Goal: Task Accomplishment & Management: Use online tool/utility

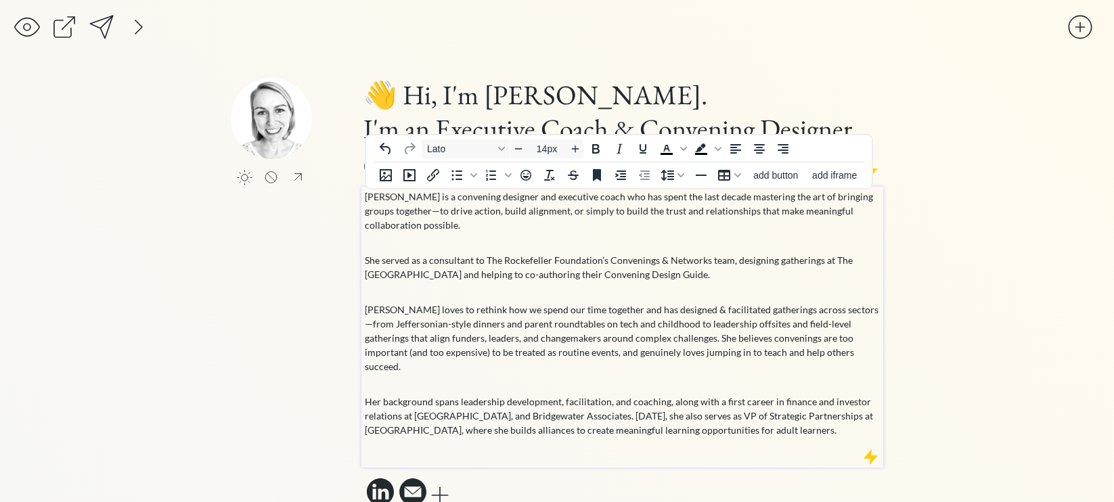
click at [570, 301] on div "[PERSON_NAME] is a convening designer and executive coach who has spent the las…" at bounding box center [623, 323] width 516 height 269
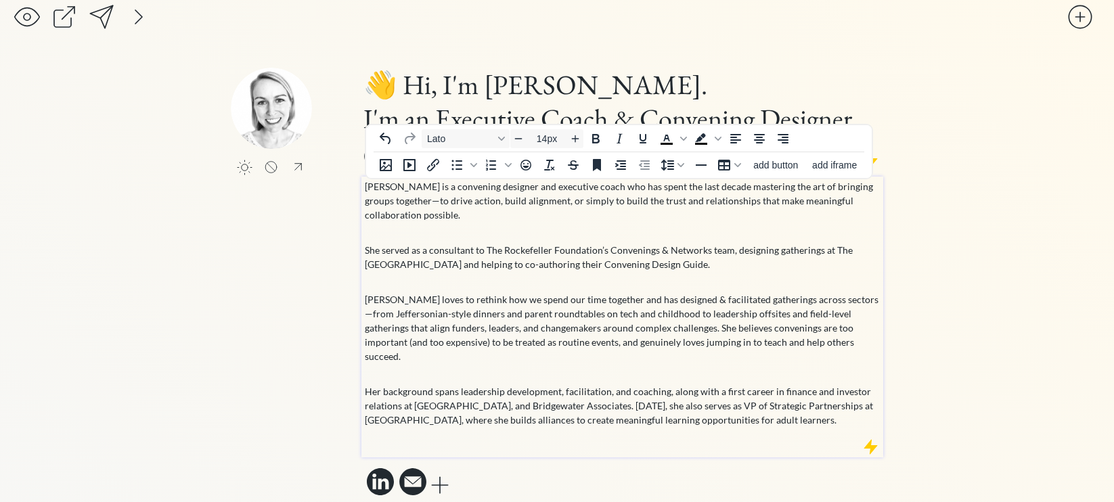
scroll to position [14, 0]
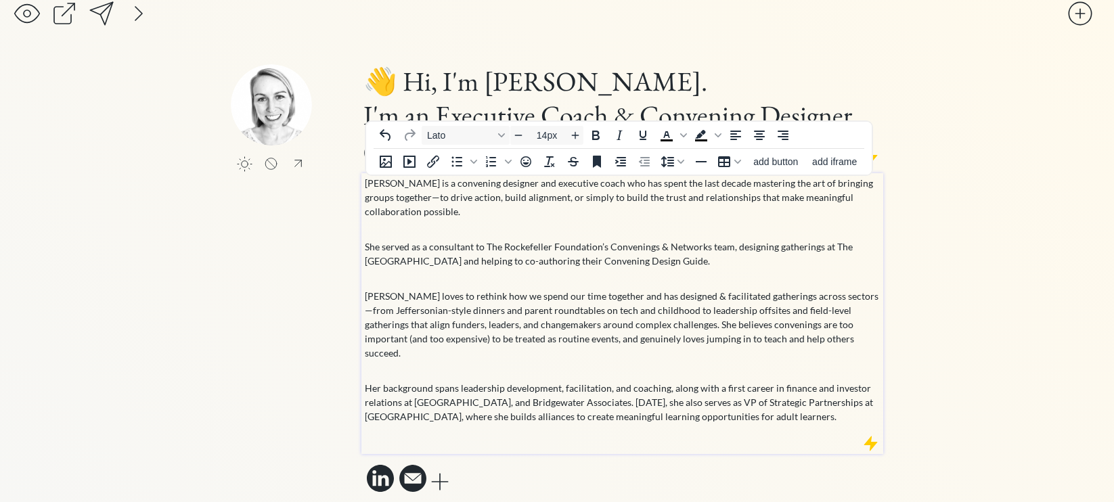
click at [648, 249] on p "She served as a consultant to The Rockefeller Foundation’s Convenings & Network…" at bounding box center [623, 261] width 516 height 43
click at [661, 304] on p "Mollie loves to rethink how we spend our time together and has designed & facil…" at bounding box center [623, 331] width 516 height 85
drag, startPoint x: 439, startPoint y: 311, endPoint x: 359, endPoint y: 311, distance: 79.8
click at [359, 311] on div "click to upload a picture 👋 Hi, I'm Mollie. I'm an Executive Coach & Convening …" at bounding box center [557, 280] width 652 height 432
drag, startPoint x: 474, startPoint y: 314, endPoint x: 444, endPoint y: 315, distance: 29.8
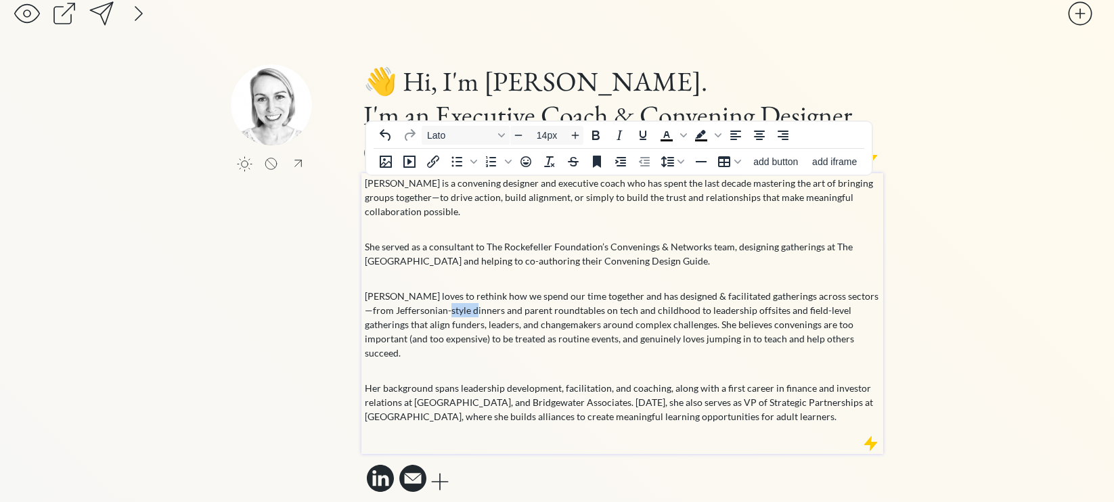
click at [444, 315] on p "Mollie loves to rethink how we spend our time together and has designed & facil…" at bounding box center [623, 331] width 516 height 85
drag, startPoint x: 471, startPoint y: 314, endPoint x: 365, endPoint y: 313, distance: 106.2
click at [365, 313] on p "Mollie loves to rethink how we spend our time together and has designed & facil…" at bounding box center [623, 331] width 516 height 85
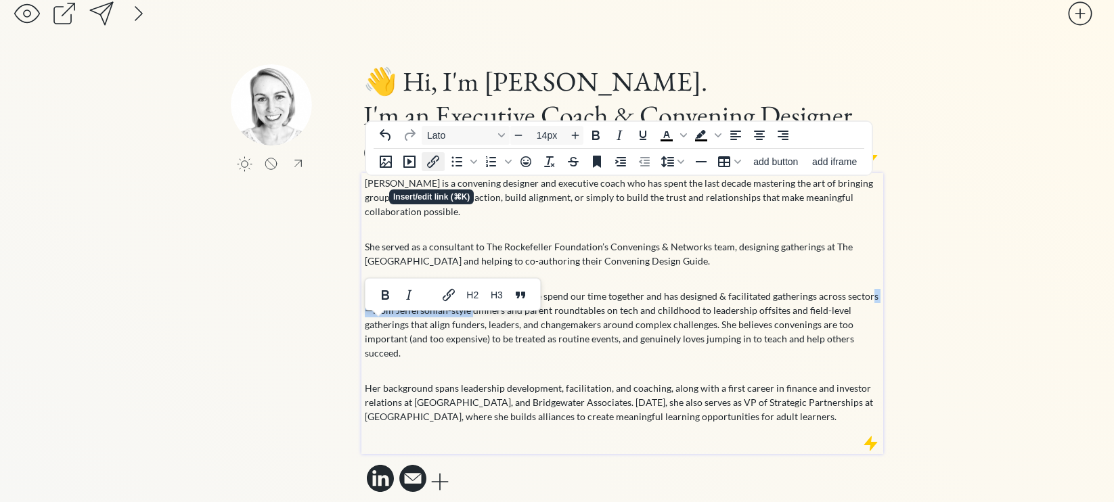
click at [431, 163] on icon "Insert/edit link" at bounding box center [433, 162] width 16 height 16
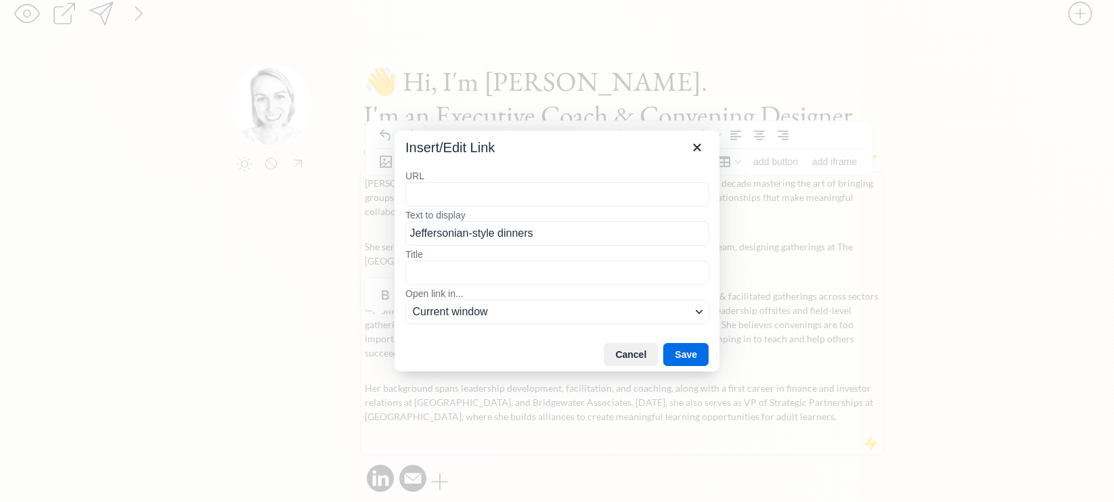
type input "https://medium.com/@meetinglab/what-is-a-jeffersonian-dinner-9f26b163c6fd"
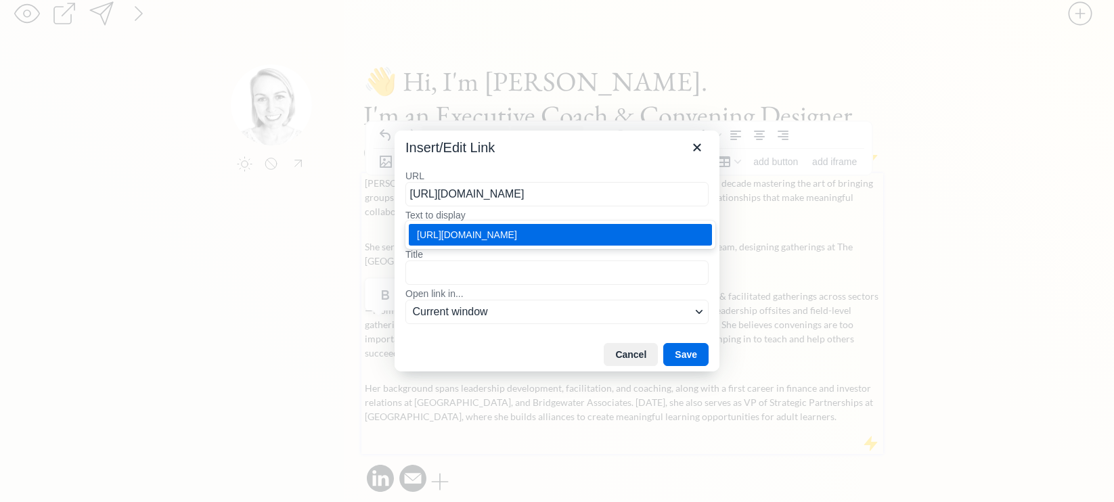
scroll to position [0, 93]
click at [685, 351] on button "Save" at bounding box center [685, 354] width 45 height 23
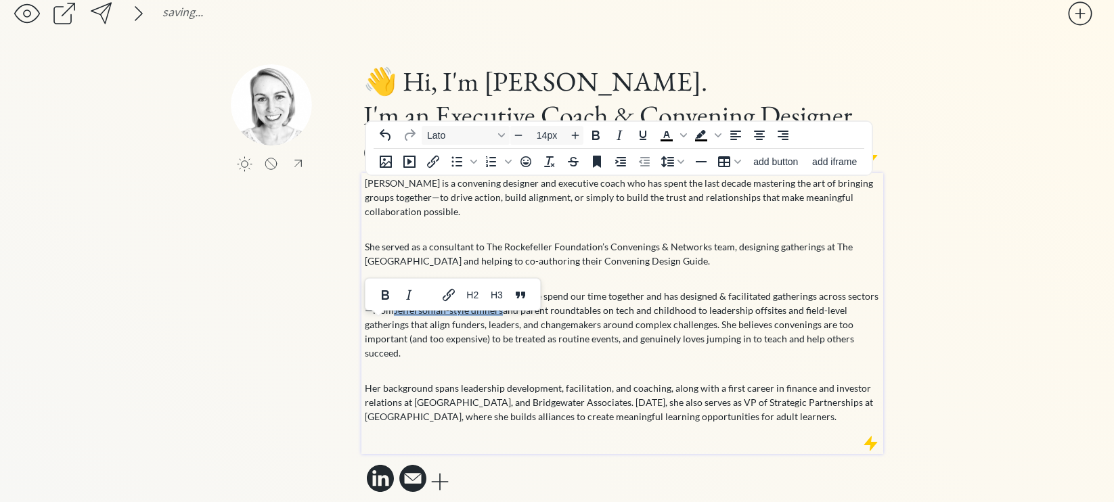
click at [672, 361] on div "Mollie is a convening designer and executive coach who has spent the last decad…" at bounding box center [623, 310] width 516 height 269
click at [564, 271] on p "She served as a consultant to The Rockefeller Foundation’s Convenings & Network…" at bounding box center [623, 261] width 516 height 43
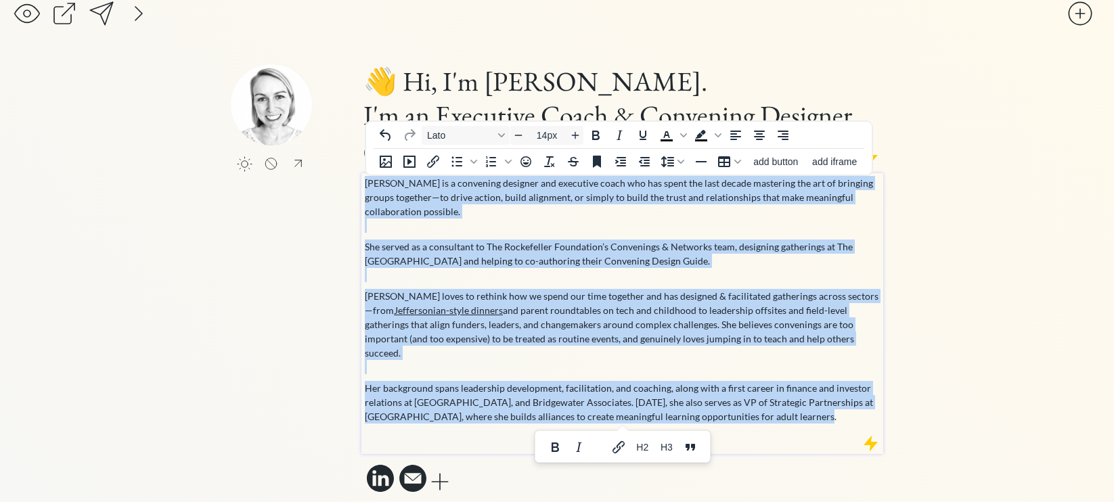
drag, startPoint x: 802, startPoint y: 404, endPoint x: 309, endPoint y: 177, distance: 543.1
click at [309, 177] on div "click to upload a picture 👋 Hi, I'm Mollie. I'm an Executive Coach & Convening …" at bounding box center [557, 280] width 652 height 432
copy div "Mollie is a convening designer and executive coach who has spent the last decad…"
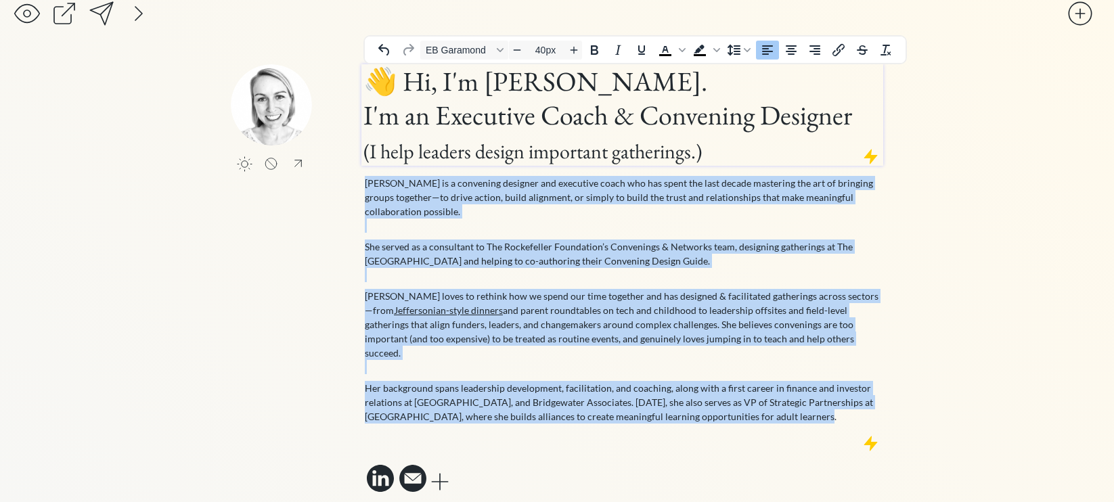
click at [800, 66] on h1 "👋 Hi, I'm Mollie. I'm an Executive Coach & Convening Designer (I help leaders d…" at bounding box center [622, 114] width 518 height 101
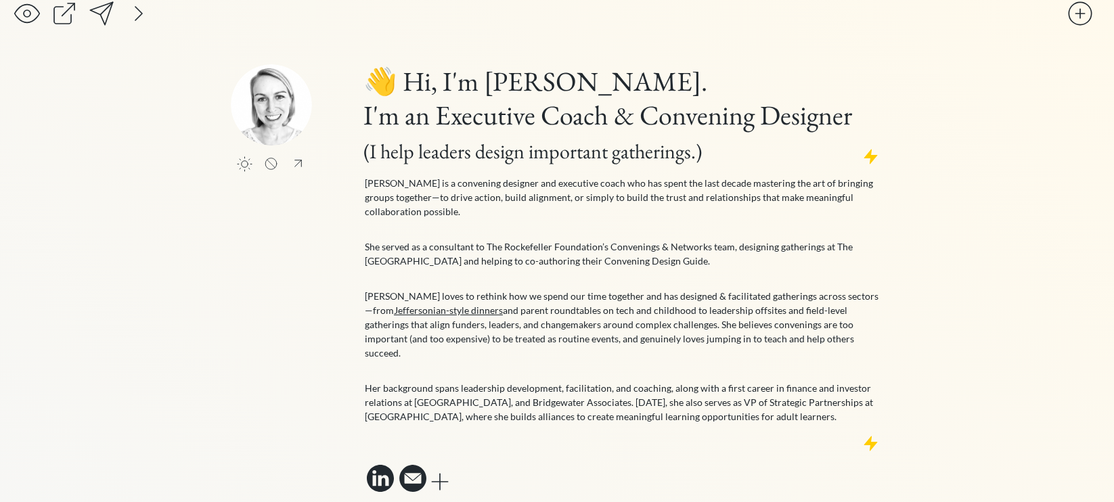
click at [939, 101] on div "saving... click to upload a picture 👋 Hi, I'm Mollie. I'm an Executive Coach & …" at bounding box center [557, 251] width 1114 height 530
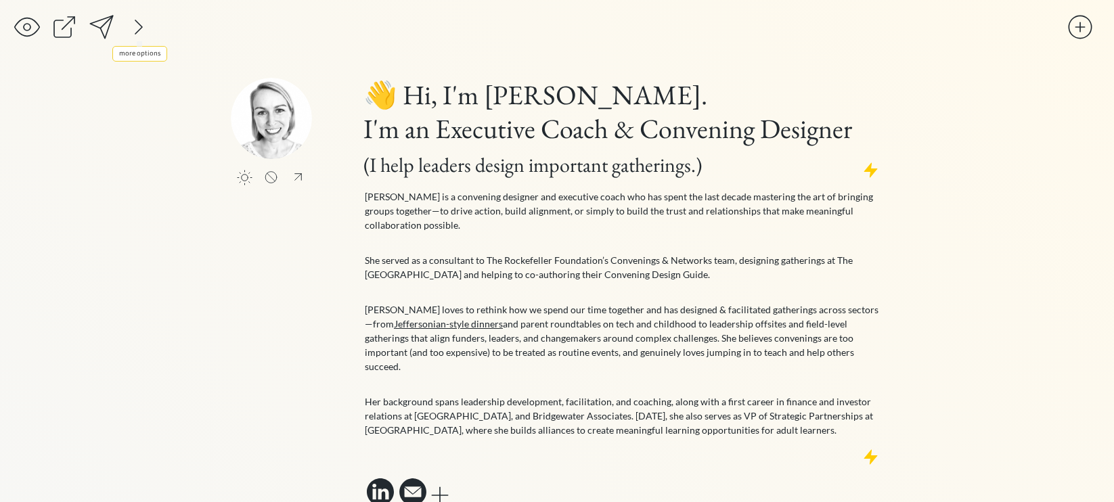
click at [137, 26] on div at bounding box center [138, 27] width 27 height 27
click at [286, 23] on div at bounding box center [287, 27] width 27 height 27
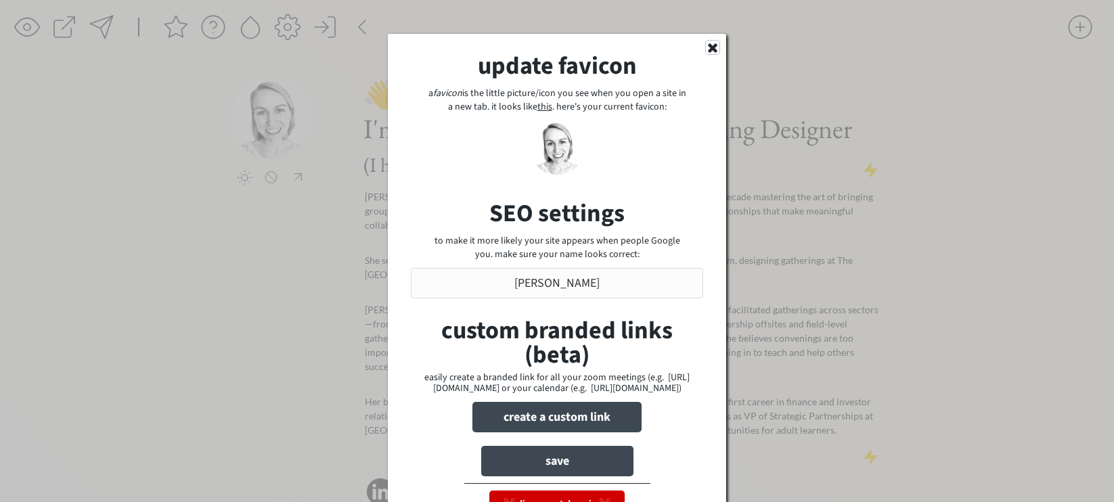
click at [712, 44] on icon at bounding box center [713, 48] width 14 height 14
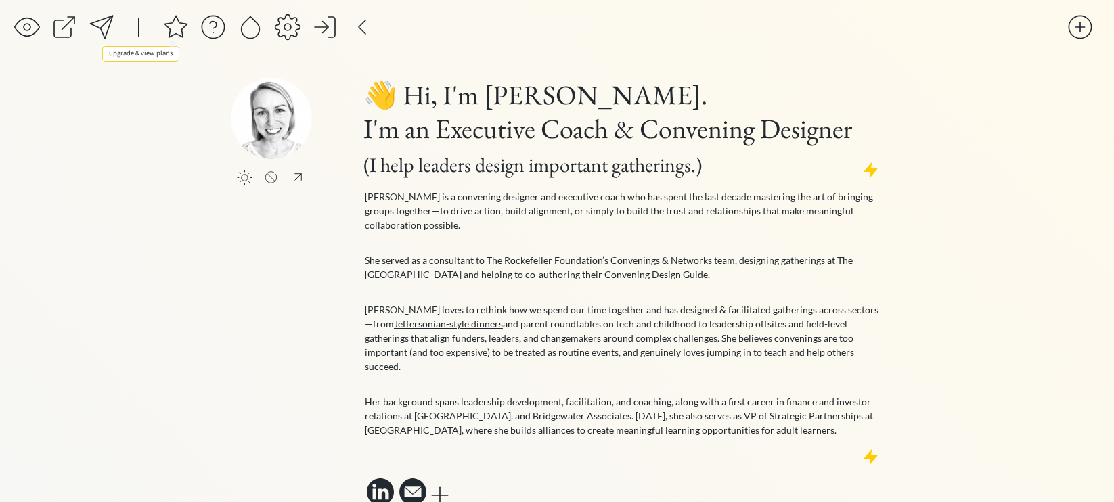
click at [175, 26] on div at bounding box center [175, 27] width 27 height 27
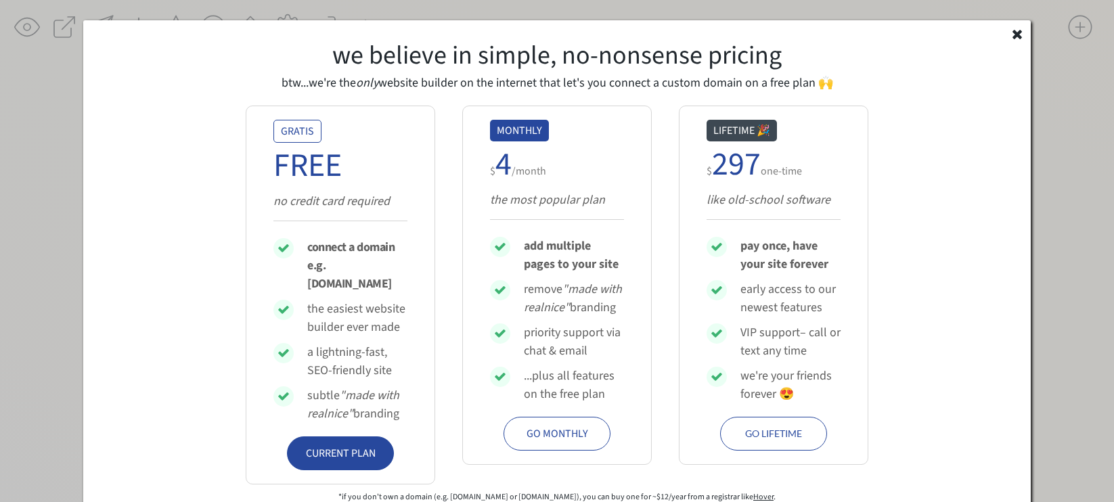
click at [569, 429] on div "GO MONTHLY" at bounding box center [557, 434] width 78 height 16
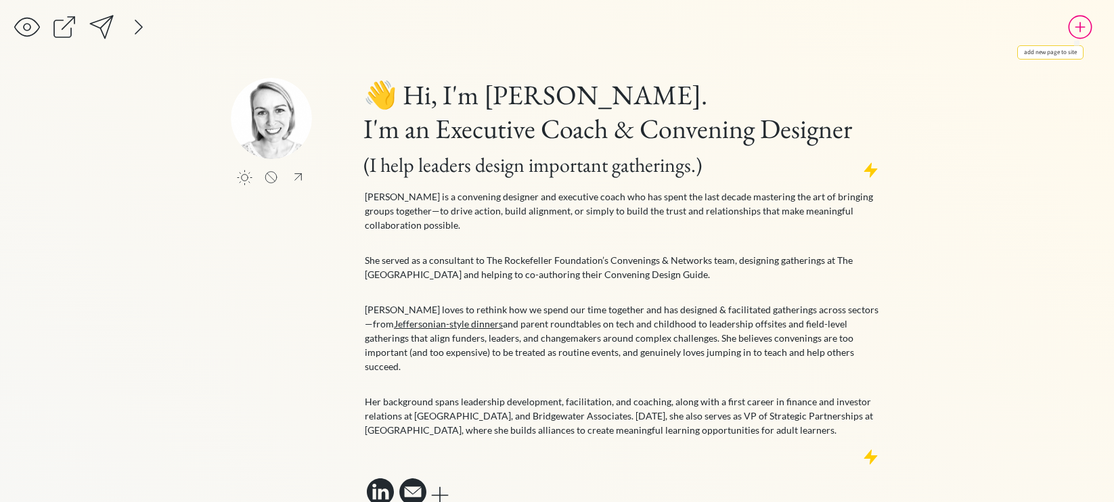
click at [1083, 26] on div at bounding box center [1079, 27] width 27 height 27
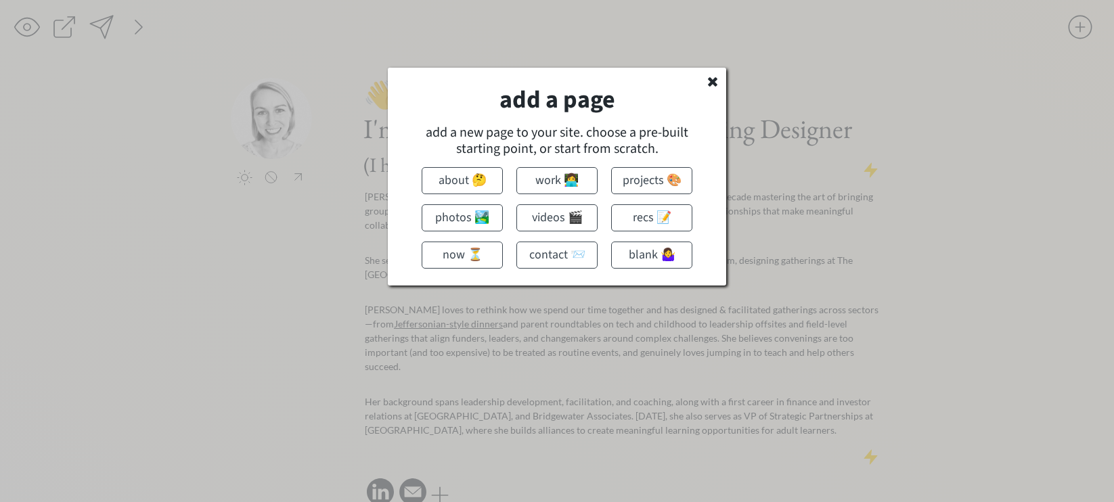
click at [564, 181] on button "work 👩‍💻" at bounding box center [556, 180] width 81 height 27
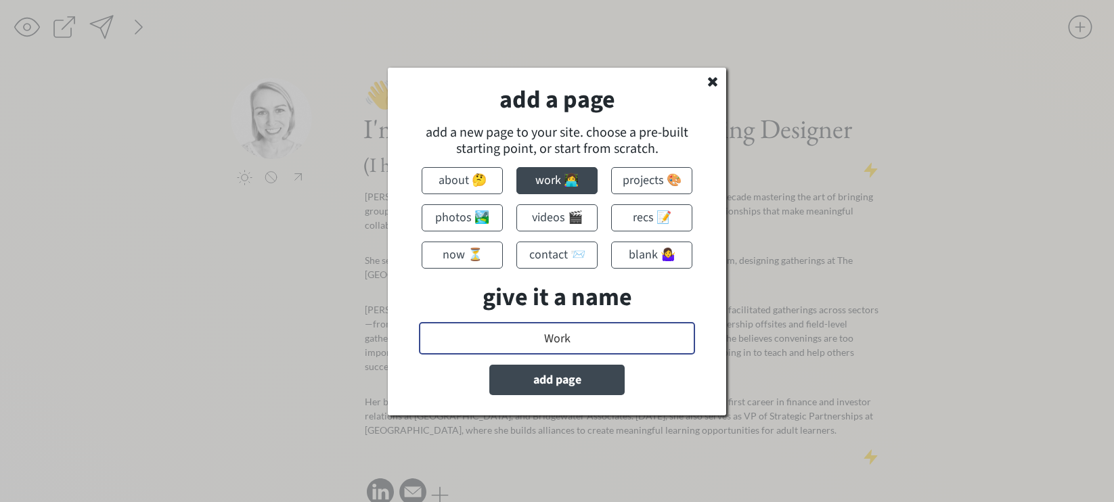
drag, startPoint x: 581, startPoint y: 338, endPoint x: 536, endPoint y: 340, distance: 45.4
click at [536, 340] on input "input" at bounding box center [557, 338] width 276 height 32
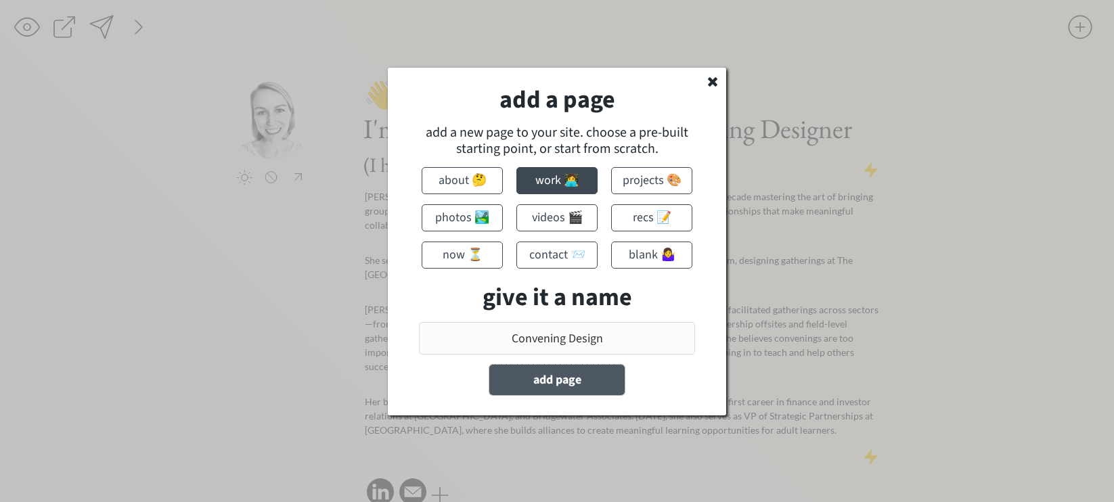
click at [543, 385] on button "add page" at bounding box center [556, 380] width 135 height 30
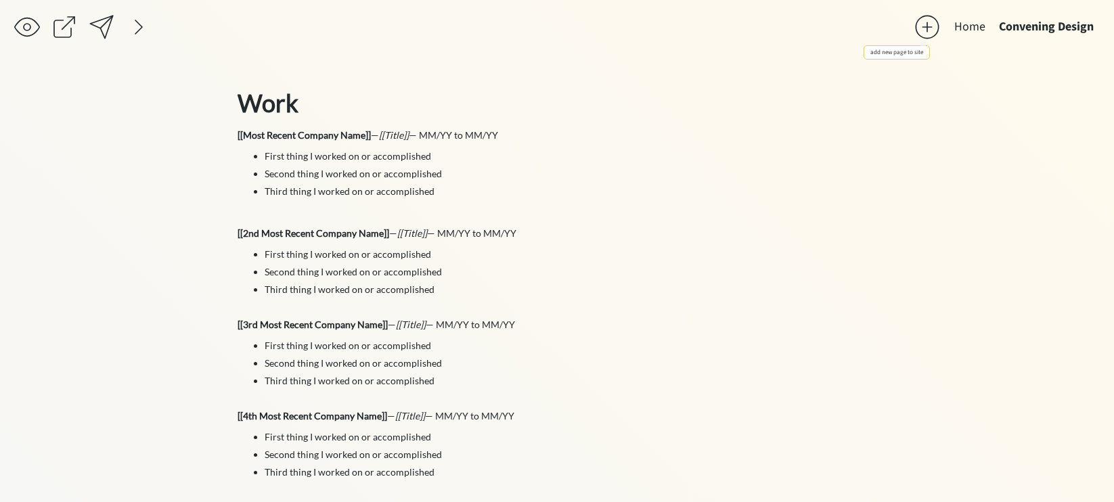
click at [926, 30] on div at bounding box center [926, 27] width 27 height 27
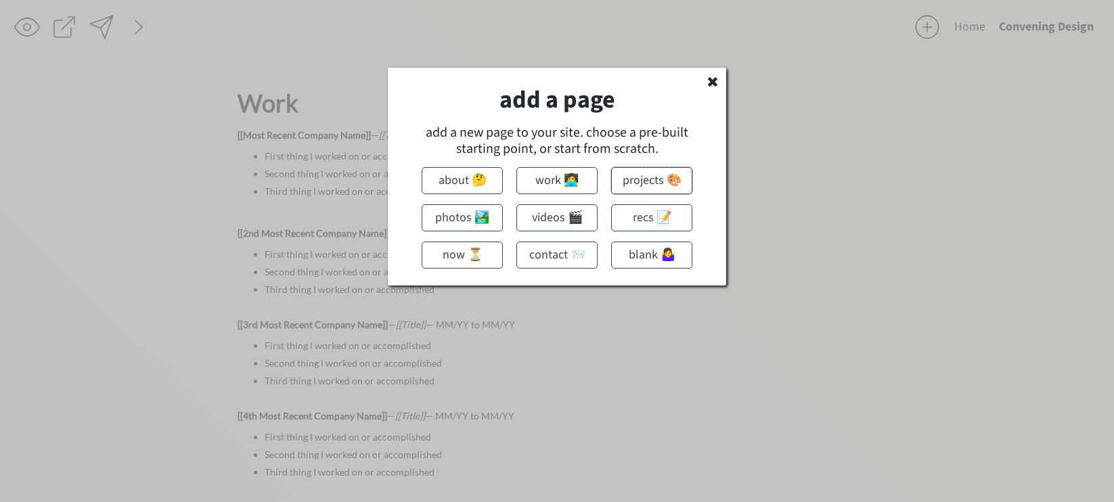
click at [643, 185] on button "projects 🎨" at bounding box center [651, 180] width 81 height 27
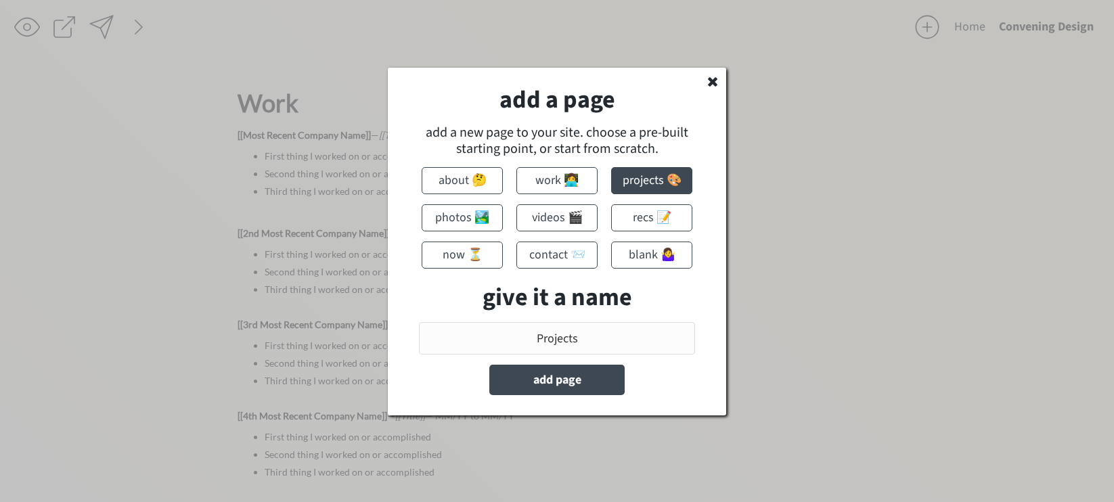
click at [564, 336] on input "input" at bounding box center [557, 338] width 276 height 32
drag, startPoint x: 595, startPoint y: 336, endPoint x: 461, endPoint y: 337, distance: 134.0
click at [461, 338] on input "input" at bounding box center [557, 338] width 276 height 32
click at [526, 335] on input "input" at bounding box center [557, 338] width 276 height 32
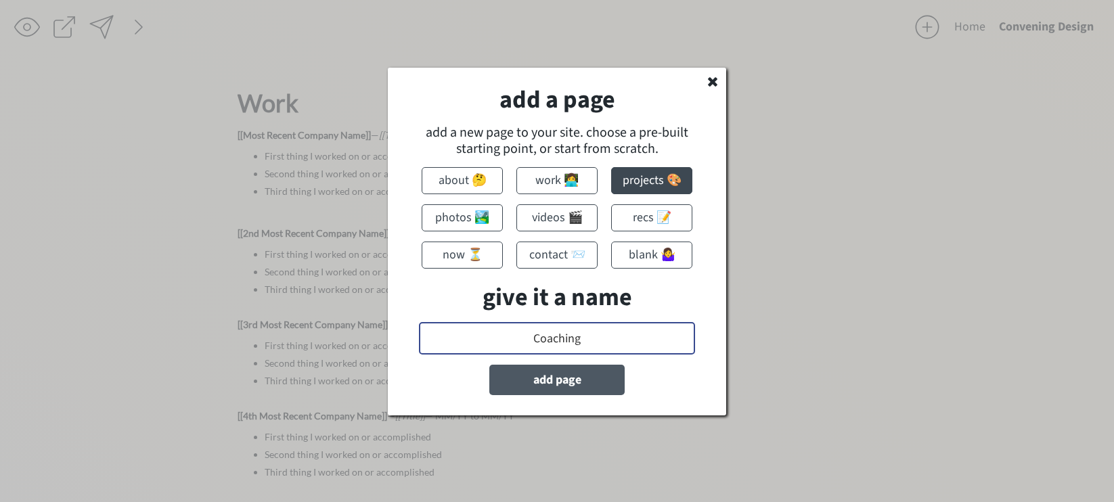
click at [591, 383] on button "add page" at bounding box center [556, 380] width 135 height 30
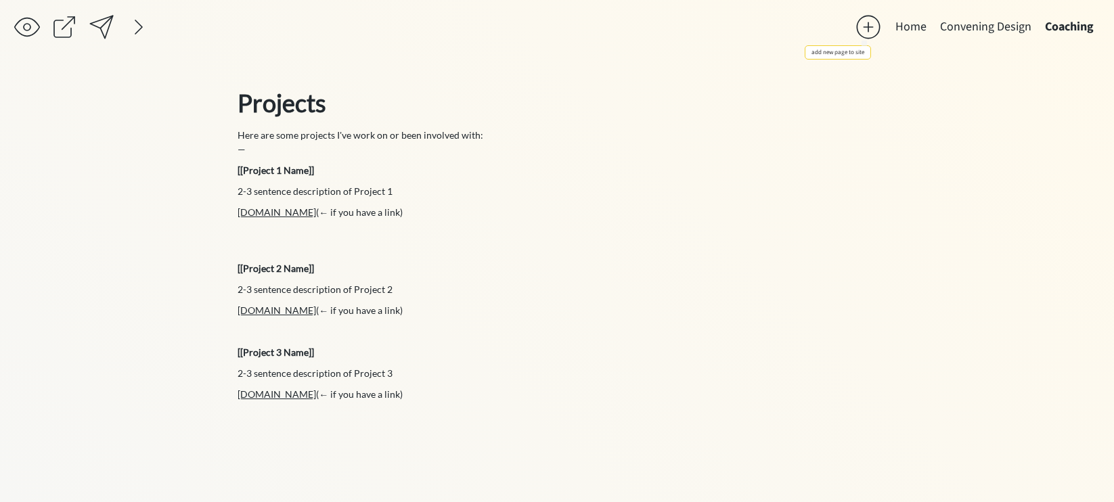
click at [865, 27] on div at bounding box center [868, 27] width 27 height 27
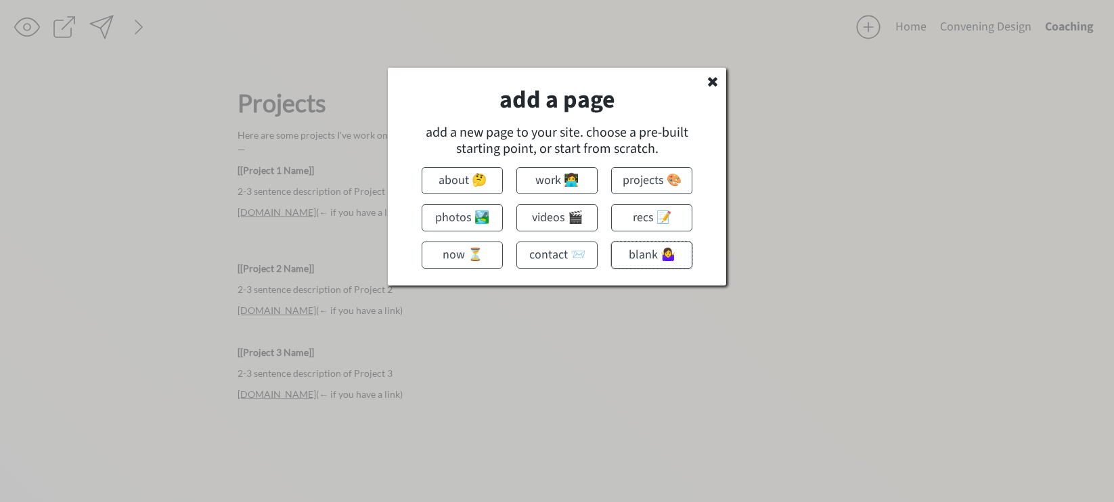
click at [637, 254] on button "blank 🤷‍♀️" at bounding box center [651, 255] width 81 height 27
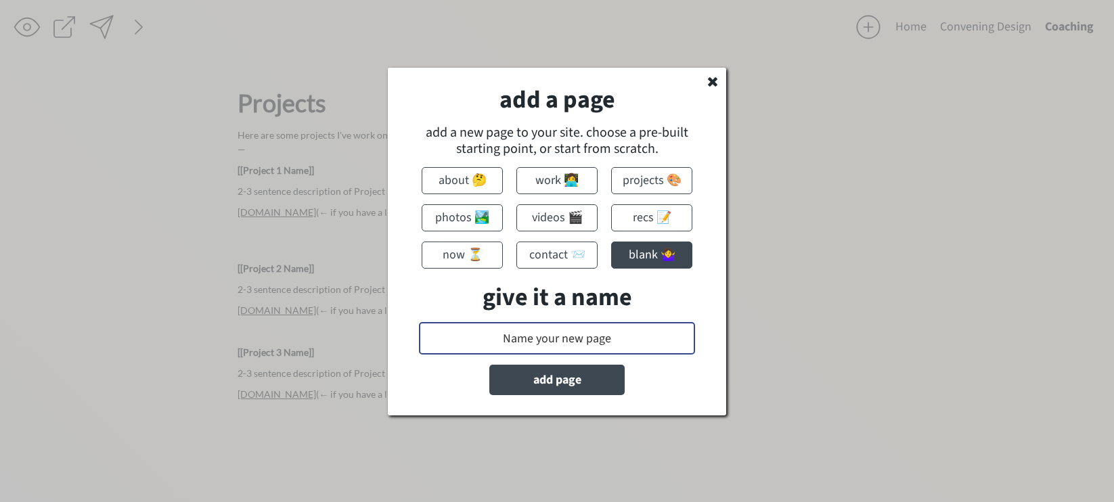
click at [563, 343] on input "input" at bounding box center [557, 338] width 276 height 32
drag, startPoint x: 626, startPoint y: 344, endPoint x: 436, endPoint y: 343, distance: 189.5
click at [436, 343] on input "input" at bounding box center [557, 338] width 276 height 32
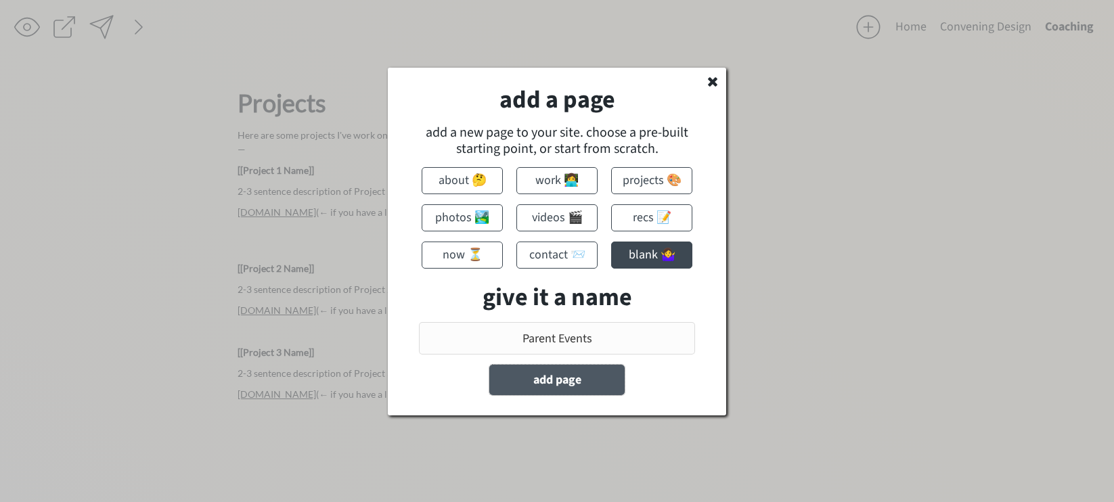
click at [551, 387] on button "add page" at bounding box center [556, 380] width 135 height 30
type input "Name your new page"
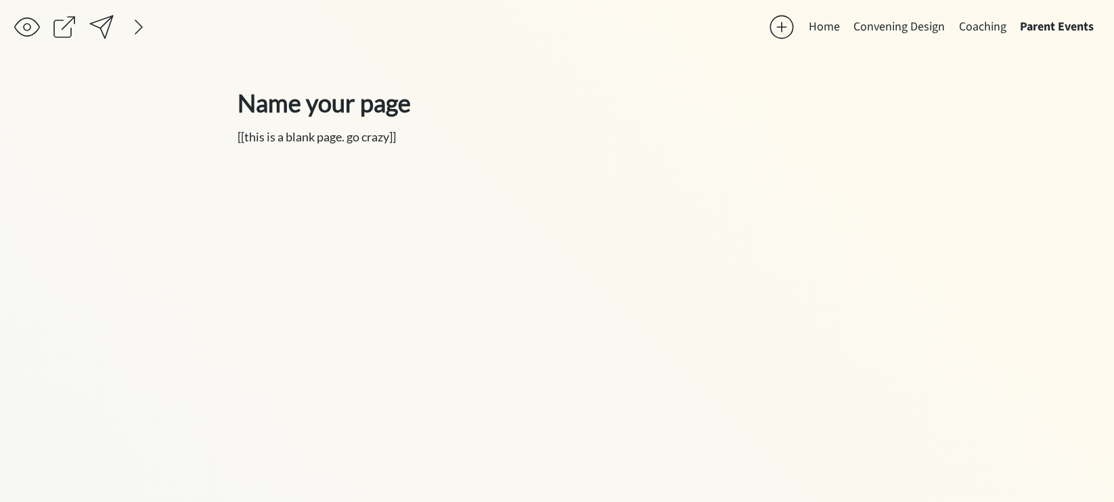
click at [828, 30] on button "Home" at bounding box center [824, 27] width 45 height 27
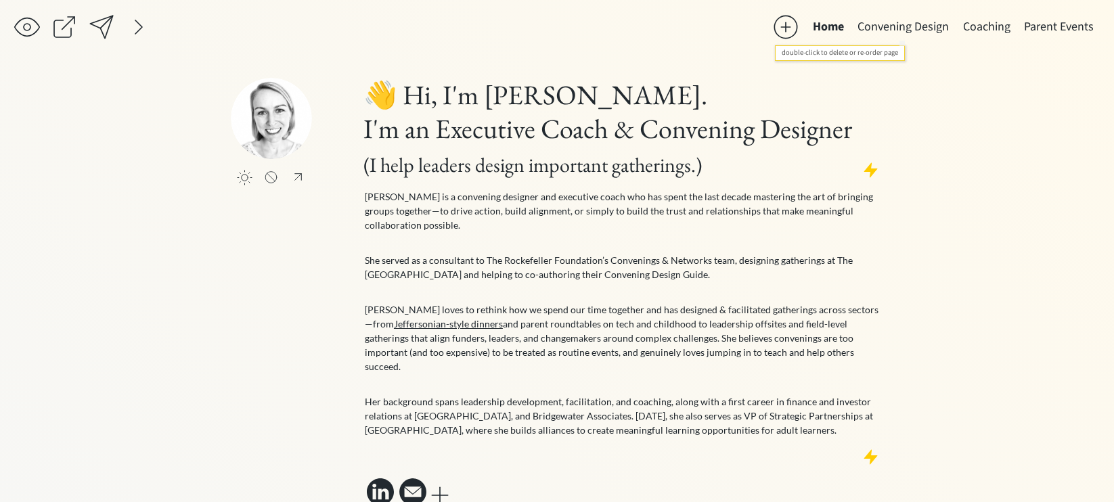
click at [898, 27] on button "Convening Design" at bounding box center [903, 27] width 105 height 27
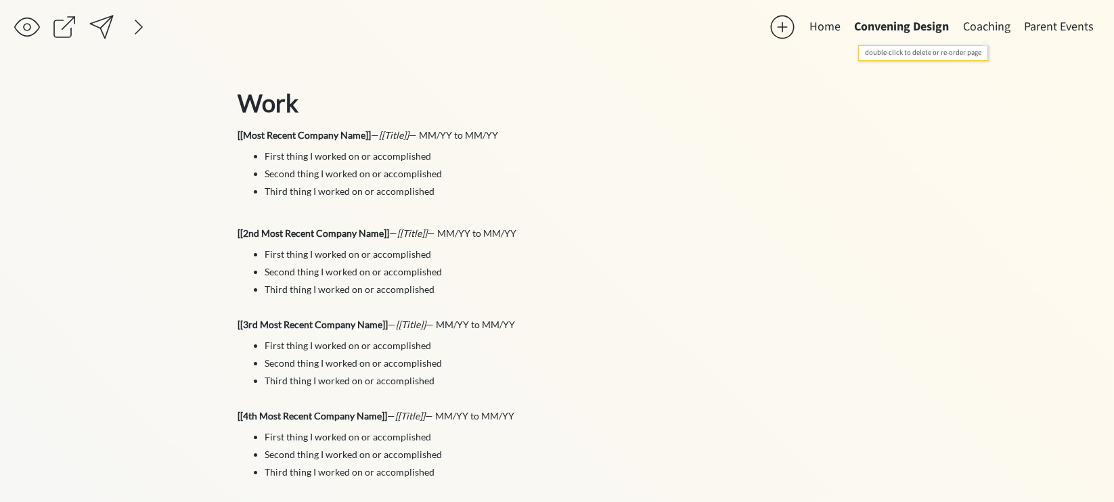
click at [989, 22] on button "Coaching" at bounding box center [986, 27] width 61 height 27
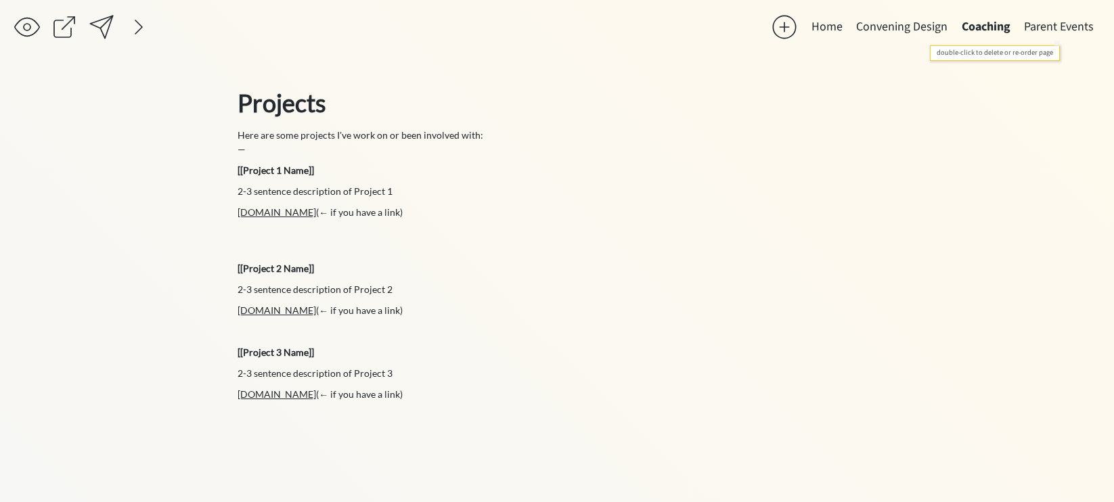
click at [1070, 16] on button "Parent Events" at bounding box center [1058, 27] width 83 height 27
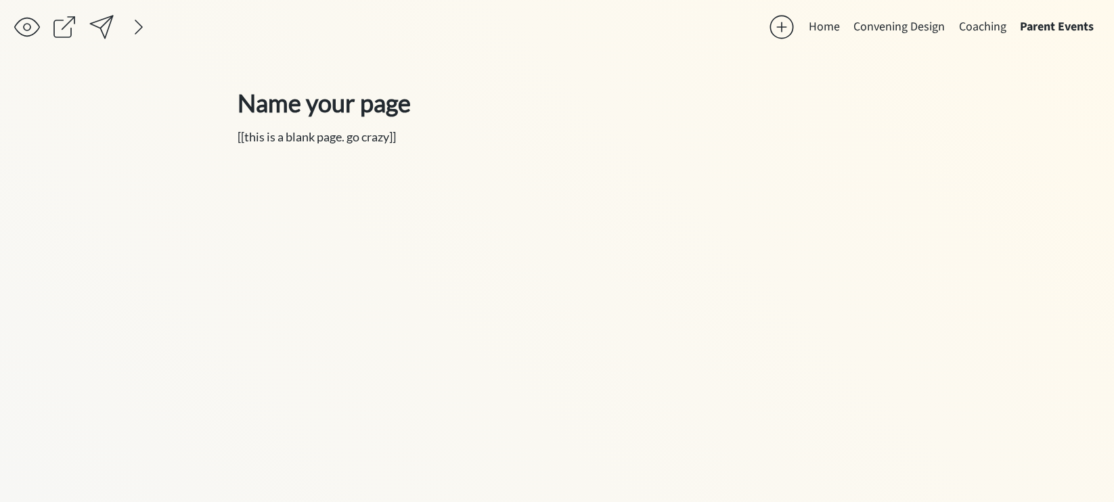
click at [832, 28] on button "Home" at bounding box center [824, 27] width 45 height 27
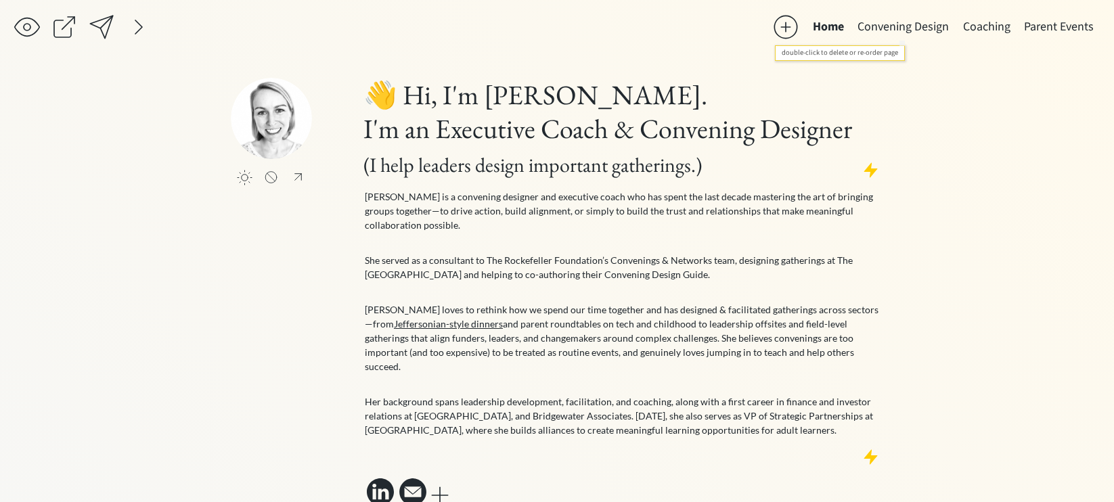
click at [884, 22] on button "Convening Design" at bounding box center [903, 27] width 105 height 27
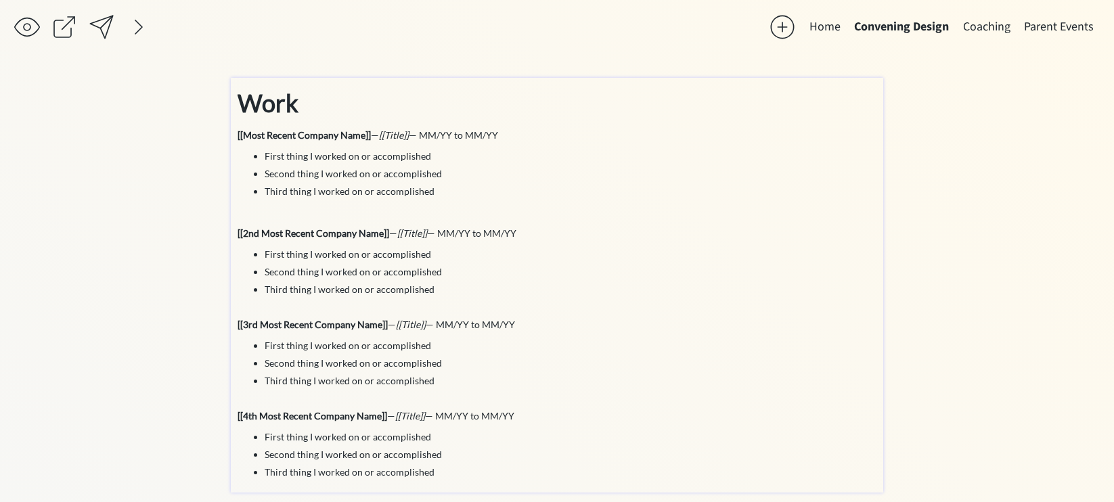
click at [442, 145] on div "Work [[Most Recent Company Name]] — [[Title]] — MM/YY to MM/YY First thing I wo…" at bounding box center [556, 282] width 639 height 394
click at [235, 134] on div "Work [[Most Recent Company Name]] — [[Title]] — MM/YY to MM/YY First thing I wo…" at bounding box center [557, 285] width 652 height 415
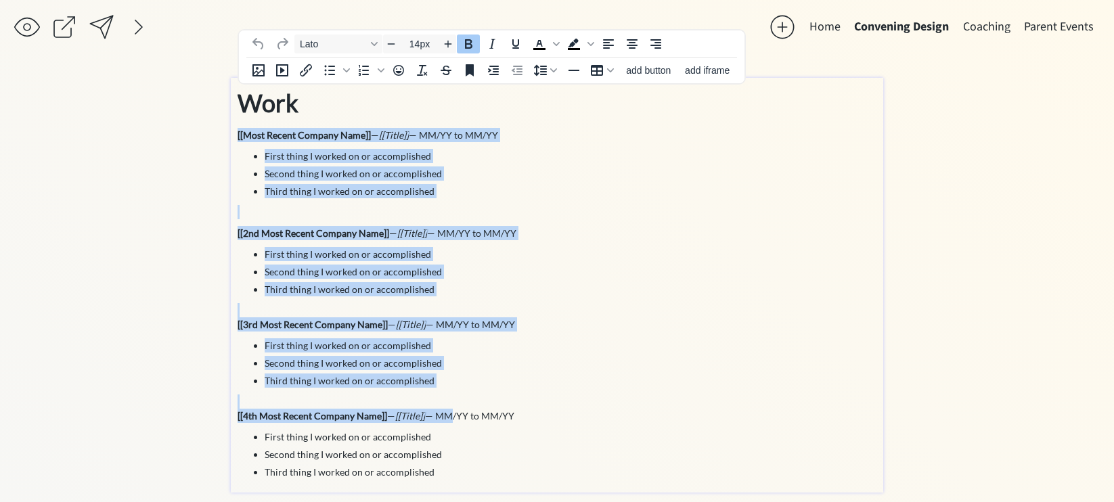
scroll to position [11, 0]
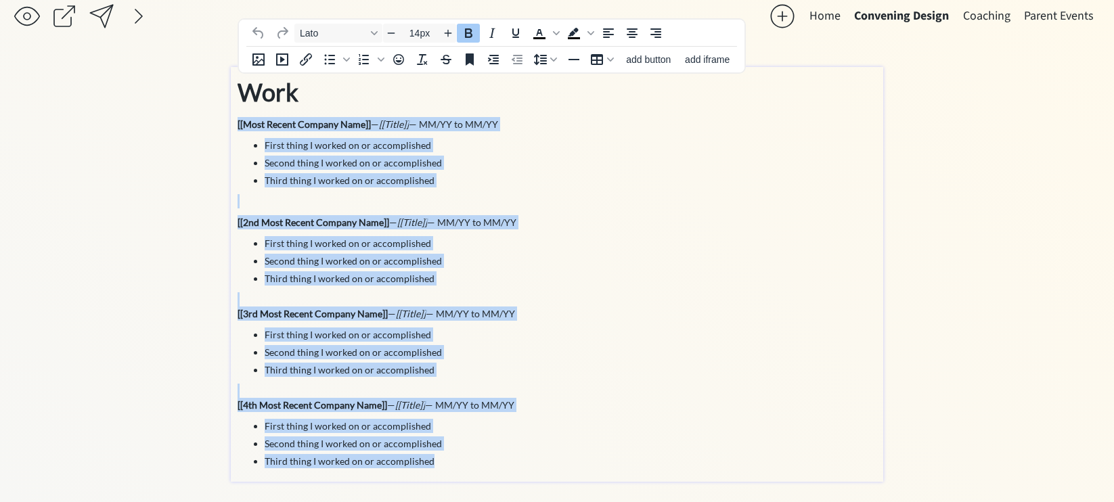
drag, startPoint x: 237, startPoint y: 133, endPoint x: 459, endPoint y: 463, distance: 397.9
click at [459, 463] on div "Work [[Most Recent Company Name]] — [[Title]] — MM/YY to MM/YY First thing I wo…" at bounding box center [556, 271] width 639 height 394
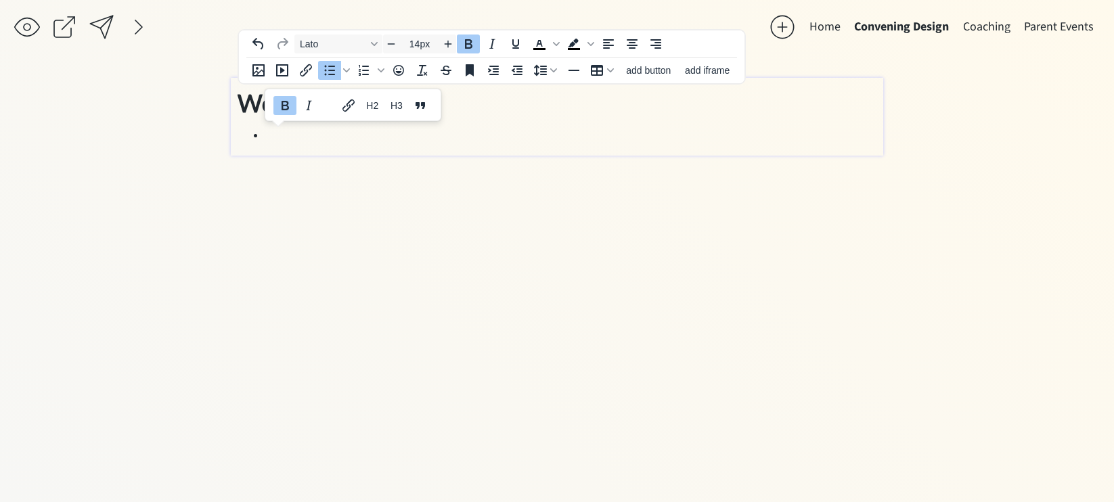
scroll to position [0, 0]
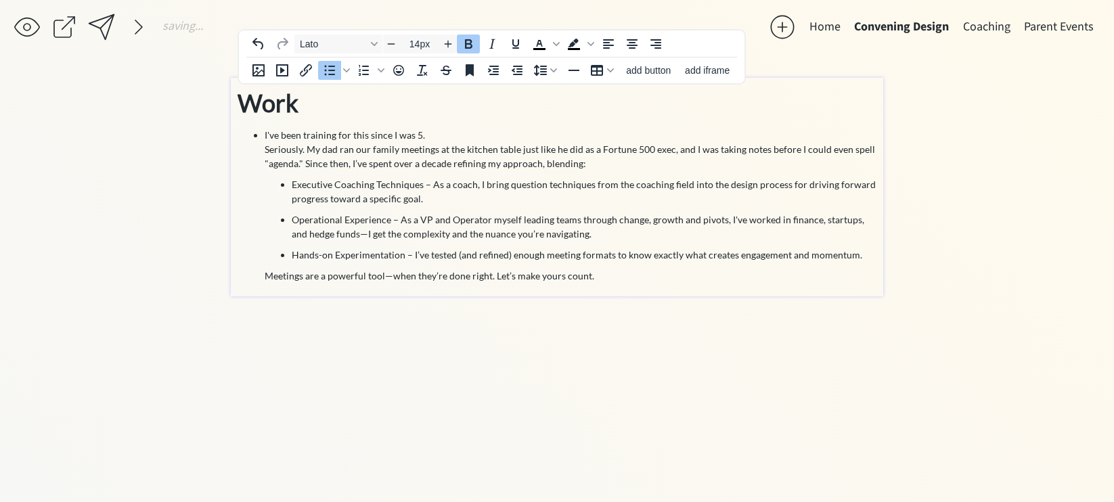
click at [265, 135] on h3 "I've been training for this since I was 5." at bounding box center [571, 135] width 612 height 14
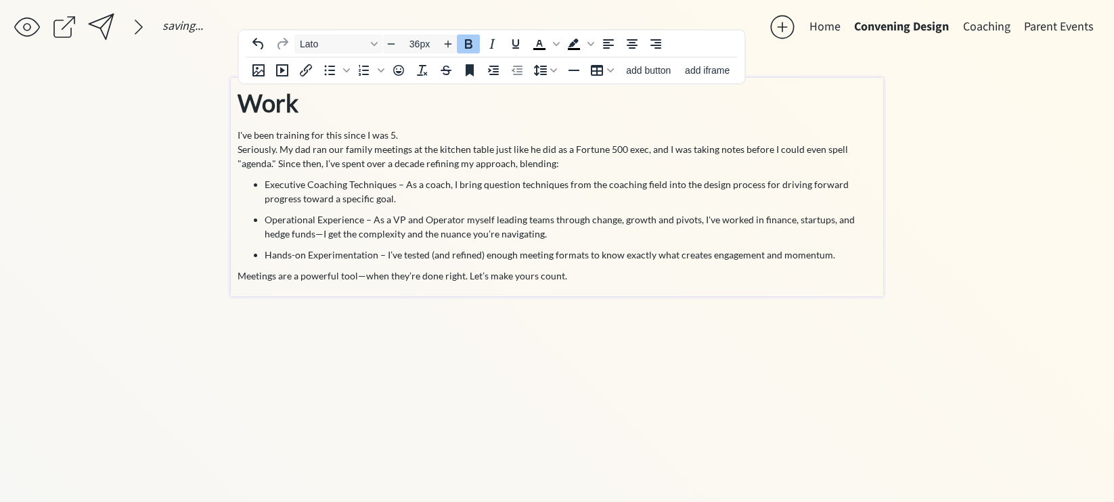
click at [285, 100] on strong "Work" at bounding box center [267, 103] width 61 height 30
drag, startPoint x: 408, startPoint y: 134, endPoint x: 235, endPoint y: 135, distance: 172.5
click at [235, 135] on div "Work I've been training for this since I was 5. Seriously. My dad ran our famil…" at bounding box center [557, 187] width 652 height 219
click at [241, 135] on h3 "I've been training for this since I was 5." at bounding box center [556, 135] width 639 height 14
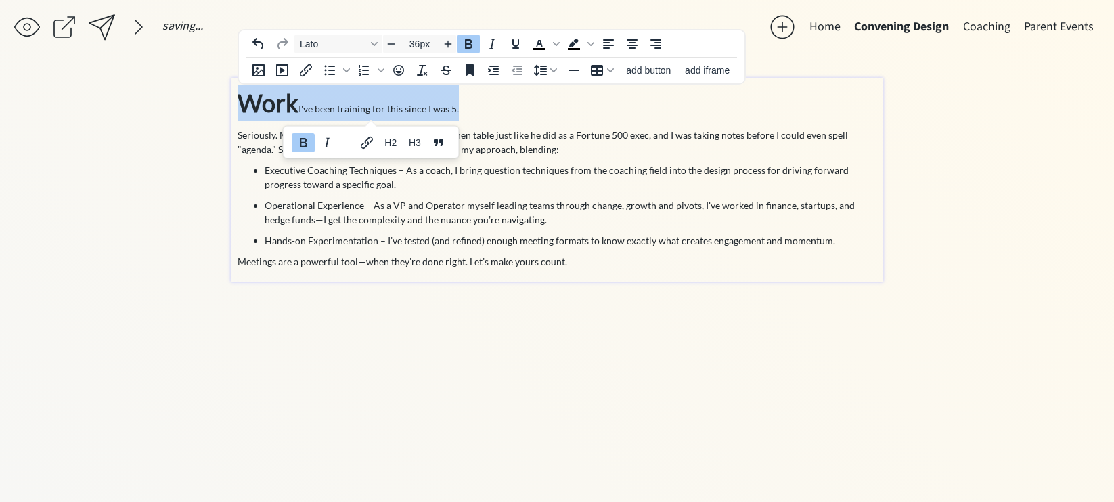
drag, startPoint x: 468, startPoint y: 110, endPoint x: 247, endPoint y: 106, distance: 221.3
click at [247, 107] on p "Work I've been training for this since I was 5." at bounding box center [556, 103] width 639 height 37
click at [250, 106] on strong "Work" at bounding box center [267, 103] width 61 height 30
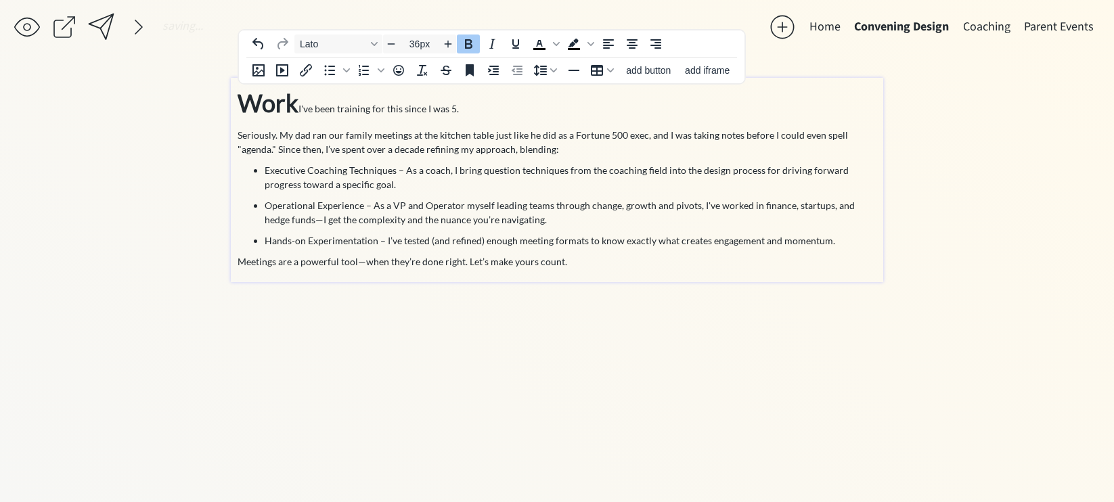
click at [259, 104] on strong "Work" at bounding box center [267, 103] width 61 height 30
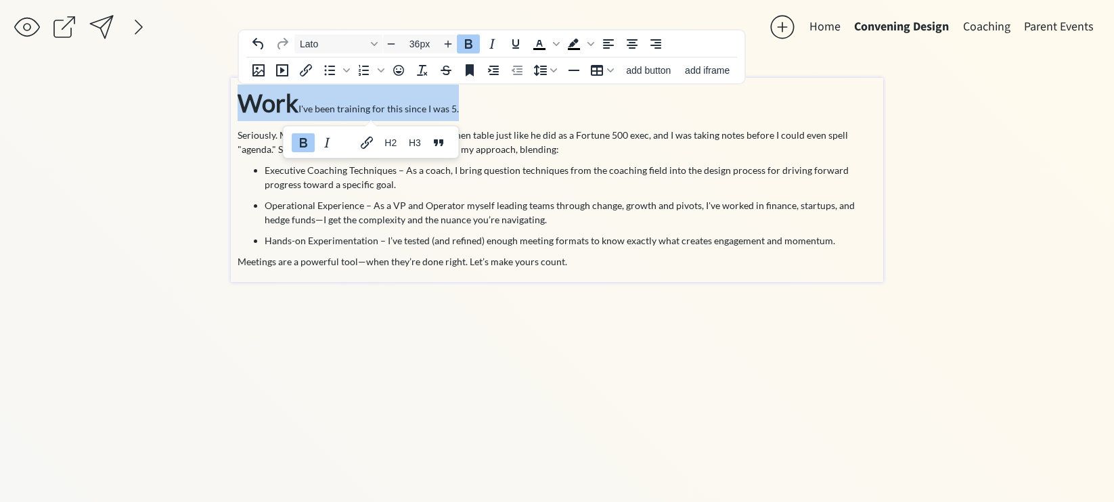
drag, startPoint x: 471, startPoint y: 106, endPoint x: 243, endPoint y: 104, distance: 228.0
click at [243, 104] on p "Work I've been training for this since I was 5." at bounding box center [556, 103] width 639 height 37
click at [419, 45] on input "36px" at bounding box center [419, 44] width 41 height 16
click at [412, 49] on input "36px" at bounding box center [419, 44] width 41 height 16
click at [419, 45] on input "36px" at bounding box center [419, 44] width 41 height 16
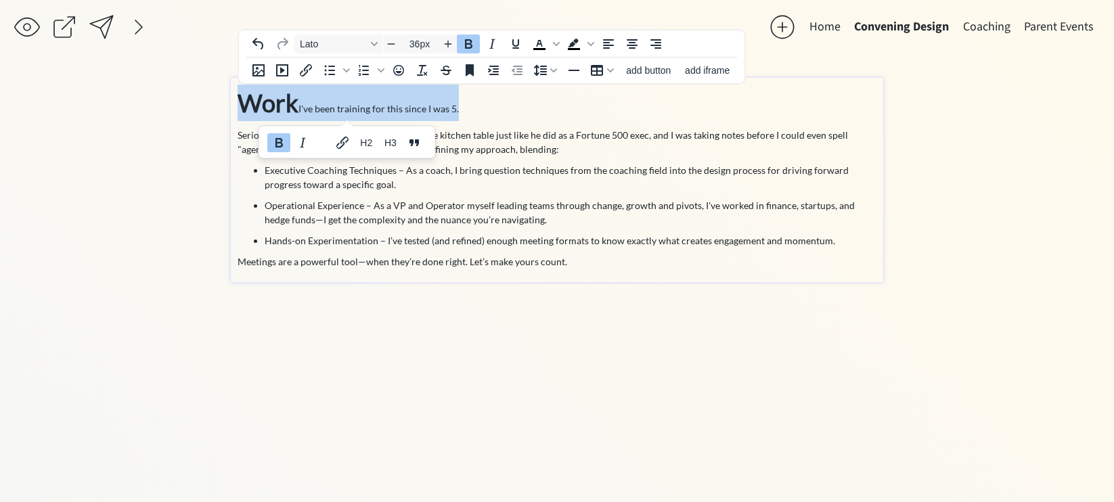
click at [465, 110] on p "Work I've been training for this since I was 5." at bounding box center [556, 103] width 639 height 37
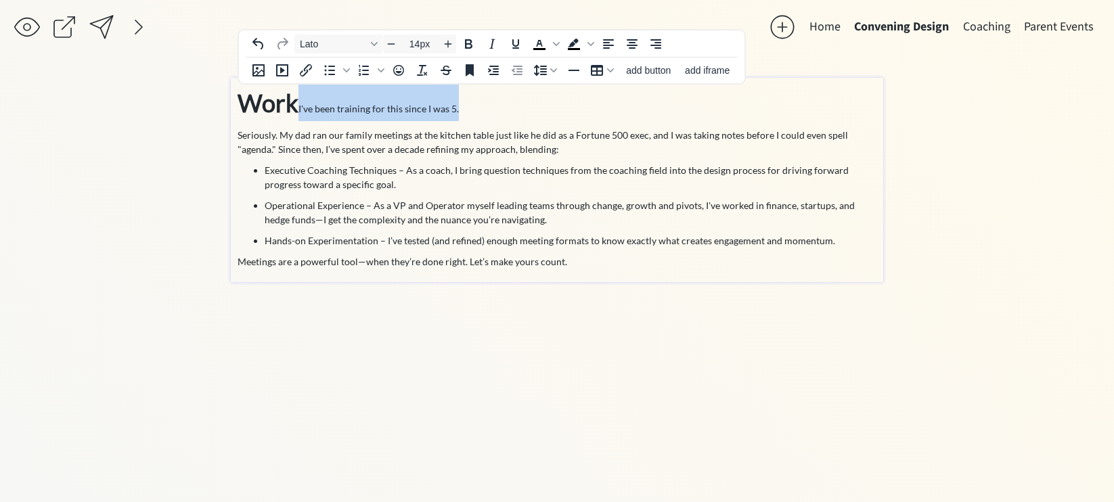
drag, startPoint x: 467, startPoint y: 105, endPoint x: 296, endPoint y: 108, distance: 171.2
click at [296, 108] on p "Work I've been training for this since I was 5." at bounding box center [556, 103] width 639 height 37
click at [420, 44] on input "14px" at bounding box center [419, 44] width 41 height 16
click at [451, 43] on icon "Increase font size" at bounding box center [448, 44] width 11 height 11
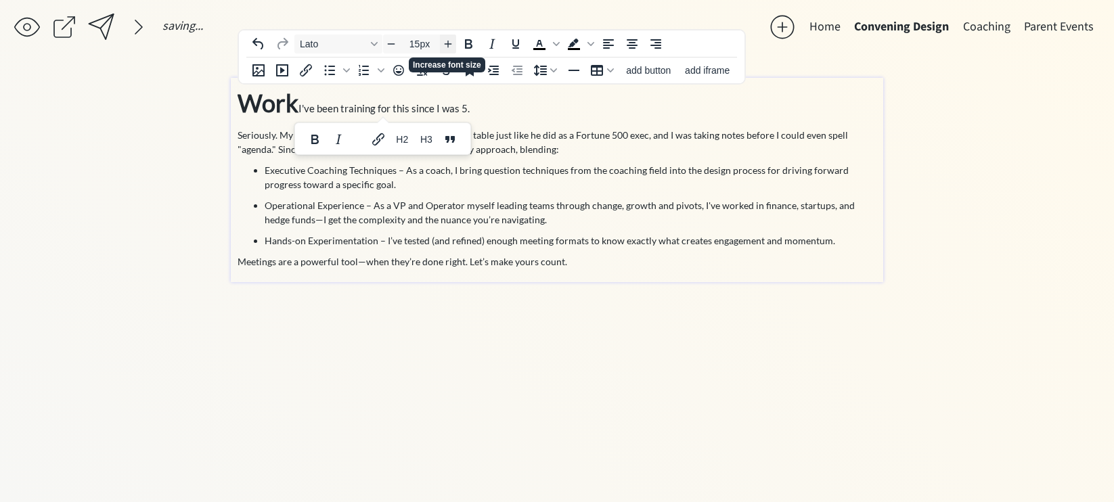
click at [448, 43] on icon "Increase font size" at bounding box center [448, 44] width 7 height 7
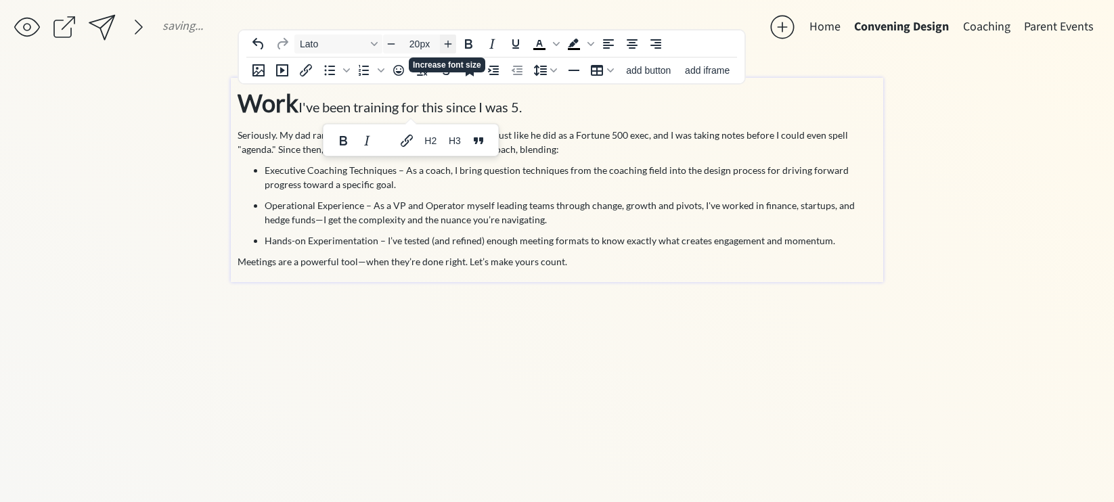
click at [448, 43] on icon "Increase font size" at bounding box center [448, 44] width 7 height 7
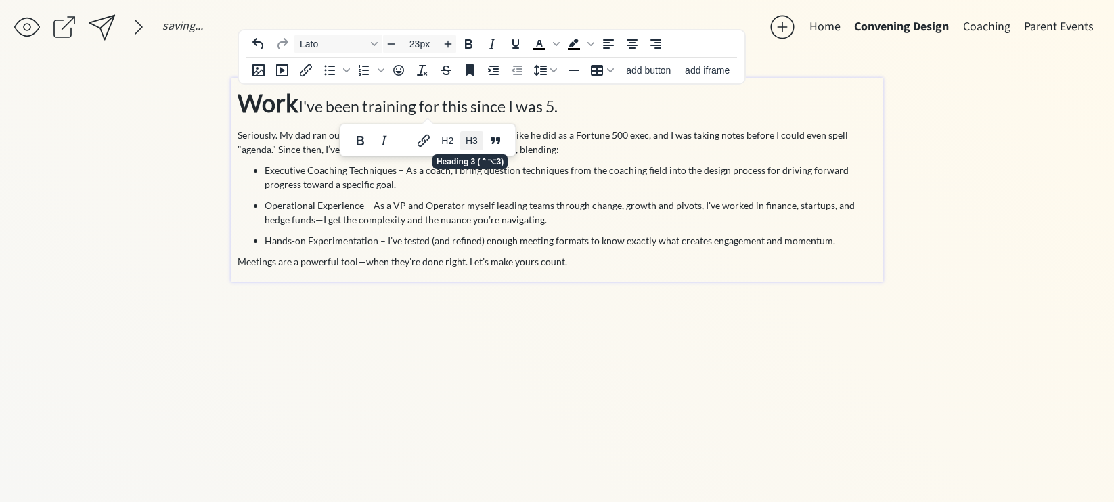
click at [472, 139] on span "H3" at bounding box center [472, 140] width 12 height 11
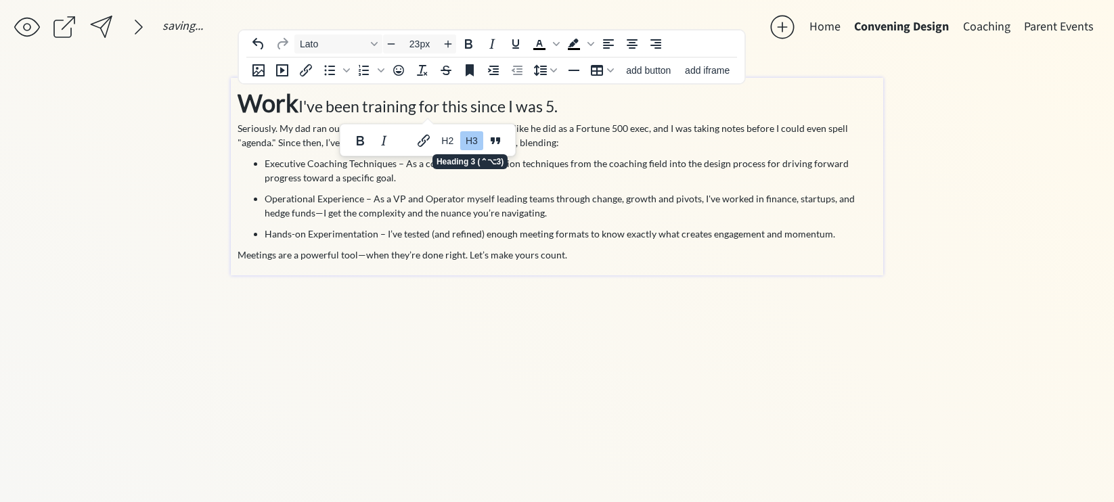
click at [472, 139] on span "H3" at bounding box center [472, 140] width 12 height 11
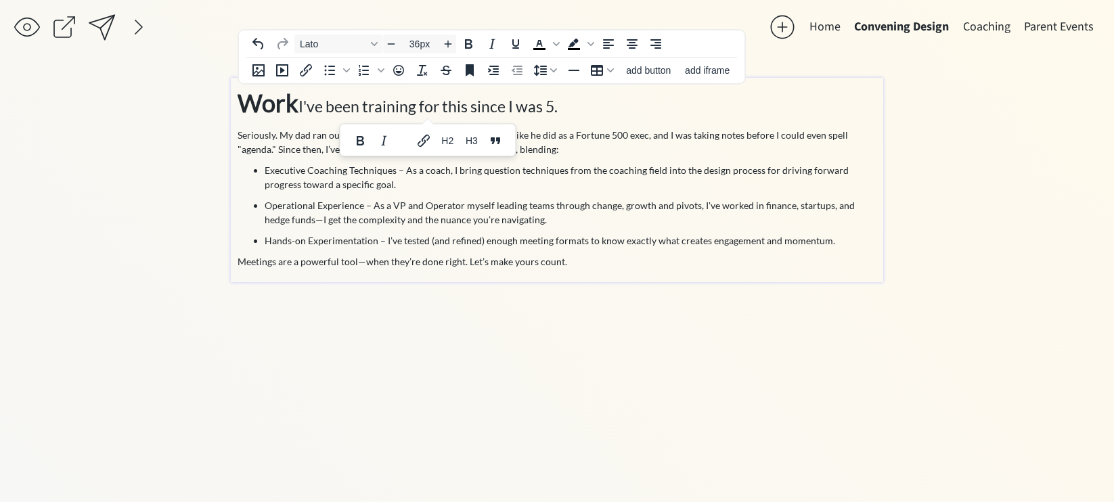
click at [267, 92] on strong "Work" at bounding box center [267, 103] width 61 height 30
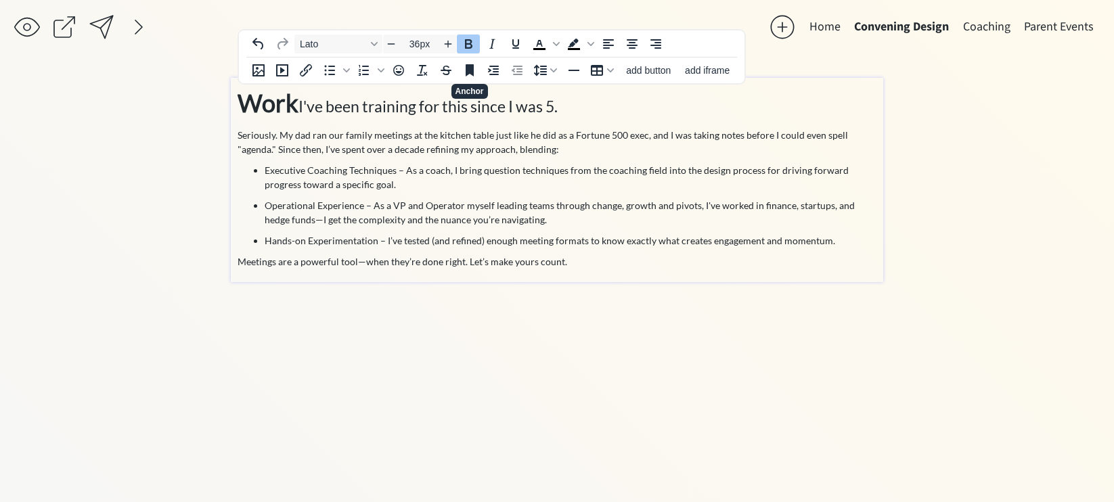
type input "23px"
click at [461, 110] on span "I've been training for this since I was 5." at bounding box center [427, 106] width 259 height 19
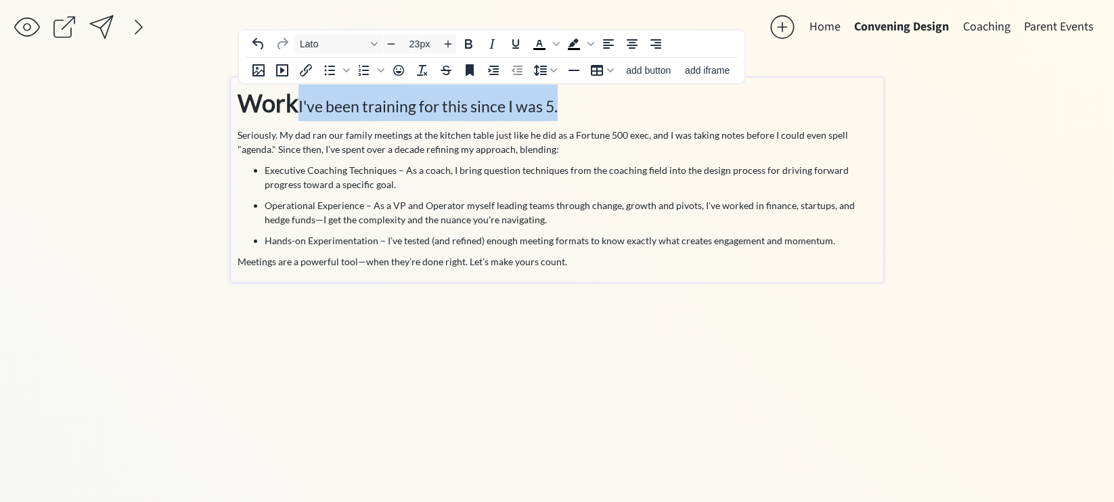
drag, startPoint x: 574, startPoint y: 106, endPoint x: 298, endPoint y: 101, distance: 275.4
click at [298, 101] on p "Work I've been training for this since I was 5." at bounding box center [556, 103] width 639 height 37
click at [470, 72] on icon "Anchor" at bounding box center [470, 70] width 8 height 12
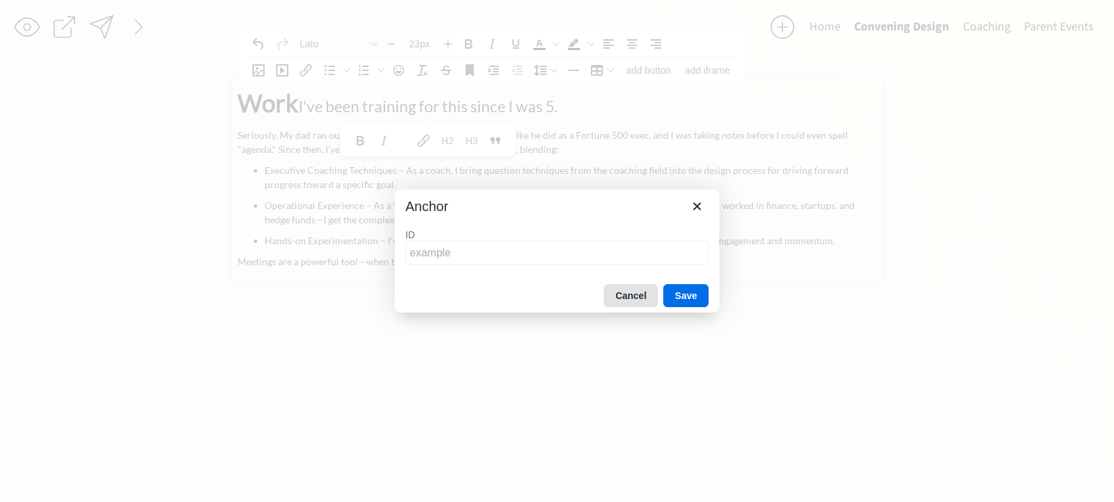
click at [622, 297] on button "Cancel" at bounding box center [631, 295] width 54 height 23
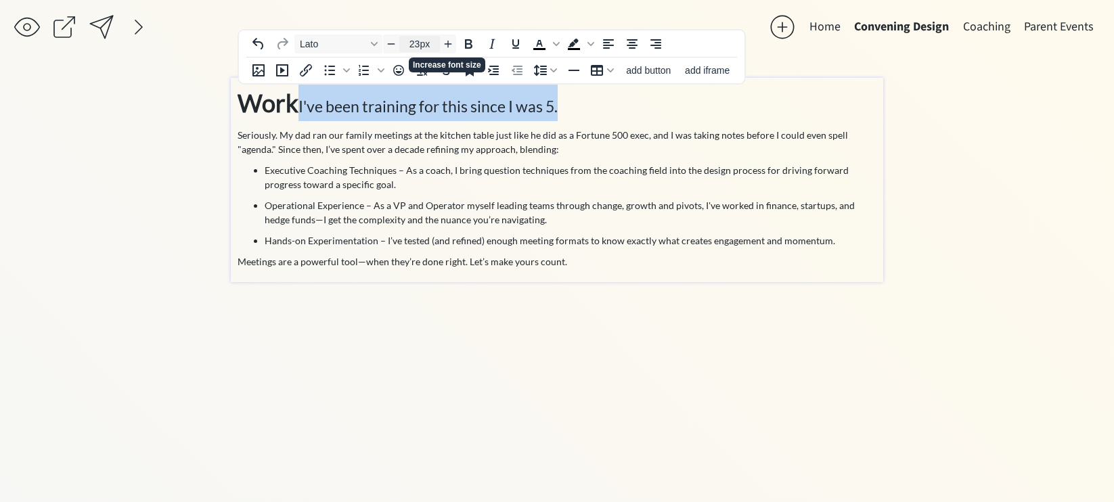
click at [422, 43] on input "23px" at bounding box center [419, 44] width 41 height 16
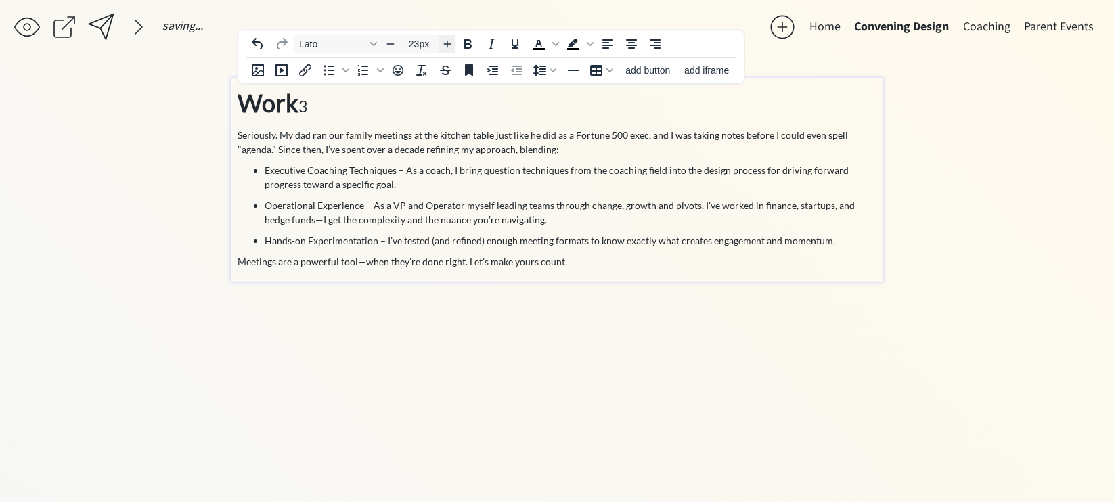
click at [446, 45] on icon "Increase font size" at bounding box center [447, 44] width 11 height 11
click at [319, 106] on p "Work 3 ﻿" at bounding box center [556, 103] width 639 height 37
click at [316, 117] on p "Work 3 ﻿" at bounding box center [556, 103] width 639 height 37
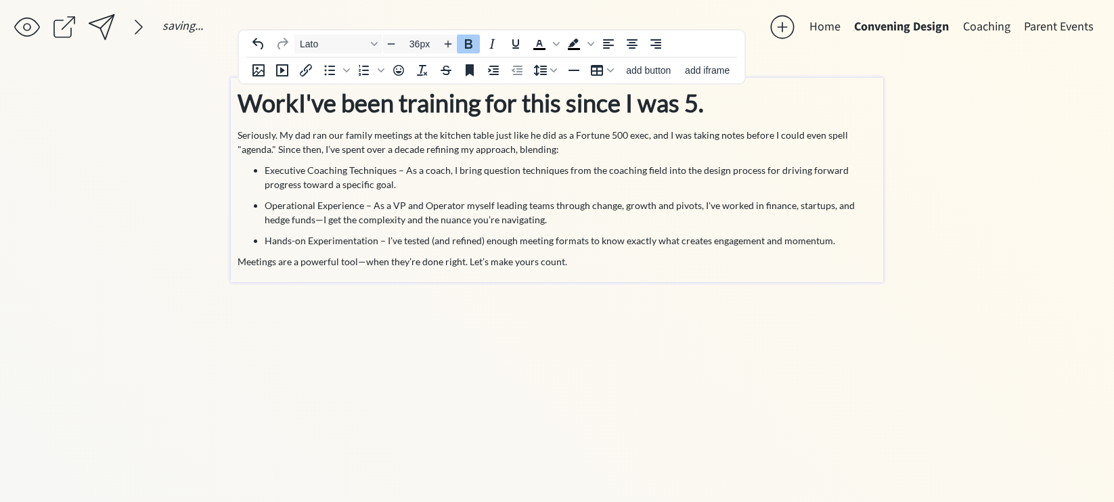
drag, startPoint x: 304, startPoint y: 108, endPoint x: 245, endPoint y: 106, distance: 58.9
click at [245, 107] on strong "Work I've been training for this since I was 5." at bounding box center [470, 103] width 466 height 30
click at [374, 175] on p "Executive Coaching Techniques – As a coach, I bring question techniques from th…" at bounding box center [571, 177] width 612 height 28
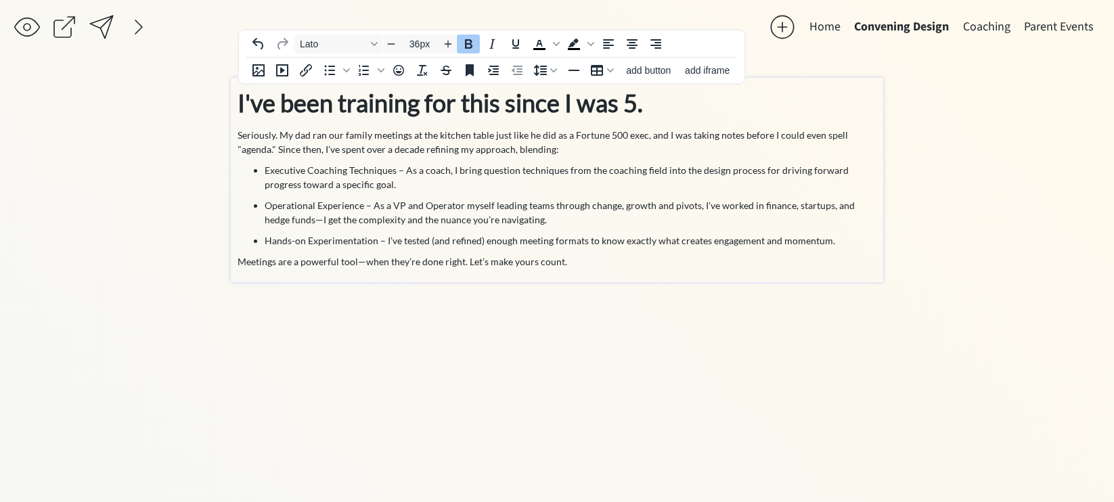
click at [407, 108] on strong "I've been training for this since I was 5." at bounding box center [439, 103] width 405 height 30
click at [426, 108] on strong "I've been training for this since I was 5." at bounding box center [439, 103] width 405 height 30
click at [317, 171] on p "Executive Coaching Techniques – As a coach, I bring question techniques from th…" at bounding box center [571, 177] width 612 height 28
click at [354, 145] on p "Seriously. My dad ran our family meetings at the kitchen table just like he did…" at bounding box center [556, 142] width 639 height 28
click at [479, 344] on div "click to upload a picture 👋 Hi, I'm [PERSON_NAME]. I'm an Executive Coach & Con…" at bounding box center [557, 280] width 652 height 404
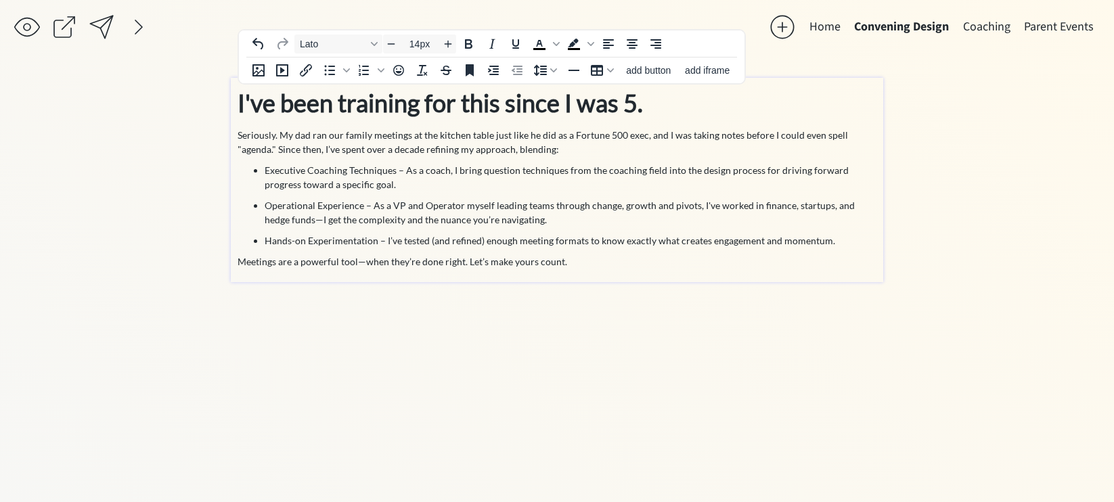
click at [362, 137] on p "Seriously. My dad ran our family meetings at the kitchen table just like he did…" at bounding box center [556, 142] width 639 height 28
click at [342, 138] on p "Seriously. My dad ran our family meetings at the kitchen table just like he did…" at bounding box center [556, 142] width 639 height 28
click at [424, 138] on p "Seriously. My dad ran our family meetings at the kitchen table just like he did…" at bounding box center [556, 142] width 639 height 28
click at [561, 136] on p "Seriously. My dad ran our family meetings at the kitchen table just like he did…" at bounding box center [556, 142] width 639 height 28
click at [571, 137] on p "Seriously. My dad ran our family meetings at the kitchen table just like he did…" at bounding box center [556, 142] width 639 height 28
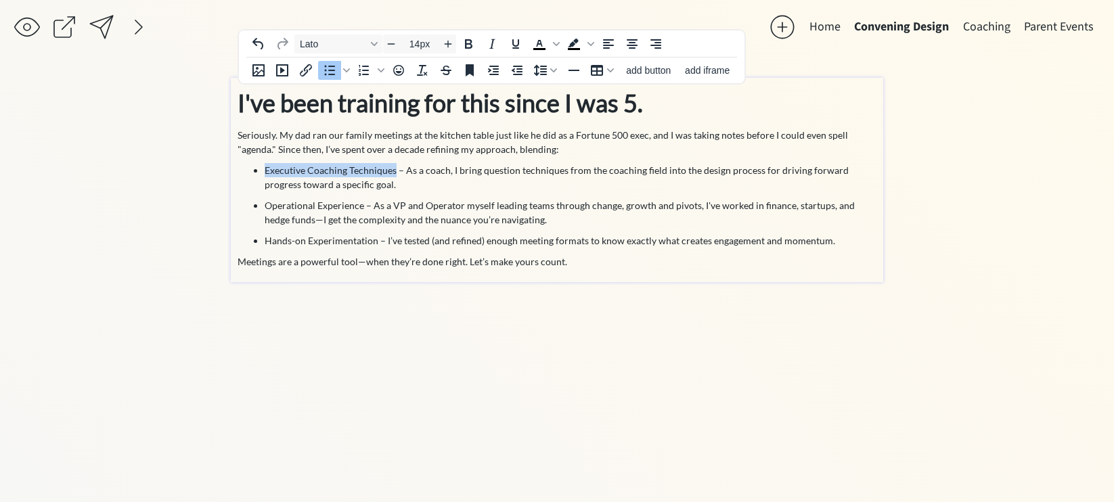
drag, startPoint x: 392, startPoint y: 169, endPoint x: 265, endPoint y: 169, distance: 127.9
click at [265, 169] on p "Executive Coaching Techniques – As a coach, I bring question techniques from th…" at bounding box center [571, 177] width 612 height 28
drag, startPoint x: 363, startPoint y: 208, endPoint x: 265, endPoint y: 208, distance: 98.1
click at [265, 208] on p "Operational Experience – As a VP and Operator myself leading teams through chan…" at bounding box center [571, 212] width 612 height 28
click at [292, 210] on strong "Operational Experience" at bounding box center [314, 206] width 99 height 12
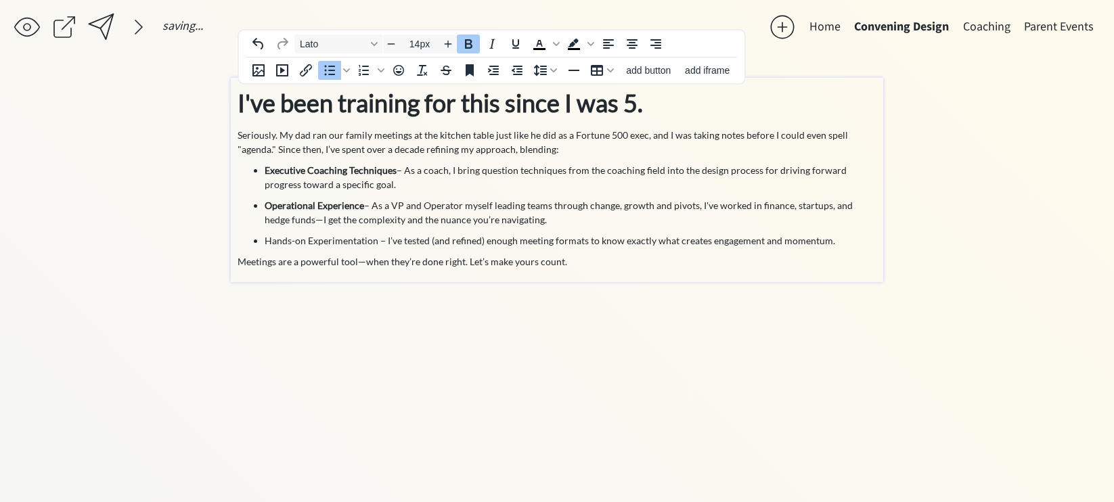
click at [317, 206] on strong "Operational Experience" at bounding box center [314, 206] width 99 height 12
click at [393, 207] on p "Operational Leadership – As a VP and Operator myself leading teams through chan…" at bounding box center [571, 212] width 612 height 28
click at [411, 233] on p "Hands-on Experimentation – I’ve tested (and refined) enough meeting formats to …" at bounding box center [571, 240] width 612 height 14
click at [454, 212] on p "Operational Leadership – As a former VP and Operator myself leading teams throu…" at bounding box center [571, 212] width 612 height 28
click at [528, 206] on p "Operational Leadership – As a former VP and Operator myself leading teams throu…" at bounding box center [571, 212] width 612 height 28
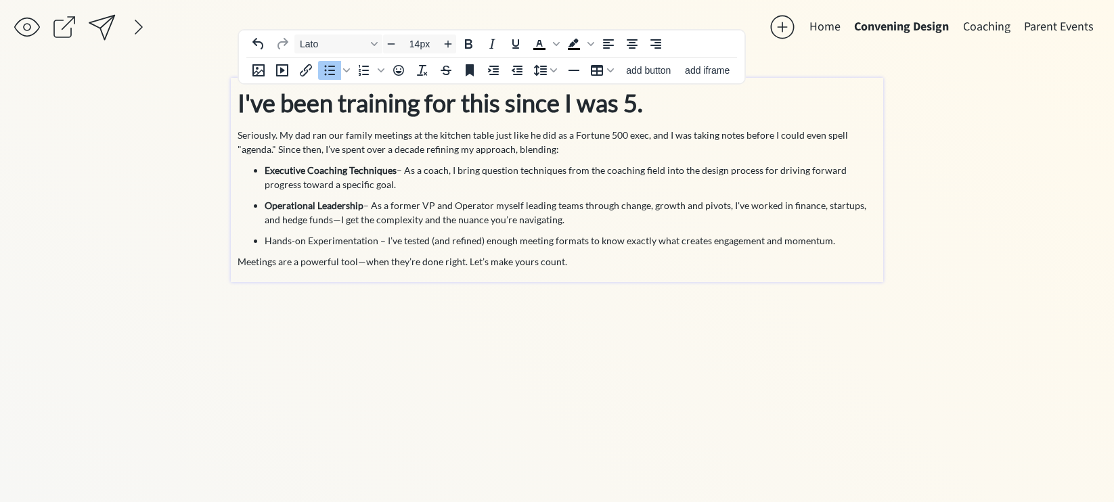
click at [524, 207] on p "Operational Leadership – As a former VP and Operator myself leading teams throu…" at bounding box center [571, 212] width 612 height 28
drag, startPoint x: 547, startPoint y: 220, endPoint x: 323, endPoint y: 223, distance: 224.0
click at [323, 223] on p "Operational Leadership – As a former VP and Operator myself leading teams throu…" at bounding box center [571, 212] width 612 height 28
click at [579, 196] on ul "Executive Coaching Techniques – As a coach, I bring question techniques from th…" at bounding box center [556, 205] width 639 height 85
click at [651, 203] on p "Operational Leadership – As a former VP and Operator myself leading teams throu…" at bounding box center [571, 212] width 612 height 28
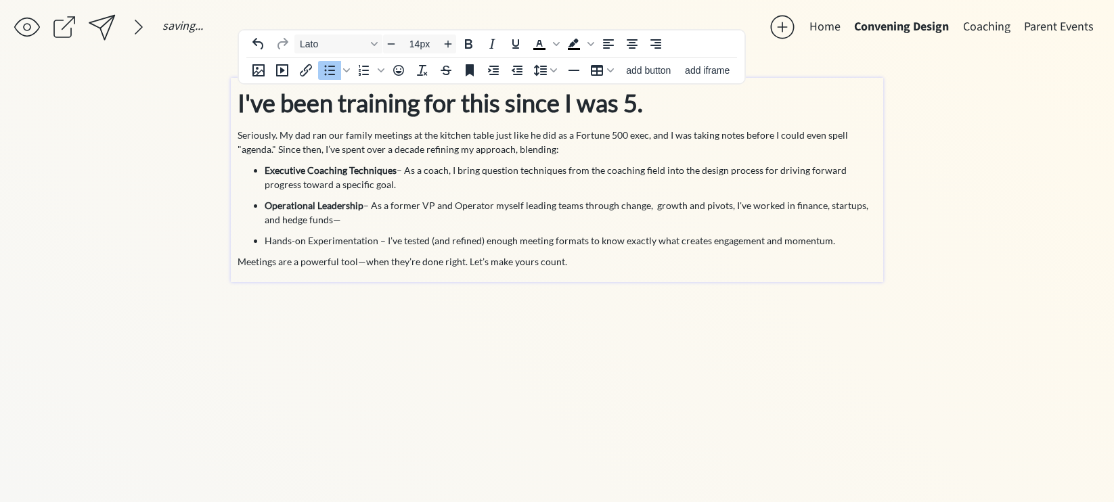
click at [725, 207] on p "Operational Leadership – As a former VP and Operator myself leading teams throu…" at bounding box center [571, 212] width 612 height 28
click at [748, 208] on p "Operational Leadership – As a former VP and Operator myself leading teams throu…" at bounding box center [571, 212] width 612 height 28
click at [370, 225] on p "Operational Leadership – As a former VP and Operator myself leading teams throu…" at bounding box center [571, 212] width 612 height 28
click at [605, 220] on p "Operational Leadership – As a former VP and Operator myself leading teams throu…" at bounding box center [571, 212] width 612 height 28
click at [582, 228] on ul "Executive Coaching Techniques – As a coach, I bring question techniques from th…" at bounding box center [556, 205] width 639 height 85
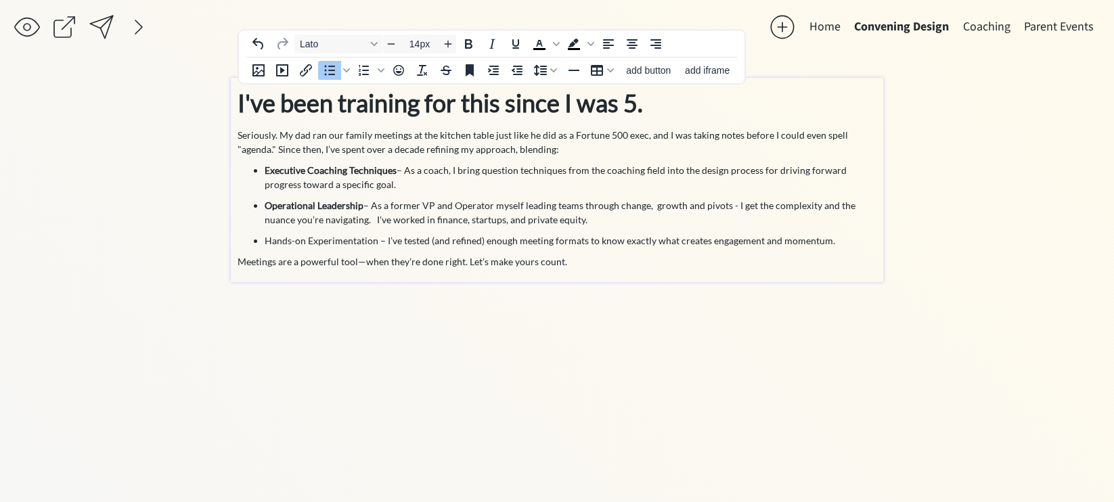
click at [587, 219] on p "Operational Leadership – As a former VP and Operator myself leading teams throu…" at bounding box center [571, 212] width 612 height 28
drag, startPoint x: 587, startPoint y: 219, endPoint x: 372, endPoint y: 223, distance: 214.5
click at [372, 223] on p "Operational Leadership – As a former VP and Operator myself leading teams throu…" at bounding box center [571, 212] width 612 height 28
drag, startPoint x: 378, startPoint y: 241, endPoint x: 262, endPoint y: 244, distance: 115.7
click at [261, 244] on ul "Executive Coaching Techniques – As a coach, I bring question techniques from th…" at bounding box center [556, 205] width 639 height 85
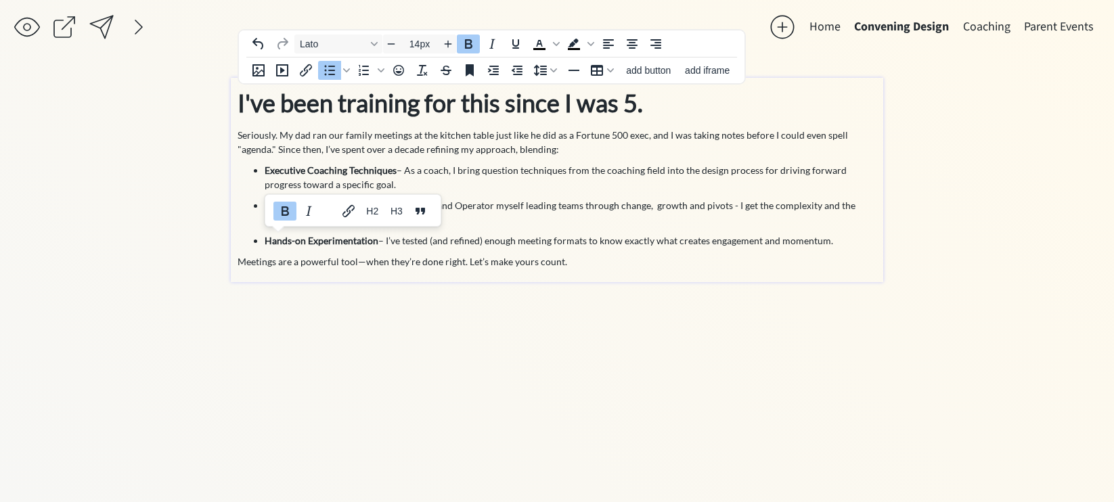
click at [428, 261] on p "Meetings are a powerful tool—when they’re done right. Let’s make yours count." at bounding box center [556, 261] width 639 height 14
click at [442, 242] on p "Hands-on Experimentation – I’ve tested (and refined) enough meeting formats to …" at bounding box center [571, 240] width 612 height 14
click at [241, 103] on strong "I've been training for this since I was 5." at bounding box center [439, 103] width 405 height 30
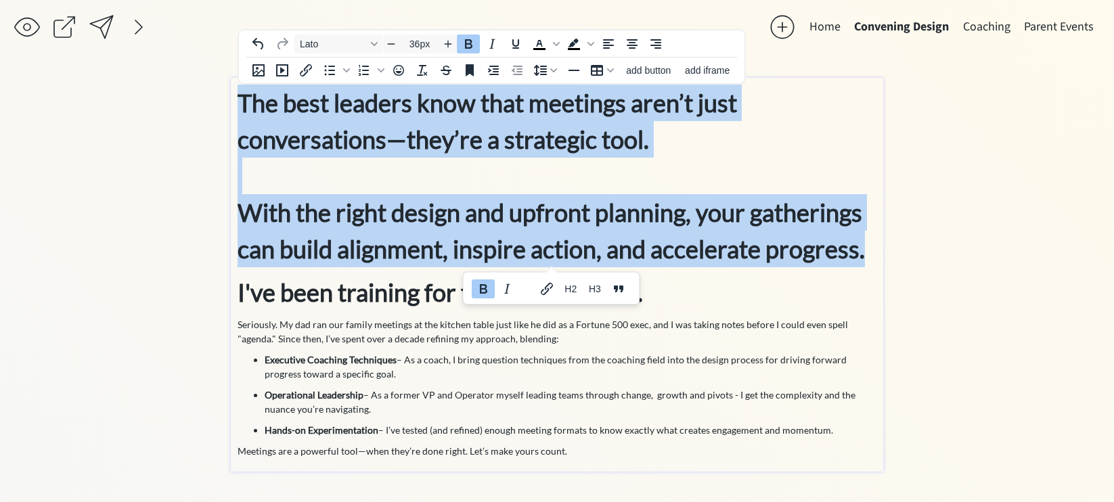
drag, startPoint x: 866, startPoint y: 254, endPoint x: 237, endPoint y: 106, distance: 646.5
click at [237, 106] on div "The best leaders know that meetings aren’t just conversations—they’re a strateg…" at bounding box center [557, 275] width 652 height 394
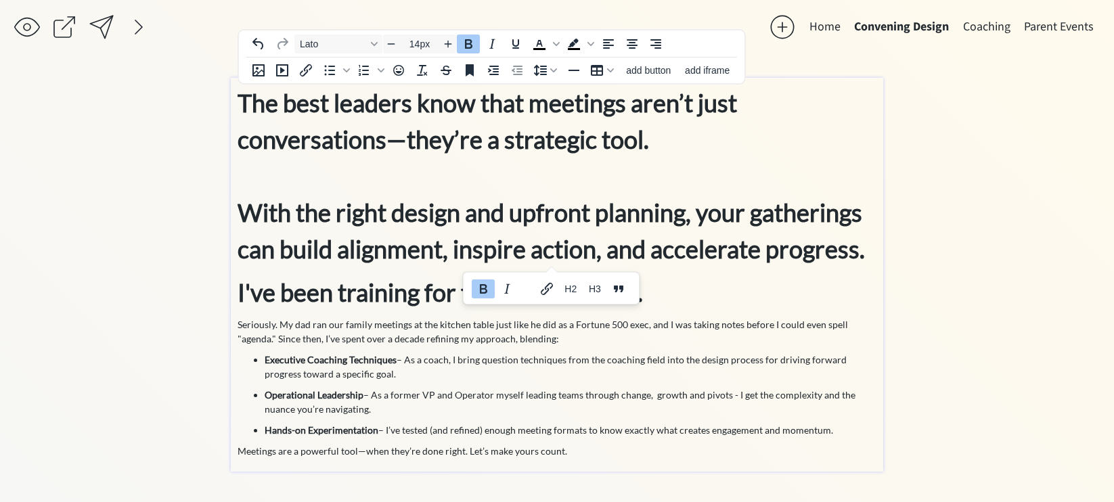
click at [360, 376] on p "Executive Coaching Techniques – As a coach, I bring question techniques from th…" at bounding box center [571, 367] width 612 height 28
click at [428, 208] on strong "The best leaders know that meetings aren’t just conversations—they’re a strateg…" at bounding box center [550, 176] width 627 height 176
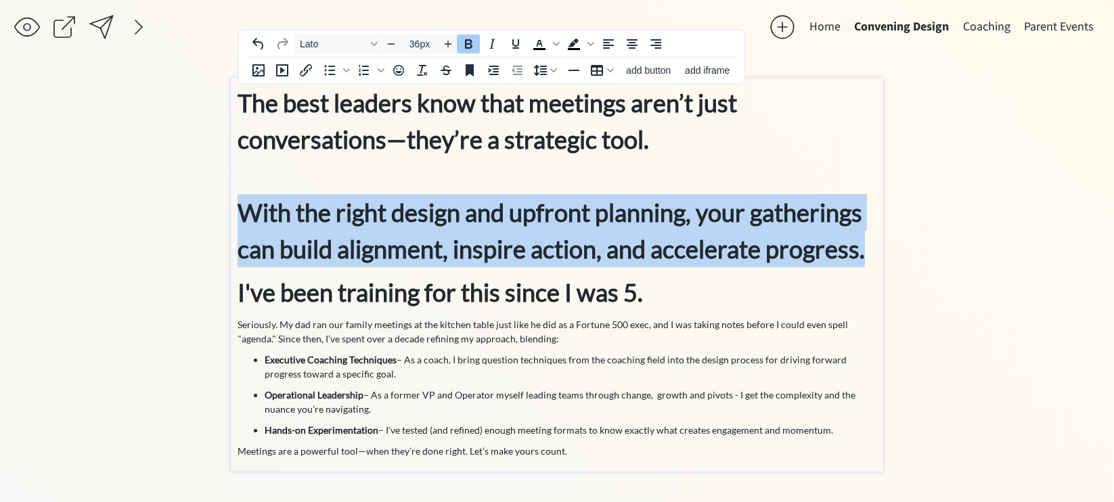
drag, startPoint x: 864, startPoint y: 255, endPoint x: 242, endPoint y: 206, distance: 623.7
click at [242, 205] on p "The best leaders know that meetings aren’t just conversations—they’re a strateg…" at bounding box center [556, 176] width 639 height 183
click at [394, 45] on icon "Decrease font size" at bounding box center [391, 44] width 11 height 11
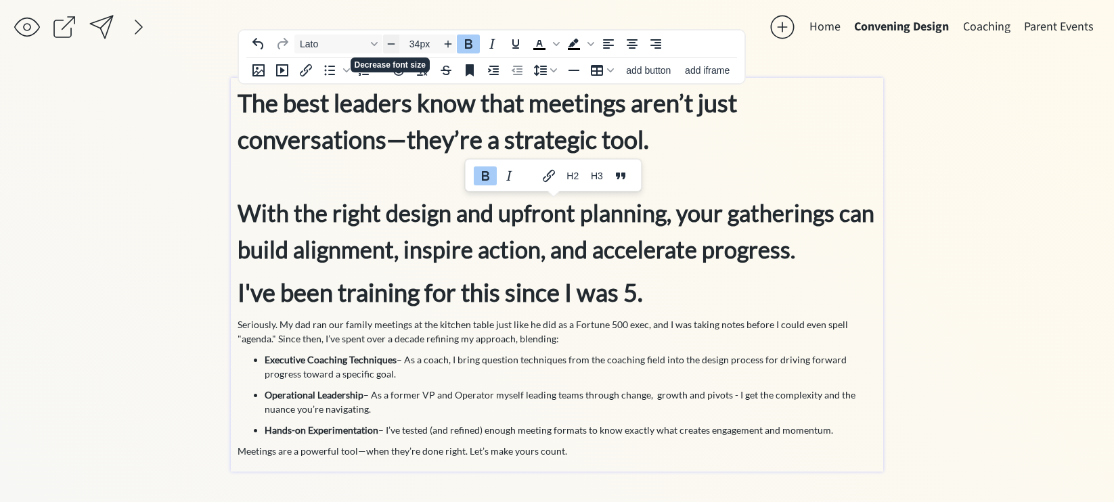
click at [394, 45] on icon "Decrease font size" at bounding box center [391, 44] width 11 height 11
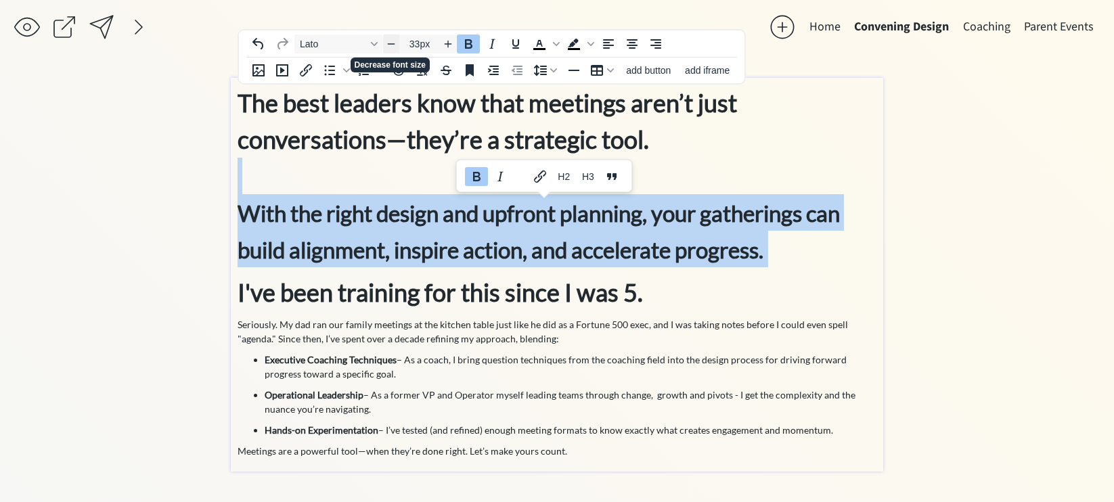
click at [394, 45] on icon "Decrease font size" at bounding box center [391, 44] width 11 height 11
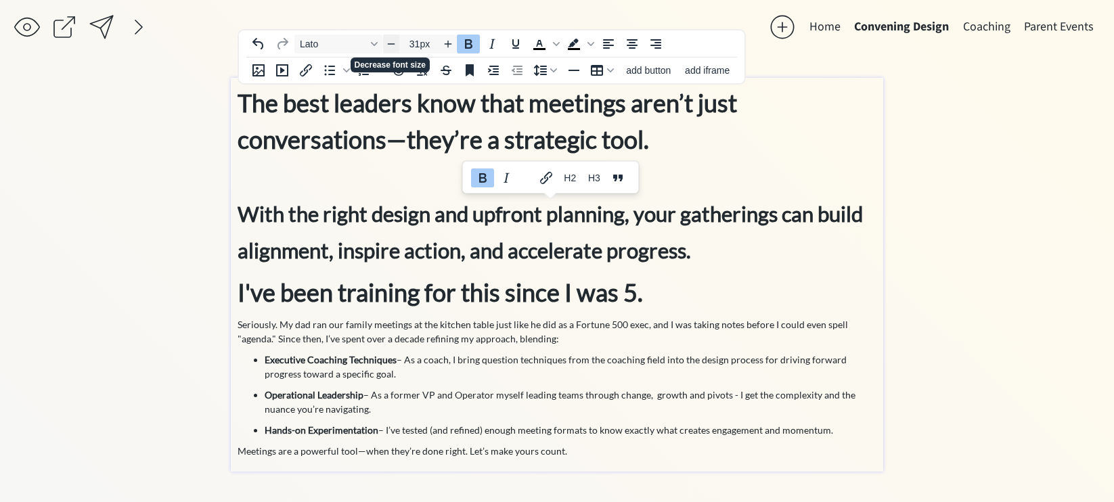
click at [394, 45] on icon "Decrease font size" at bounding box center [391, 44] width 11 height 11
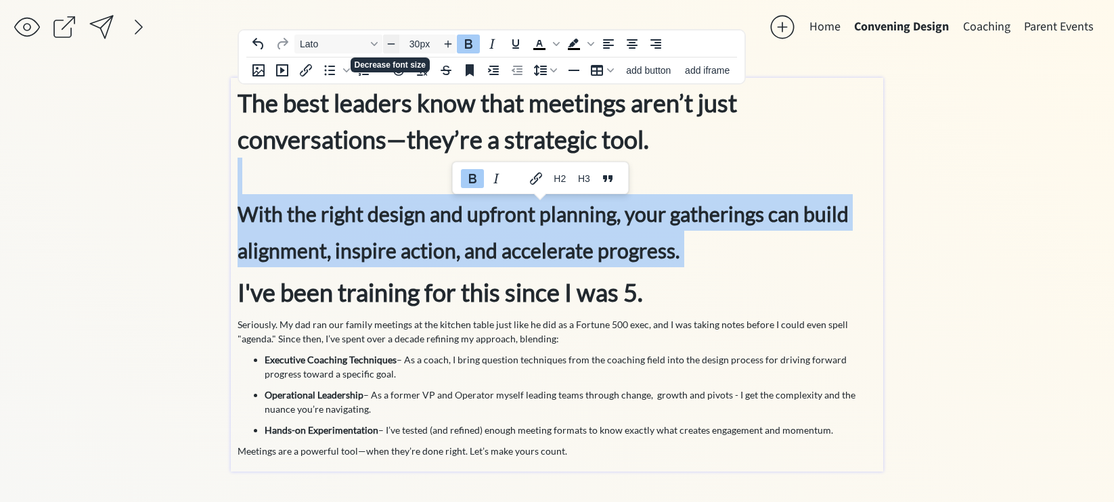
click at [394, 45] on icon "Decrease font size" at bounding box center [391, 44] width 11 height 11
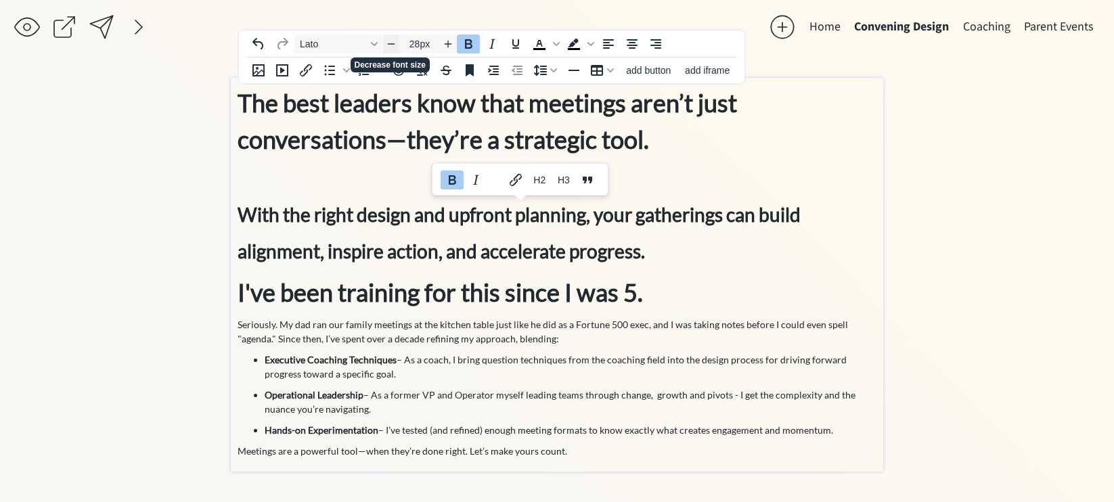
click at [394, 45] on icon "Decrease font size" at bounding box center [391, 44] width 11 height 11
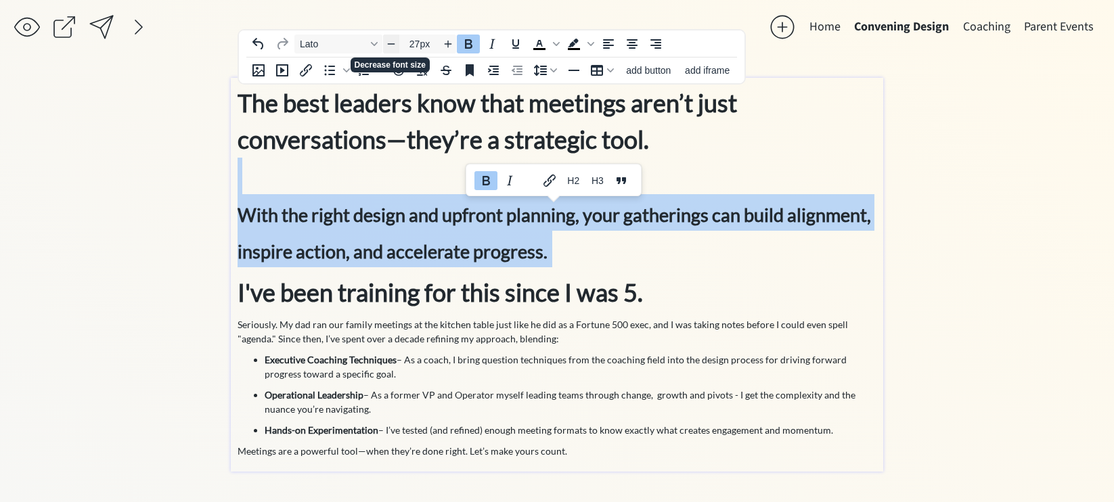
click at [394, 45] on icon "Decrease font size" at bounding box center [391, 44] width 11 height 11
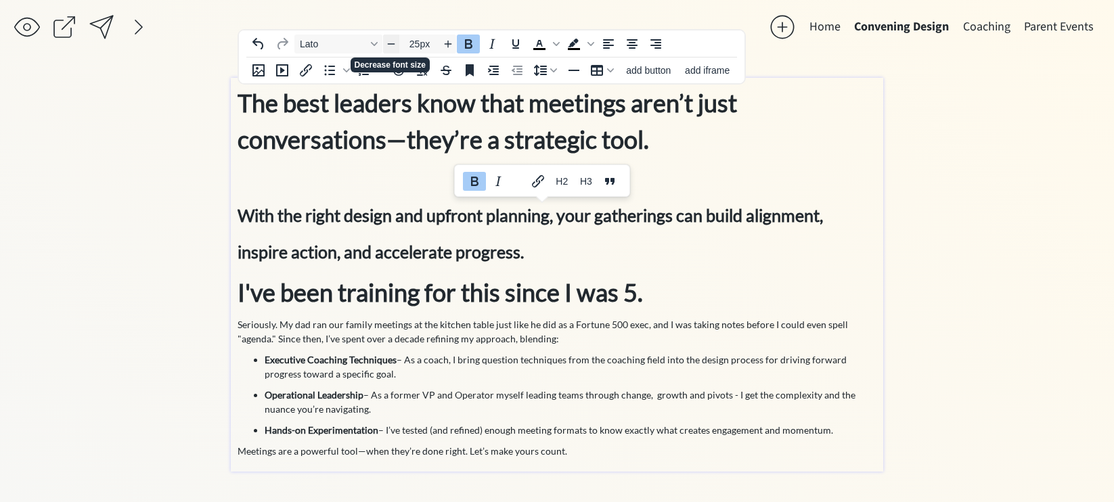
click at [394, 45] on icon "Decrease font size" at bounding box center [391, 44] width 11 height 11
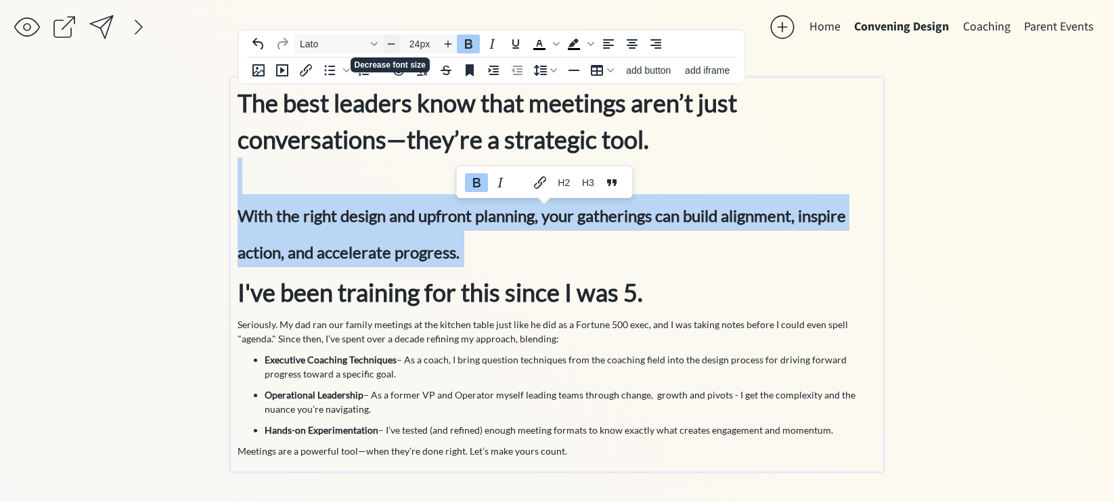
click at [394, 45] on icon "Decrease font size" at bounding box center [391, 44] width 11 height 11
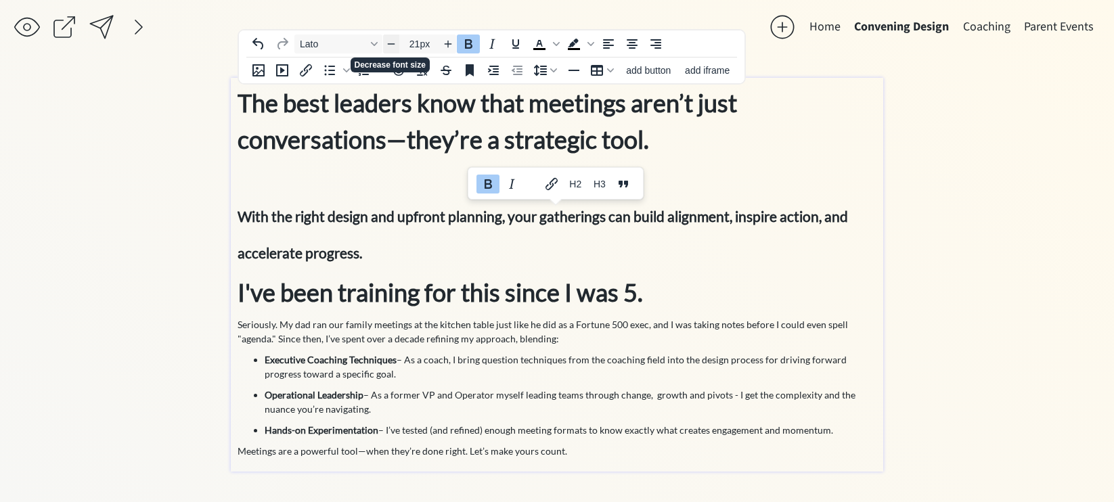
click at [394, 45] on icon "Decrease font size" at bounding box center [391, 44] width 11 height 11
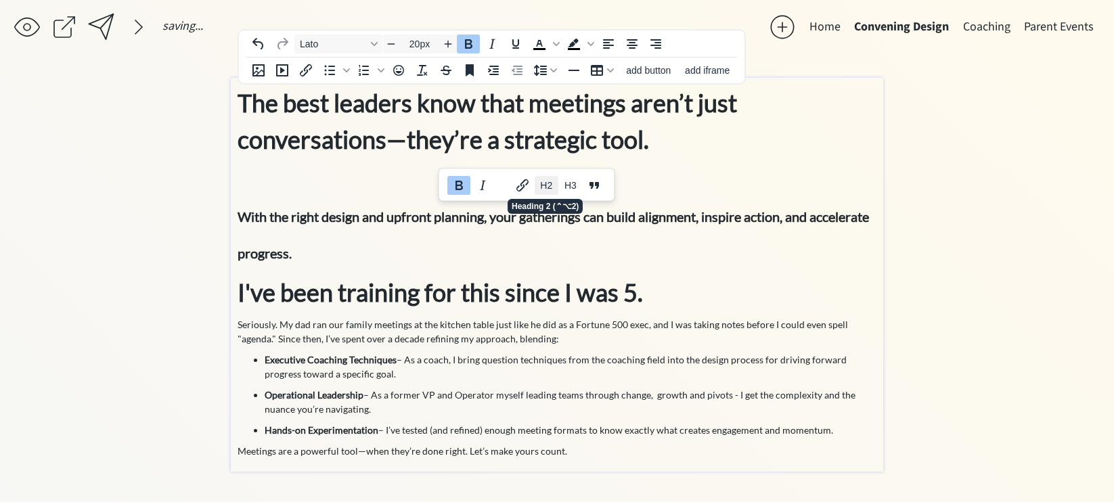
click at [548, 181] on span "H2" at bounding box center [546, 185] width 12 height 11
click at [405, 340] on p "Seriously. My dad ran our family meetings at the kitchen table just like he did…" at bounding box center [556, 331] width 639 height 28
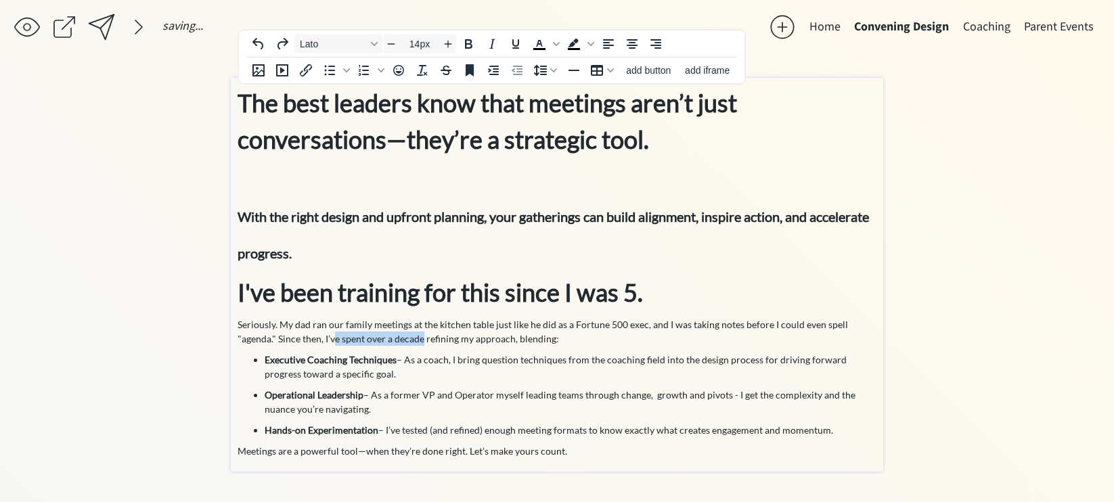
drag, startPoint x: 422, startPoint y: 336, endPoint x: 332, endPoint y: 336, distance: 89.3
click at [332, 336] on p "Seriously. My dad ran our family meetings at the kitchen table just like he did…" at bounding box center [556, 331] width 639 height 28
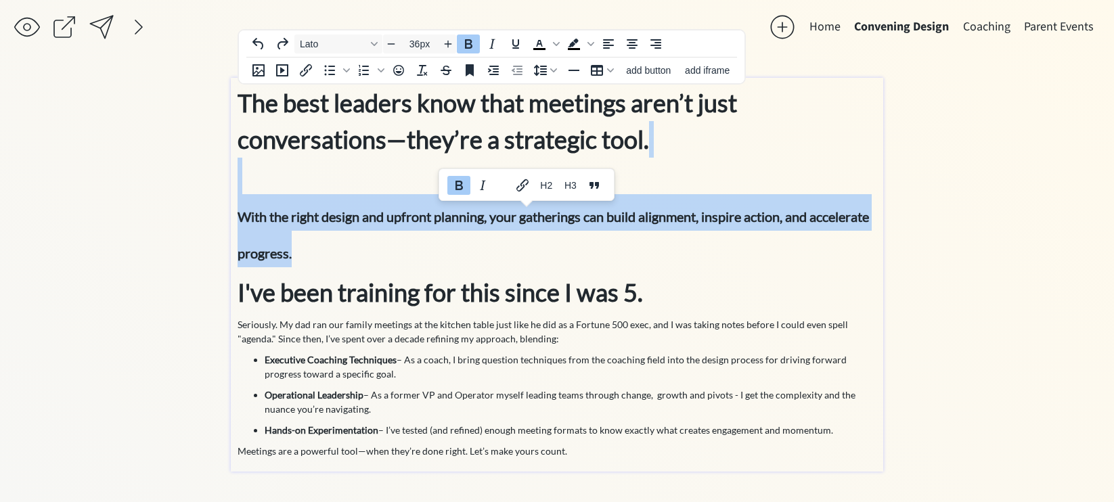
drag, startPoint x: 364, startPoint y: 249, endPoint x: 246, endPoint y: 189, distance: 132.5
click at [246, 189] on p "The best leaders know that meetings aren’t just conversations—they’re a strateg…" at bounding box center [556, 176] width 639 height 183
click at [458, 186] on icon "Bold" at bounding box center [459, 185] width 16 height 16
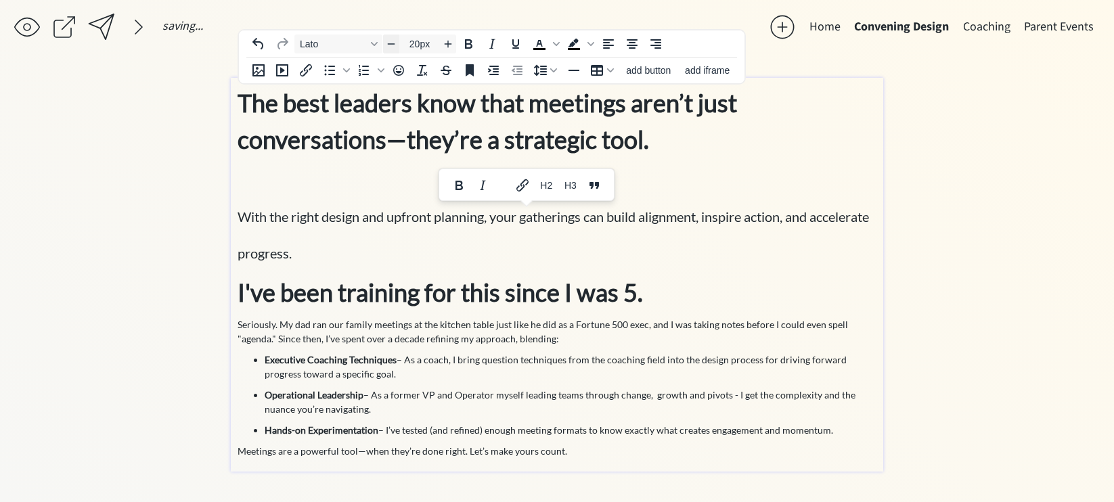
click at [394, 43] on icon "Decrease font size" at bounding box center [391, 44] width 11 height 11
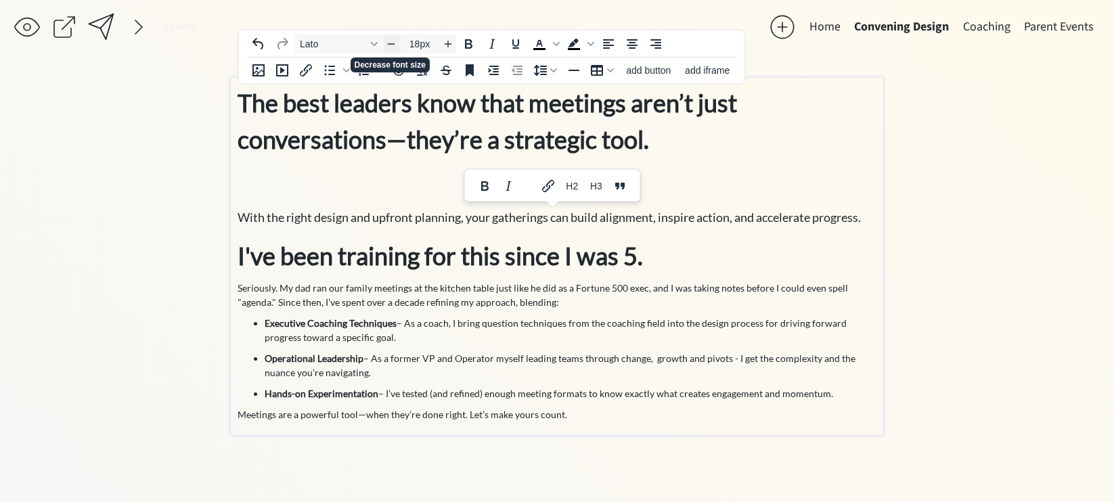
click at [394, 43] on icon "Decrease font size" at bounding box center [391, 44] width 11 height 11
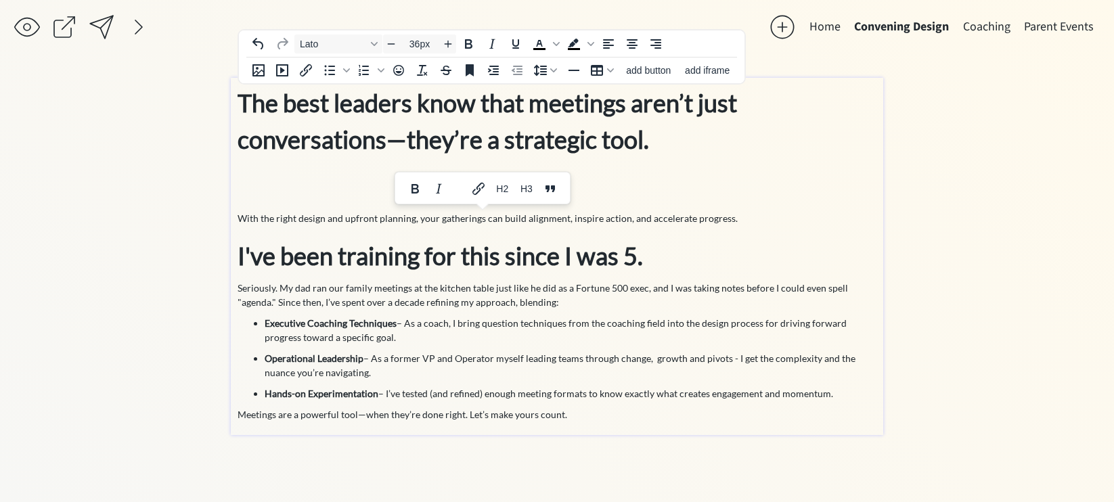
click at [367, 174] on p "The best leaders know that meetings aren’t just conversations—they’re a strateg…" at bounding box center [556, 158] width 639 height 146
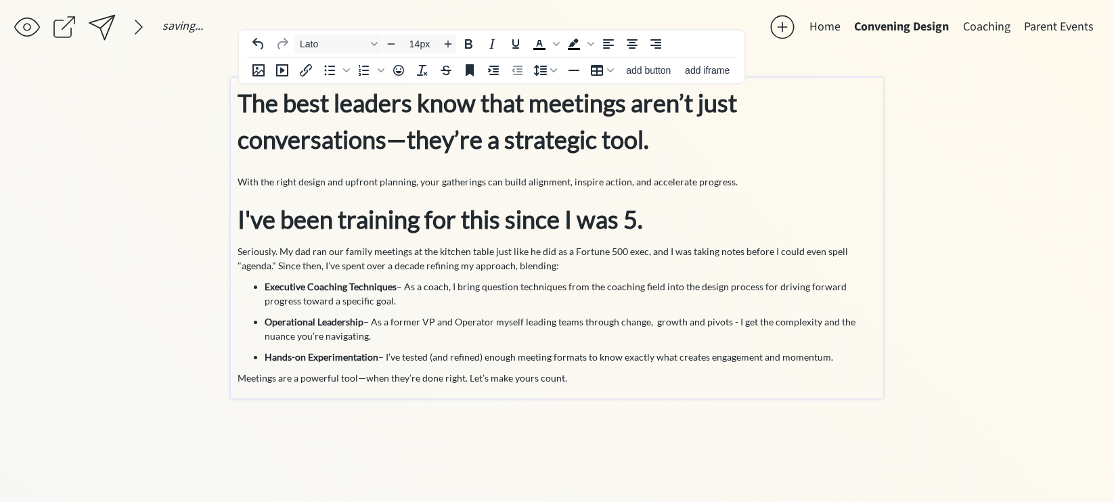
click at [782, 184] on p "The best leaders know that meetings aren’t just conversations—they’re a strateg…" at bounding box center [556, 140] width 639 height 110
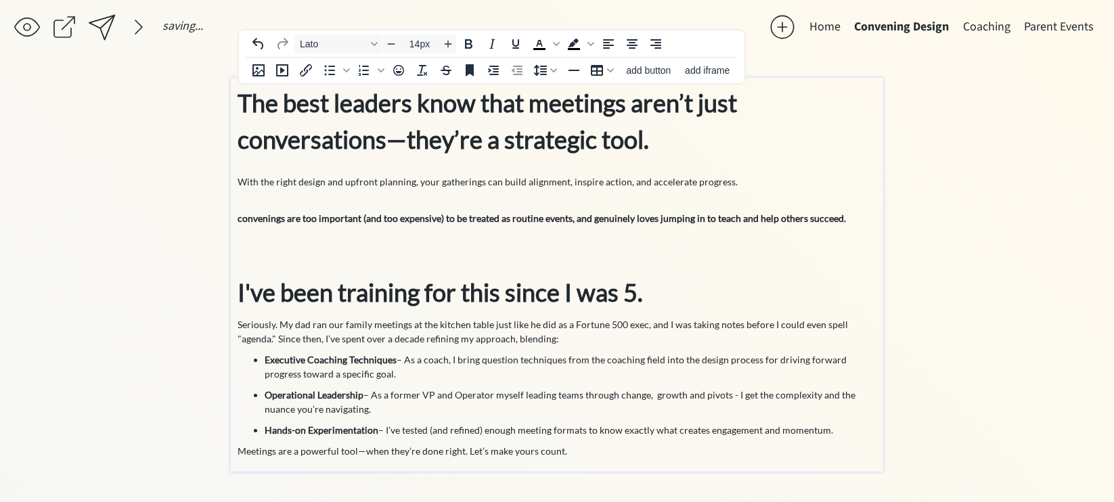
click at [243, 217] on strong "convenings are too important (and too expensive) to be treated as routine event…" at bounding box center [541, 218] width 608 height 12
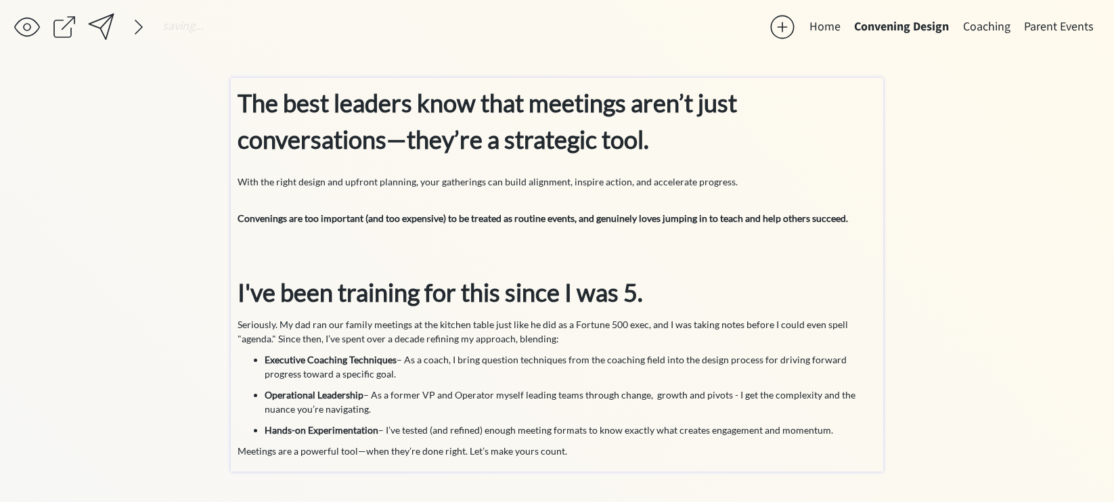
click at [526, 459] on div "The best leaders know that meetings aren’t just conversations—they’re a strateg…" at bounding box center [556, 275] width 639 height 380
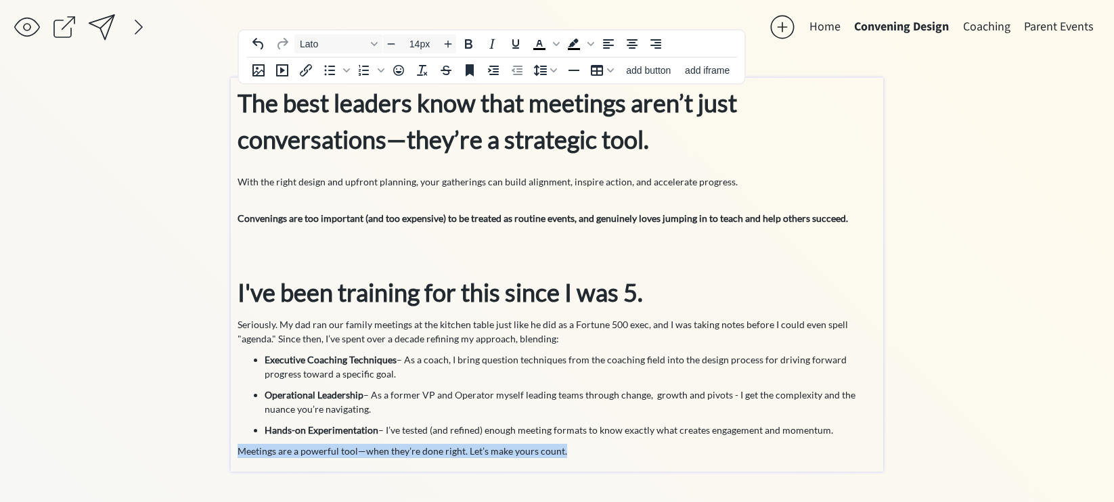
drag, startPoint x: 574, startPoint y: 449, endPoint x: 240, endPoint y: 451, distance: 334.3
click at [240, 451] on p "Meetings are a powerful tool—when they’re done right. Let’s make yours count." at bounding box center [556, 451] width 639 height 14
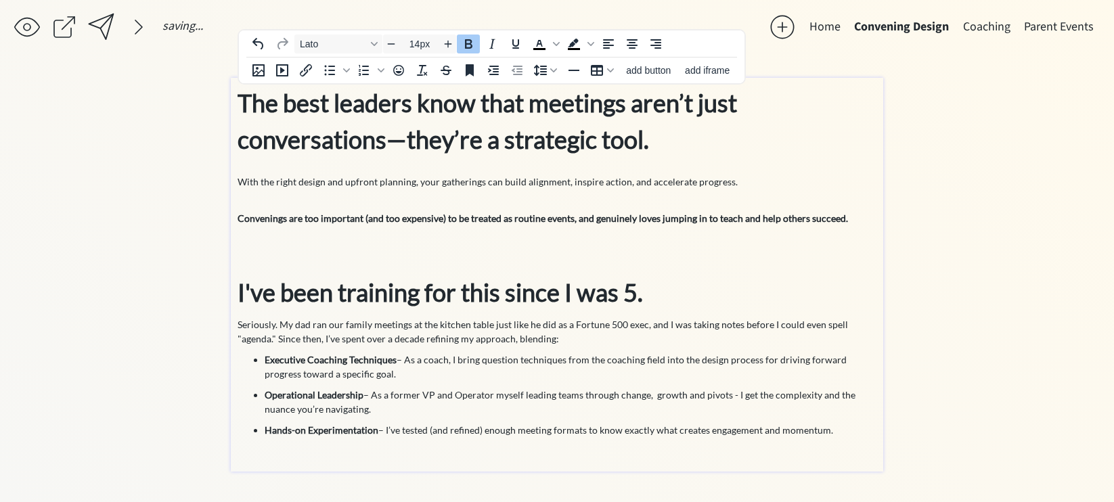
click at [550, 229] on p "The best leaders know that meetings aren’t just conversations—they’re a strateg…" at bounding box center [556, 176] width 639 height 183
click at [258, 219] on strong "Convenings are too important (and too expensive) to be treated as routine event…" at bounding box center [542, 218] width 610 height 12
click at [315, 191] on p "The best leaders know that meetings aren’t just conversations—they’re a strateg…" at bounding box center [556, 176] width 639 height 183
click at [332, 184] on span "With the right design and upfront planning, your gatherings can build alignment…" at bounding box center [542, 200] width 610 height 48
click at [480, 181] on span "With the right design and upfront planning, your gatherings can build alignment…" at bounding box center [542, 200] width 610 height 48
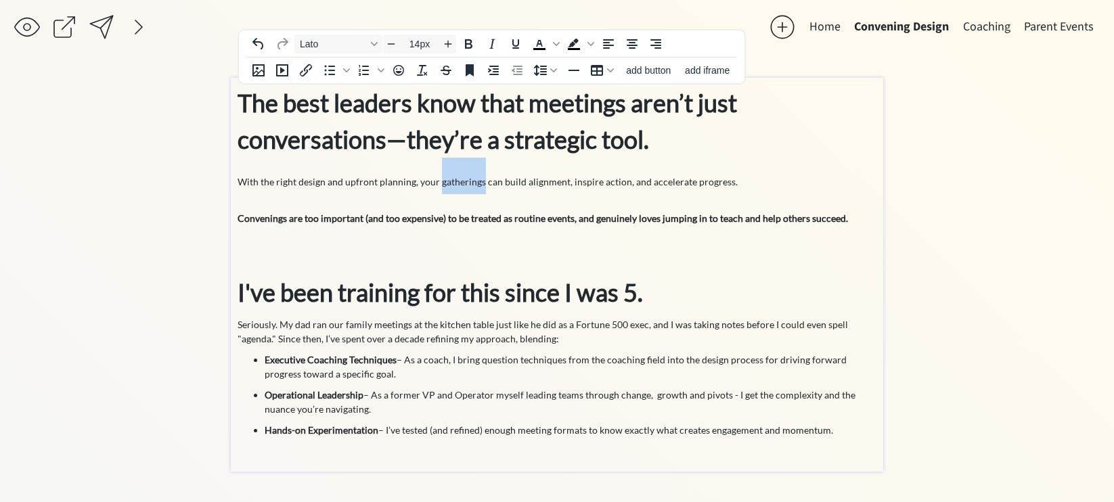
drag, startPoint x: 480, startPoint y: 181, endPoint x: 438, endPoint y: 183, distance: 42.7
click at [438, 183] on span "With the right design and upfront planning, your gatherings can build alignment…" at bounding box center [542, 200] width 610 height 48
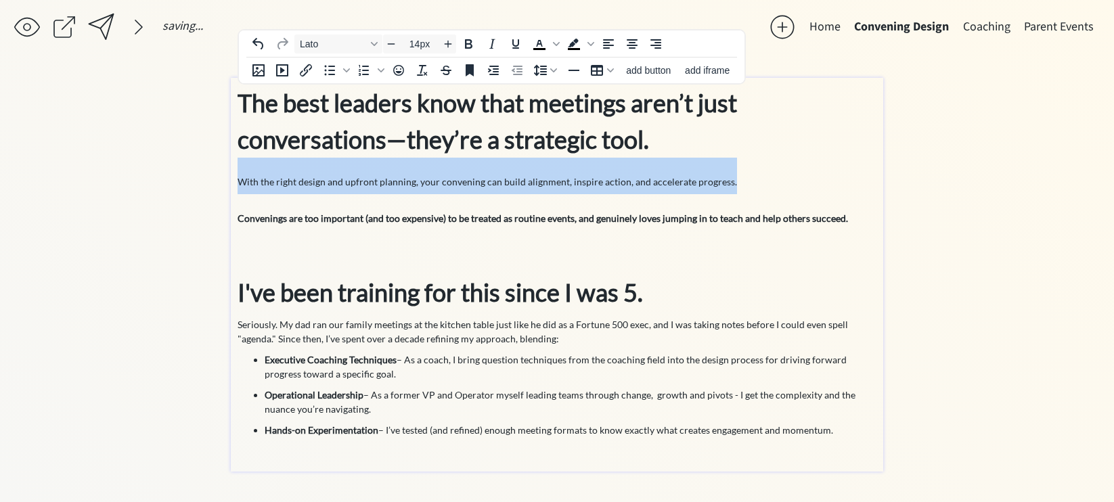
drag, startPoint x: 744, startPoint y: 187, endPoint x: 236, endPoint y: 175, distance: 508.3
click at [236, 175] on div "The best leaders know that meetings aren’t just conversations—they’re a strateg…" at bounding box center [557, 275] width 652 height 394
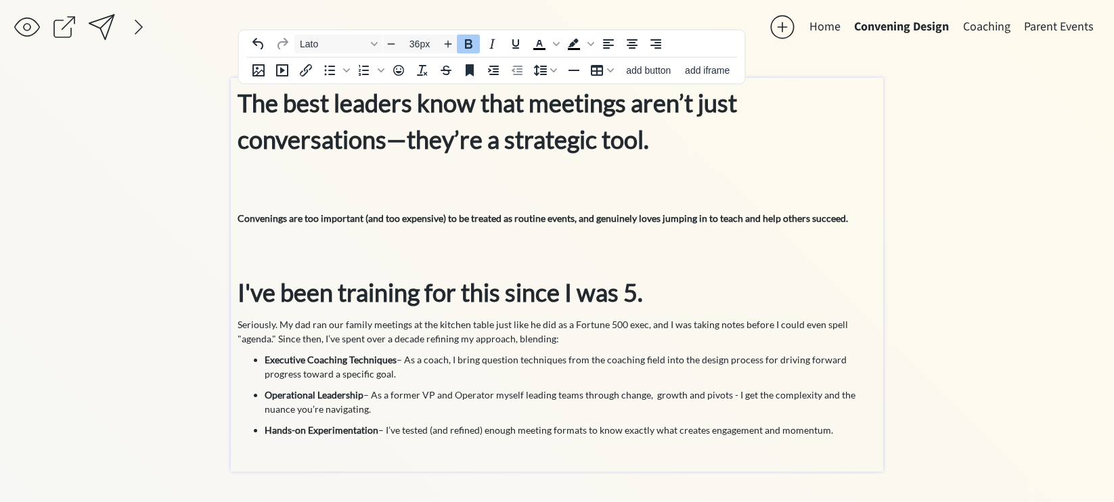
click at [257, 240] on p "The best leaders know that meetings aren’t just conversations—they’re a strateg…" at bounding box center [556, 176] width 639 height 183
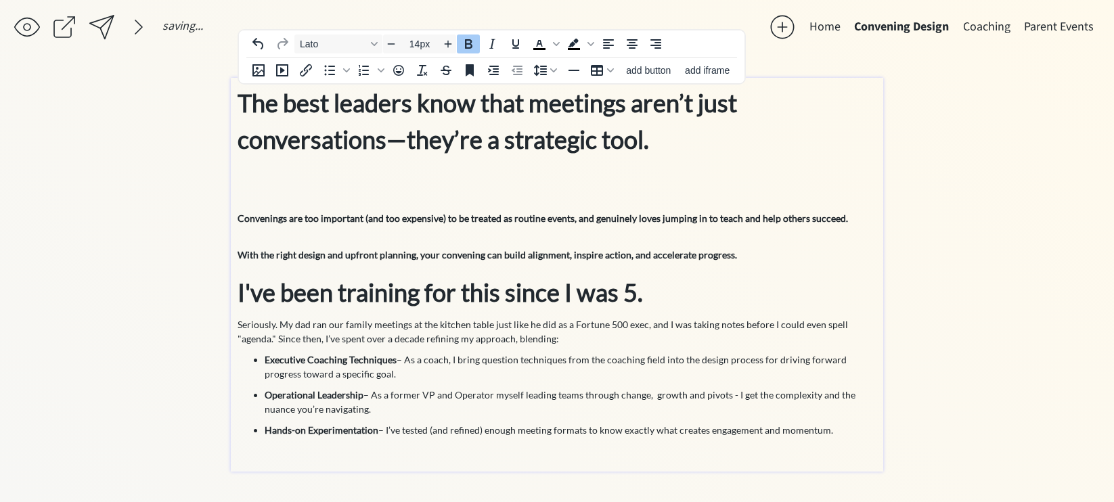
click at [238, 221] on strong "Convenings are too important (and too expensive) to be treated as routine event…" at bounding box center [542, 218] width 610 height 12
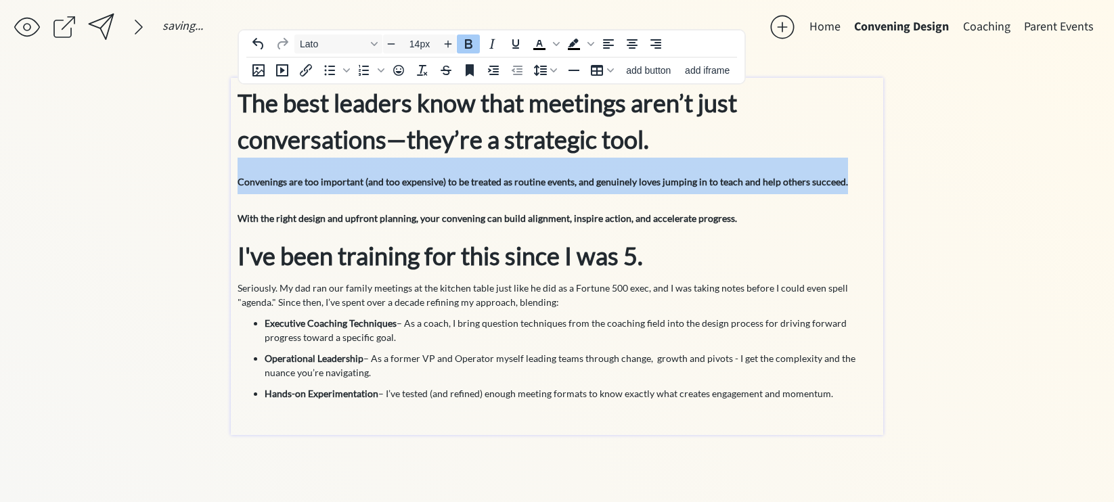
drag, startPoint x: 855, startPoint y: 182, endPoint x: 239, endPoint y: 187, distance: 615.8
click at [239, 187] on p "The best leaders know that meetings aren’t just conversations—they’re a strateg…" at bounding box center [556, 158] width 639 height 146
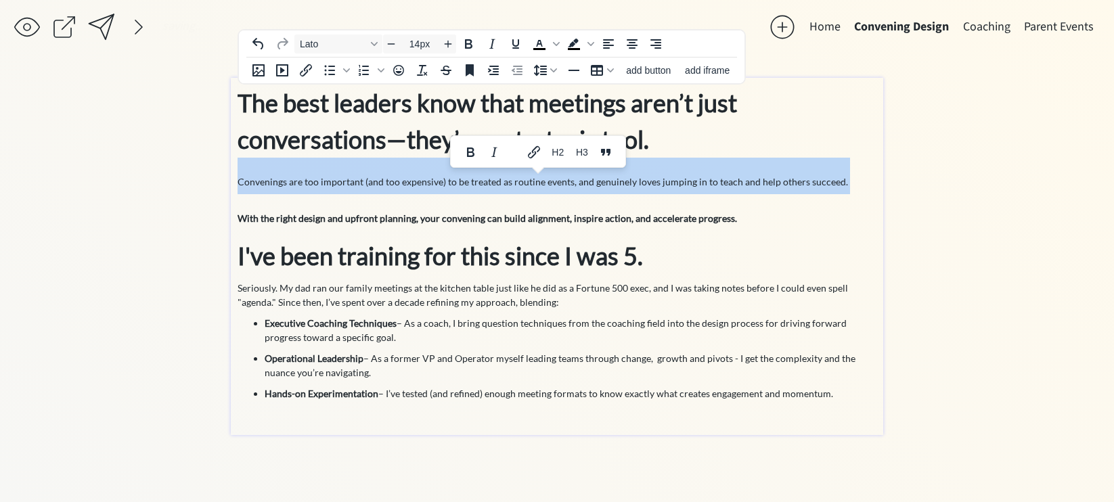
click at [284, 194] on p "The best leaders know that meetings aren’t just conversations—they’re a strateg…" at bounding box center [556, 158] width 639 height 146
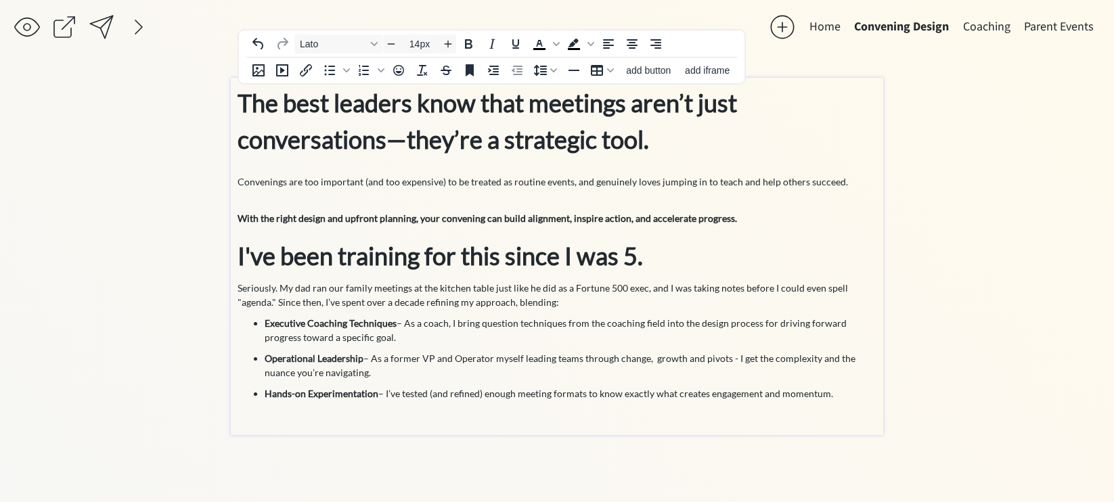
click at [574, 181] on span "Convenings are too important (and too expensive) to be treated as routine event…" at bounding box center [542, 182] width 610 height 12
click at [572, 183] on span "Convenings are too important (and too expensive) to be treated as routine event…" at bounding box center [542, 182] width 610 height 12
click at [849, 390] on p "Hands-on Experimentation – I’ve tested (and refined) enough meeting formats to …" at bounding box center [571, 393] width 612 height 14
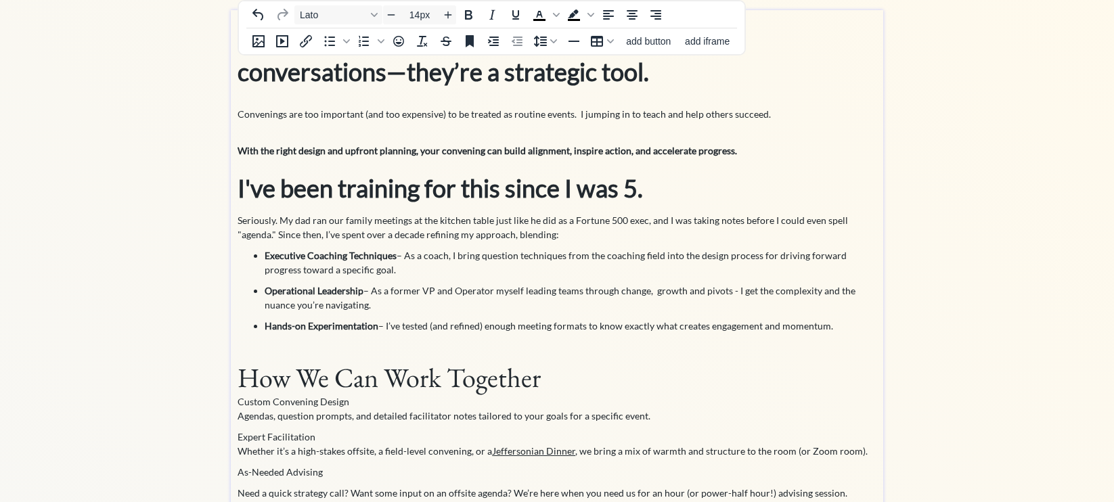
scroll to position [19, 0]
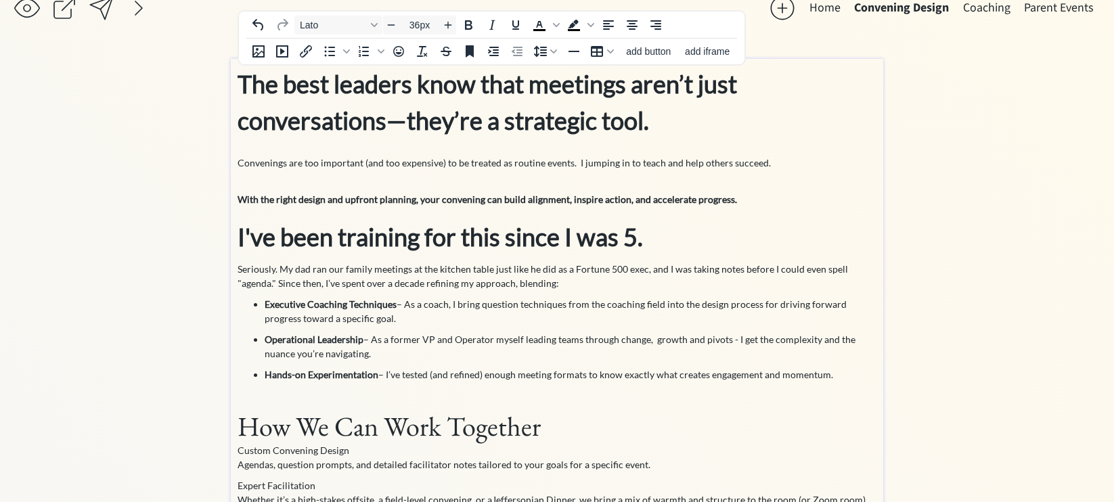
click at [484, 235] on strong "I've been training for this since I was 5." at bounding box center [439, 237] width 405 height 30
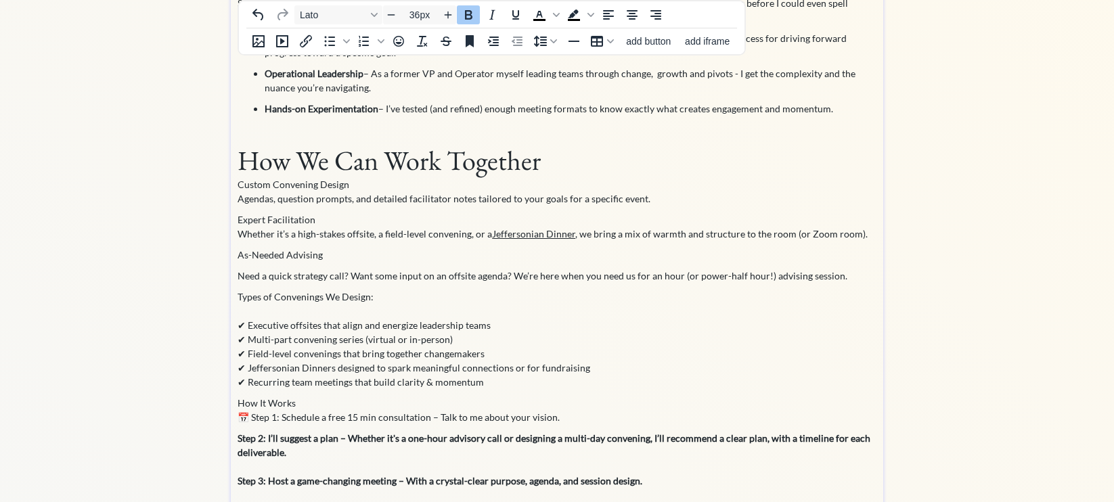
scroll to position [325, 0]
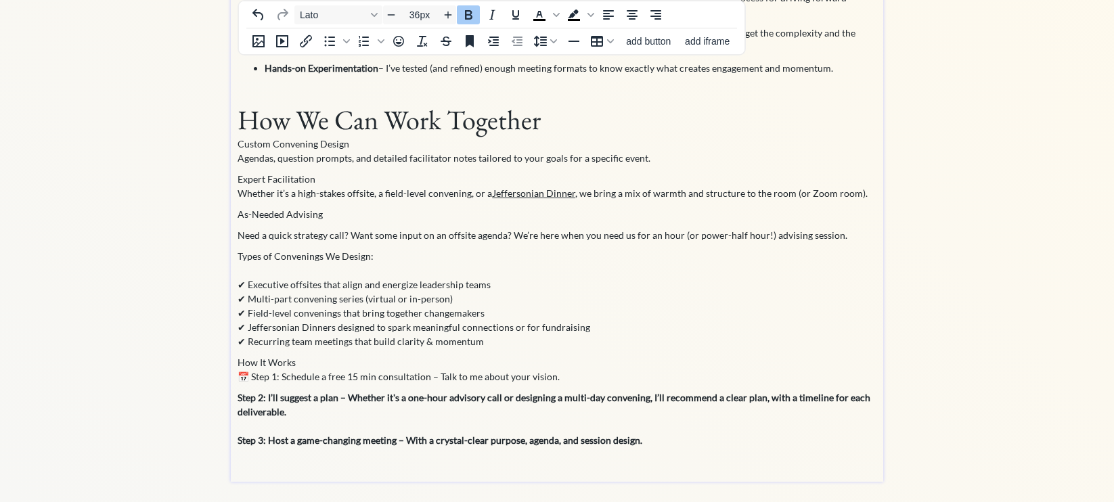
type input "14px"
click at [250, 378] on p "📅 Step 1: Schedule a free 15 min consultation – Talk to me about your vision." at bounding box center [556, 376] width 639 height 14
click at [307, 377] on p "📅 Step 1: Schedule a free 15 min consultation – Talk to me about your vision." at bounding box center [556, 376] width 639 height 14
click at [250, 378] on p "📅 Step 1: Schedule a free 15 min consultation – Talk to me about your vision." at bounding box center [556, 376] width 639 height 14
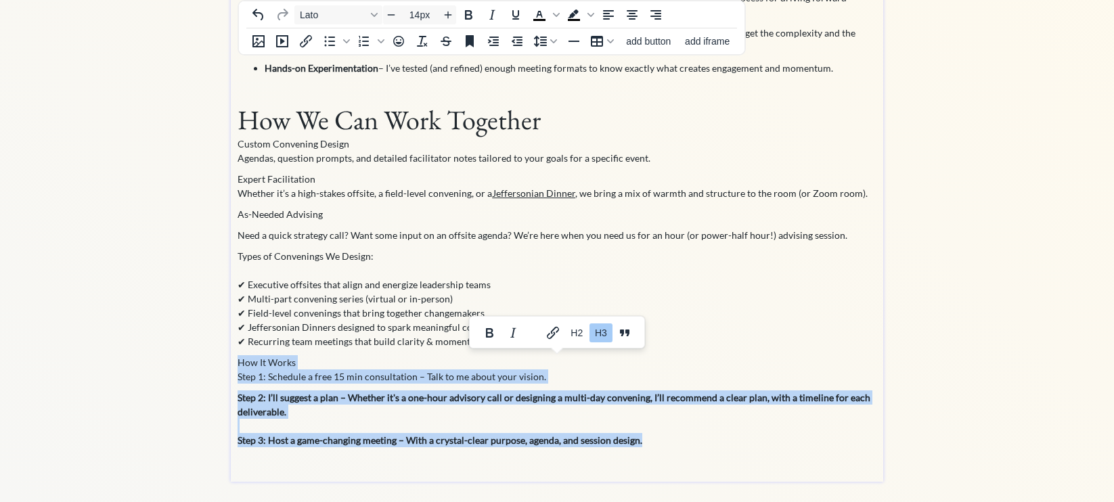
drag, startPoint x: 648, startPoint y: 442, endPoint x: 235, endPoint y: 364, distance: 420.0
click at [235, 363] on div "The best leaders know that meetings aren’t just conversations—they’re a strateg…" at bounding box center [557, 116] width 652 height 729
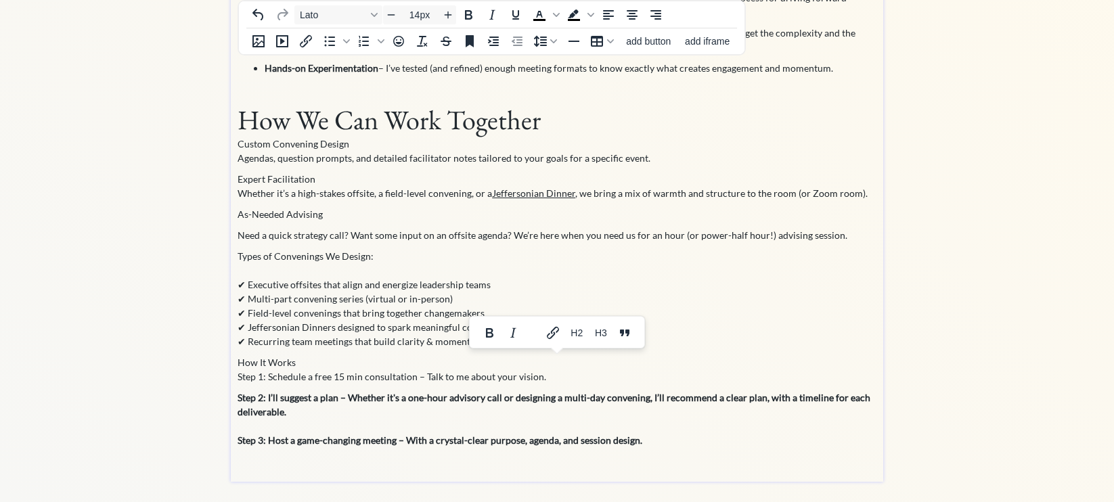
click at [290, 371] on p "Step 1: Schedule a free 15 min consultation – Talk to me about your vision." at bounding box center [556, 376] width 639 height 14
drag, startPoint x: 415, startPoint y: 379, endPoint x: 269, endPoint y: 380, distance: 146.2
click at [269, 380] on p "Step 1: Schedule a free 15 min consultation – Talk to me about your vision." at bounding box center [556, 376] width 639 height 14
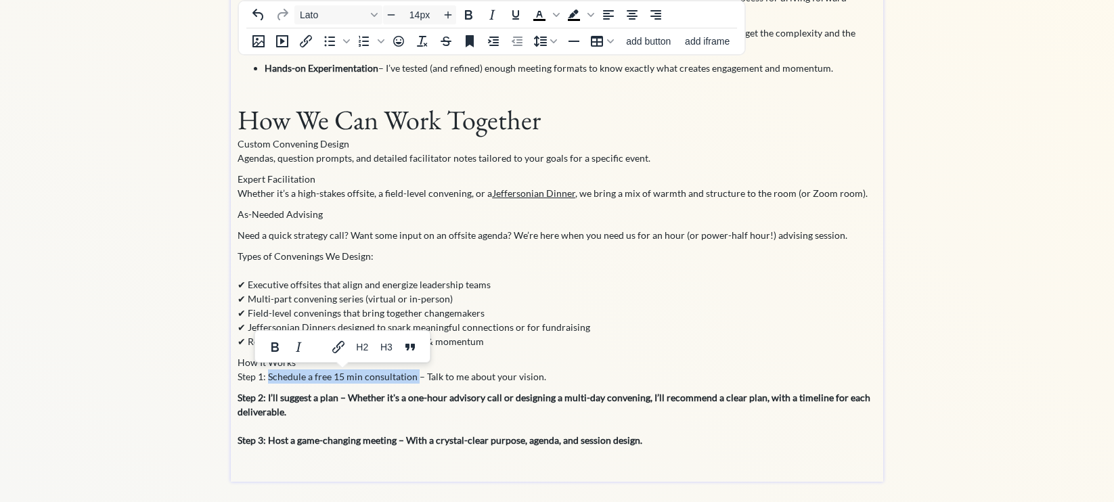
copy p "Schedule a free 15 min consultation"
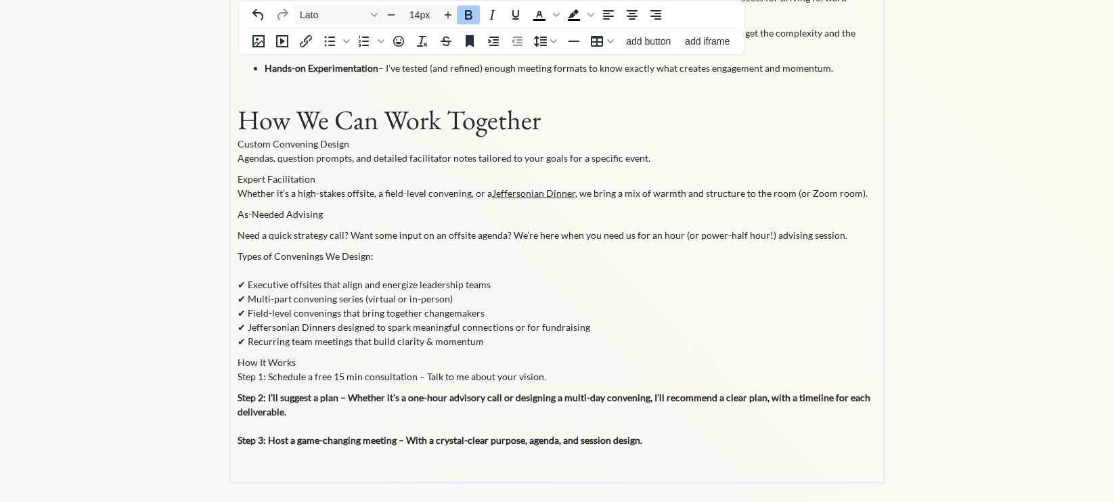
click at [649, 440] on p "Step 2: I’ll suggest a plan – Whether it's a one-hour advisory call or designin…" at bounding box center [556, 418] width 639 height 57
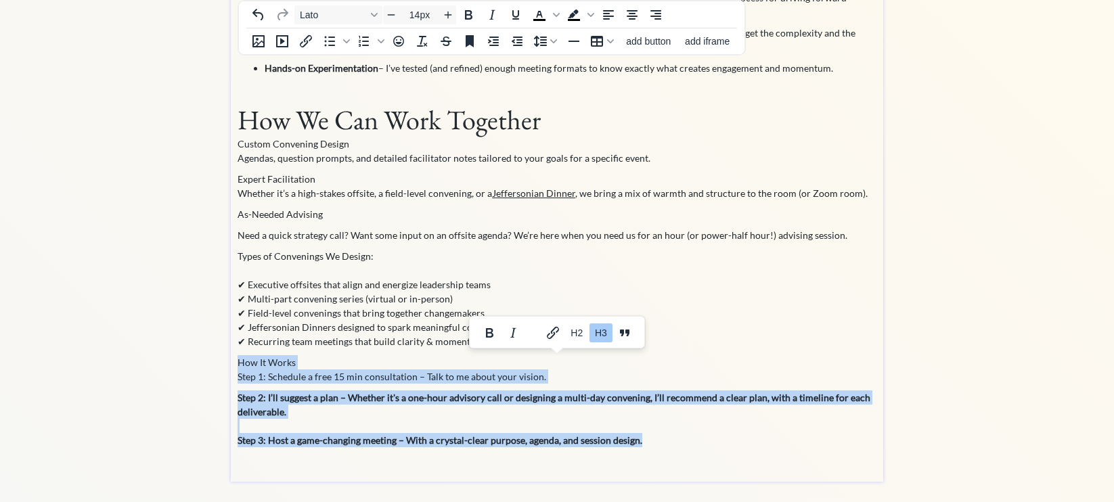
drag, startPoint x: 660, startPoint y: 441, endPoint x: 233, endPoint y: 363, distance: 434.8
click at [233, 363] on div "The best leaders know that meetings aren’t just conversations—they’re a strateg…" at bounding box center [557, 116] width 652 height 729
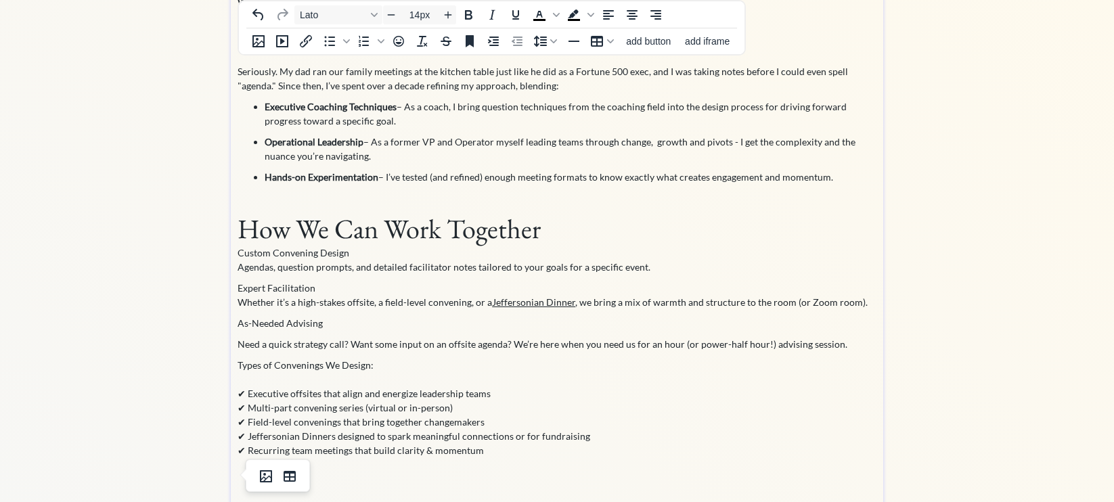
scroll to position [212, 0]
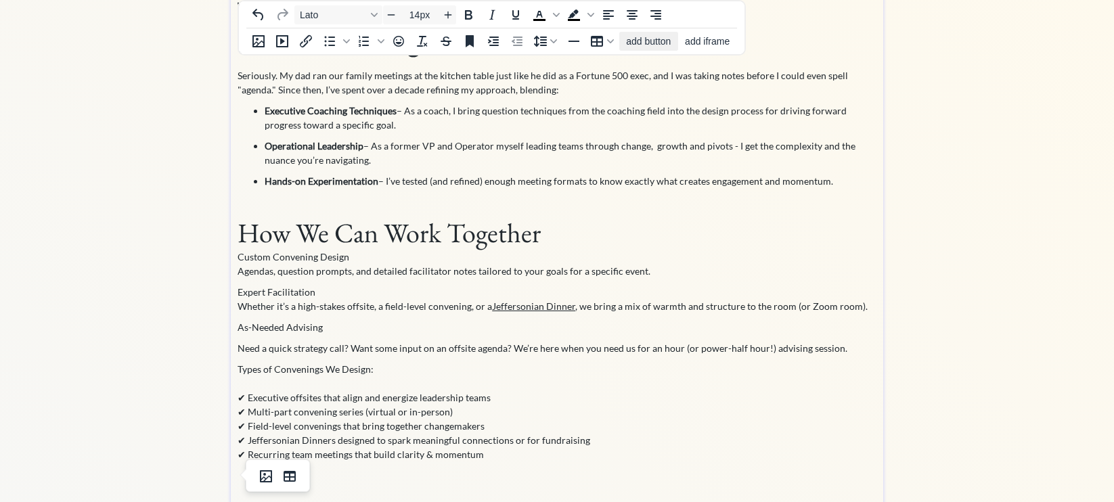
click at [651, 40] on span "add button" at bounding box center [648, 41] width 45 height 11
select select "18px"
select select "5px"
select select "10px"
select select "30px"
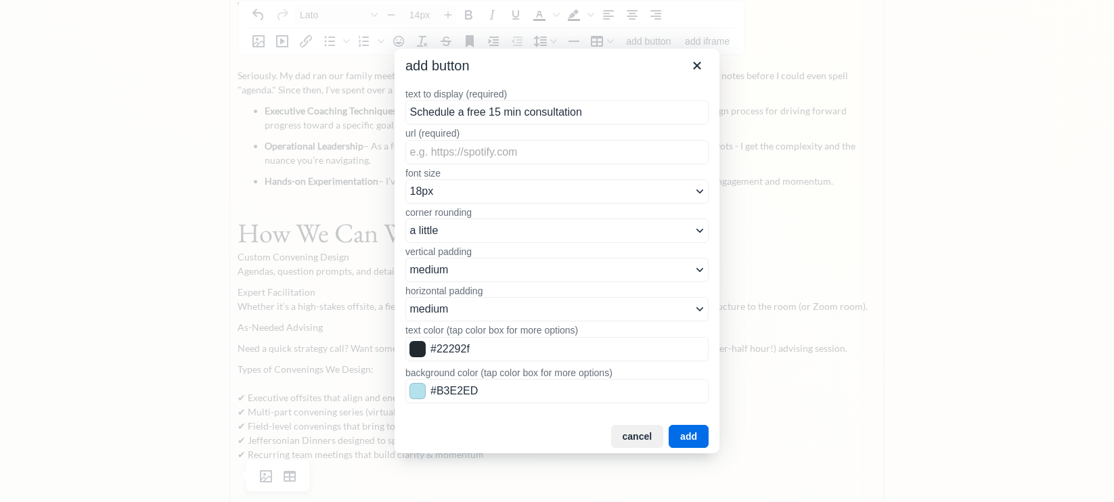
type input "Schedule a free 15 min consultation"
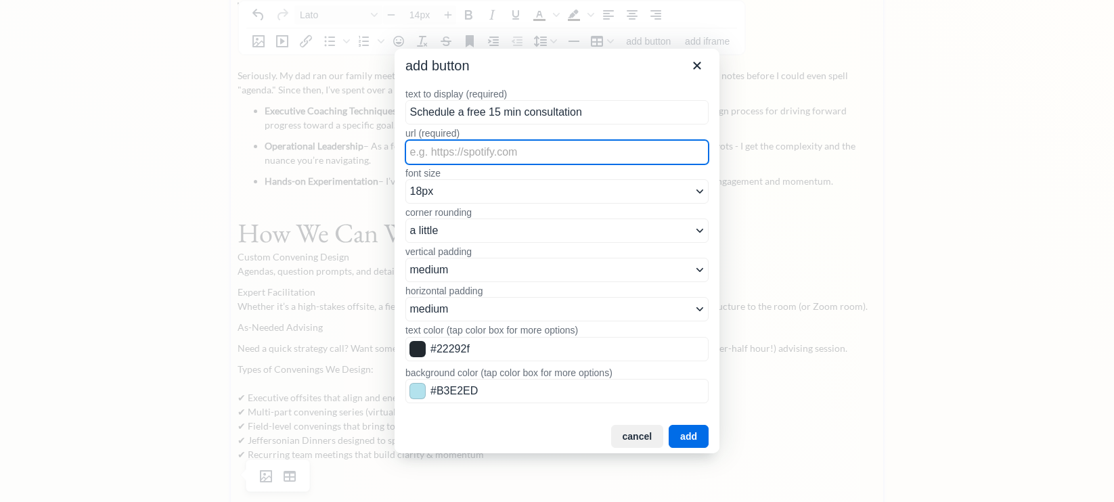
click at [533, 158] on input "url (required)" at bounding box center [556, 152] width 303 height 24
paste input "[URL][DOMAIN_NAME]"
type input "[URL][DOMAIN_NAME]"
click at [683, 434] on button "add" at bounding box center [689, 436] width 40 height 23
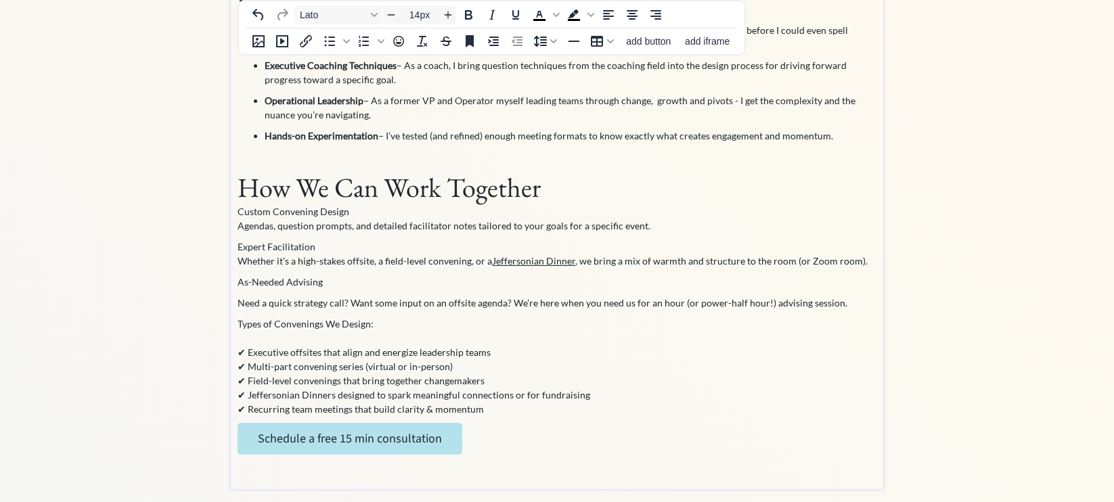
scroll to position [265, 0]
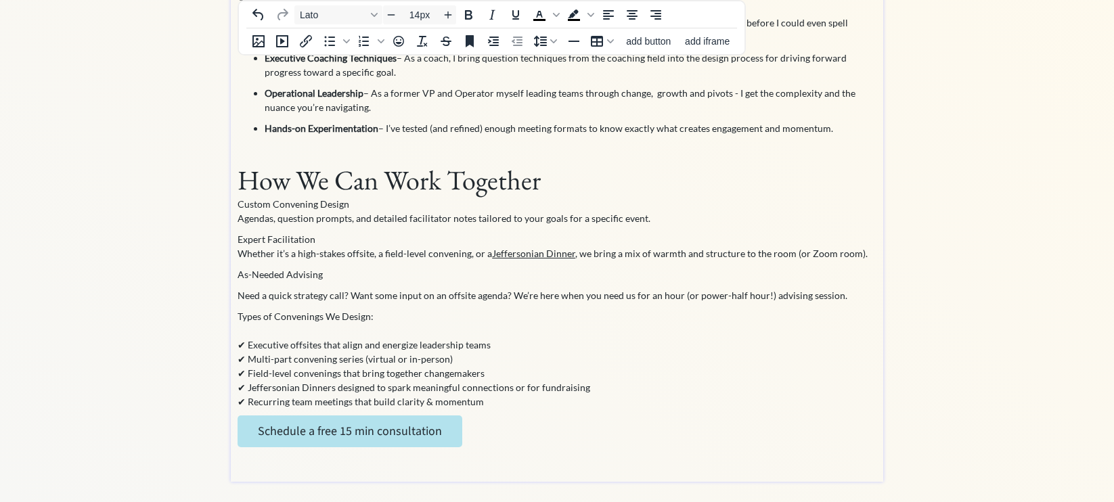
click at [498, 404] on p "✔ Executive offsites that align and energize leadership teams ✔ Multi-part conv…" at bounding box center [556, 365] width 639 height 85
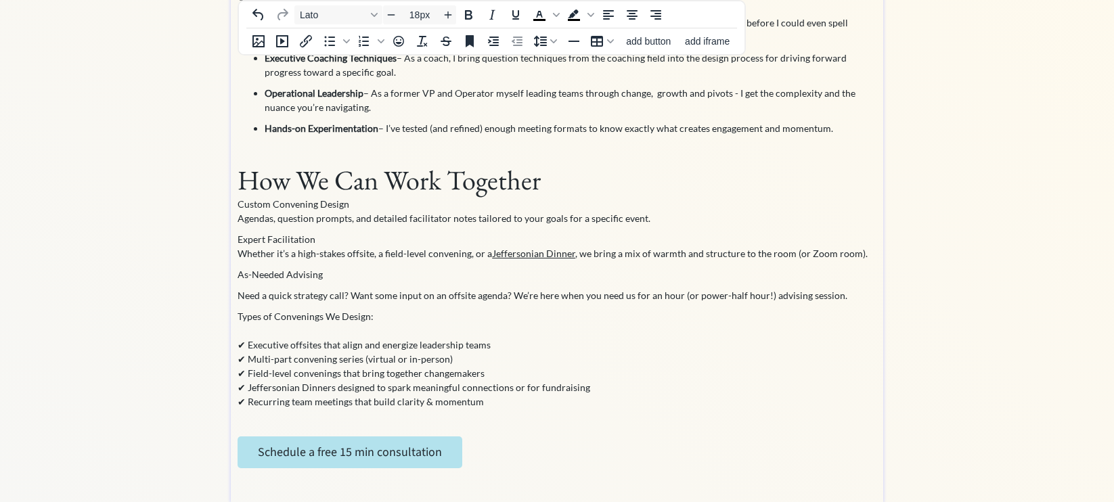
click at [491, 445] on p "Schedule a free 15 min consultation" at bounding box center [556, 452] width 639 height 32
click at [468, 459] on p "Schedule a free 15 min consultation" at bounding box center [556, 452] width 639 height 32
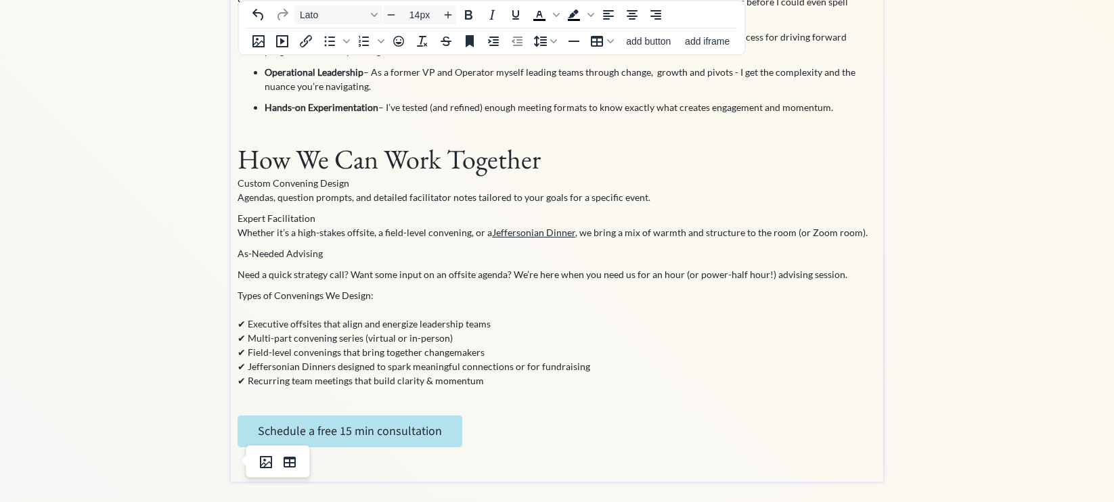
click at [327, 459] on p at bounding box center [556, 461] width 639 height 14
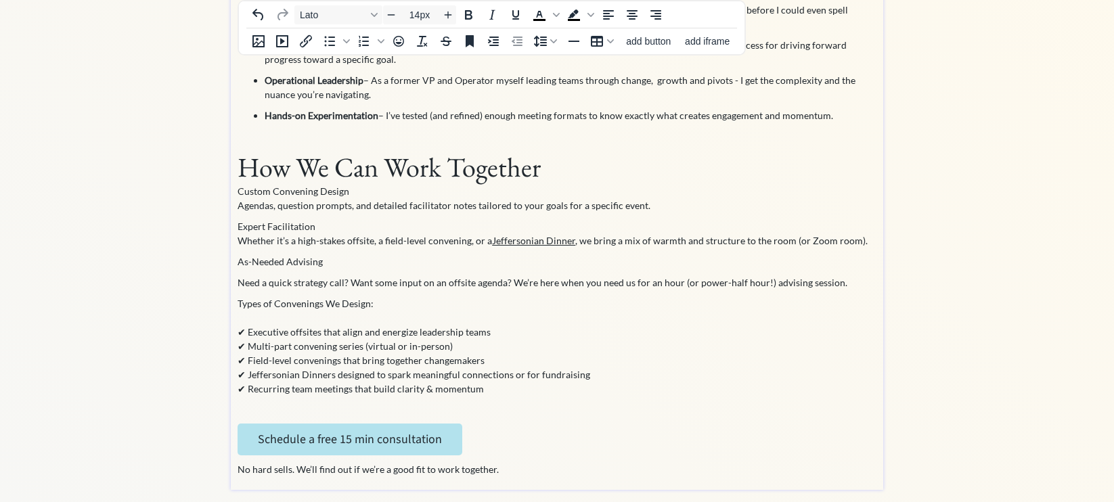
scroll to position [281, 0]
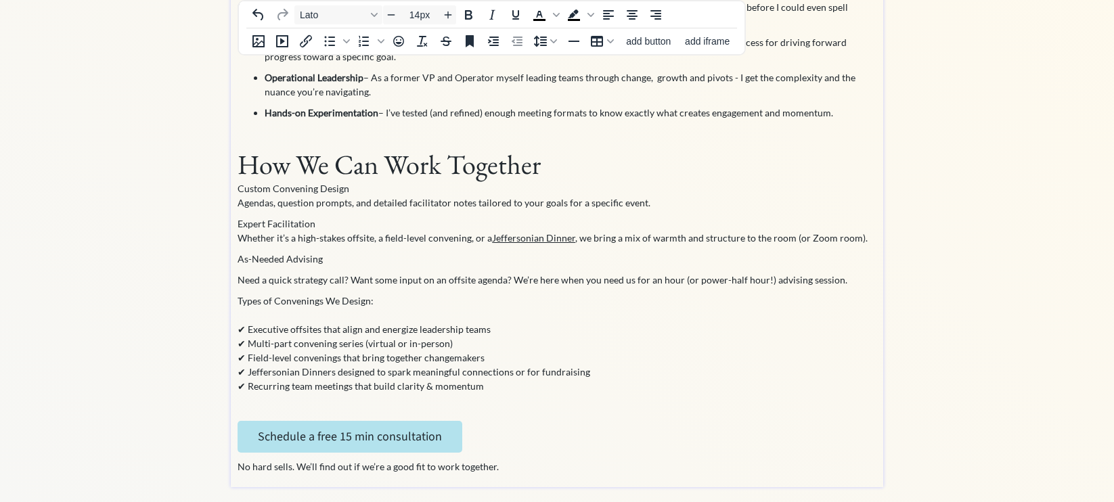
click at [319, 348] on p "✔ Executive offsites that align and energize leadership teams ✔ Multi-part conv…" at bounding box center [556, 350] width 639 height 85
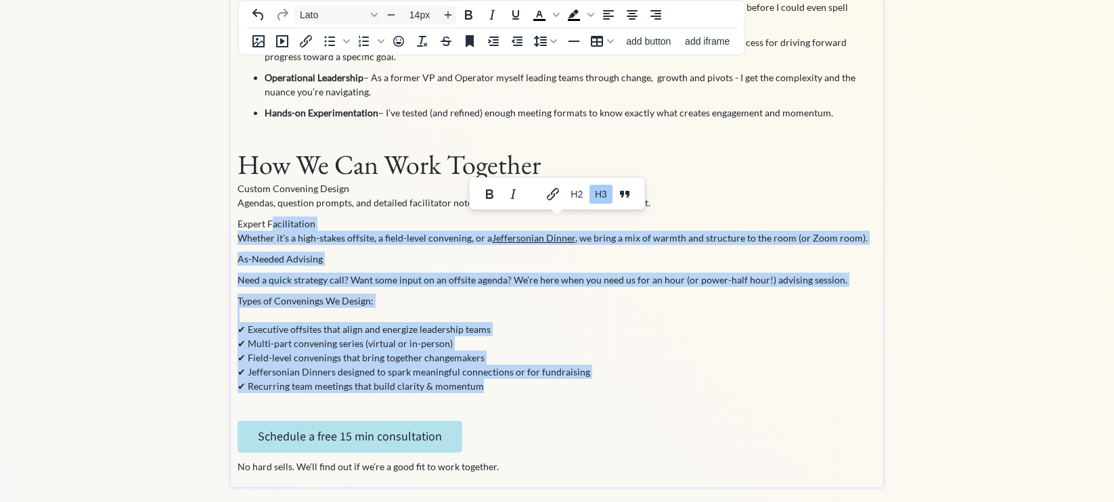
drag, startPoint x: 491, startPoint y: 387, endPoint x: 271, endPoint y: 221, distance: 275.8
click at [271, 221] on div "The best leaders know that meetings aren’t just conversations—they’re a strateg…" at bounding box center [556, 139] width 639 height 670
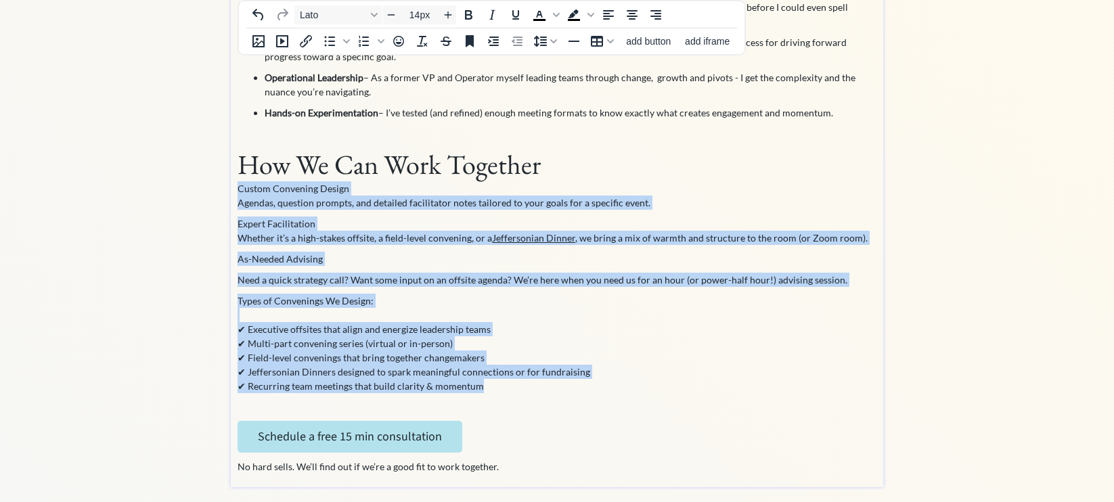
drag, startPoint x: 240, startPoint y: 190, endPoint x: 504, endPoint y: 388, distance: 329.7
click at [504, 388] on div "The best leaders know that meetings aren’t just conversations—they’re a strateg…" at bounding box center [556, 139] width 639 height 670
click at [448, 263] on p "As-Needed Advising" at bounding box center [556, 259] width 639 height 14
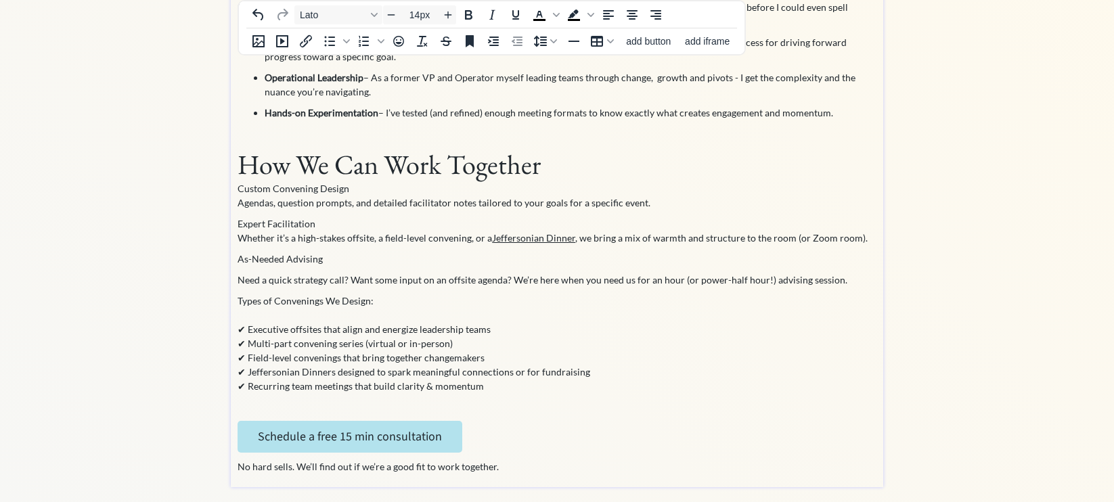
click at [310, 190] on h3 "Custom Convening Design" at bounding box center [556, 188] width 639 height 14
drag, startPoint x: 361, startPoint y: 189, endPoint x: 217, endPoint y: 188, distance: 144.1
click at [217, 188] on div "saving... Home Convening Design Coaching Parent Events click to upload a pictur…" at bounding box center [557, 113] width 1114 height 788
click at [272, 222] on h3 "Expert Facilitation" at bounding box center [556, 224] width 639 height 14
drag, startPoint x: 317, startPoint y: 223, endPoint x: 225, endPoint y: 223, distance: 92.7
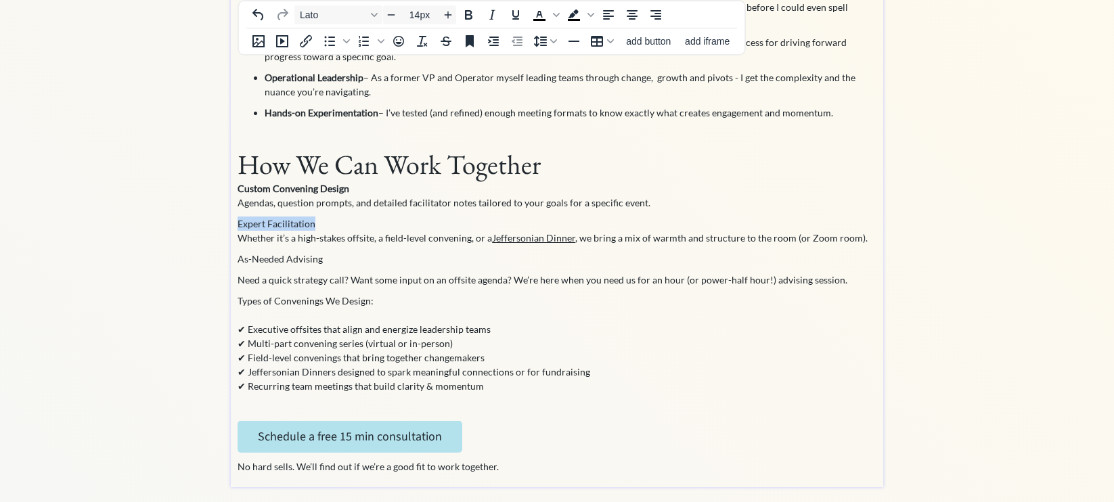
click at [225, 223] on div "saving... Home Convening Design Coaching Parent Events click to upload a pictur…" at bounding box center [557, 113] width 1114 height 788
click at [284, 256] on p "As-Needed Advising" at bounding box center [556, 259] width 639 height 14
drag, startPoint x: 332, startPoint y: 257, endPoint x: 227, endPoint y: 258, distance: 104.9
click at [227, 258] on div "saving... Home Convening Design Coaching Parent Events click to upload a pictur…" at bounding box center [557, 113] width 1114 height 788
click at [238, 284] on p "Need a quick strategy call? Want some input on an offsite agenda? We’re here wh…" at bounding box center [556, 280] width 639 height 14
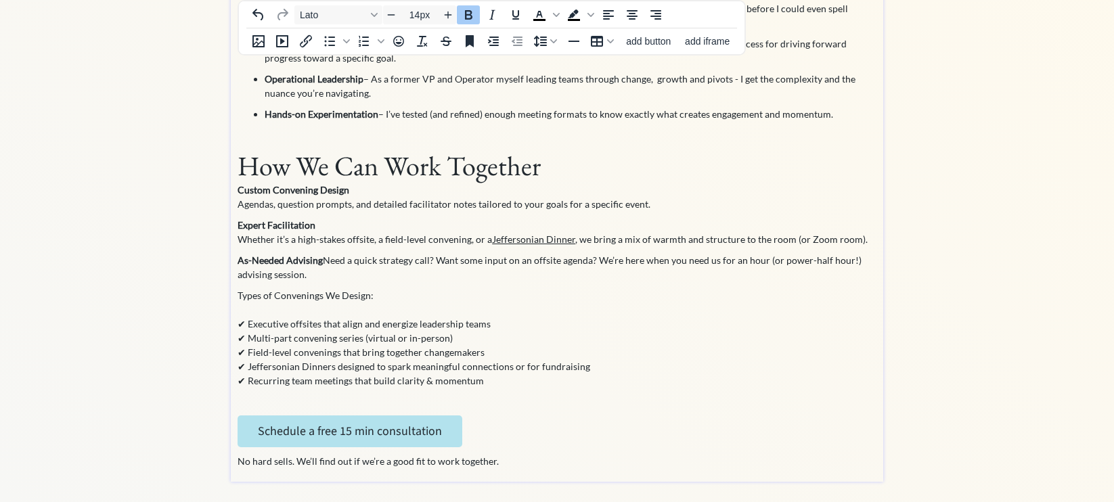
scroll to position [279, 0]
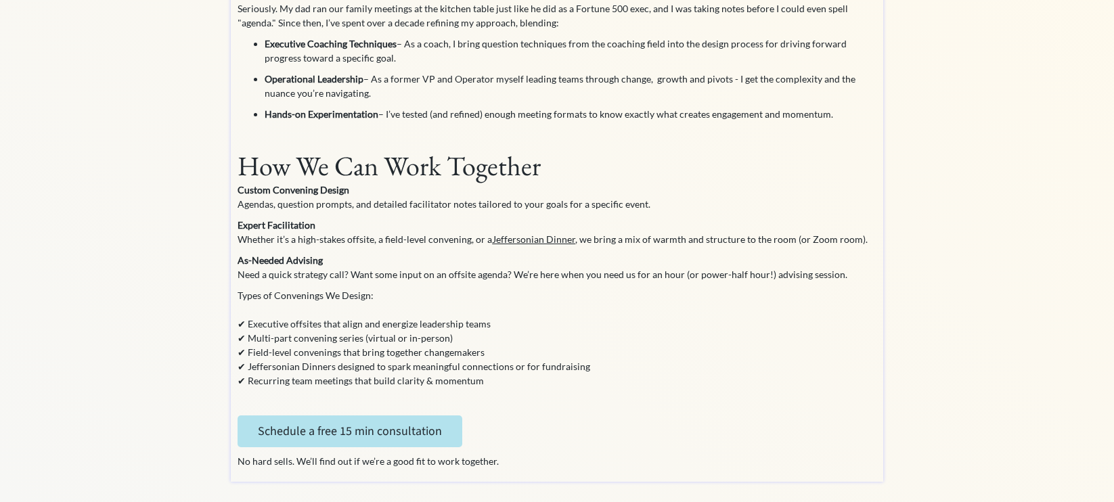
click at [237, 293] on div "The best leaders know that meetings aren’t just conversations—they’re a strateg…" at bounding box center [557, 139] width 652 height 683
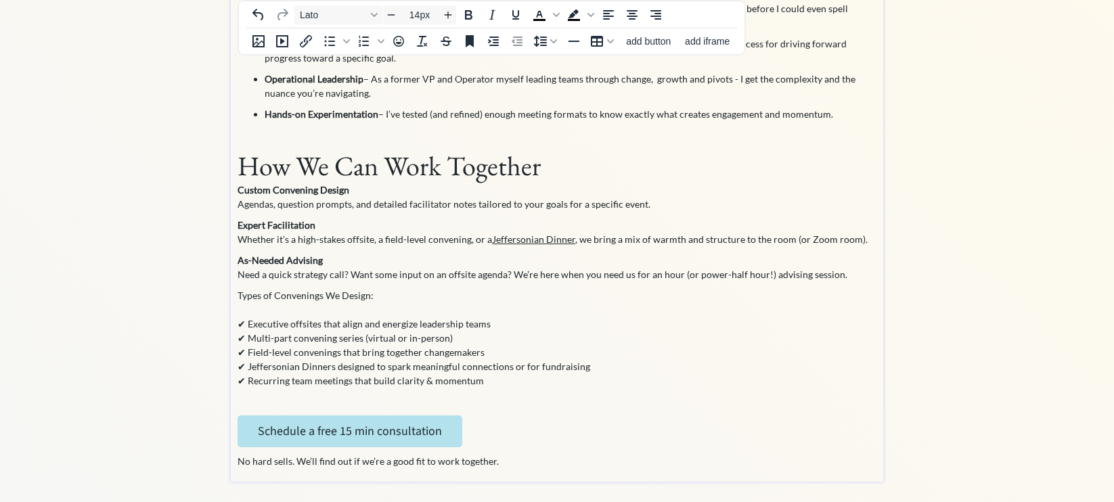
click at [244, 298] on h3 "Types of Convenings We Design:" at bounding box center [556, 295] width 639 height 14
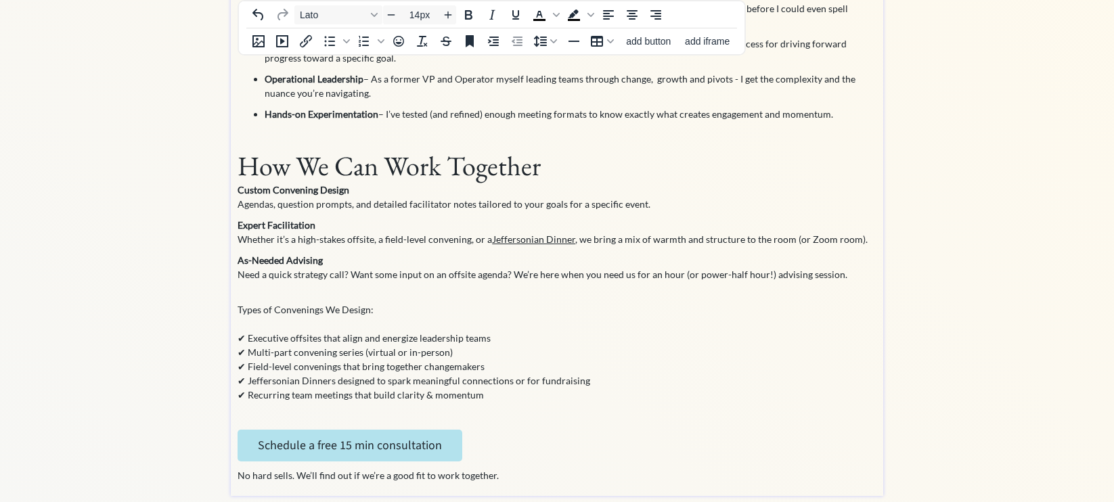
click at [336, 309] on h3 "Types of Convenings We Design:" at bounding box center [556, 302] width 639 height 28
click at [394, 313] on h3 "Types of Convenings I Support Design:" at bounding box center [556, 302] width 639 height 28
click at [462, 323] on p "✔ Executive offsites that align and energize leadership teams ✔ Multi-part conv…" at bounding box center [556, 359] width 639 height 85
drag, startPoint x: 382, startPoint y: 309, endPoint x: 239, endPoint y: 314, distance: 143.5
click at [239, 314] on h3 "Types of Convenings I Support:" at bounding box center [556, 302] width 639 height 28
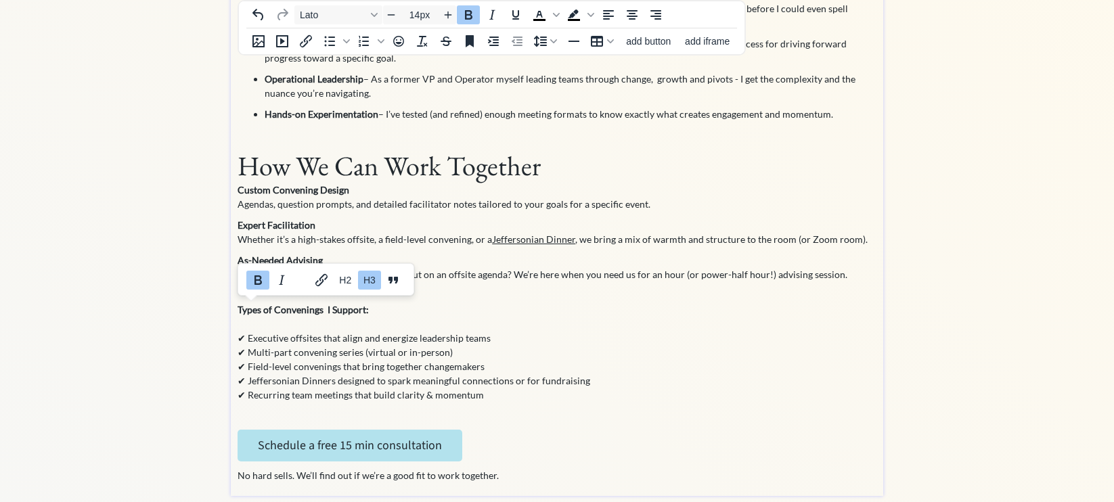
click at [461, 340] on p "✔ Executive offsites that align and energize leadership teams ✔ Multi-part conv…" at bounding box center [556, 359] width 639 height 85
click at [242, 205] on p "Agendas, question prompts, and detailed facilitator notes tailored to your goal…" at bounding box center [556, 204] width 639 height 14
click at [585, 241] on p "Whether it’s a high-stakes offsite, a field-level convening, or a Jeffersonian …" at bounding box center [556, 239] width 639 height 14
click at [683, 297] on h3 "Types of Convenings I Support:" at bounding box center [556, 302] width 639 height 28
click at [650, 243] on p "Whether it’s a high-stakes offsite, a field-level convening, or a Jeffersonian …" at bounding box center [556, 239] width 639 height 14
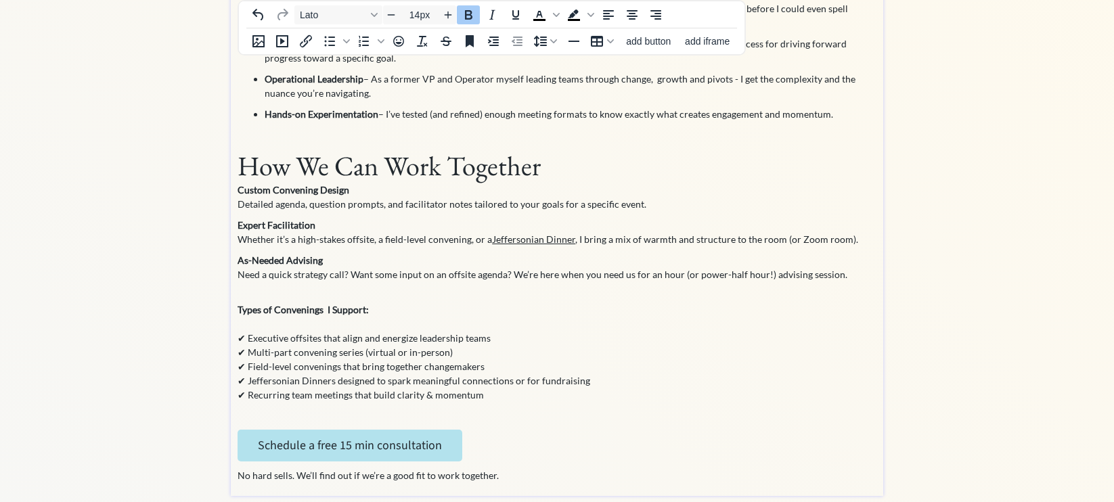
click at [642, 249] on div "The best leaders know that meetings aren’t just conversations—they’re a strateg…" at bounding box center [556, 143] width 639 height 677
click at [348, 276] on p "As-Needed Advising Need a quick strategy call? Want some input on an offsite ag…" at bounding box center [556, 267] width 639 height 28
click at [473, 274] on p "As-Needed Advising Need a quick strategy call? Want some input on an offsite ag…" at bounding box center [556, 267] width 639 height 28
click at [512, 275] on p "As-Needed Advising Need a quick strategy call? Want some input on an offsite ag…" at bounding box center [556, 267] width 639 height 28
click at [436, 275] on p "As-Needed Advising Need a quick strategy call? Want some input on an offsite ag…" at bounding box center [556, 267] width 639 height 28
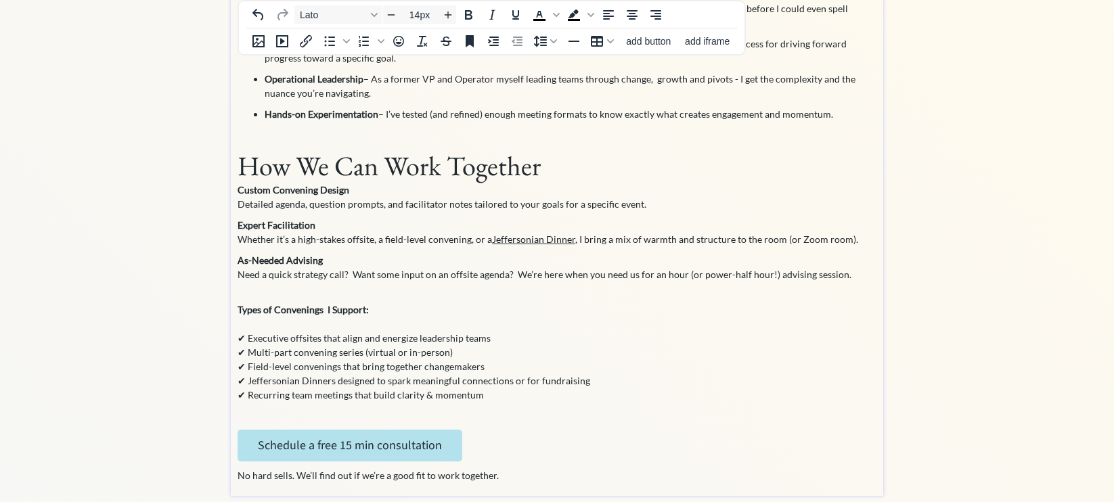
click at [441, 275] on p "As-Needed Advising Need a quick strategy call? Want some input on an offsite ag…" at bounding box center [556, 267] width 639 height 28
click at [554, 298] on h3 "Types of Convenings I Support:" at bounding box center [556, 302] width 639 height 28
click at [543, 277] on p "As-Needed Advising Need a quick strategy call? Want some input on a team offsit…" at bounding box center [556, 267] width 639 height 28
click at [554, 275] on p "As-Needed Advising Need a quick strategy call? Want some input on a team offsit…" at bounding box center [556, 267] width 639 height 28
click at [710, 294] on h3 "Types of Convenings I Support:" at bounding box center [556, 302] width 639 height 28
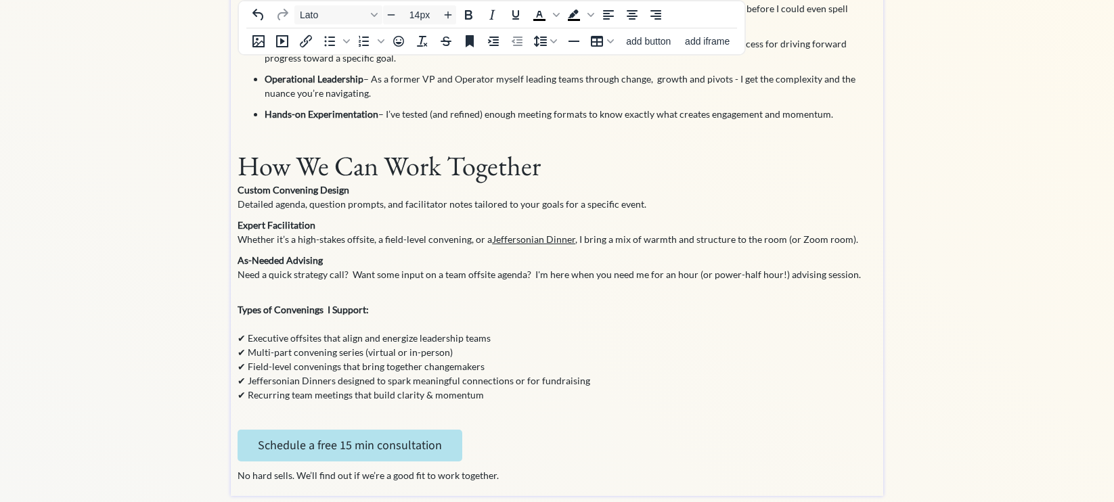
click at [542, 275] on p "As-Needed Advising Need a quick strategy call? Want some input on a team offsit…" at bounding box center [556, 267] width 639 height 28
click at [711, 293] on h3 "Types of Convenings I Support:" at bounding box center [556, 302] width 639 height 28
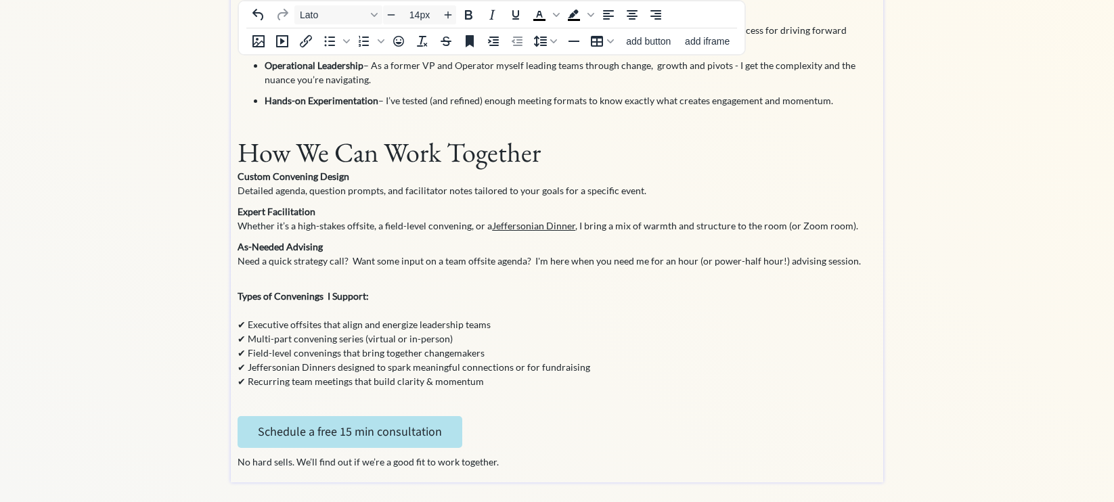
scroll to position [294, 0]
click at [483, 352] on p "✔ Executive offsites that align and energize leadership teams ✔ Multi-part conv…" at bounding box center [556, 344] width 639 height 85
click at [420, 357] on p "✔ Executive offsites that align and energize leadership teams ✔ Multi-part conv…" at bounding box center [556, 344] width 639 height 85
click at [489, 353] on p "✔ Executive offsites that align and energize leadership teams ✔ Multi-part conv…" at bounding box center [556, 344] width 639 height 85
click at [446, 356] on p "✔ Executive offsites that align and energize leadership teams ✔ Multi-part conv…" at bounding box center [556, 344] width 639 height 85
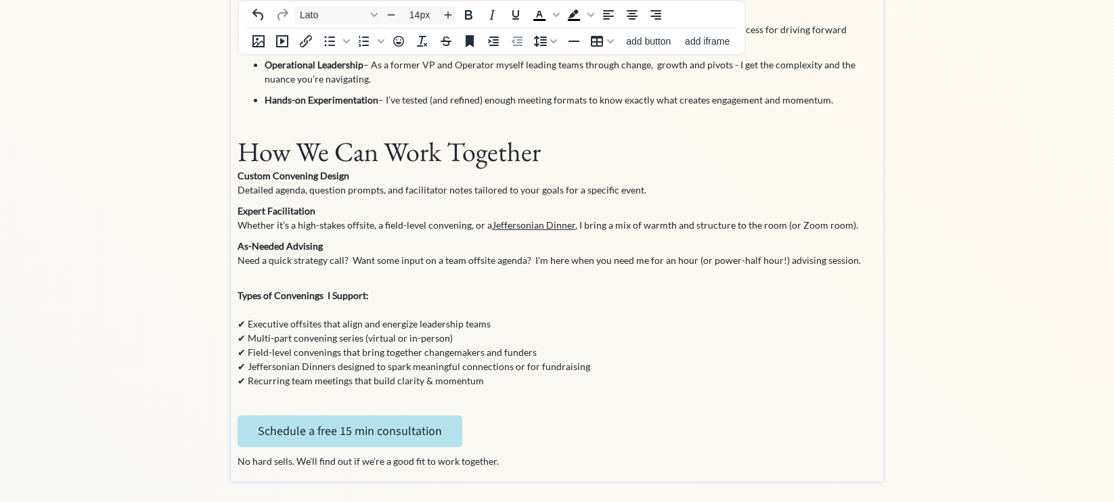
click at [510, 365] on p "✔ Executive offsites that align and energize leadership teams ✔ Multi-part conv…" at bounding box center [556, 344] width 639 height 85
drag, startPoint x: 590, startPoint y: 366, endPoint x: 507, endPoint y: 372, distance: 82.8
click at [507, 372] on p "✔ Executive offsites that align and energize leadership teams ✔ Multi-part conv…" at bounding box center [556, 344] width 639 height 85
click at [505, 384] on p "✔ Executive offsites that align and energize leadership teams ✔ Multi-part conv…" at bounding box center [556, 344] width 639 height 85
click at [518, 365] on p "✔ Executive offsites that align and energize leadership teams ✔ Multi-part conv…" at bounding box center [556, 344] width 639 height 85
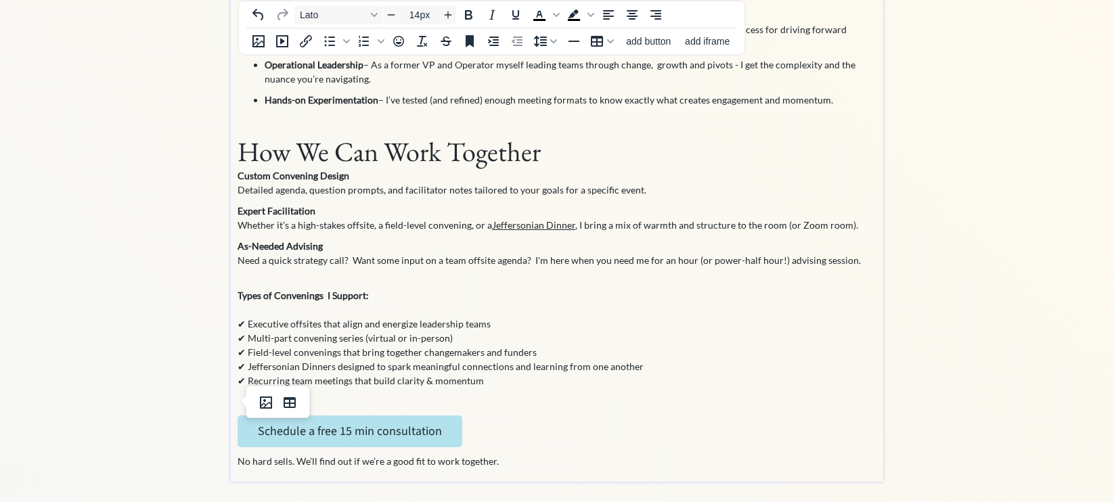
click at [602, 394] on p at bounding box center [556, 401] width 639 height 14
click at [649, 374] on p "✔ Executive offsites that align and energize leadership teams ✔ Multi-part conv…" at bounding box center [556, 344] width 639 height 85
drag, startPoint x: 645, startPoint y: 362, endPoint x: 508, endPoint y: 369, distance: 136.8
click at [508, 369] on p "✔ Executive offsites that align and energize leadership teams ✔ Multi-part conv…" at bounding box center [556, 344] width 639 height 85
click at [620, 380] on p "✔ Executive offsites that align and energize leadership teams ✔ Multi-part conv…" at bounding box center [556, 344] width 639 height 85
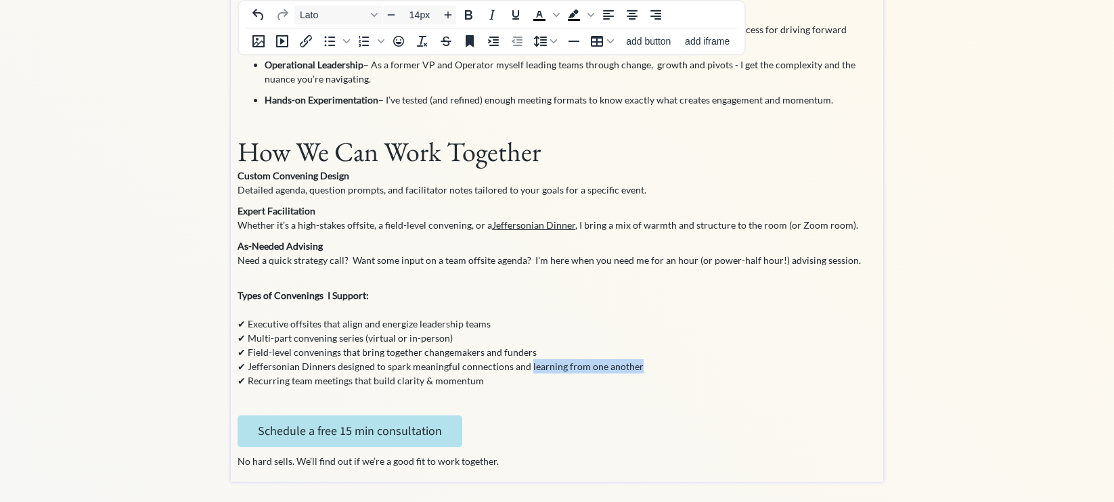
drag, startPoint x: 639, startPoint y: 365, endPoint x: 527, endPoint y: 369, distance: 112.4
click at [526, 370] on p "✔ Executive offsites that align and energize leadership teams ✔ Multi-part conv…" at bounding box center [556, 344] width 639 height 85
click at [616, 415] on p "Schedule a free 15 min consultation" at bounding box center [556, 431] width 639 height 32
click at [621, 346] on p "✔ Executive offsites that align and energize leadership teams ✔ Multi-part conv…" at bounding box center [556, 344] width 639 height 85
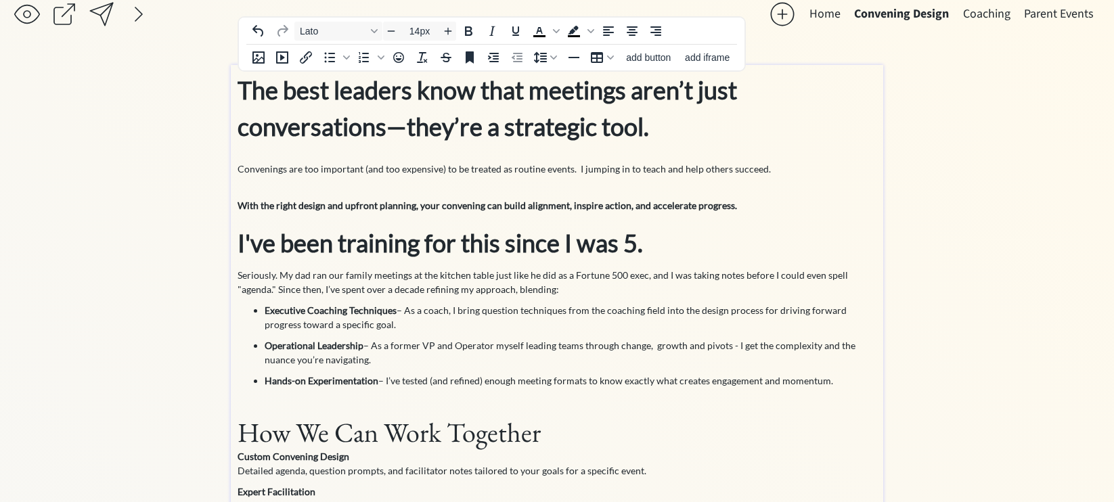
scroll to position [0, 0]
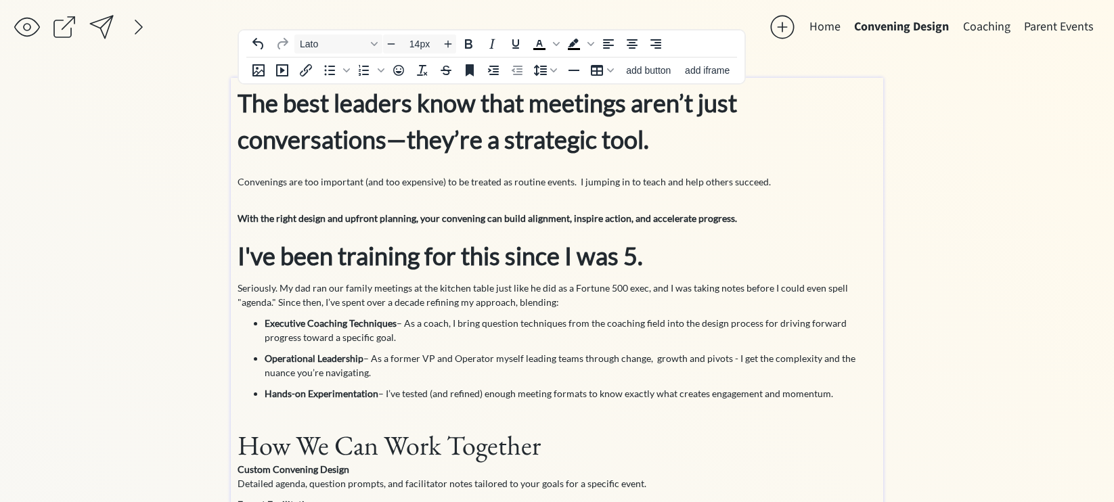
click at [272, 296] on p "Seriously. My dad ran our family meetings at the kitchen table just like he did…" at bounding box center [556, 295] width 639 height 28
click at [290, 329] on p "Executive Coaching Techniques – As a coach, I bring question techniques from th…" at bounding box center [571, 330] width 612 height 28
click at [316, 362] on strong "Operational Leadership" at bounding box center [314, 359] width 99 height 12
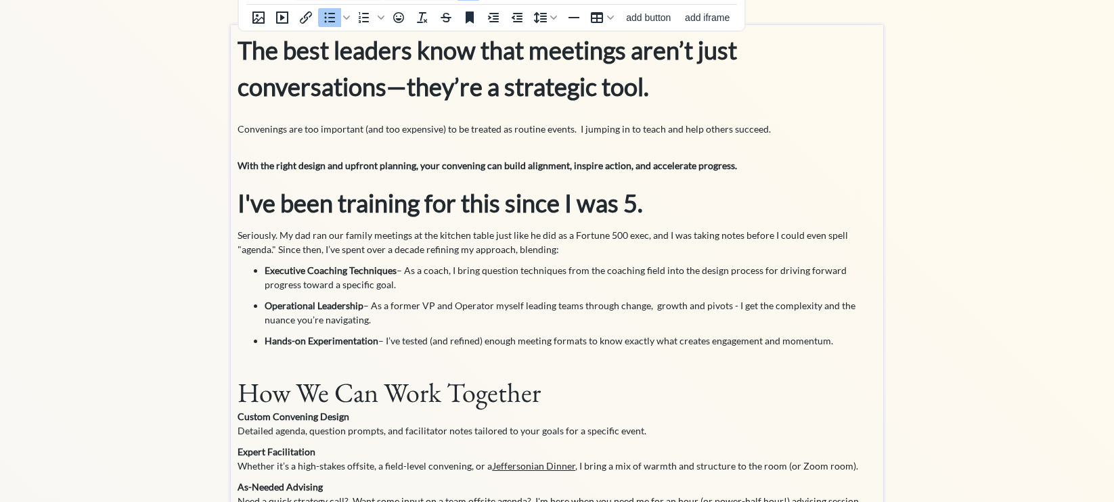
scroll to position [76, 0]
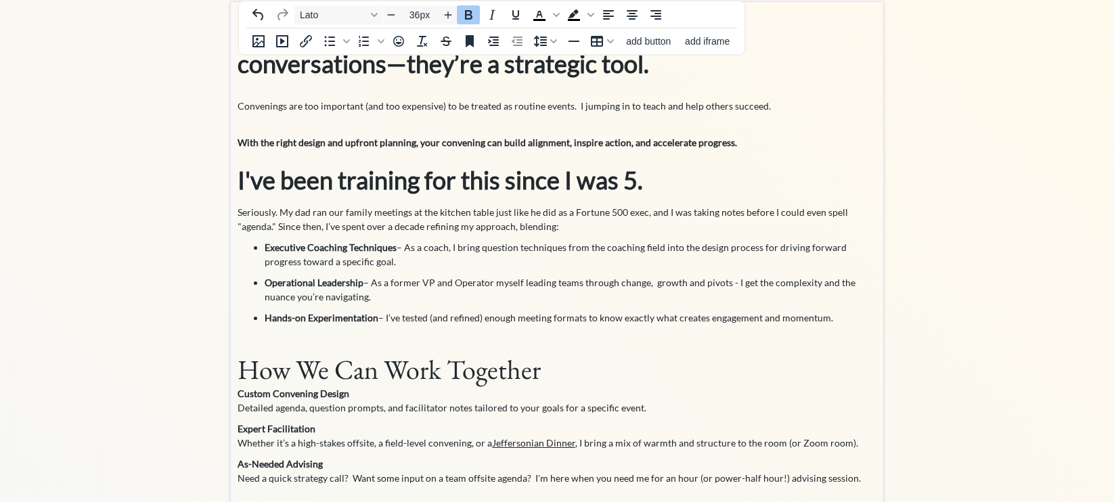
click at [363, 183] on strong "I've been training for this since I was 5." at bounding box center [439, 180] width 405 height 30
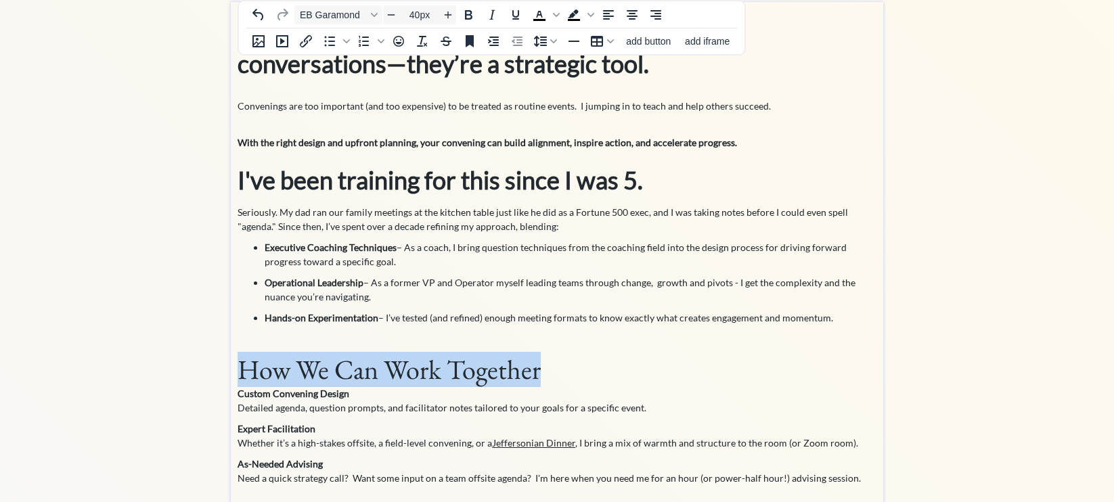
drag, startPoint x: 539, startPoint y: 374, endPoint x: 244, endPoint y: 369, distance: 295.1
click at [244, 369] on h1 "How We Can Work Together" at bounding box center [556, 370] width 639 height 34
click at [375, 16] on icon "Font EB Garamond" at bounding box center [374, 15] width 7 height 4
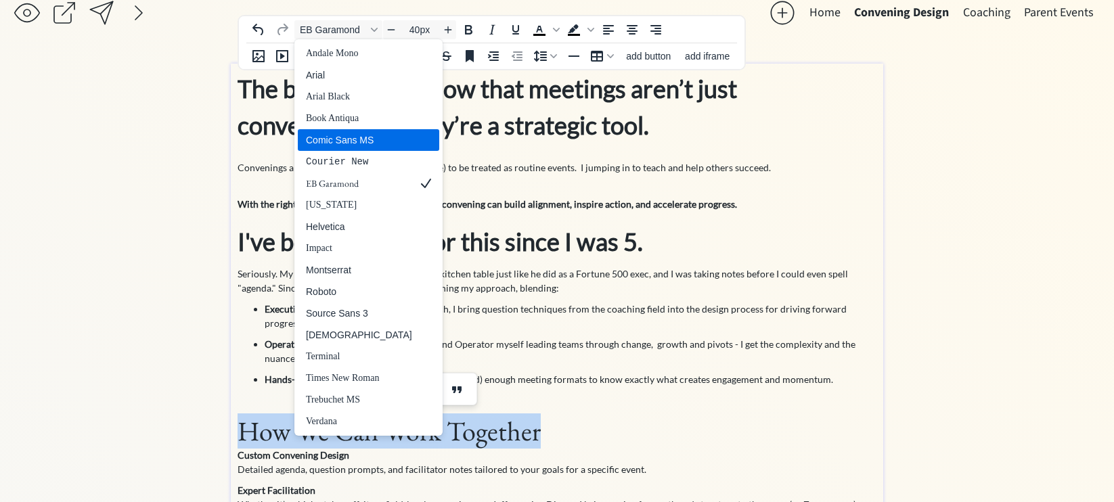
scroll to position [6, 0]
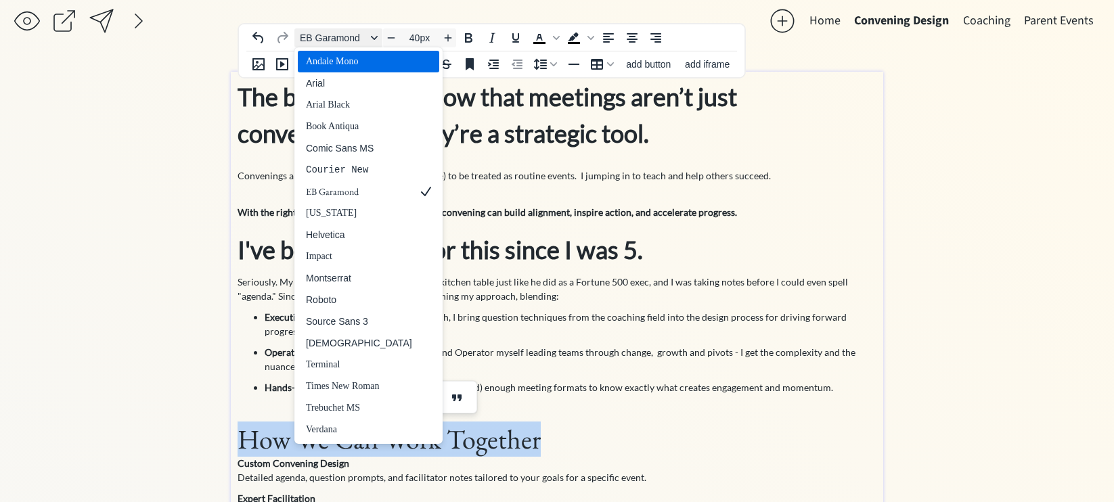
click at [350, 39] on span "EB Garamond" at bounding box center [333, 37] width 66 height 11
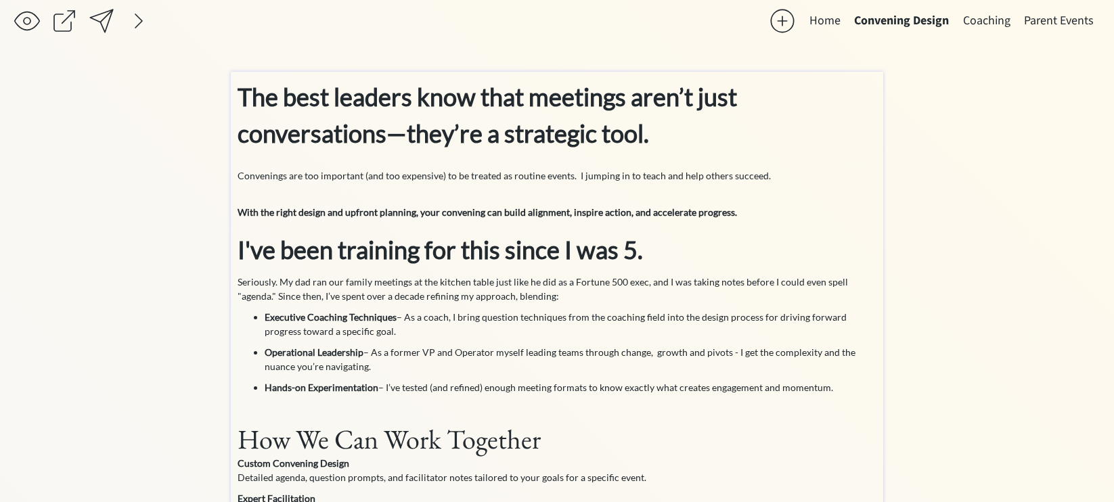
click at [399, 253] on strong "I've been training for this since I was 5." at bounding box center [439, 250] width 405 height 30
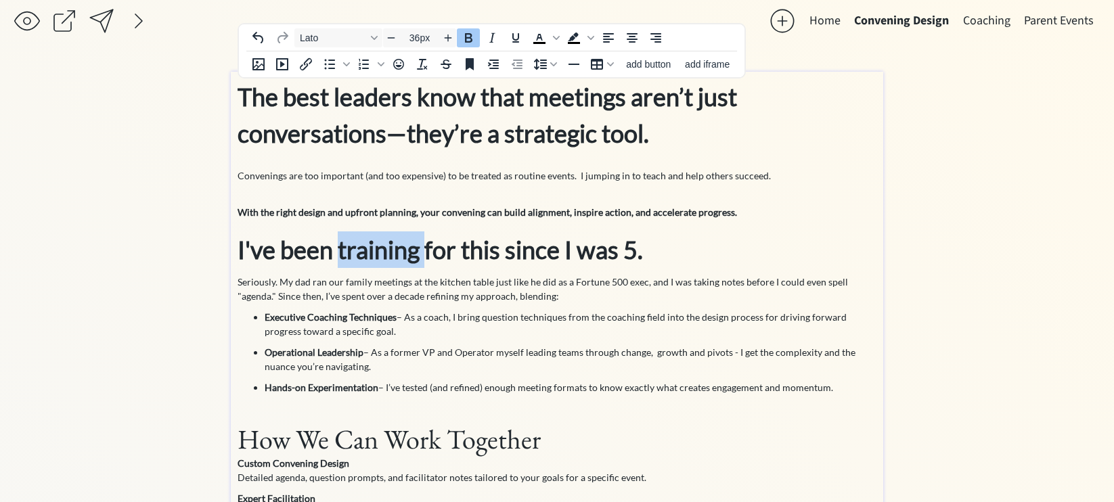
drag, startPoint x: 428, startPoint y: 253, endPoint x: 340, endPoint y: 253, distance: 88.6
click at [340, 253] on strong "I've been training for this since I was 5." at bounding box center [439, 250] width 405 height 30
copy strong "training"
click at [541, 436] on h1 "How We Can Work Together" at bounding box center [556, 439] width 639 height 34
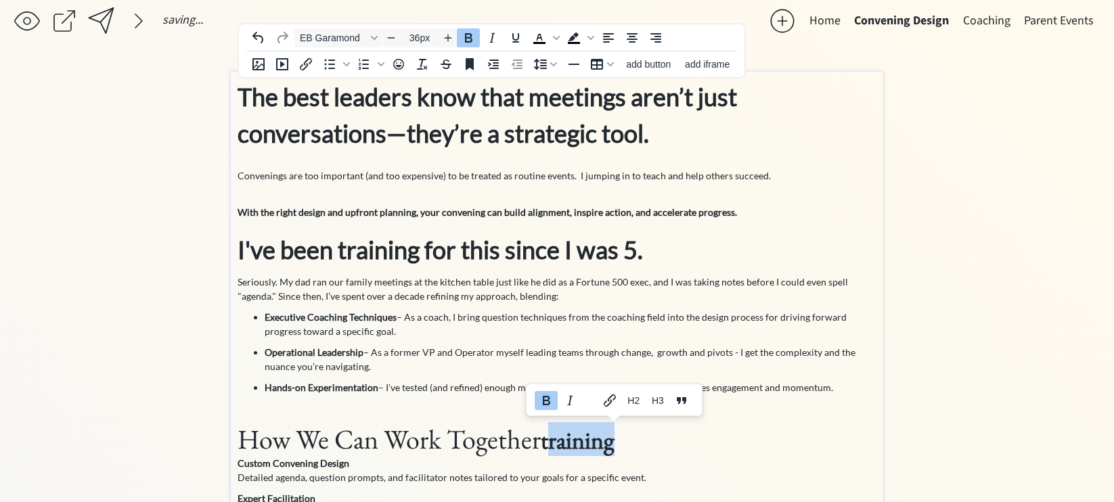
drag, startPoint x: 623, startPoint y: 440, endPoint x: 550, endPoint y: 441, distance: 72.4
click at [550, 441] on h1 "How We Can Work Together training" at bounding box center [556, 439] width 639 height 34
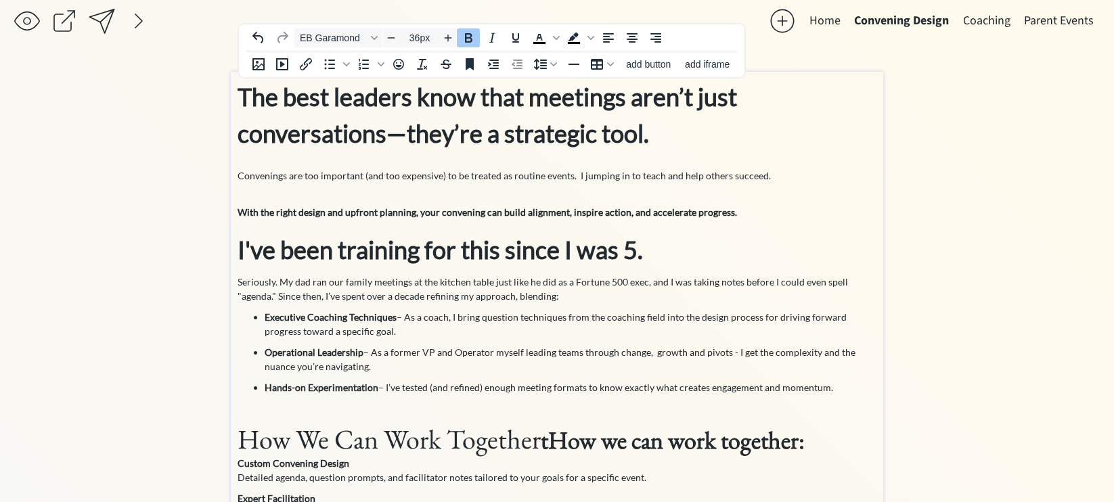
click at [553, 445] on strong "tHow we can work together:" at bounding box center [673, 440] width 264 height 32
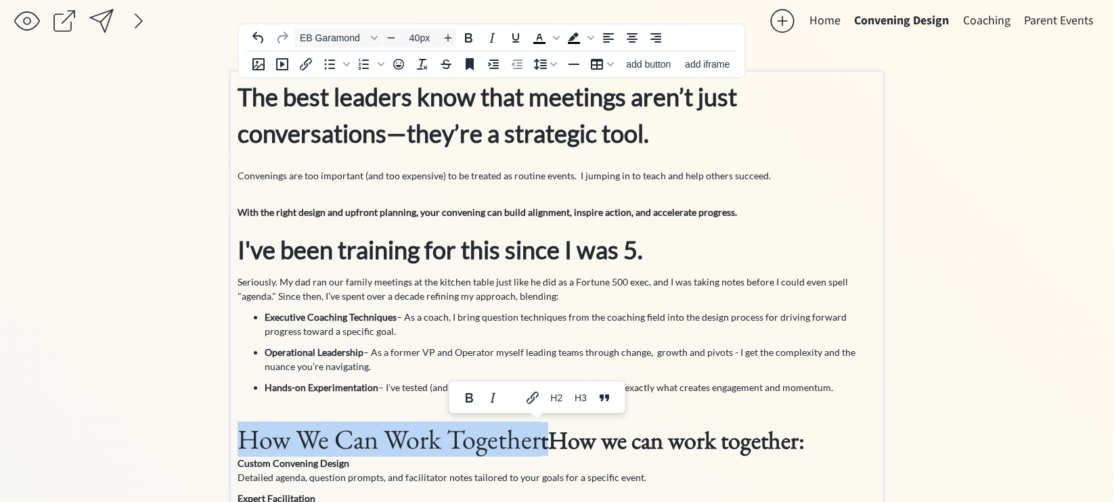
drag, startPoint x: 554, startPoint y: 443, endPoint x: 246, endPoint y: 438, distance: 308.6
click at [245, 438] on h1 "How We Can Work Together tHow we can work together:" at bounding box center [556, 439] width 639 height 34
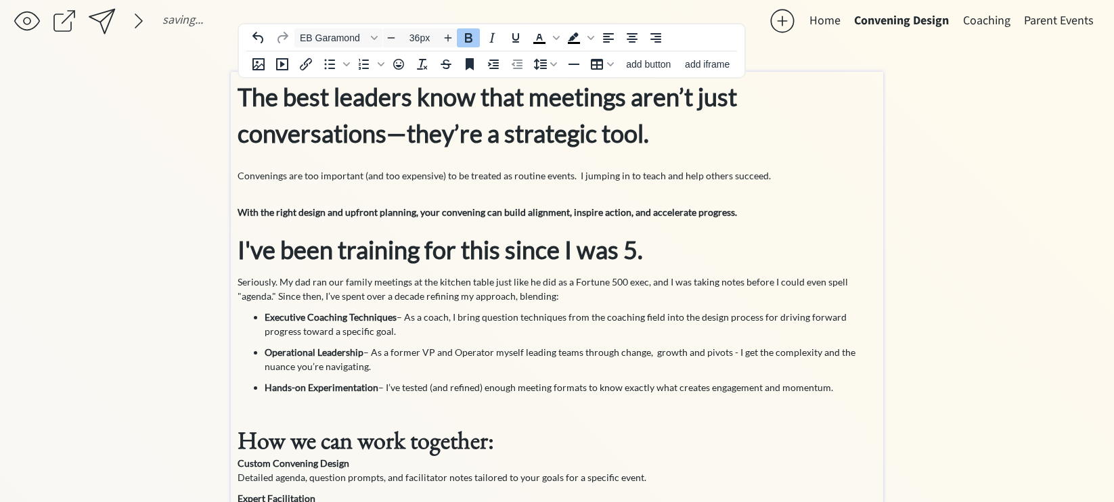
click at [405, 248] on strong "I've been training for this since I was 5." at bounding box center [439, 250] width 405 height 30
click at [405, 440] on strong "How we can work together:" at bounding box center [365, 440] width 256 height 32
click at [505, 443] on h1 "How we can work together:" at bounding box center [556, 439] width 639 height 34
drag, startPoint x: 528, startPoint y: 244, endPoint x: 392, endPoint y: 242, distance: 135.3
click at [392, 243] on strong "I've been training for this since I was 5." at bounding box center [439, 250] width 405 height 30
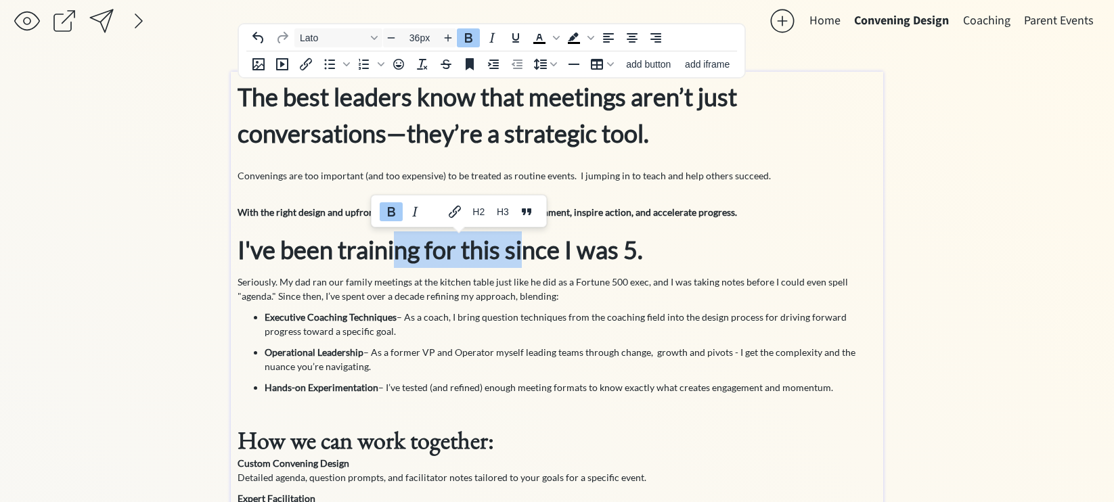
copy strong "ng for this si"
click at [543, 440] on h1 "How we can work together:" at bounding box center [556, 439] width 639 height 34
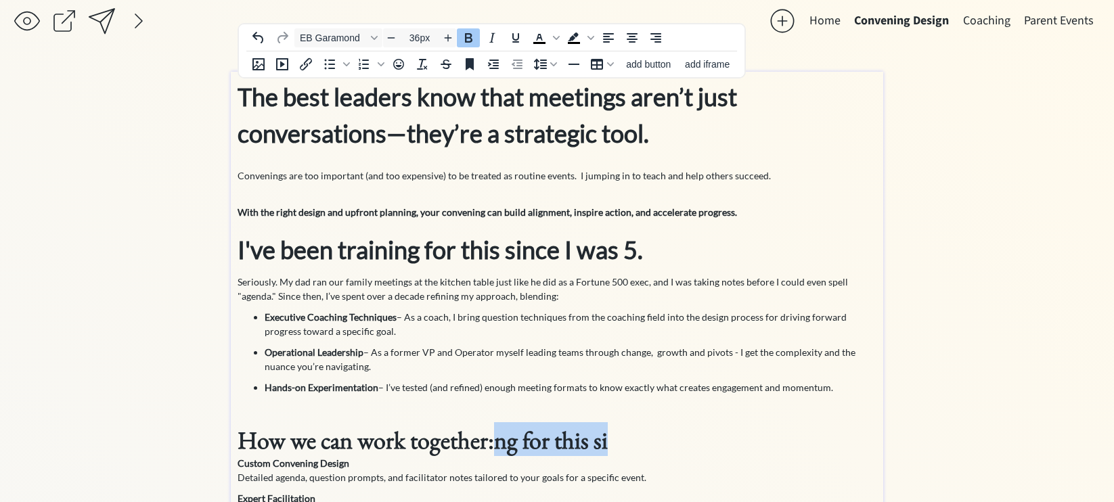
drag, startPoint x: 626, startPoint y: 443, endPoint x: 495, endPoint y: 444, distance: 130.6
click at [495, 445] on h1 "How we can work together: ng for this si" at bounding box center [556, 439] width 639 height 34
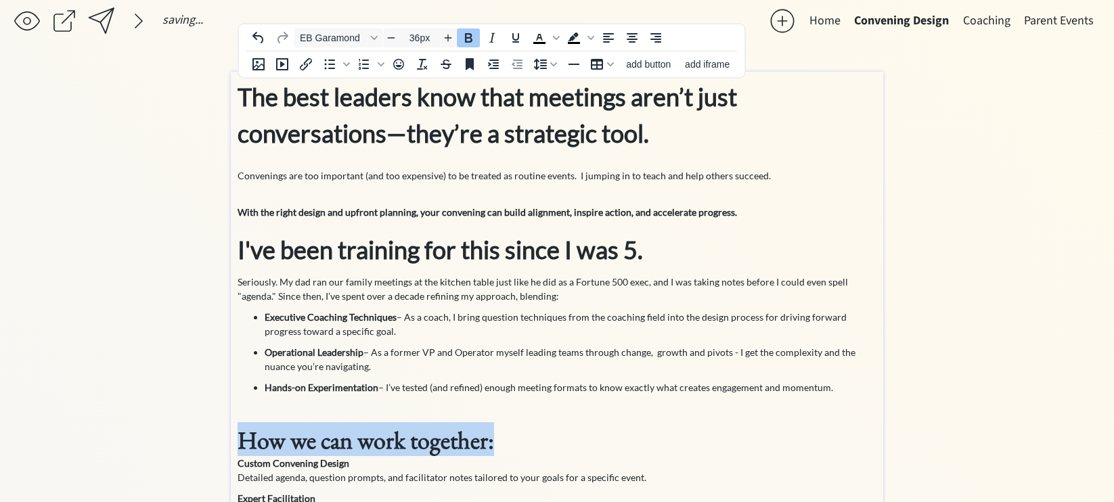
drag, startPoint x: 510, startPoint y: 437, endPoint x: 214, endPoint y: 446, distance: 295.8
click at [212, 445] on div "saving... Home Convening Design Coaching Parent Events click to upload a pictur…" at bounding box center [557, 392] width 1114 height 796
click at [375, 40] on icon "Font EB Garamond" at bounding box center [374, 38] width 7 height 7
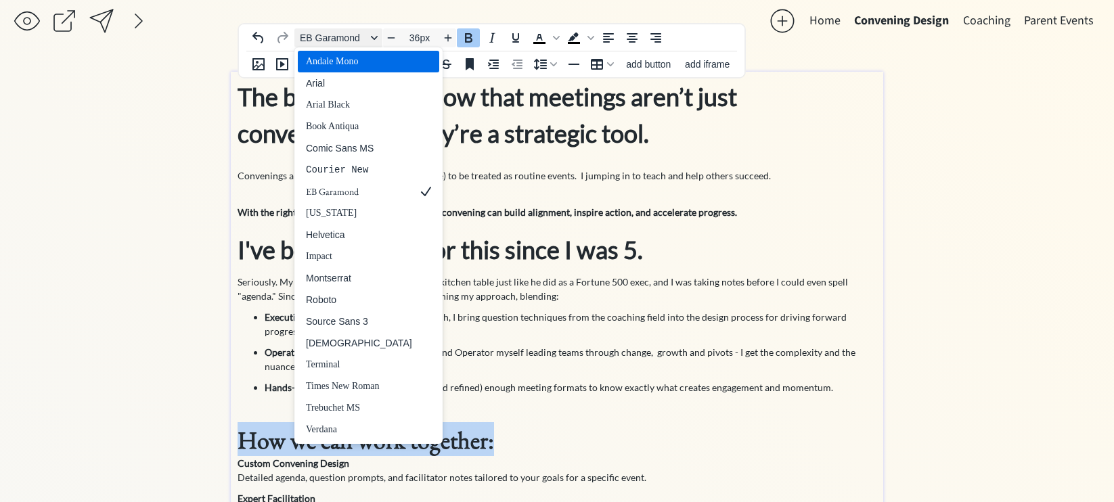
click at [342, 37] on span "EB Garamond" at bounding box center [333, 37] width 66 height 11
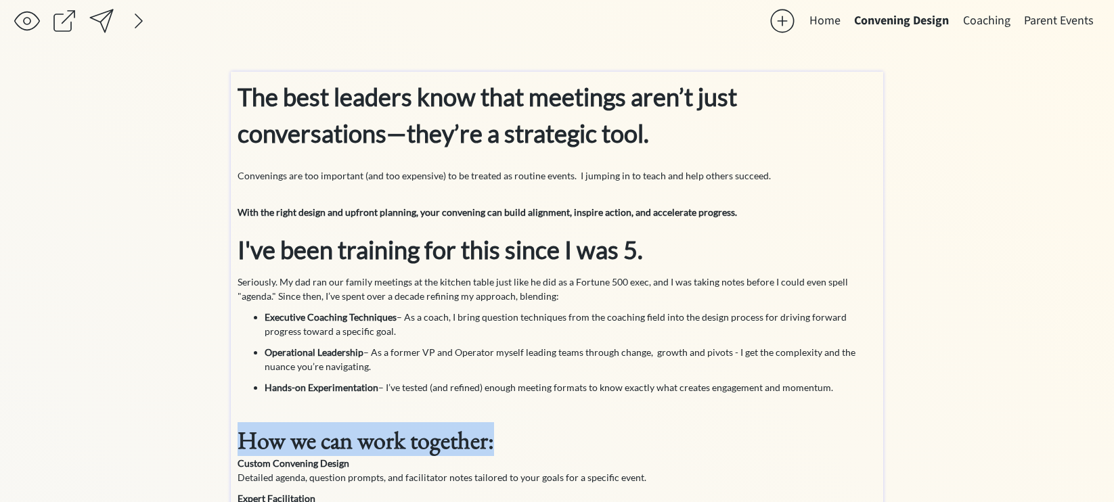
click at [401, 258] on strong "I've been training for this since I was 5." at bounding box center [439, 250] width 405 height 30
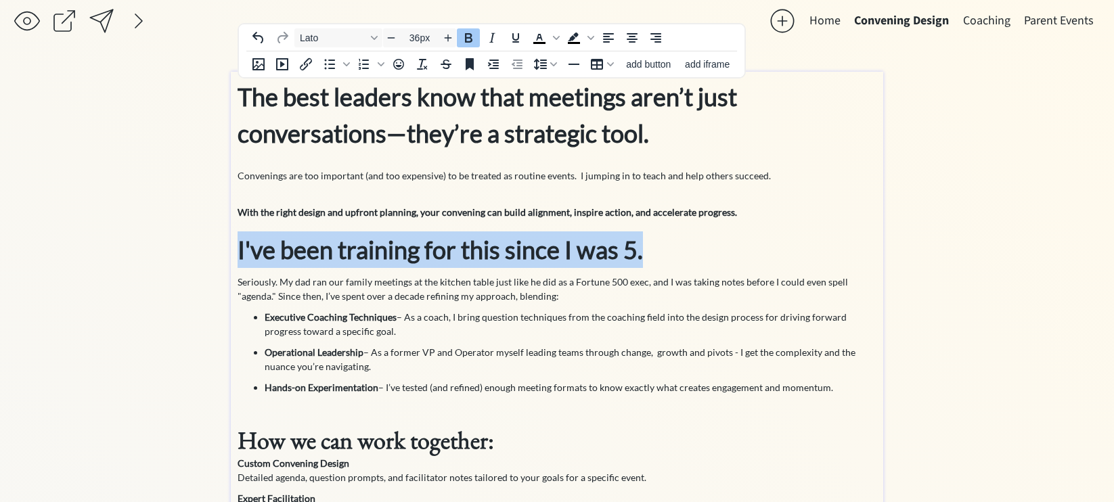
drag, startPoint x: 652, startPoint y: 254, endPoint x: 235, endPoint y: 252, distance: 416.8
click at [235, 252] on div "The best leaders know that meetings aren’t just conversations—they’re a strateg…" at bounding box center [557, 421] width 652 height 698
copy strong "I've been training for this since I was 5."
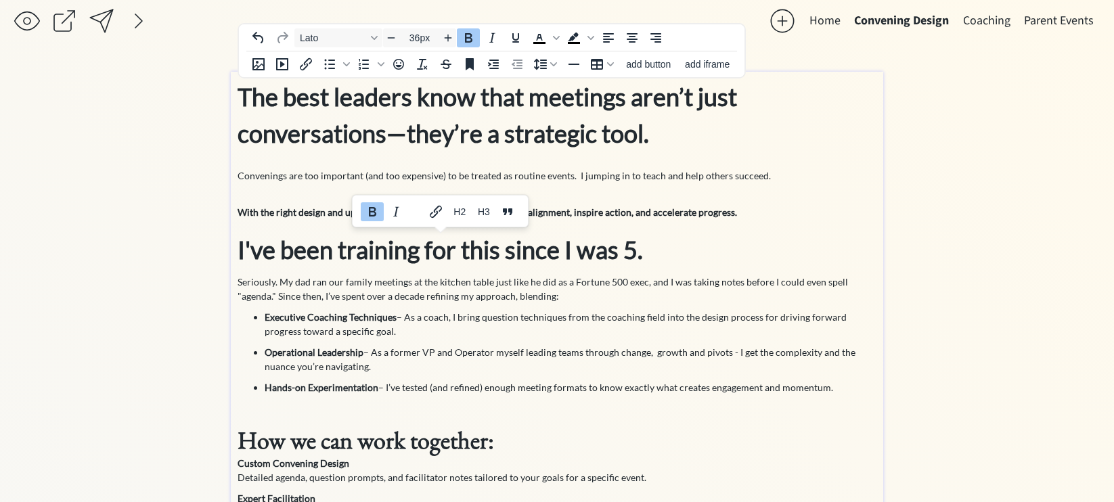
click at [485, 444] on strong "How we can work together:" at bounding box center [365, 440] width 256 height 32
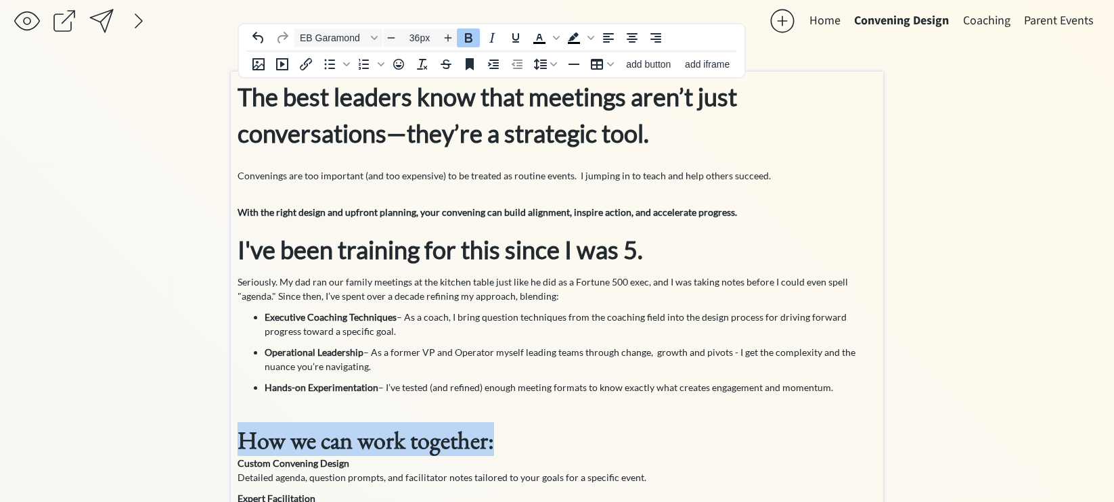
drag, startPoint x: 518, startPoint y: 444, endPoint x: 238, endPoint y: 439, distance: 279.5
click at [238, 439] on h1 "How we can work together:" at bounding box center [556, 439] width 639 height 34
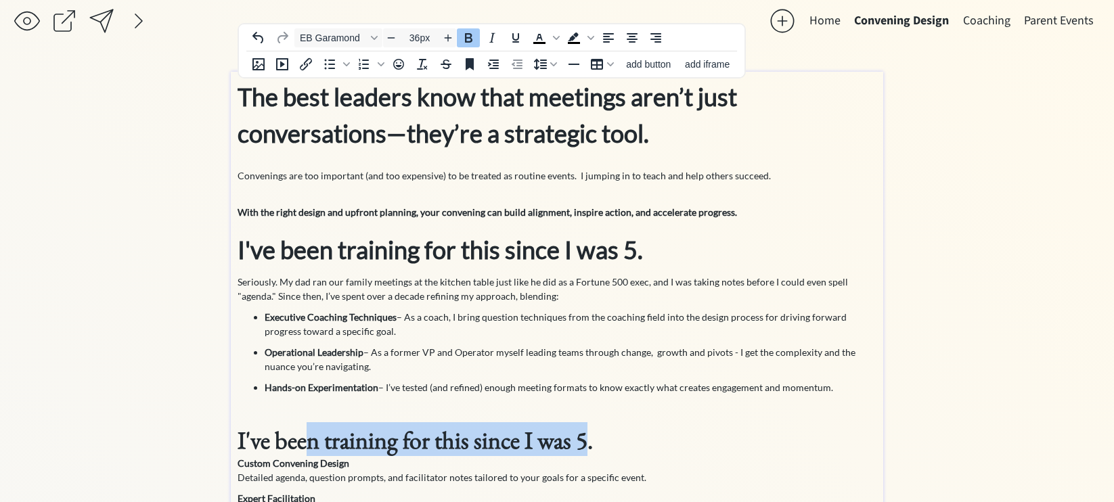
drag, startPoint x: 583, startPoint y: 446, endPoint x: 307, endPoint y: 447, distance: 276.7
click at [306, 447] on strong "I've been training for this since I was 5." at bounding box center [414, 440] width 355 height 32
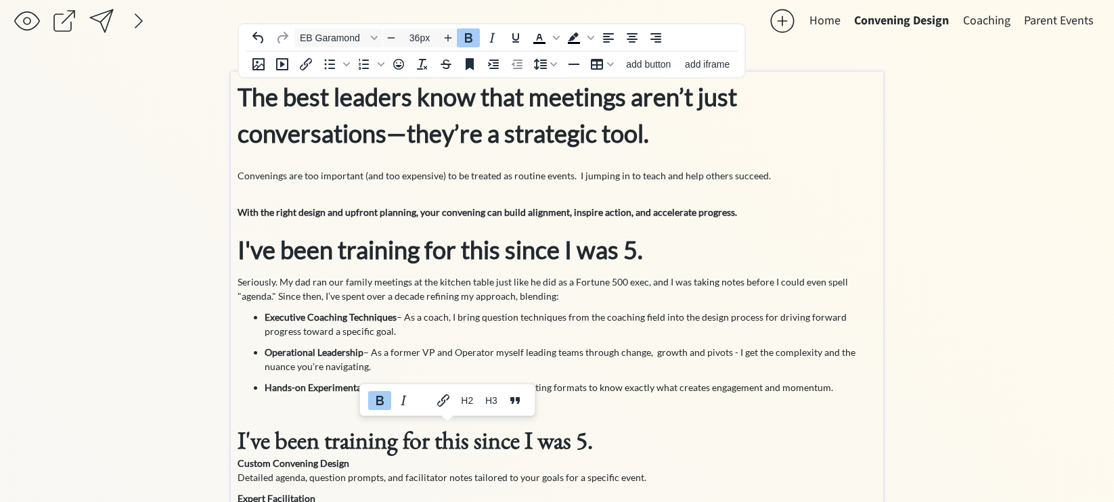
click at [373, 252] on strong "I've been training for this since I was 5." at bounding box center [439, 250] width 405 height 30
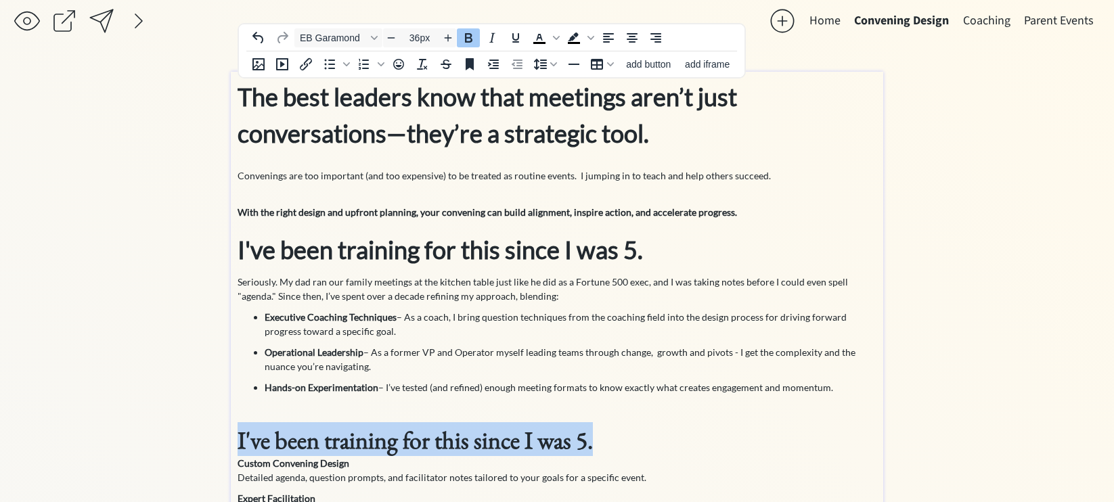
drag, startPoint x: 626, startPoint y: 444, endPoint x: 293, endPoint y: 418, distance: 333.9
click at [293, 418] on div "The best leaders know that meetings aren’t just conversations—they’re a strateg…" at bounding box center [556, 416] width 639 height 677
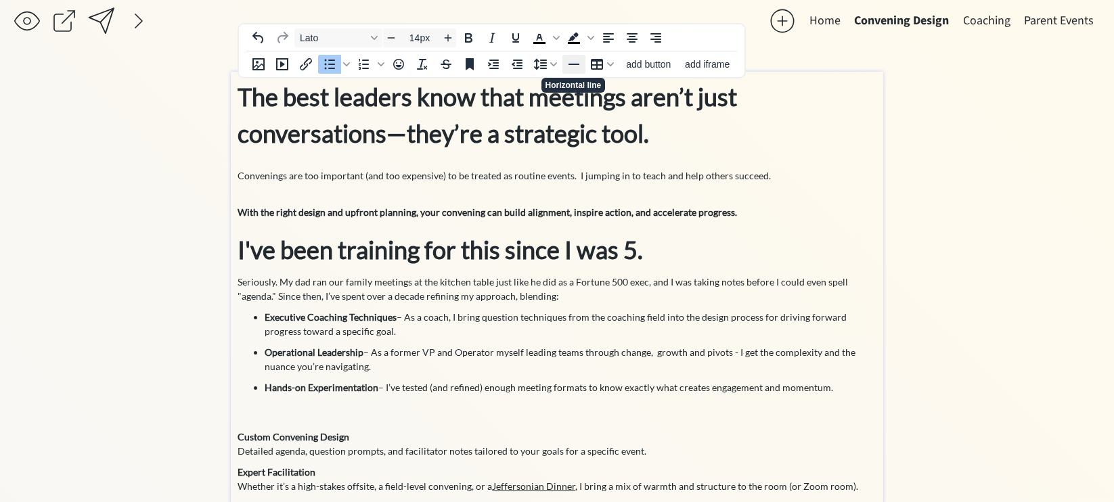
click at [576, 63] on icon "Horizontal line" at bounding box center [574, 64] width 16 height 16
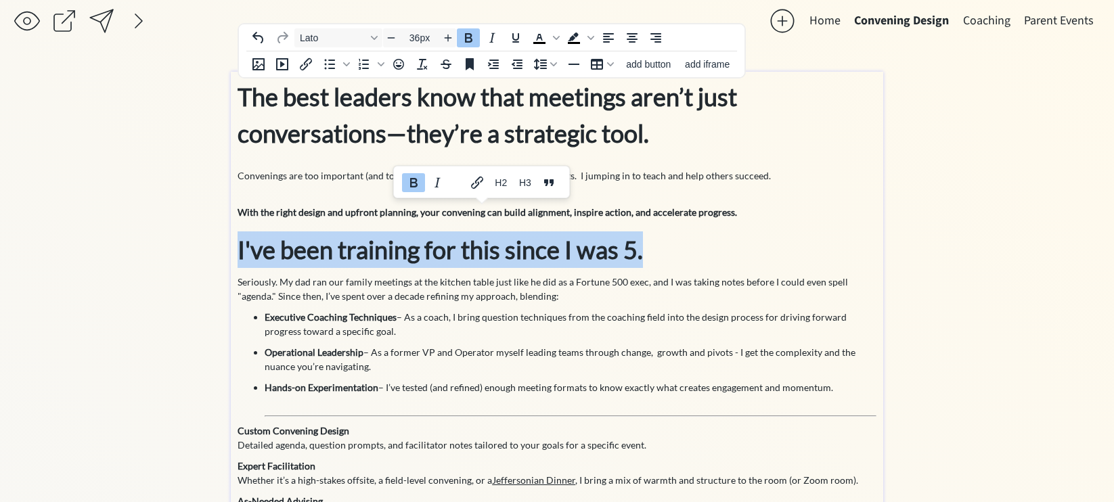
drag, startPoint x: 652, startPoint y: 245, endPoint x: 261, endPoint y: 229, distance: 390.7
click at [261, 229] on div "The best leaders know that meetings aren’t just conversations—they’re a strateg…" at bounding box center [556, 400] width 639 height 645
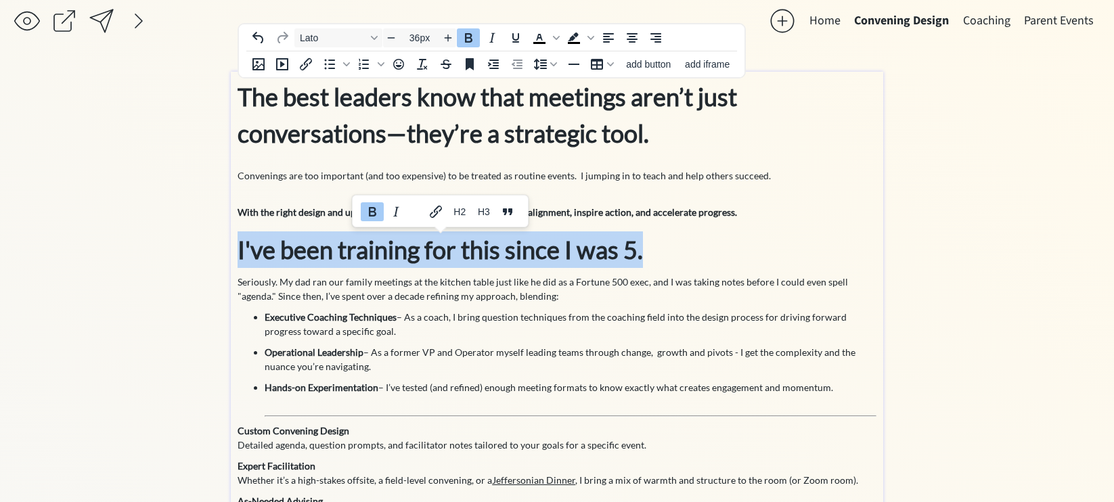
copy strong "I've been training for this since I was 5."
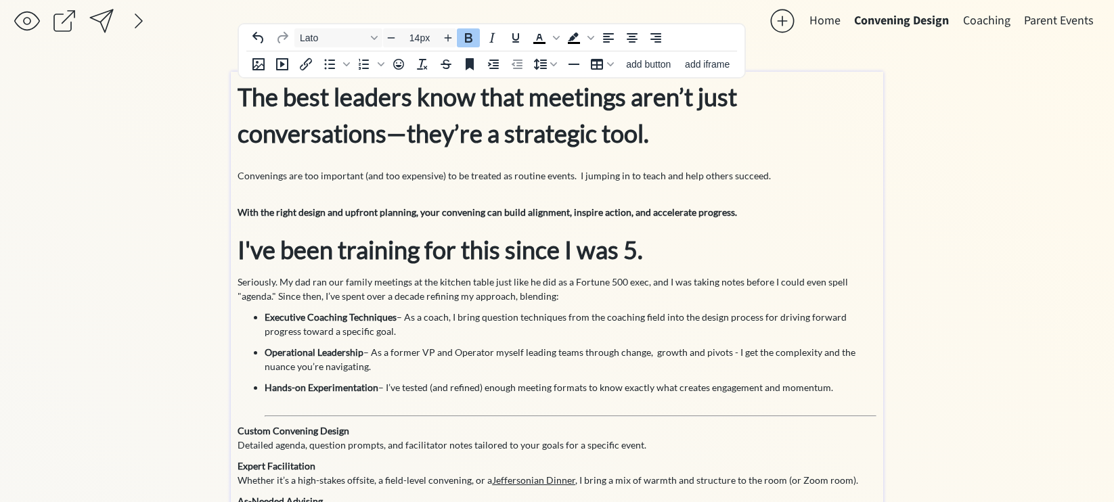
click at [238, 432] on strong "Custom Convening Design" at bounding box center [293, 431] width 112 height 12
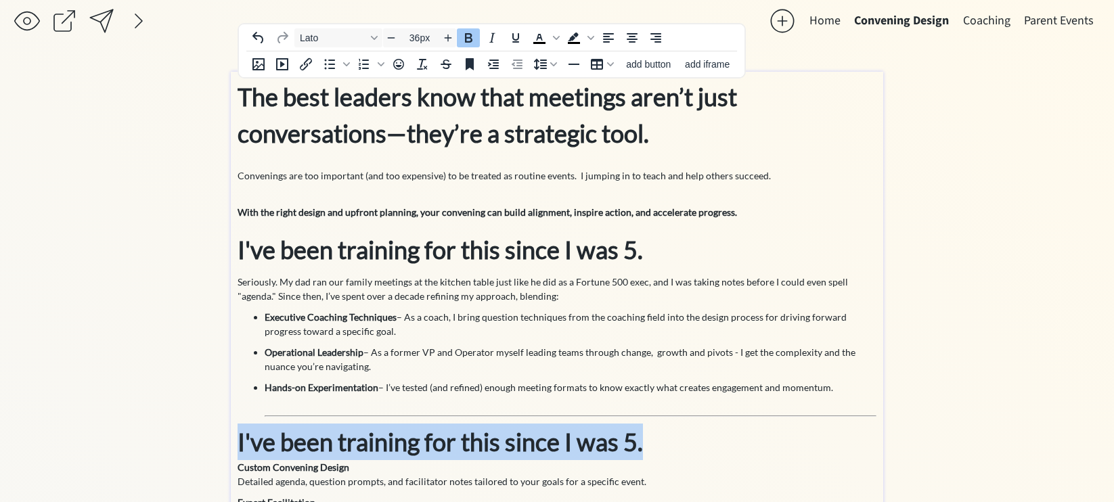
drag, startPoint x: 643, startPoint y: 441, endPoint x: 224, endPoint y: 425, distance: 419.2
click at [224, 425] on div "saving... Home Convening Design Coaching Parent Events click to upload a pictur…" at bounding box center [557, 394] width 1114 height 800
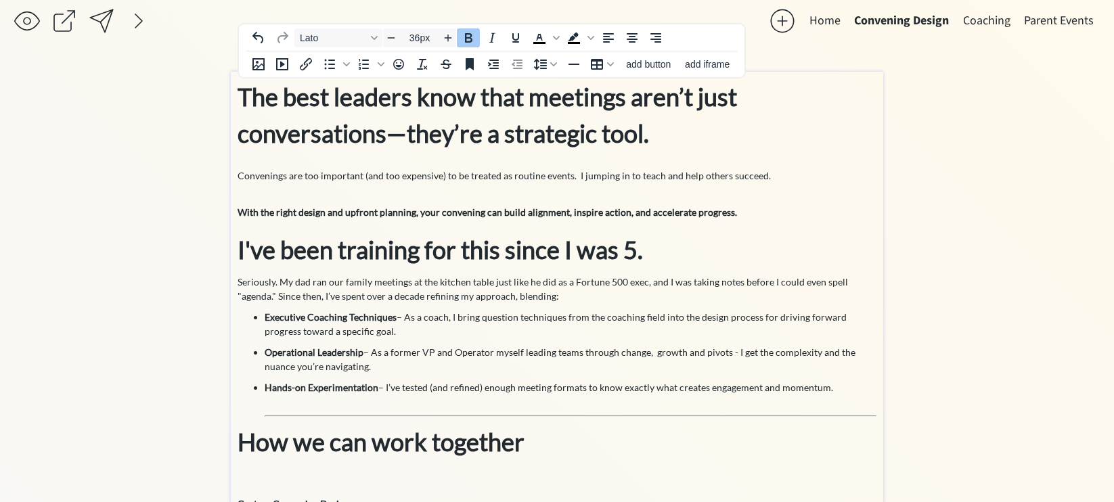
scroll to position [0, 0]
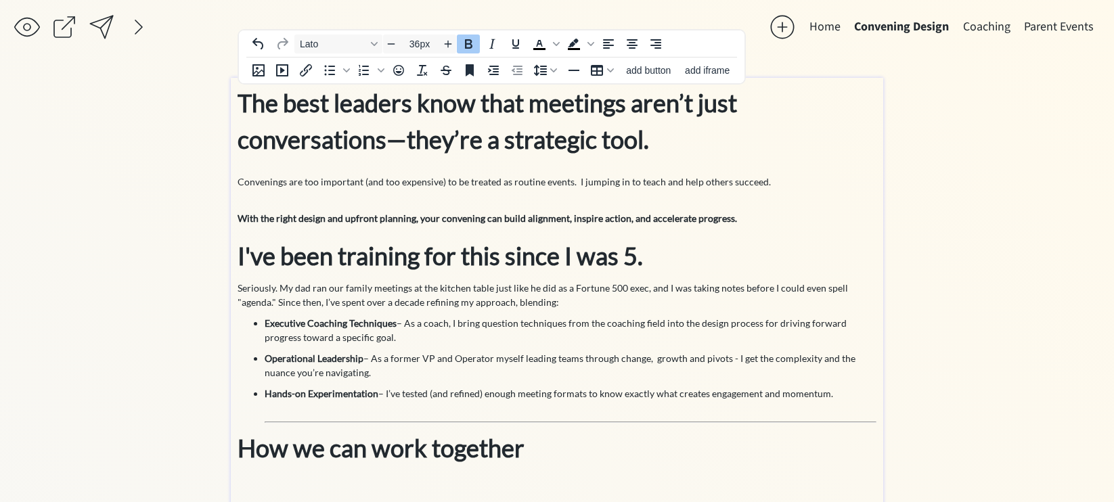
click at [244, 250] on strong "I've been training for this since I was 5." at bounding box center [439, 256] width 405 height 30
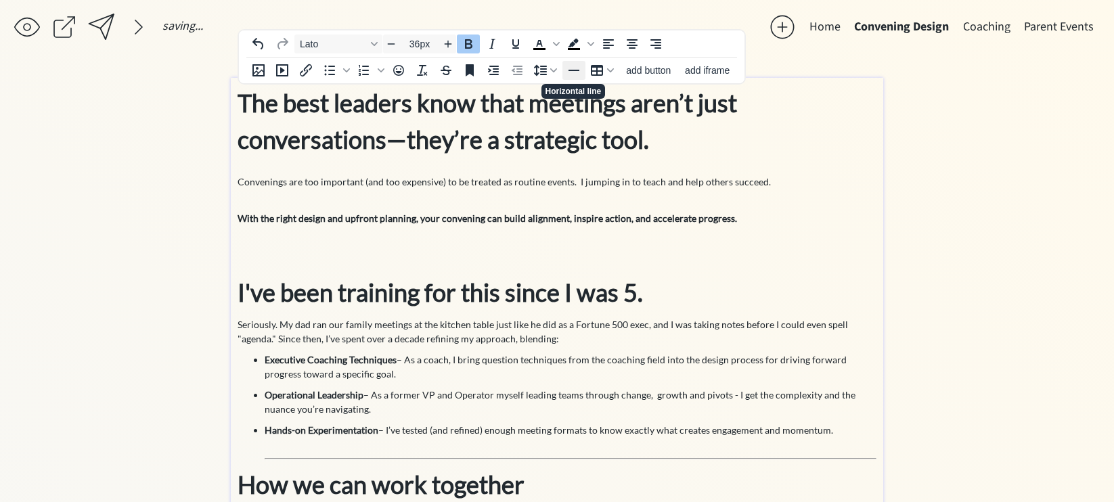
click at [569, 66] on icon "Horizontal line" at bounding box center [574, 70] width 16 height 16
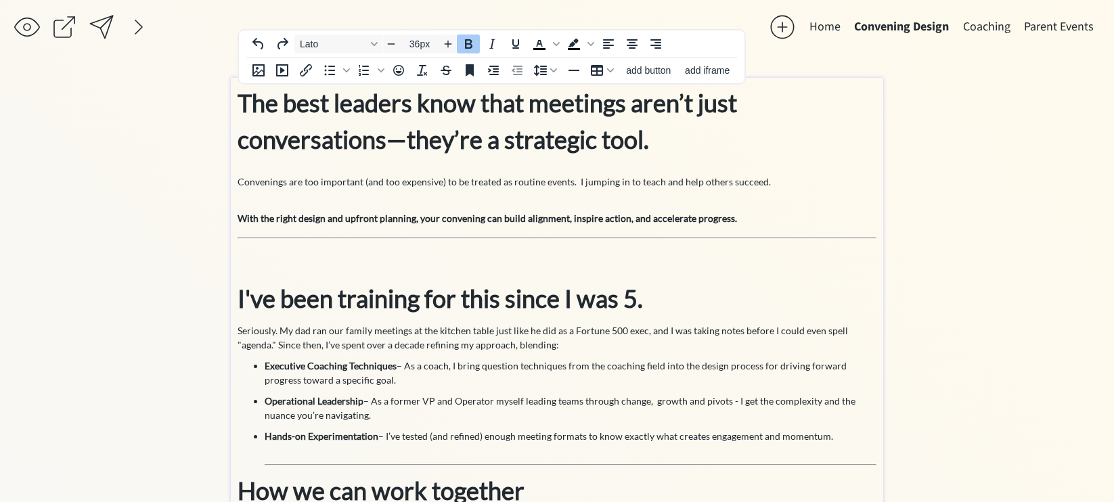
click at [325, 264] on p "I've been training for this since I was 5." at bounding box center [556, 280] width 639 height 73
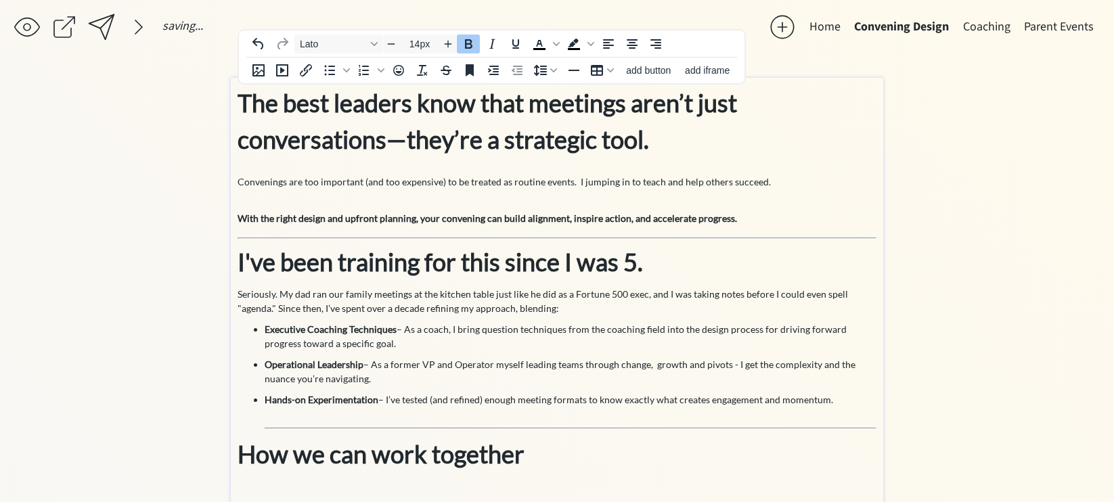
click at [758, 229] on p "The best leaders know that meetings aren’t just conversations—they’re a strateg…" at bounding box center [556, 158] width 639 height 146
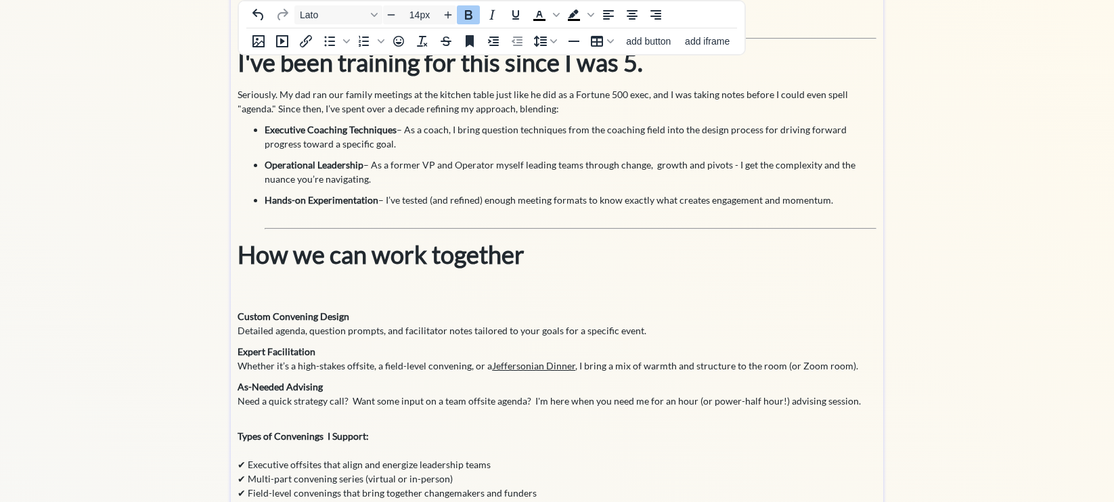
scroll to position [248, 0]
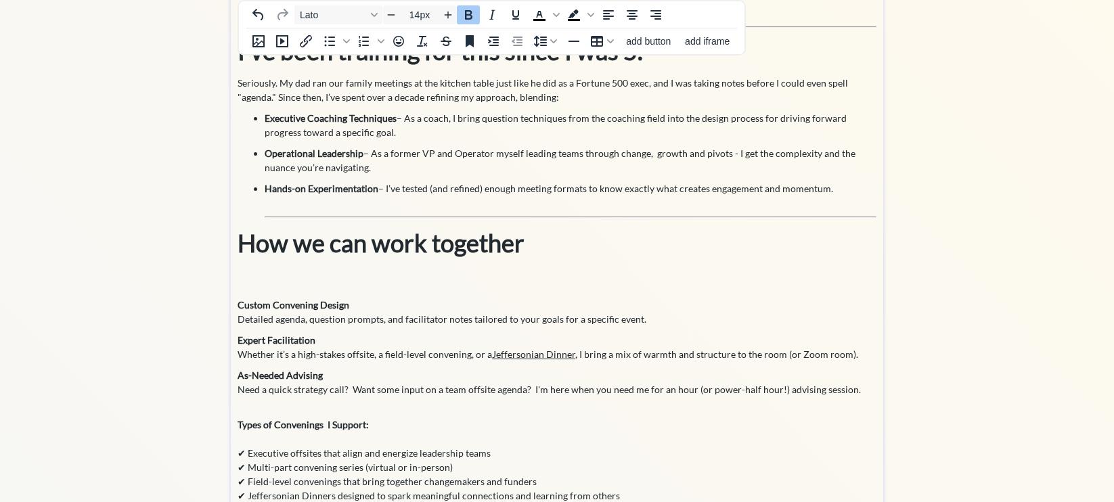
click at [271, 304] on strong "Custom Convening Design" at bounding box center [293, 305] width 112 height 12
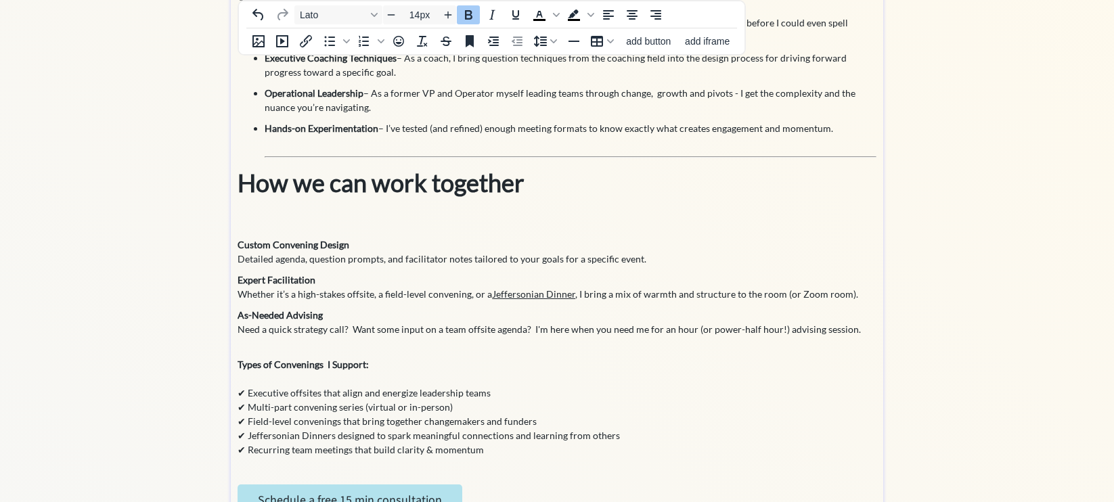
scroll to position [315, 0]
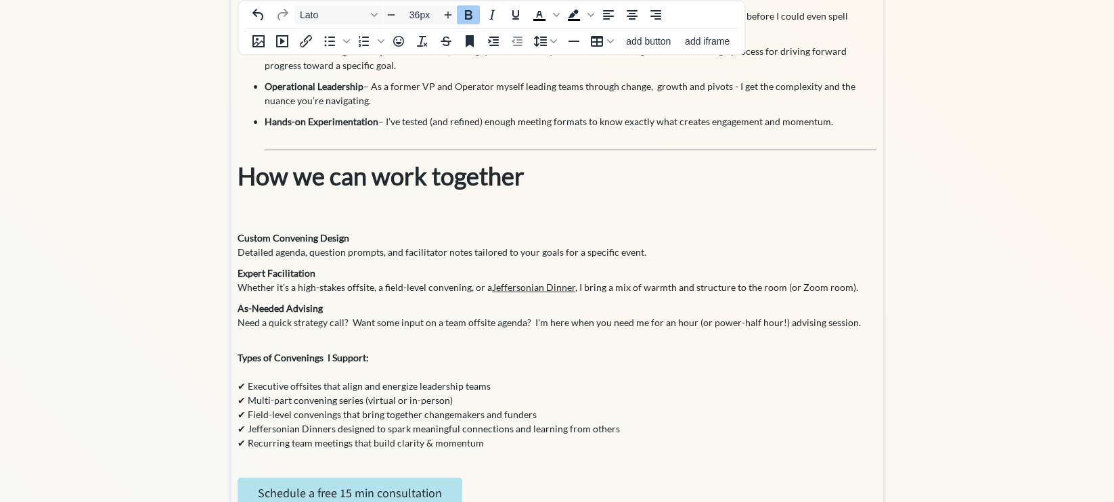
click at [384, 208] on h3 "How we can work together" at bounding box center [556, 194] width 639 height 73
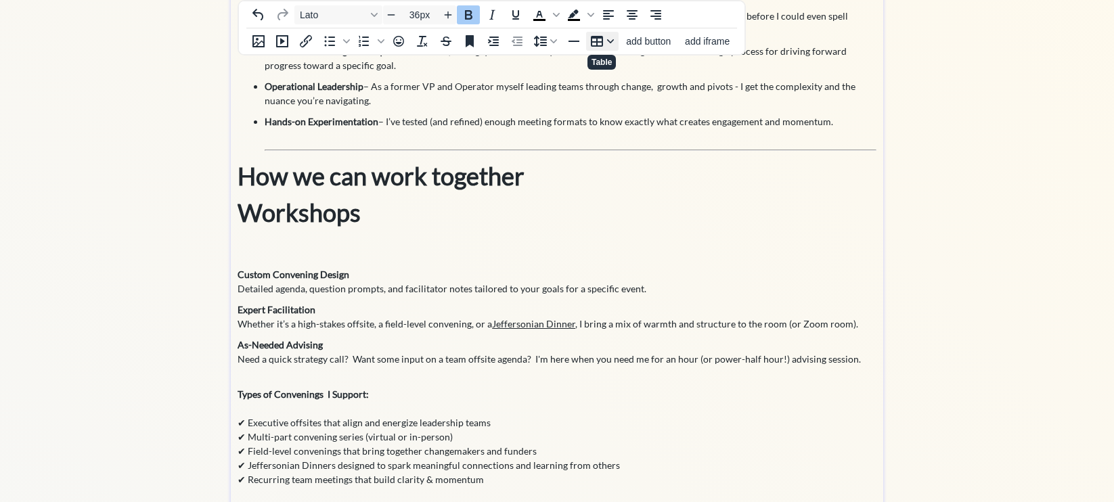
click at [606, 43] on div "Table" at bounding box center [610, 41] width 11 height 7
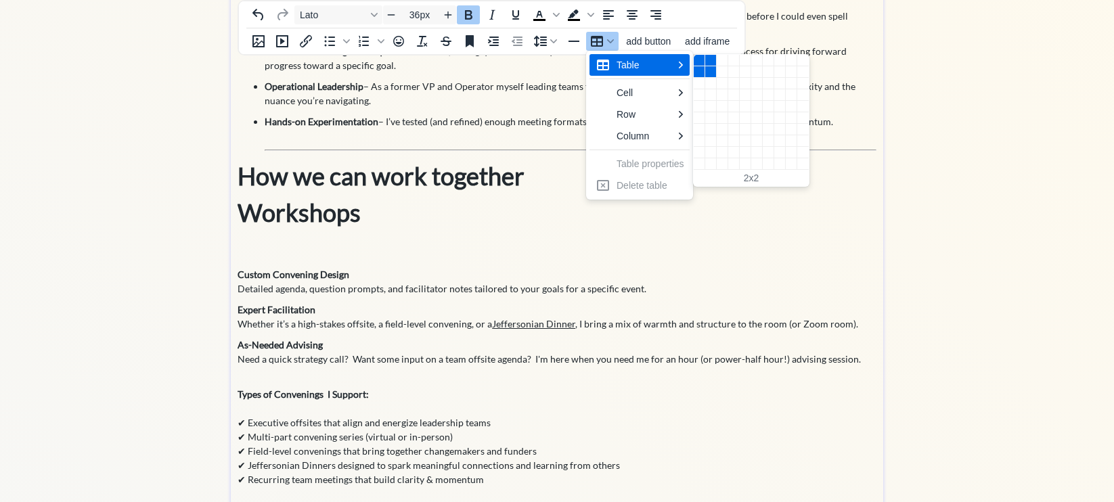
click at [709, 68] on div "2 columns, 2 rows" at bounding box center [711, 72] width 12 height 12
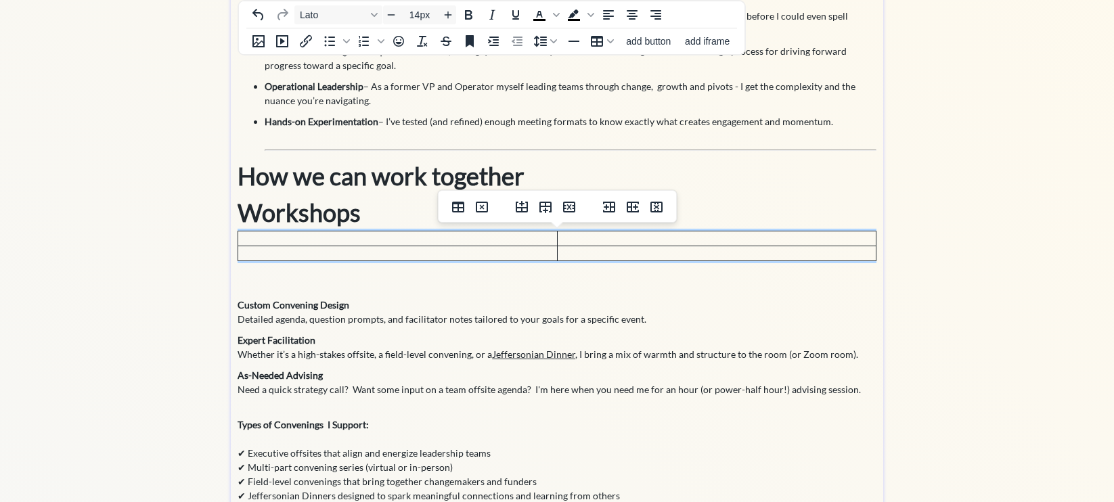
click at [447, 240] on td at bounding box center [397, 238] width 319 height 15
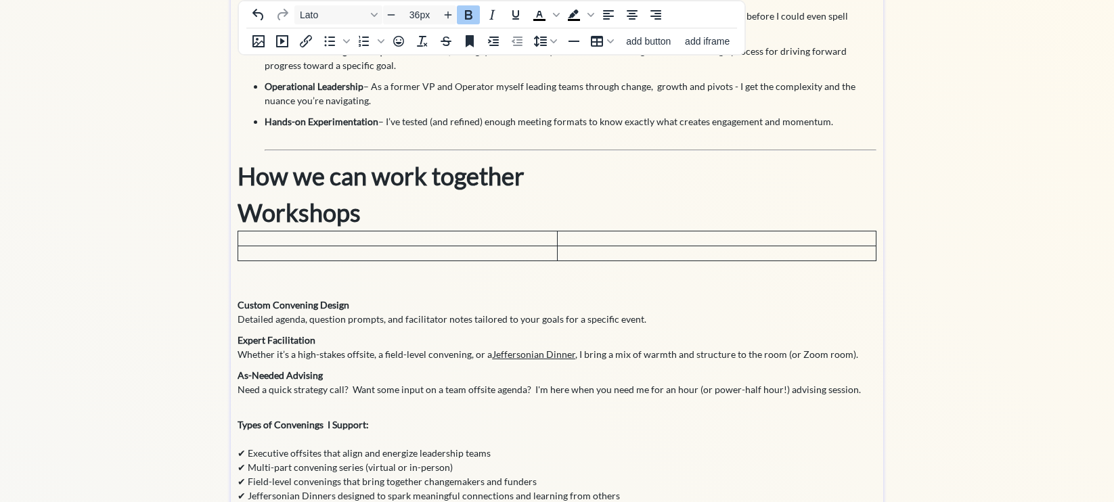
click at [325, 214] on strong "How we can work together Workshops" at bounding box center [380, 194] width 287 height 66
drag, startPoint x: 356, startPoint y: 214, endPoint x: 247, endPoint y: 214, distance: 108.9
click at [247, 214] on strong "How we can work together Workshops" at bounding box center [380, 194] width 287 height 66
click at [261, 239] on td at bounding box center [397, 238] width 319 height 15
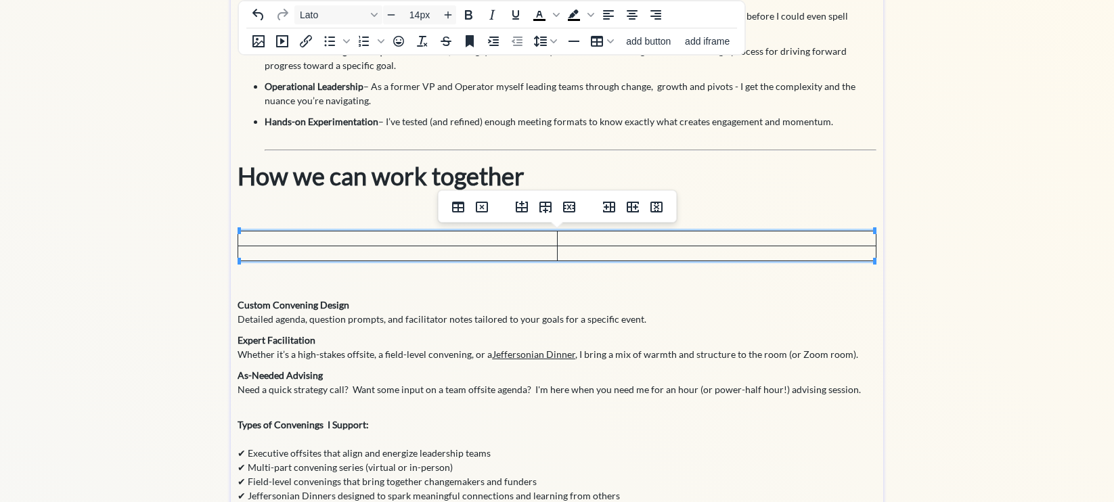
click at [261, 239] on td at bounding box center [397, 238] width 319 height 15
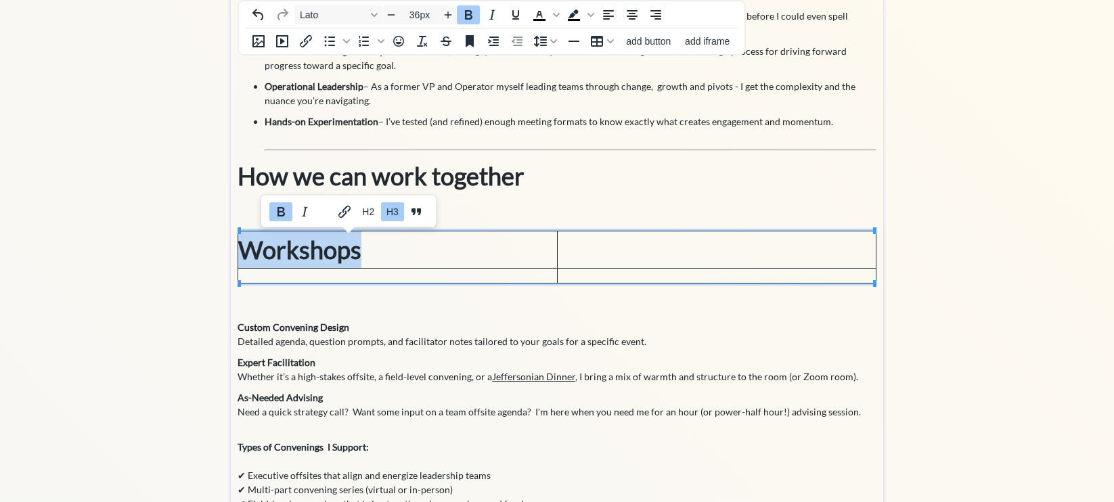
drag, startPoint x: 387, startPoint y: 249, endPoint x: 248, endPoint y: 249, distance: 138.7
click at [247, 249] on h3 "Workshops" at bounding box center [397, 249] width 318 height 37
click at [346, 214] on span "H2" at bounding box center [346, 211] width 12 height 11
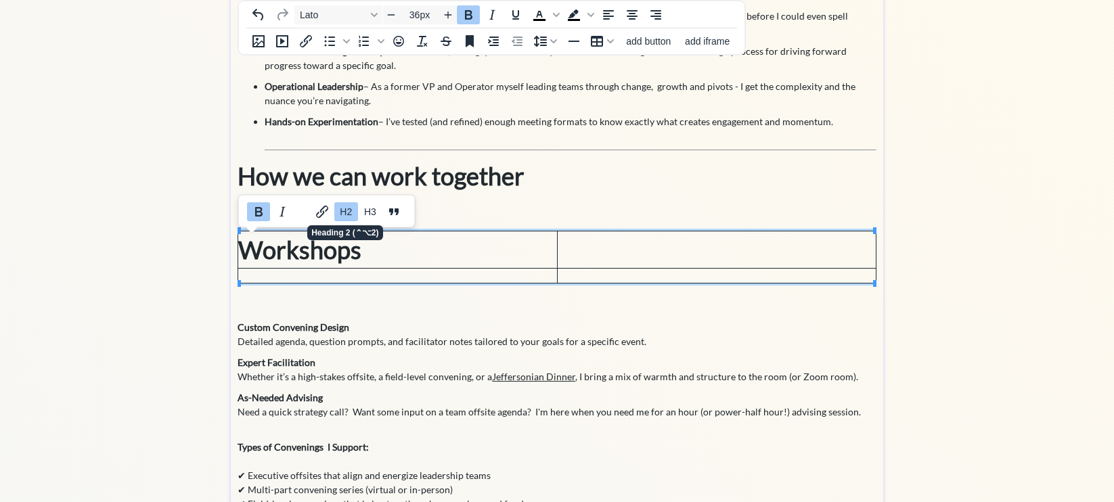
click at [346, 210] on span "H2" at bounding box center [346, 211] width 12 height 11
click at [263, 213] on icon "Bold" at bounding box center [258, 212] width 16 height 16
click at [261, 214] on icon "Bold" at bounding box center [258, 211] width 7 height 9
click at [420, 14] on input "36px" at bounding box center [419, 15] width 41 height 16
click at [392, 12] on icon "Decrease font size" at bounding box center [391, 14] width 11 height 11
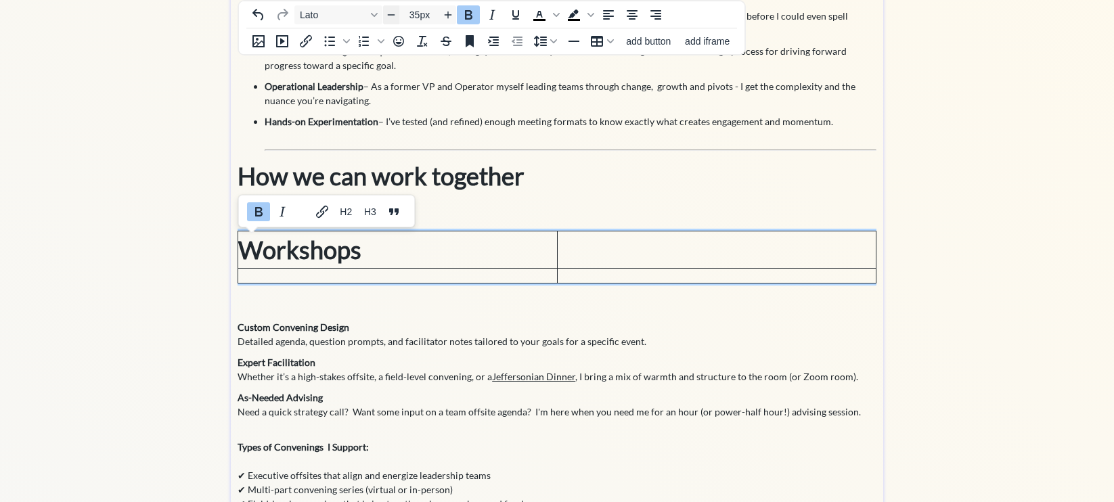
click at [392, 12] on icon "Decrease font size" at bounding box center [391, 14] width 11 height 11
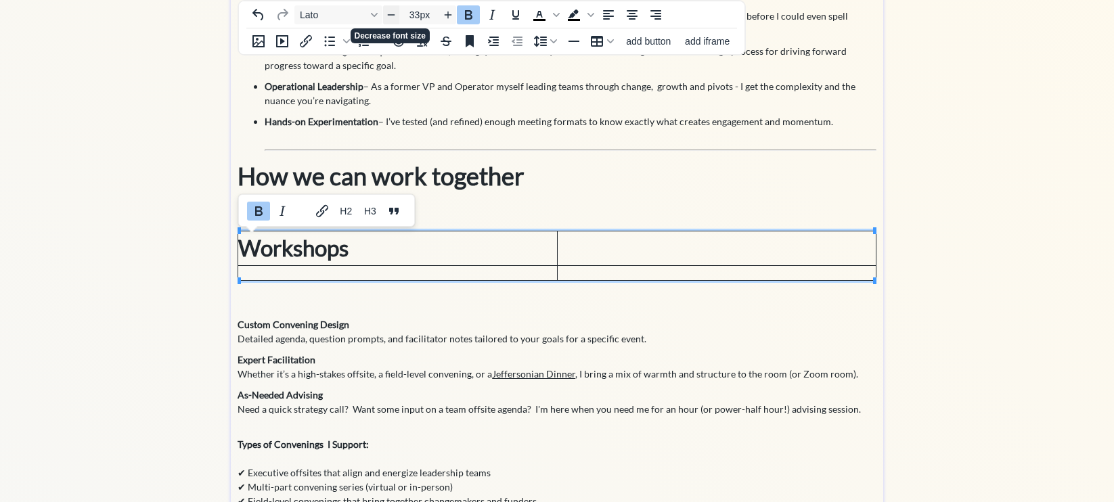
click at [392, 12] on icon "Decrease font size" at bounding box center [391, 14] width 11 height 11
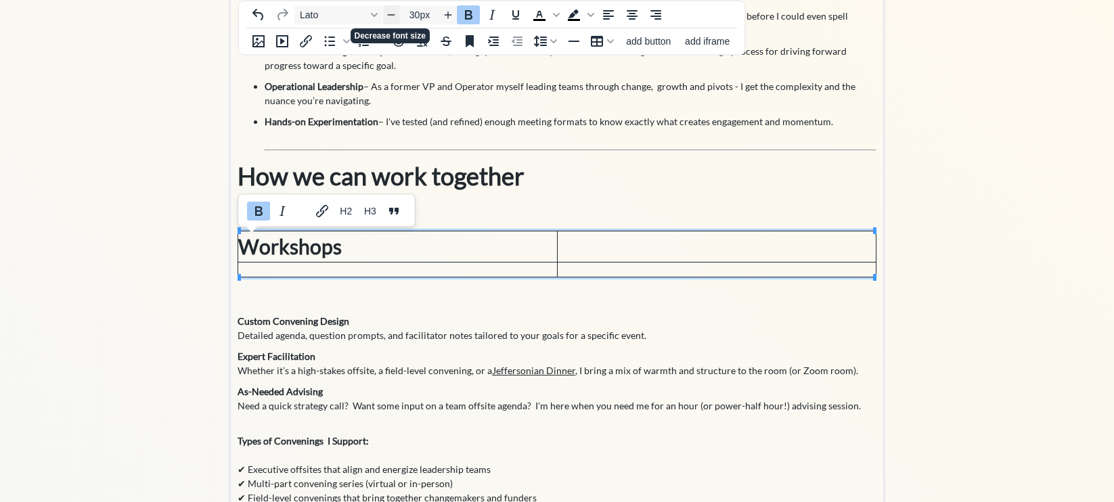
click at [392, 12] on icon "Decrease font size" at bounding box center [391, 14] width 11 height 11
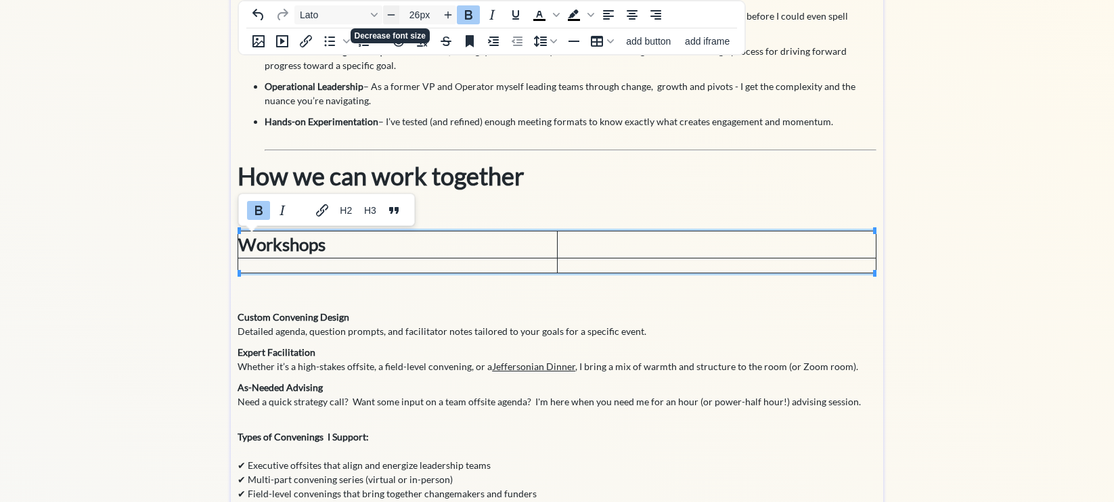
click at [392, 12] on icon "Decrease font size" at bounding box center [391, 14] width 11 height 11
click at [378, 259] on td at bounding box center [397, 263] width 319 height 15
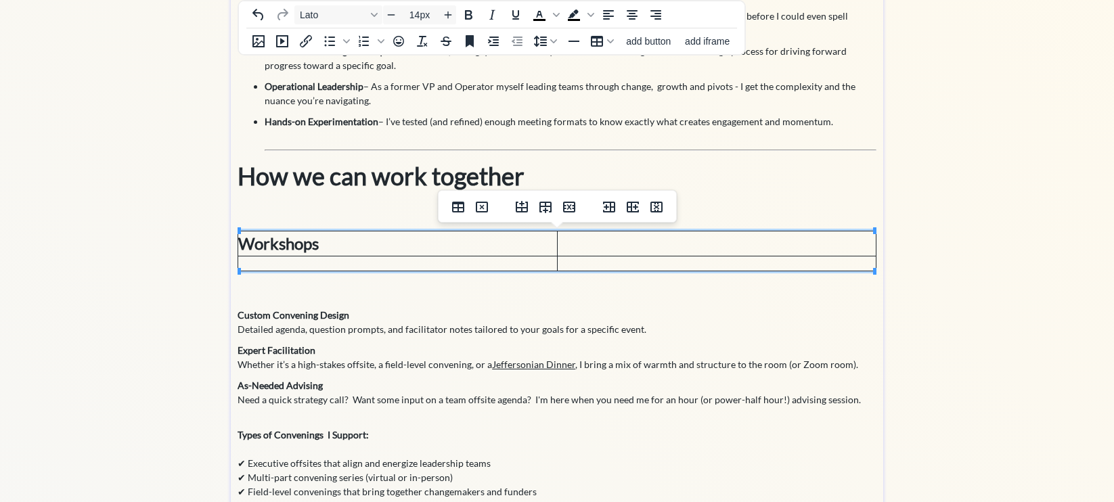
click at [362, 317] on h3 "Custom Convening Design" at bounding box center [556, 315] width 639 height 14
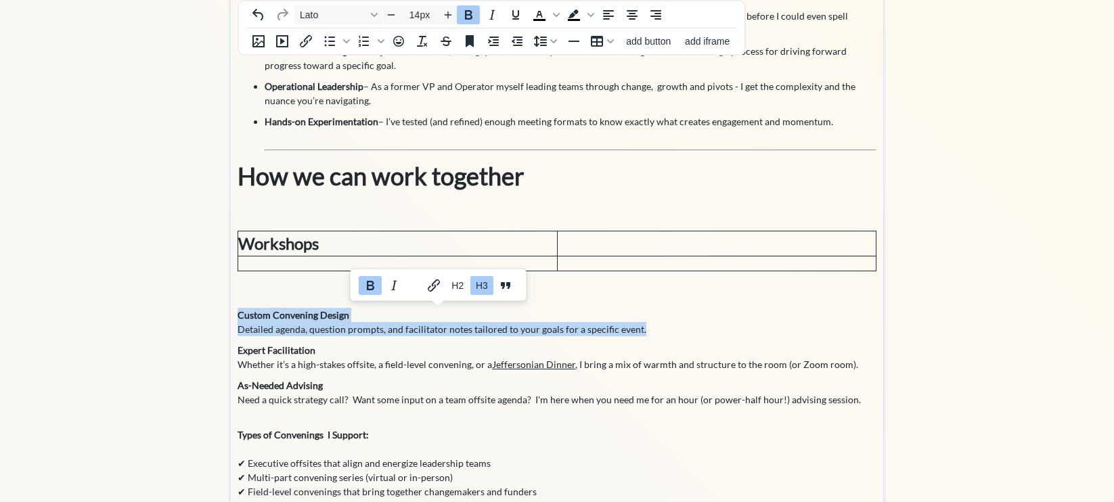
drag, startPoint x: 642, startPoint y: 327, endPoint x: 236, endPoint y: 315, distance: 406.2
click at [236, 315] on div "The best leaders know that meetings aren’t just conversations—they’re a strateg…" at bounding box center [557, 192] width 652 height 858
click at [252, 316] on strong "Custom Convening Design" at bounding box center [293, 315] width 112 height 12
drag, startPoint x: 640, startPoint y: 330, endPoint x: 238, endPoint y: 317, distance: 402.1
click at [238, 317] on div "The best leaders know that meetings aren’t just conversations—they’re a strateg…" at bounding box center [556, 189] width 639 height 838
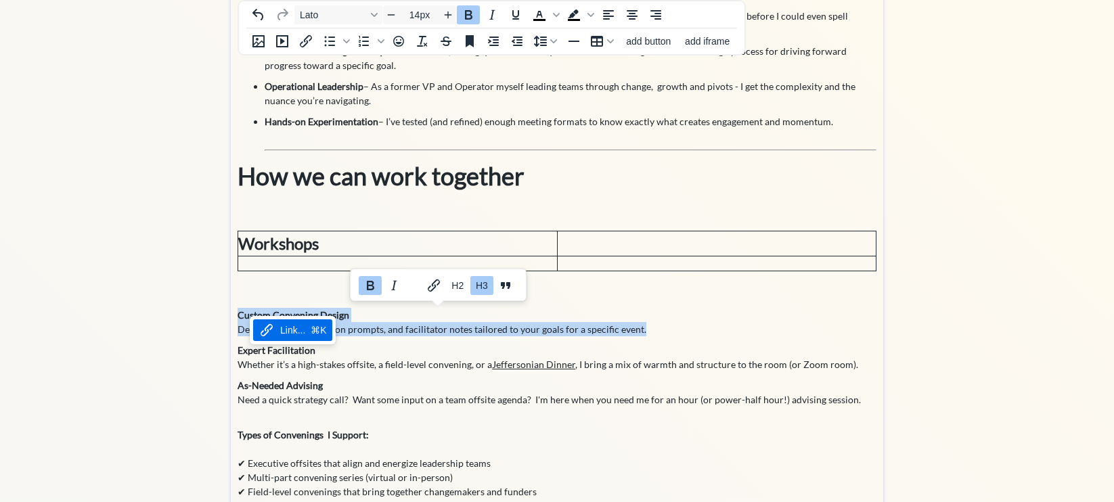
click at [240, 313] on strong "Custom Convening Design" at bounding box center [293, 315] width 112 height 12
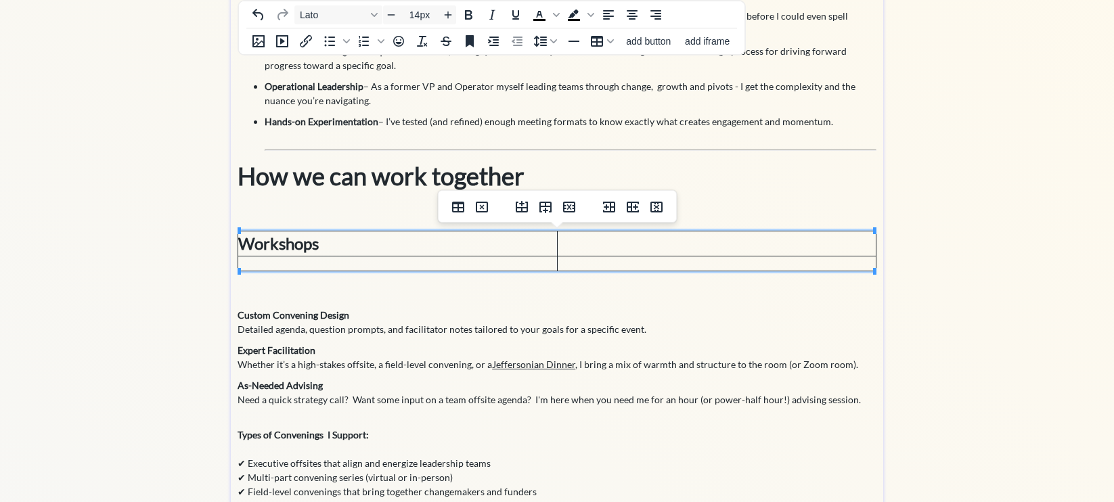
click at [308, 256] on td at bounding box center [397, 263] width 319 height 15
click at [304, 263] on td at bounding box center [397, 263] width 319 height 15
click at [301, 263] on td at bounding box center [397, 263] width 319 height 15
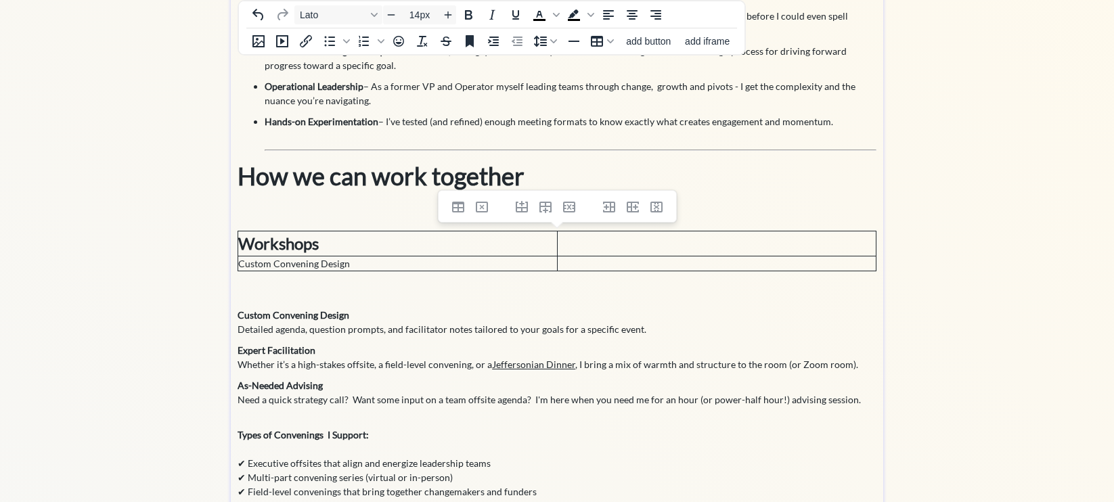
click at [359, 332] on p "Detailed agenda, question prompts, and facilitator notes tailored to your goals…" at bounding box center [556, 329] width 639 height 14
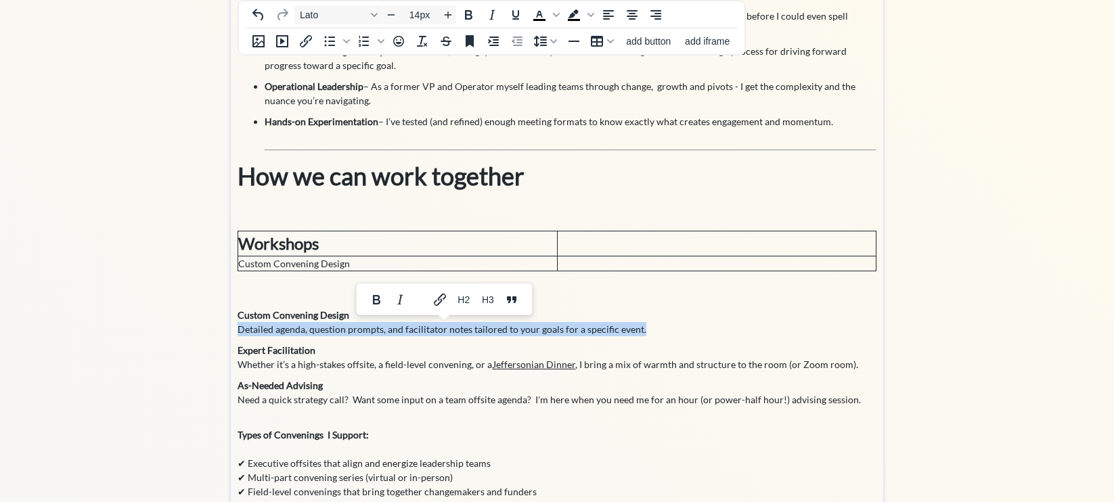
drag, startPoint x: 641, startPoint y: 329, endPoint x: 235, endPoint y: 328, distance: 406.7
click at [234, 328] on div "The best leaders know that meetings aren’t just conversations—they’re a strateg…" at bounding box center [557, 192] width 652 height 858
click at [250, 326] on p "Detailed agenda, question prompts, and facilitator notes tailored to your goals…" at bounding box center [556, 329] width 639 height 14
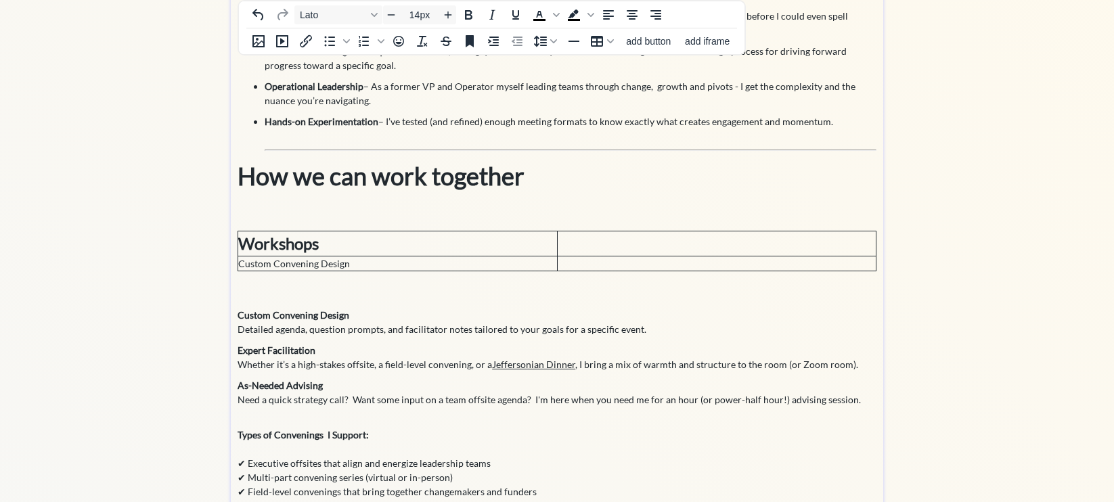
click at [355, 258] on td "Custom Convening Design" at bounding box center [397, 263] width 319 height 15
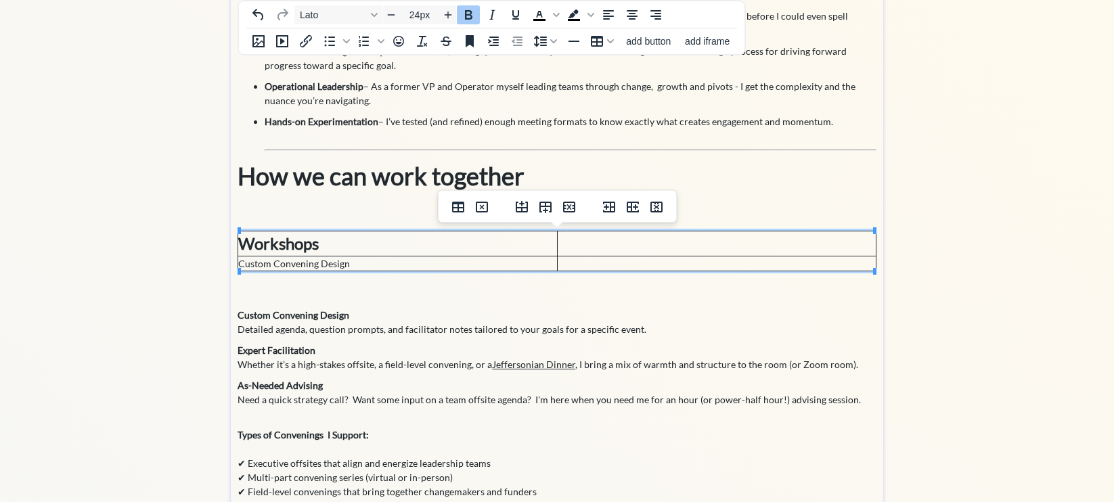
click at [307, 245] on strong "Workshops" at bounding box center [278, 243] width 81 height 20
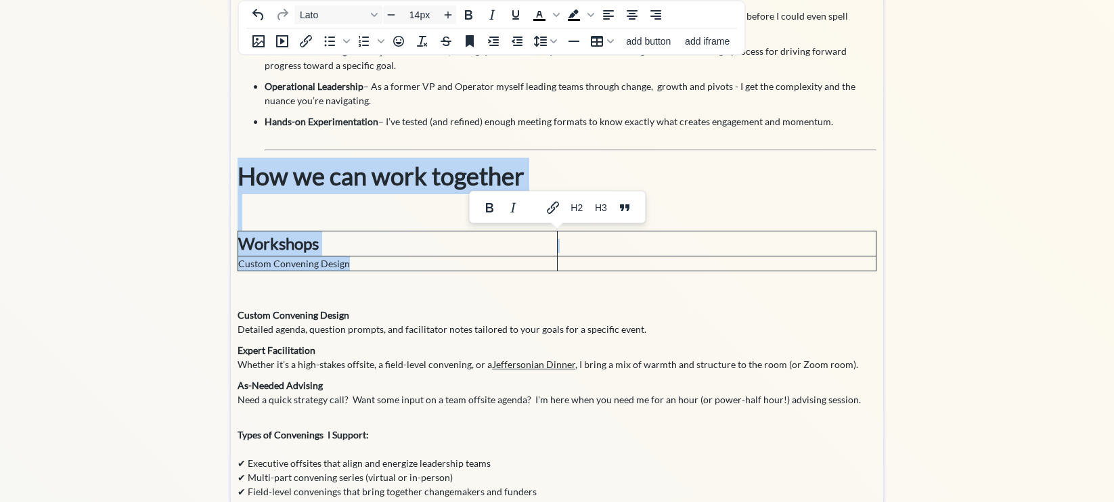
drag, startPoint x: 355, startPoint y: 264, endPoint x: 235, endPoint y: 264, distance: 119.8
click at [235, 264] on div "The best leaders know that meetings aren’t just conversations—they’re a strateg…" at bounding box center [557, 192] width 652 height 858
click at [467, 16] on icon "Bold" at bounding box center [468, 15] width 16 height 16
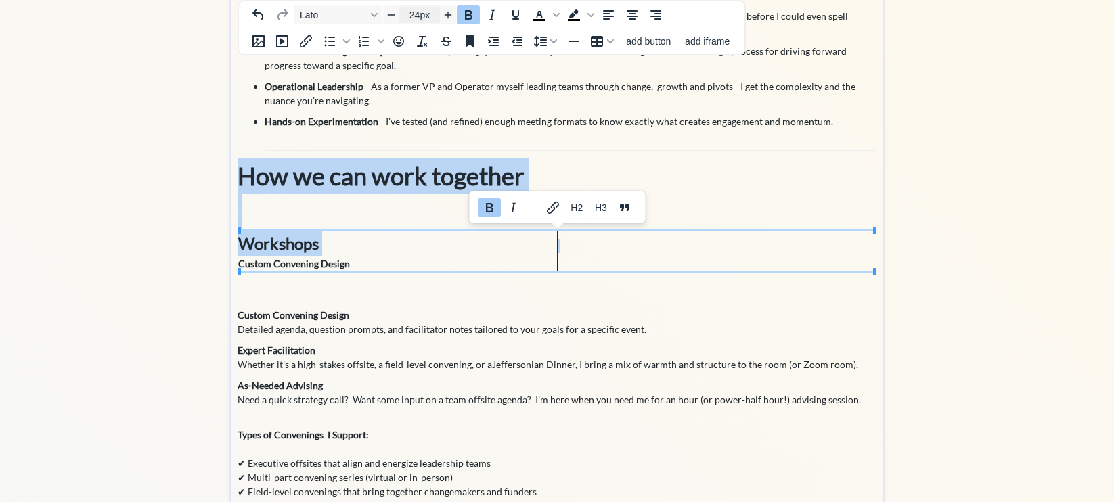
click at [426, 16] on input "24px" at bounding box center [419, 15] width 41 height 16
click at [445, 16] on icon "Increase font size" at bounding box center [448, 14] width 11 height 11
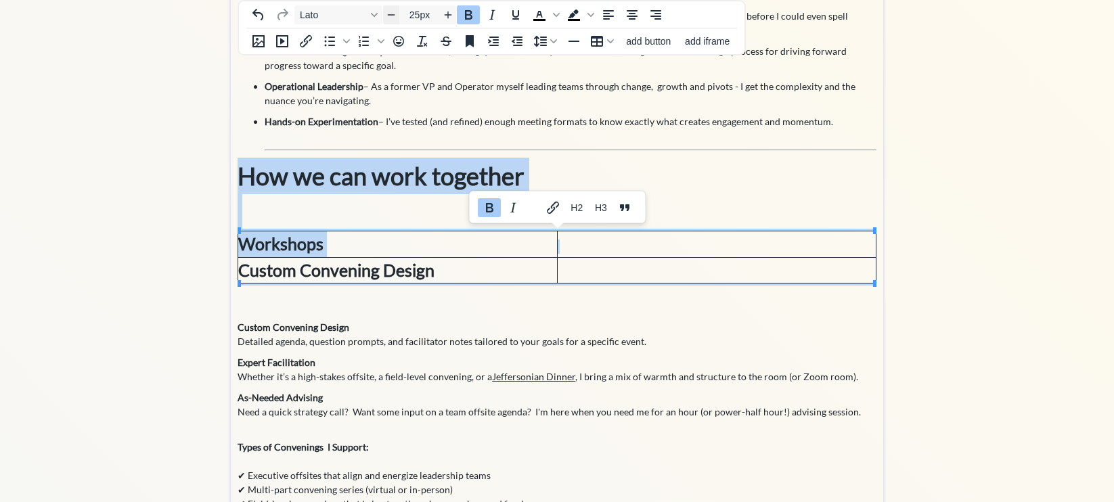
click at [394, 15] on icon "Decrease font size" at bounding box center [391, 14] width 7 height 1
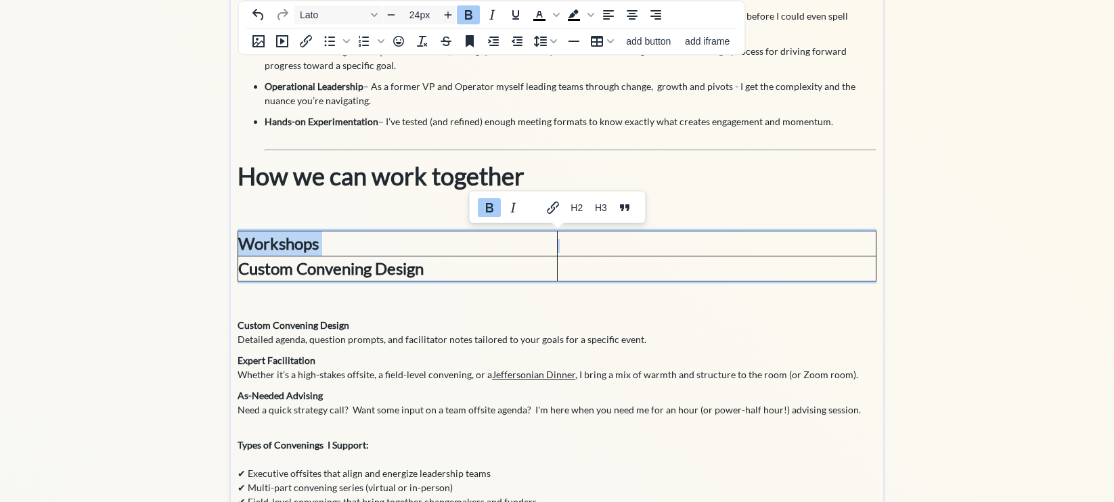
click at [427, 273] on td "Custom Convening Design" at bounding box center [397, 268] width 319 height 25
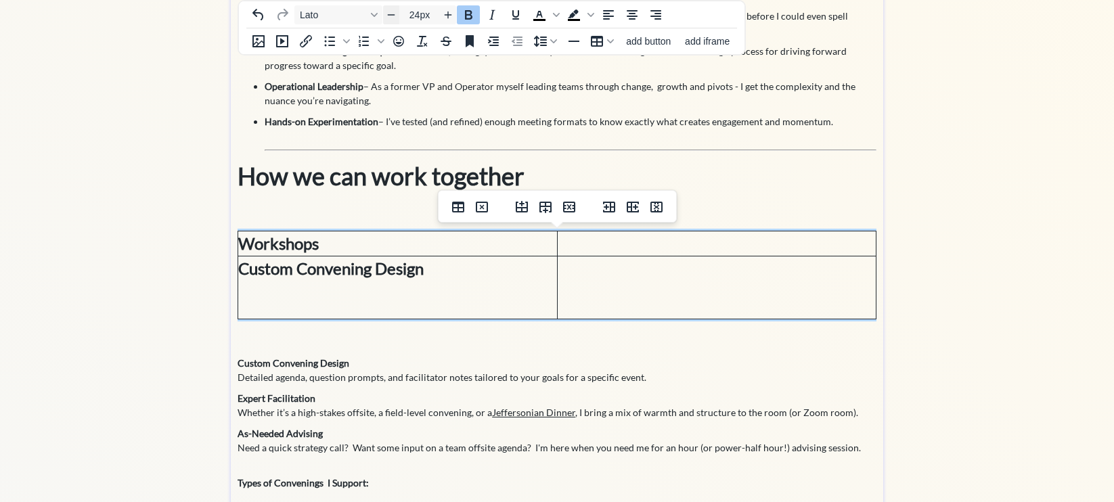
click at [395, 14] on icon "Decrease font size" at bounding box center [391, 14] width 11 height 11
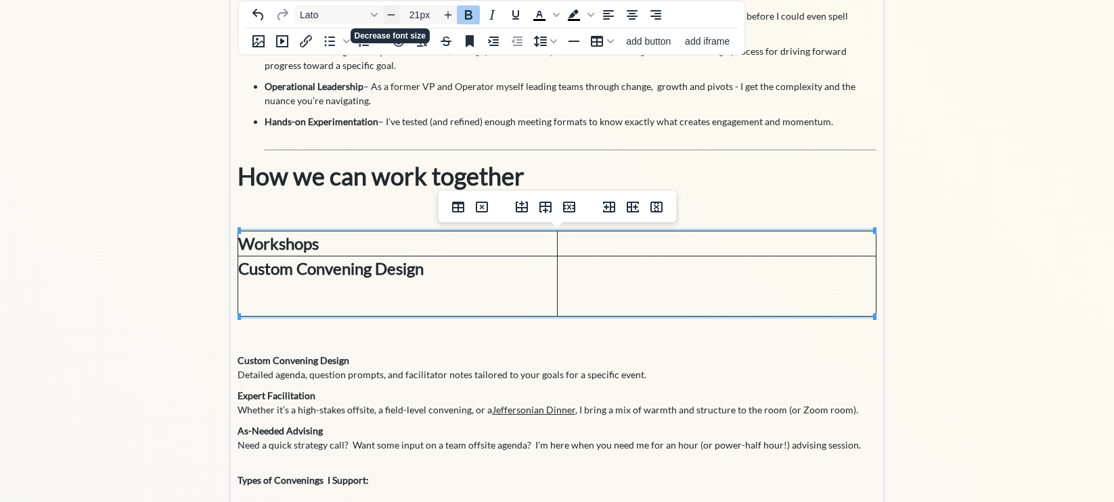
click at [395, 14] on icon "Decrease font size" at bounding box center [391, 14] width 11 height 11
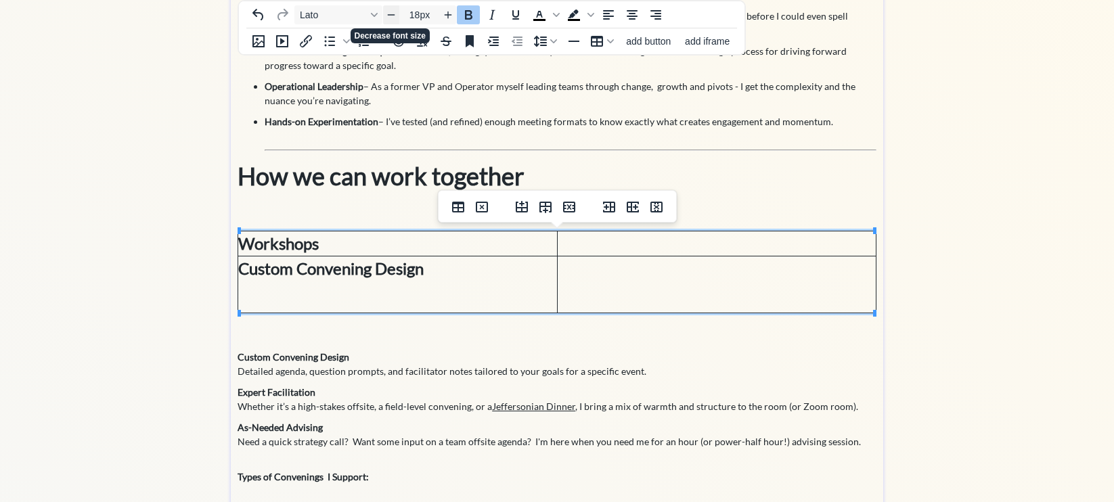
click at [395, 14] on icon "Decrease font size" at bounding box center [391, 14] width 11 height 11
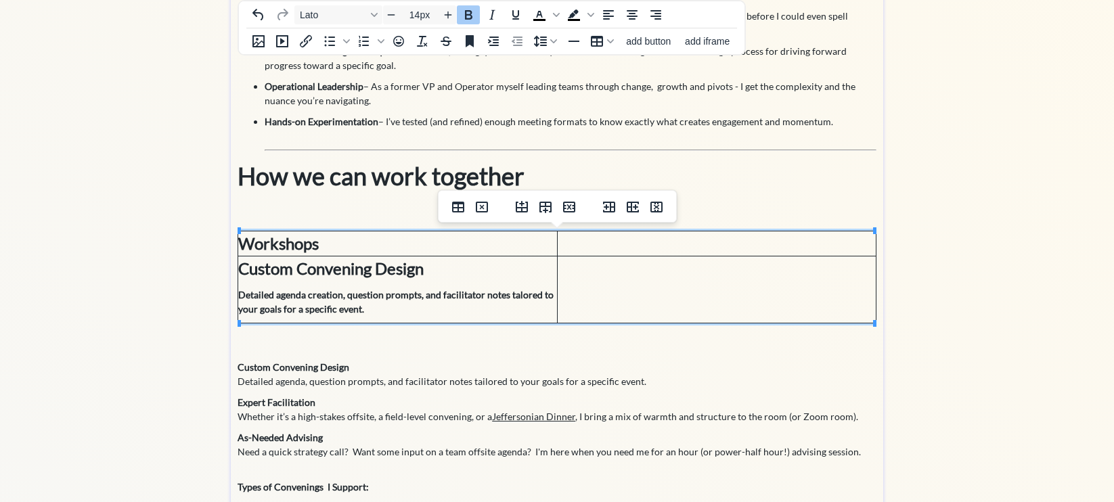
click at [524, 298] on span "﻿Detailed agenda creation, question prompts, and facilitator notes talored to y…" at bounding box center [395, 302] width 315 height 26
click at [514, 296] on span "﻿Detailed agenda creation, question prompts, and facilitator notes talored to y…" at bounding box center [395, 302] width 315 height 26
click at [460, 304] on p "﻿Detailed agenda creation, question prompts, and facilitator notes tailored to …" at bounding box center [397, 302] width 318 height 28
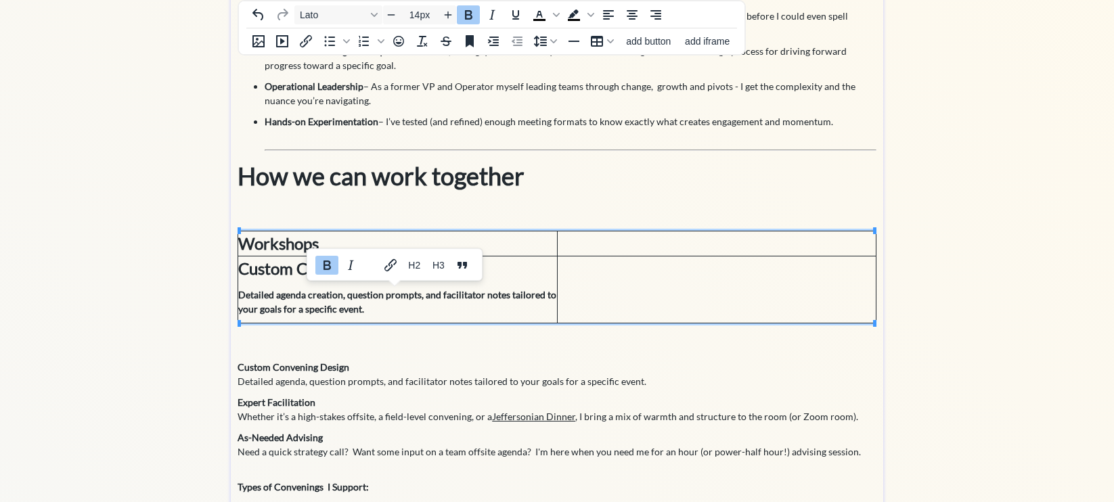
drag, startPoint x: 388, startPoint y: 307, endPoint x: 240, endPoint y: 296, distance: 148.6
click at [240, 296] on p "﻿Detailed agenda creation, question prompts, and facilitator notes tailored to …" at bounding box center [397, 302] width 318 height 28
click at [370, 378] on p "Detailed agenda, question prompts, and facilitator notes tailored to your goals…" at bounding box center [556, 381] width 639 height 14
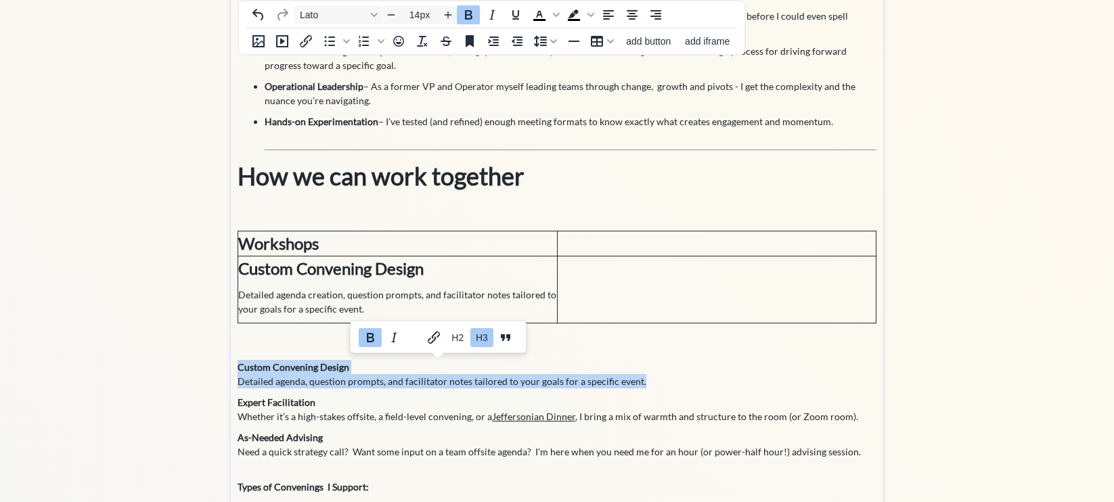
drag, startPoint x: 659, startPoint y: 382, endPoint x: 239, endPoint y: 365, distance: 420.5
click at [239, 365] on div "The best leaders know that meetings aren’t just conversations—they’re a strateg…" at bounding box center [556, 215] width 639 height 890
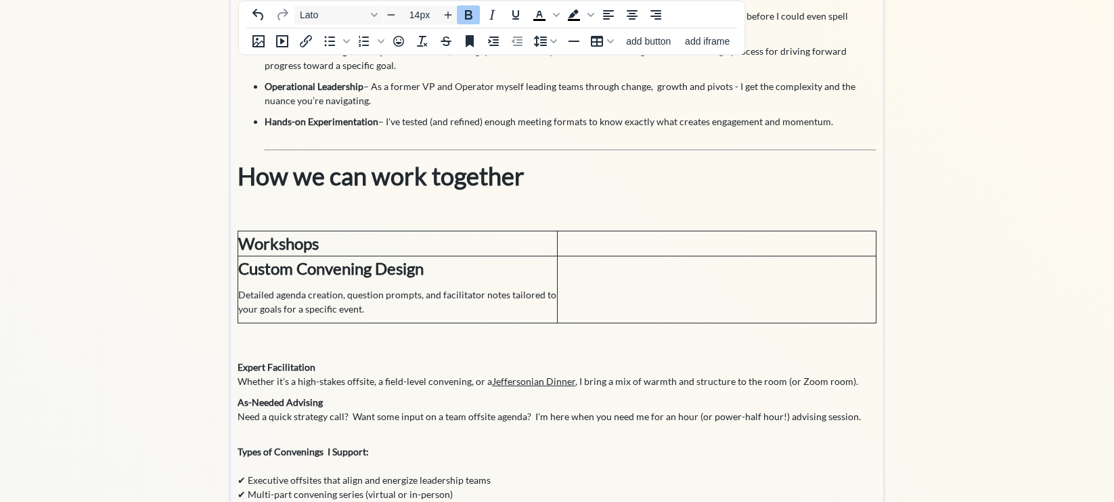
click at [629, 241] on td at bounding box center [716, 243] width 319 height 25
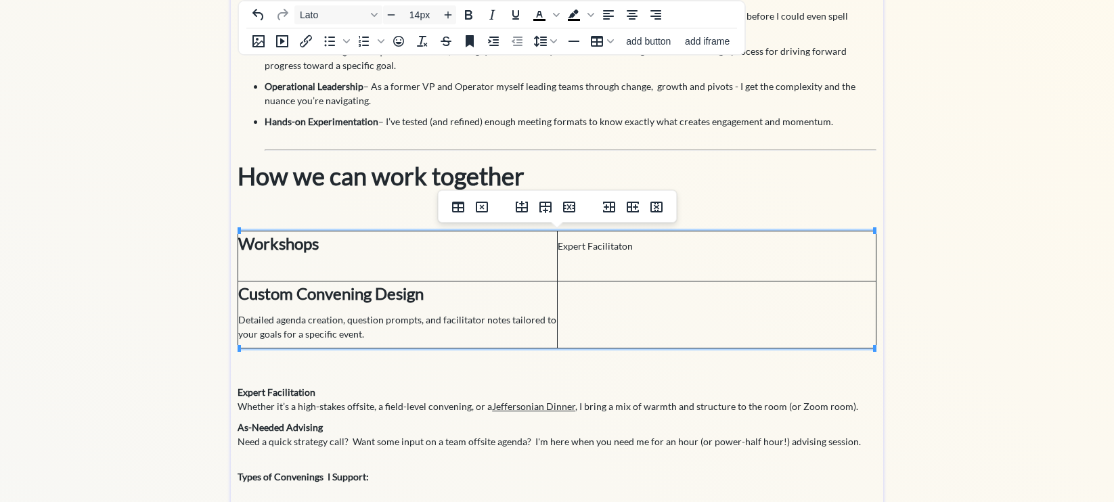
click at [432, 412] on p "Whether it’s a high-stakes offsite, a field-level convening, or a Jeffersonian …" at bounding box center [556, 406] width 639 height 14
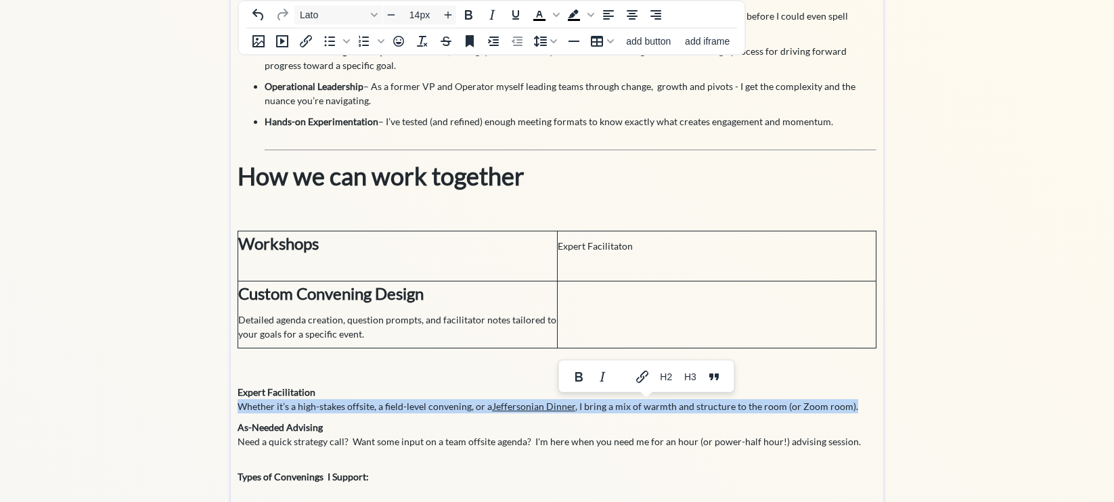
drag, startPoint x: 850, startPoint y: 409, endPoint x: 240, endPoint y: 408, distance: 609.7
click at [240, 408] on p "Whether it’s a high-stakes offsite, a field-level convening, or a Jeffersonian …" at bounding box center [556, 406] width 639 height 14
copy p "Whether it’s a high-stakes offsite, a field-level convening, or a Jeffersonian …"
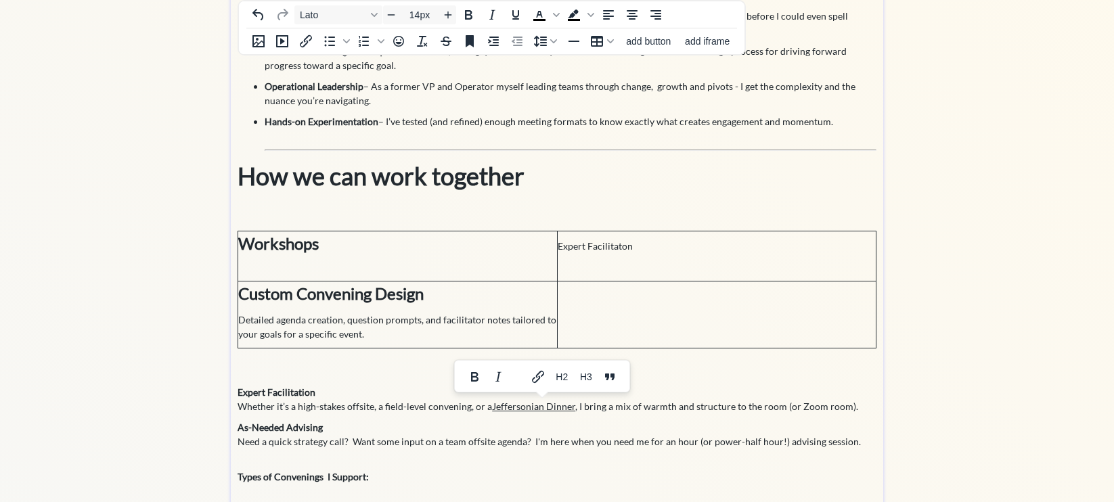
click at [589, 261] on p at bounding box center [717, 267] width 319 height 14
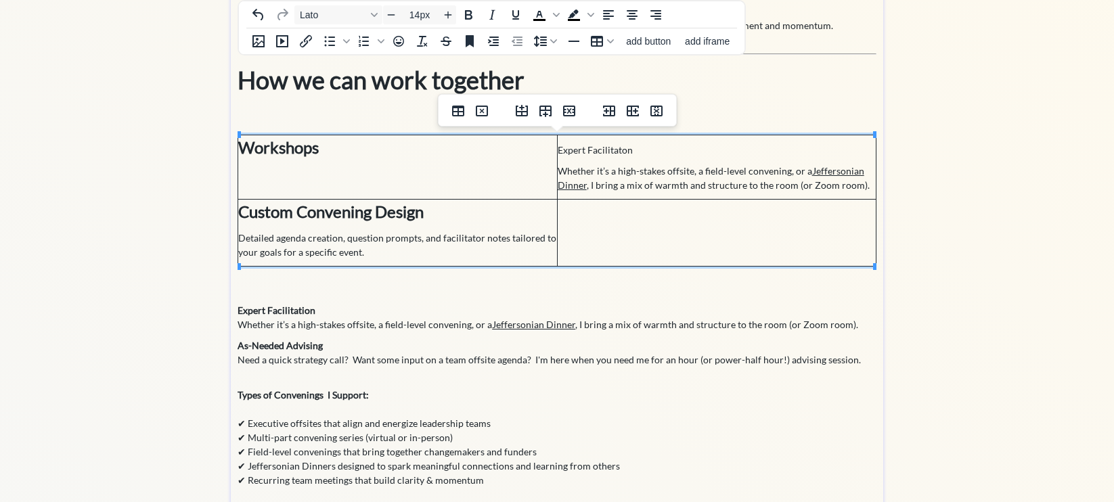
scroll to position [415, 0]
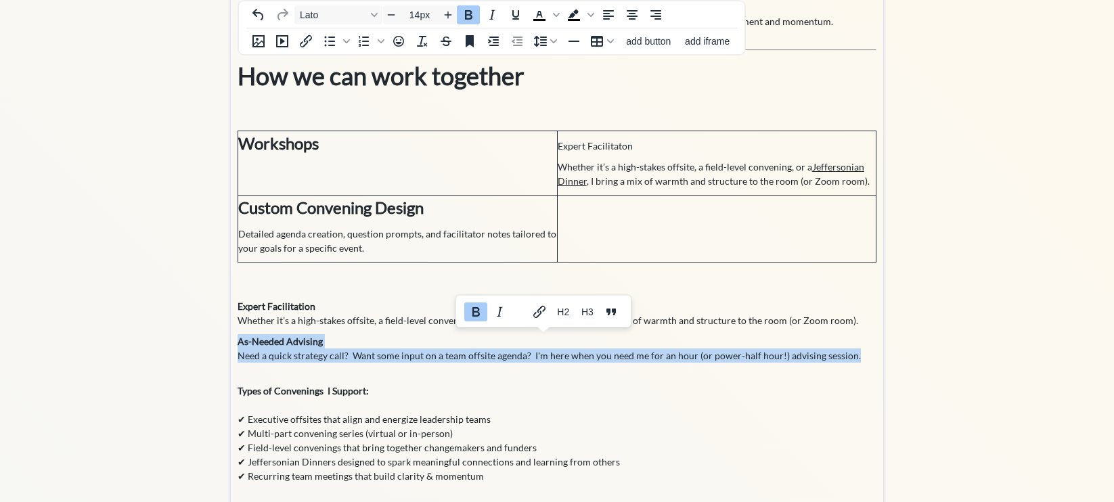
drag, startPoint x: 849, startPoint y: 356, endPoint x: 240, endPoint y: 342, distance: 609.8
click at [240, 342] on p "As-Needed Advising Need a quick strategy call? Want some input on a team offsit…" at bounding box center [556, 348] width 639 height 28
copy p "As-Needed Advising Need a quick strategy call? Want some input on a team offsit…"
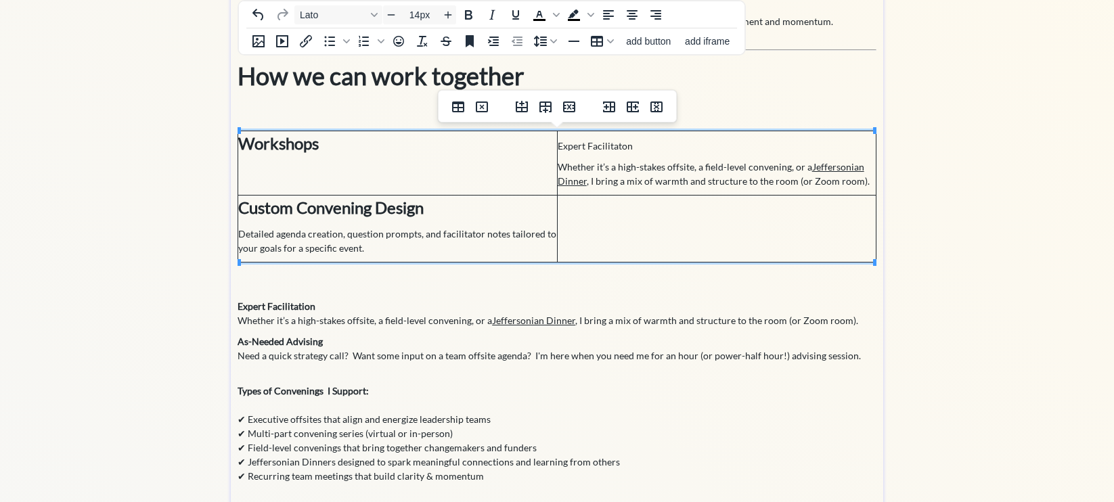
click at [581, 218] on td at bounding box center [716, 229] width 319 height 67
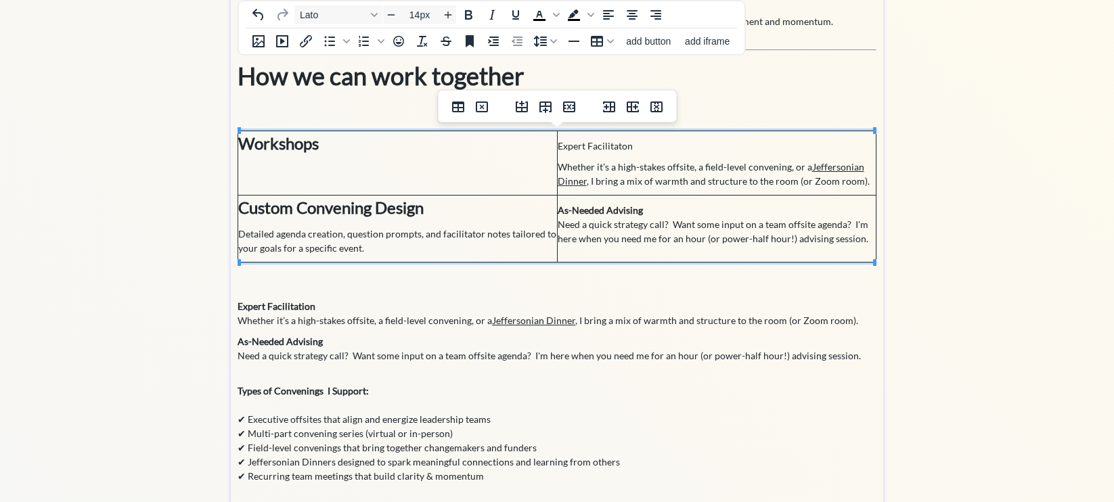
click at [463, 334] on p "As-Needed Advising Need a quick strategy call? Want some input on a team offsit…" at bounding box center [556, 348] width 639 height 28
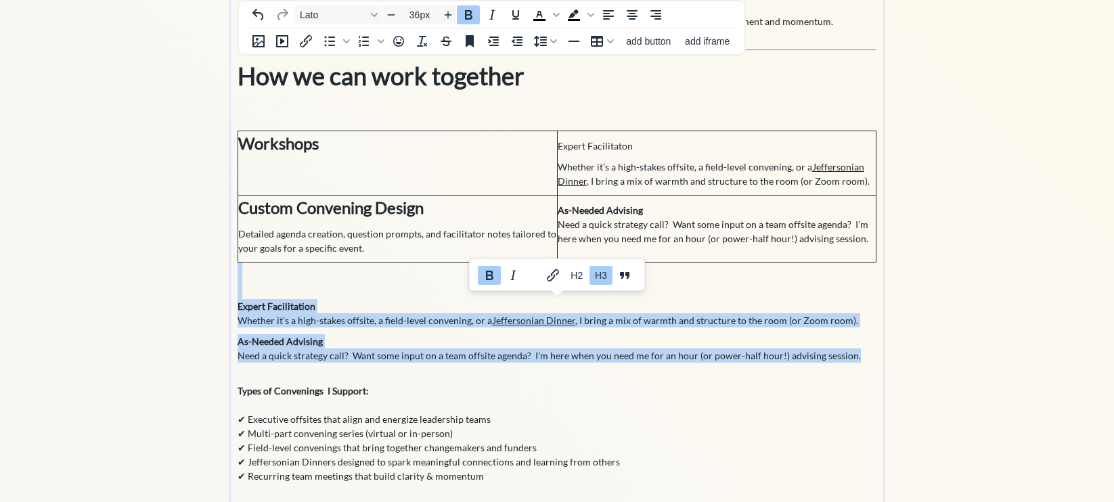
drag, startPoint x: 851, startPoint y: 355, endPoint x: 320, endPoint y: 291, distance: 535.0
click at [320, 291] on div "The best leaders know that meetings aren’t just conversations—they’re a strateg…" at bounding box center [556, 117] width 639 height 894
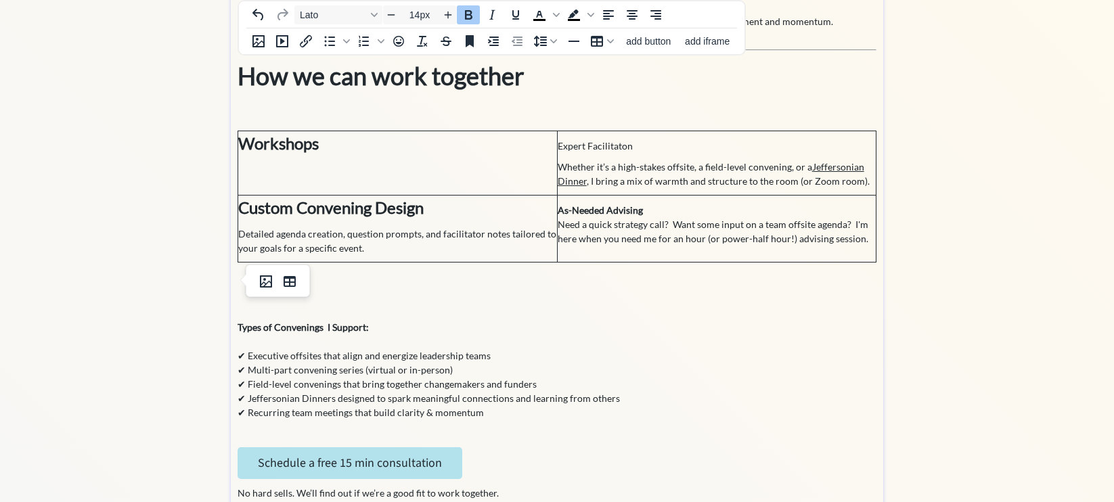
click at [610, 155] on td "Expert Facilitaton Whether it’s a high-stakes offsite, a field-level convening,…" at bounding box center [716, 163] width 319 height 64
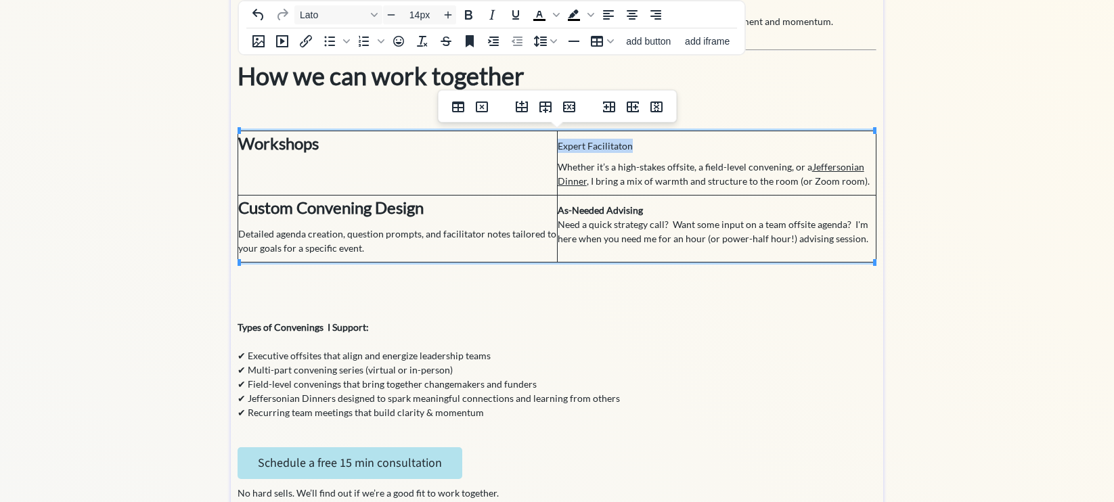
drag, startPoint x: 636, startPoint y: 148, endPoint x: 558, endPoint y: 148, distance: 78.5
click at [558, 148] on p "Expert Facilitaton" at bounding box center [717, 146] width 319 height 14
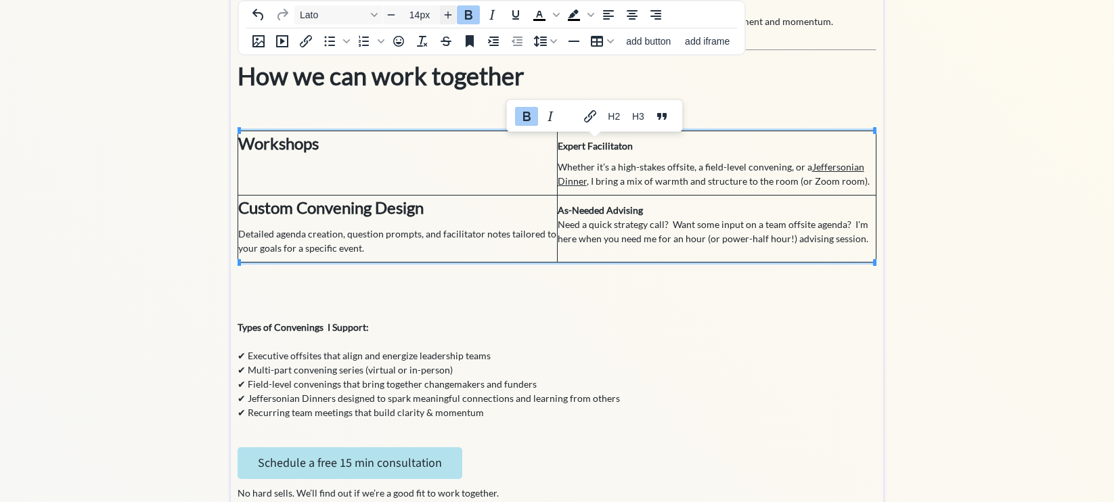
click at [449, 14] on icon "Increase font size" at bounding box center [448, 15] width 7 height 7
click at [449, 15] on icon "Increase font size" at bounding box center [448, 15] width 7 height 7
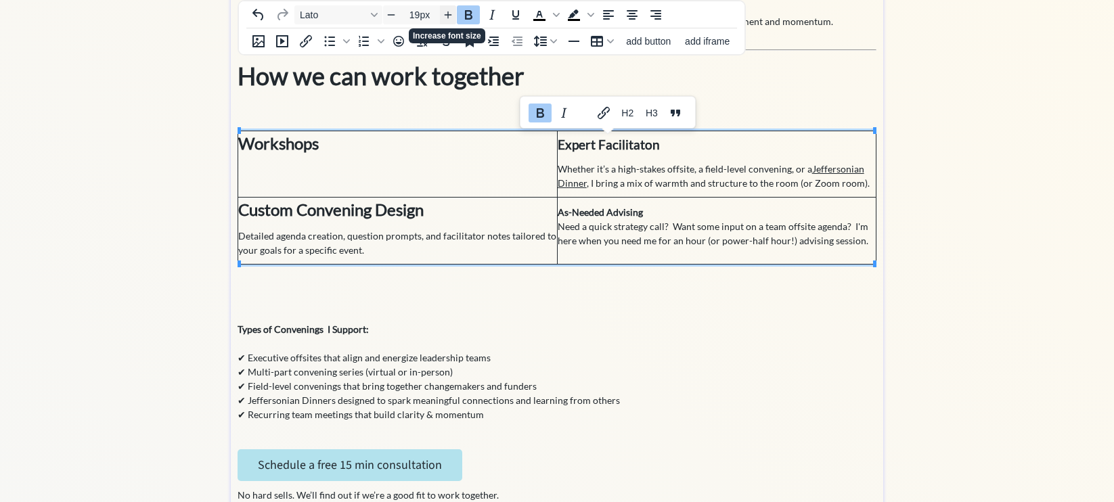
click at [449, 15] on icon "Increase font size" at bounding box center [448, 15] width 7 height 7
click at [390, 15] on icon "Decrease font size" at bounding box center [391, 14] width 7 height 1
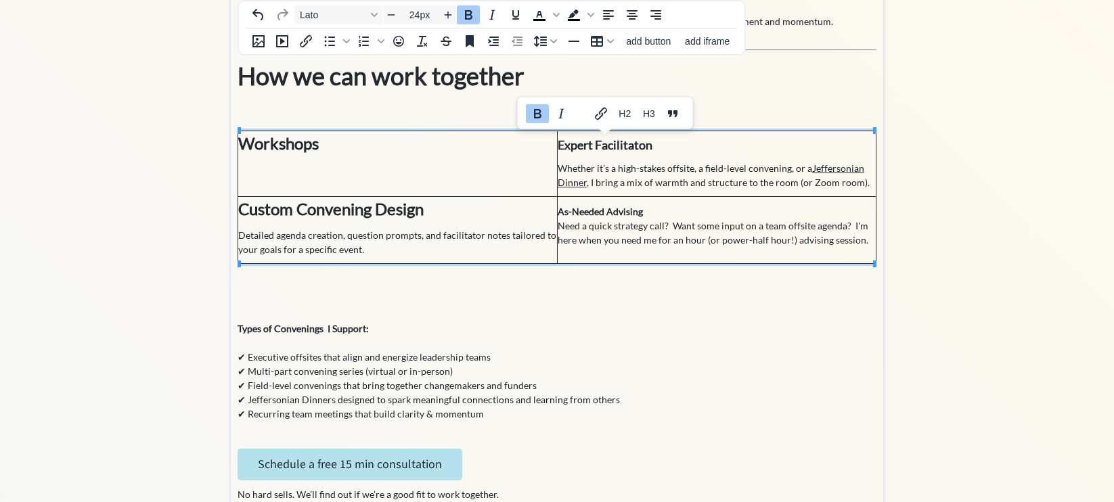
click at [315, 149] on strong "Workshops" at bounding box center [278, 143] width 81 height 20
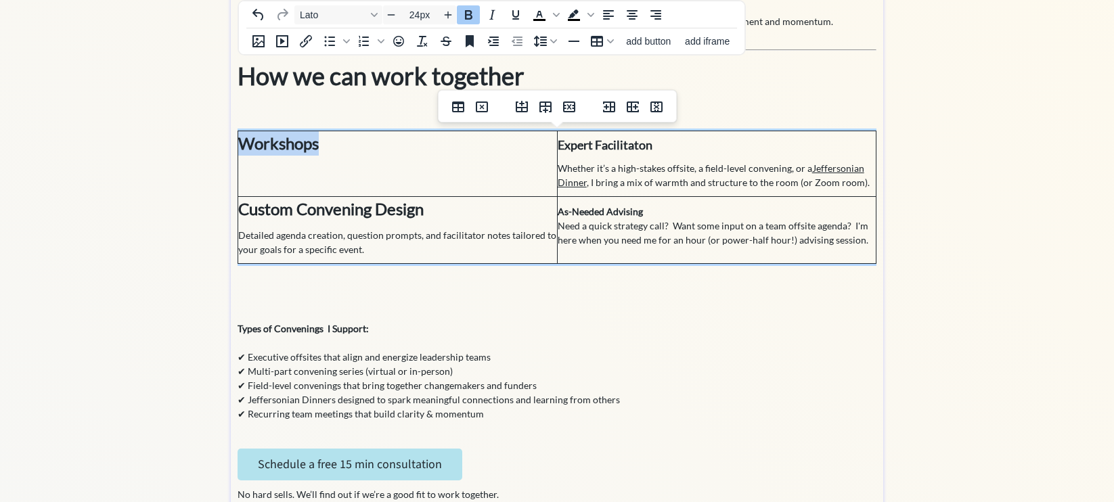
drag, startPoint x: 342, startPoint y: 148, endPoint x: 245, endPoint y: 147, distance: 96.8
click at [245, 147] on td "Workshops" at bounding box center [397, 164] width 319 height 66
click at [392, 16] on icon "Decrease font size" at bounding box center [391, 14] width 11 height 11
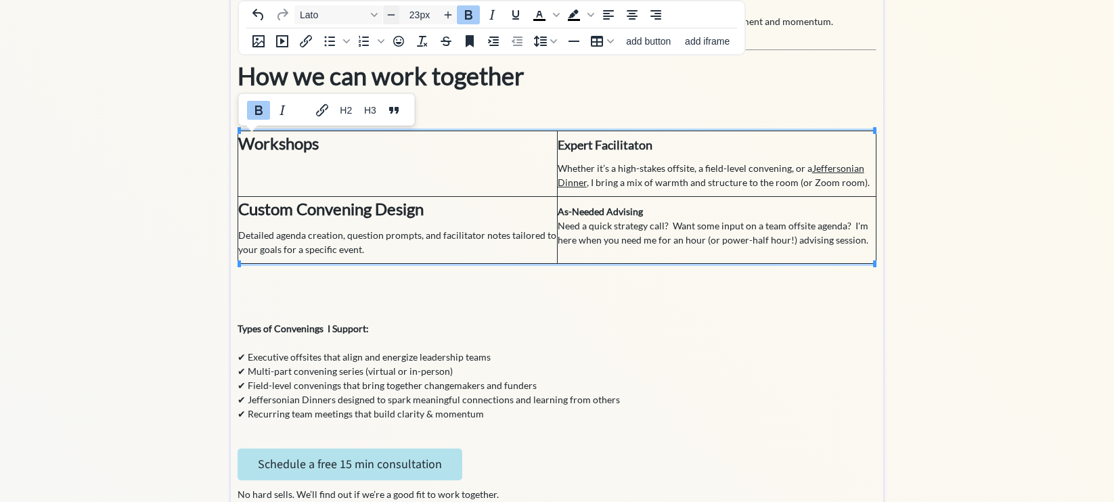
click at [392, 16] on icon "Decrease font size" at bounding box center [391, 14] width 11 height 11
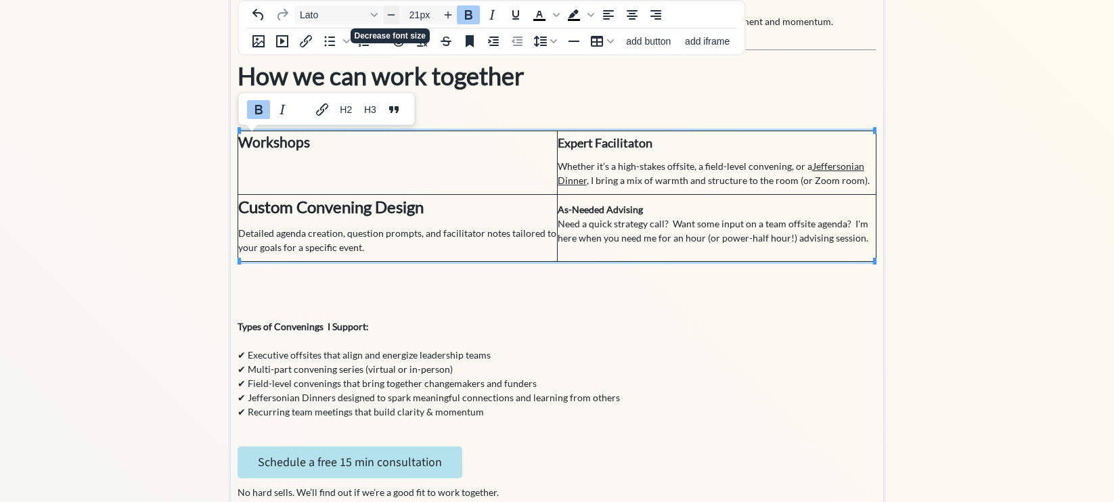
click at [392, 16] on icon "Decrease font size" at bounding box center [391, 14] width 11 height 11
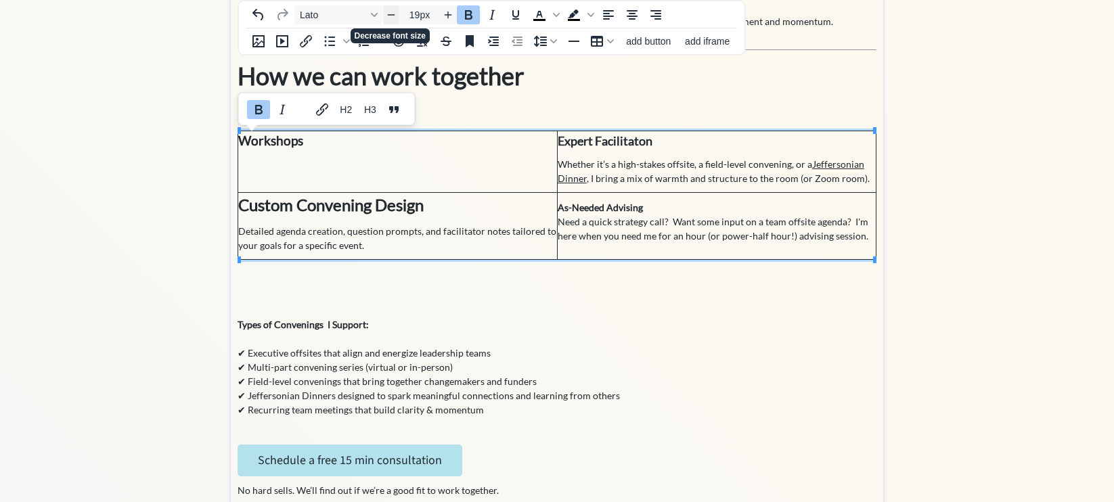
click at [392, 16] on icon "Decrease font size" at bounding box center [391, 14] width 11 height 11
click at [413, 205] on strong "Custom Convening Design" at bounding box center [330, 204] width 185 height 20
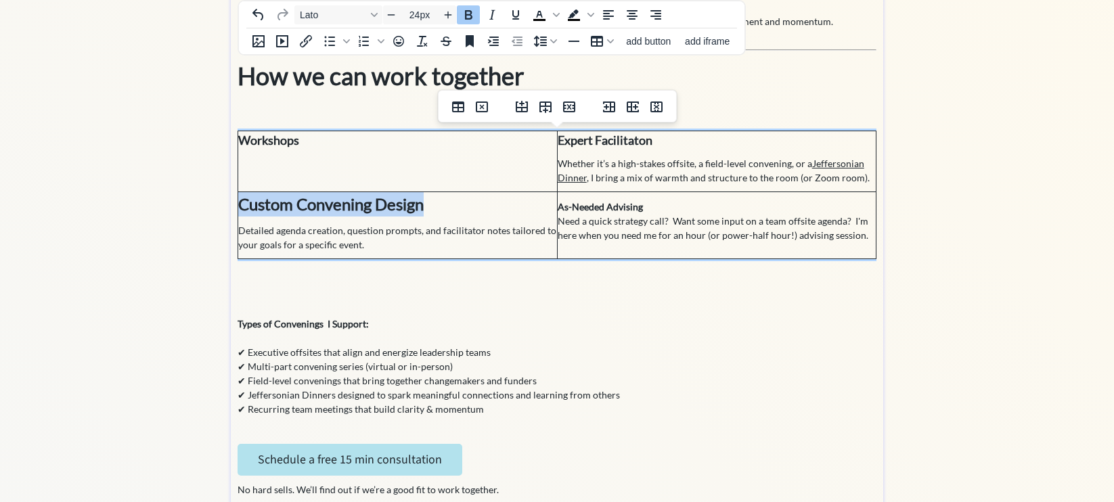
drag, startPoint x: 441, startPoint y: 205, endPoint x: 244, endPoint y: 202, distance: 197.6
click at [243, 202] on p "Custom Convening Design" at bounding box center [397, 204] width 318 height 24
click at [394, 16] on icon "Decrease font size" at bounding box center [391, 14] width 11 height 11
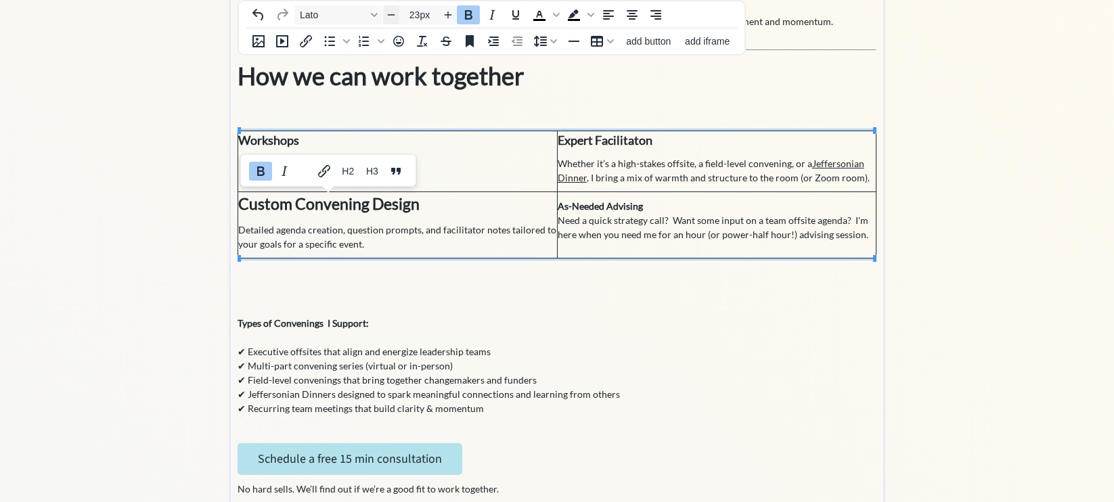
click at [394, 16] on icon "Decrease font size" at bounding box center [391, 14] width 11 height 11
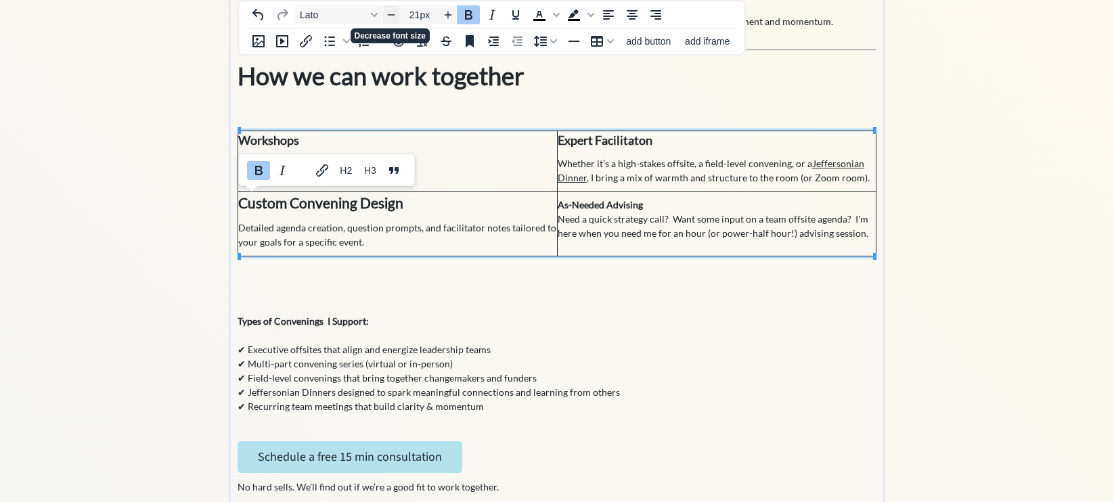
click at [394, 16] on icon "Decrease font size" at bounding box center [391, 14] width 11 height 11
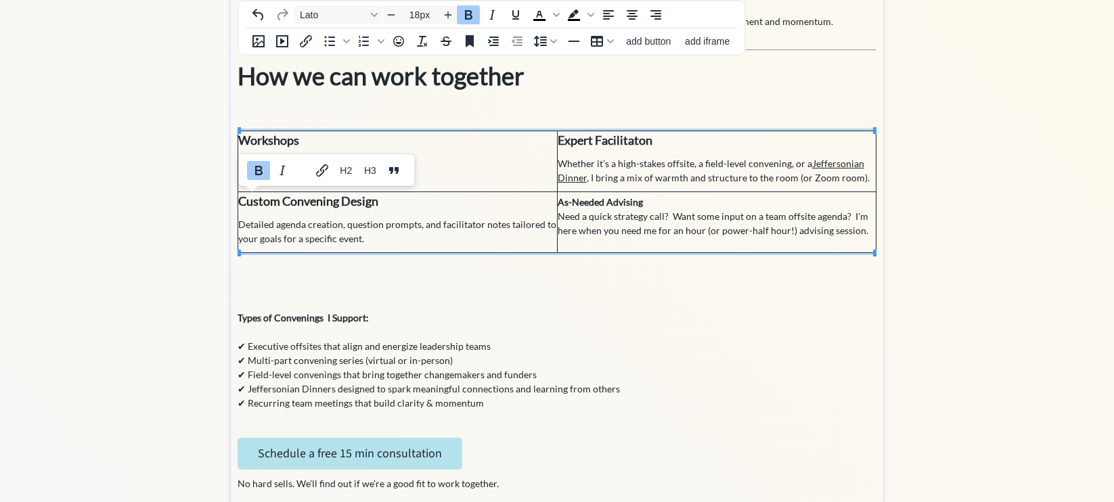
click at [491, 193] on p "Custom Convening Design" at bounding box center [397, 201] width 318 height 18
click at [627, 141] on strong "Expert Facilitaton" at bounding box center [605, 140] width 95 height 15
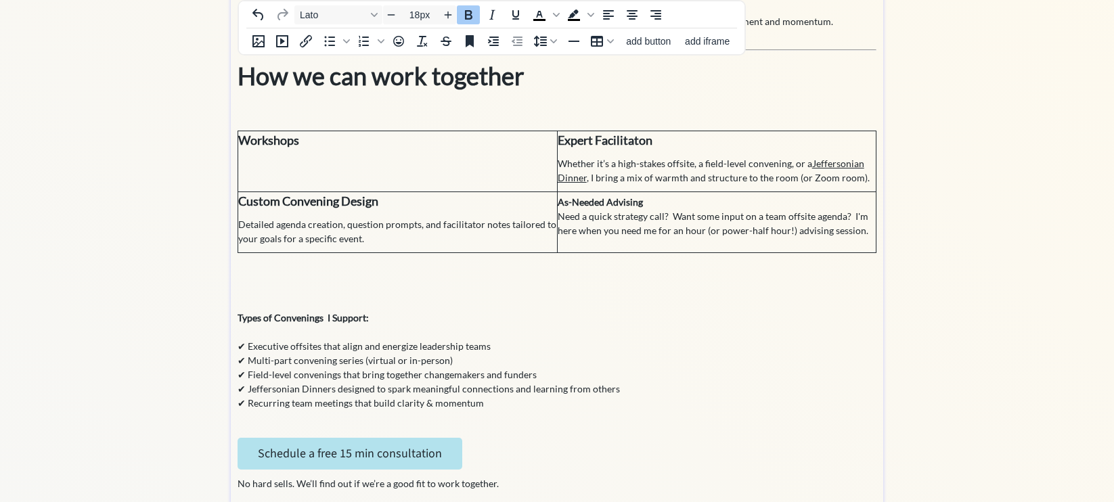
click at [592, 141] on strong "Expert Facilitaton" at bounding box center [605, 140] width 95 height 15
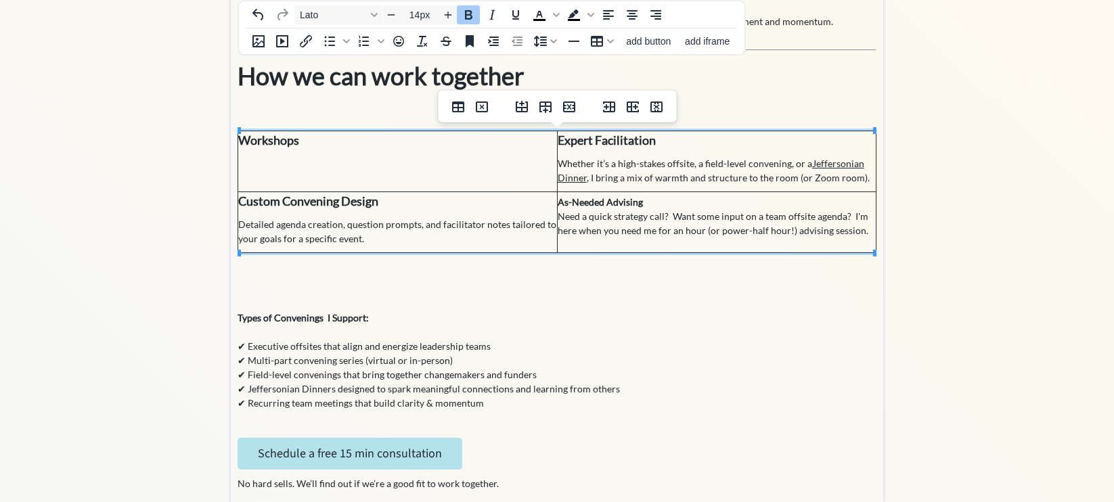
click at [665, 215] on td "As-Needed Advising Need a quick strategy call? Want some input on a team offsit…" at bounding box center [716, 222] width 319 height 61
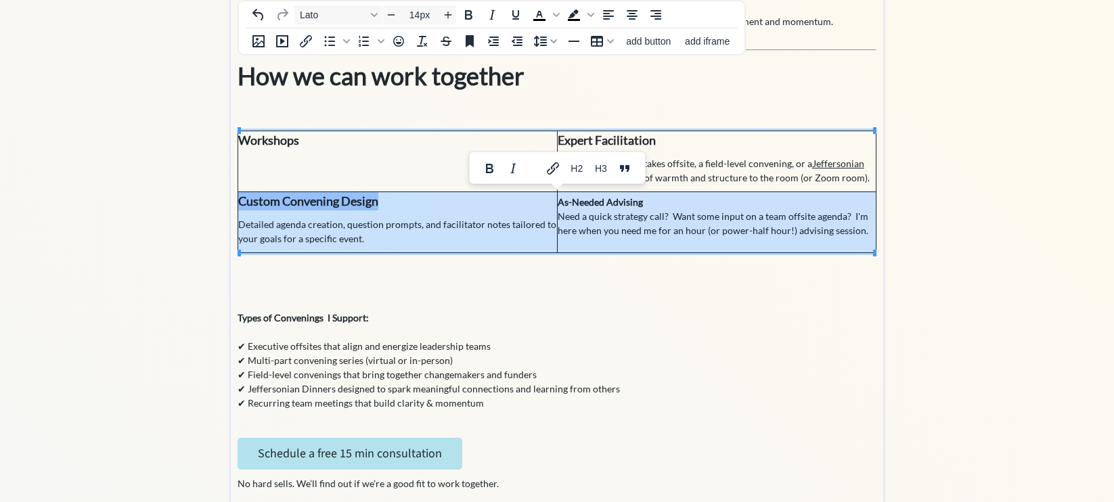
drag, startPoint x: 654, startPoint y: 204, endPoint x: 557, endPoint y: 204, distance: 96.8
click at [556, 203] on tr "Custom Convening Design Detailed agenda creation, question prompts, and facilit…" at bounding box center [557, 222] width 638 height 61
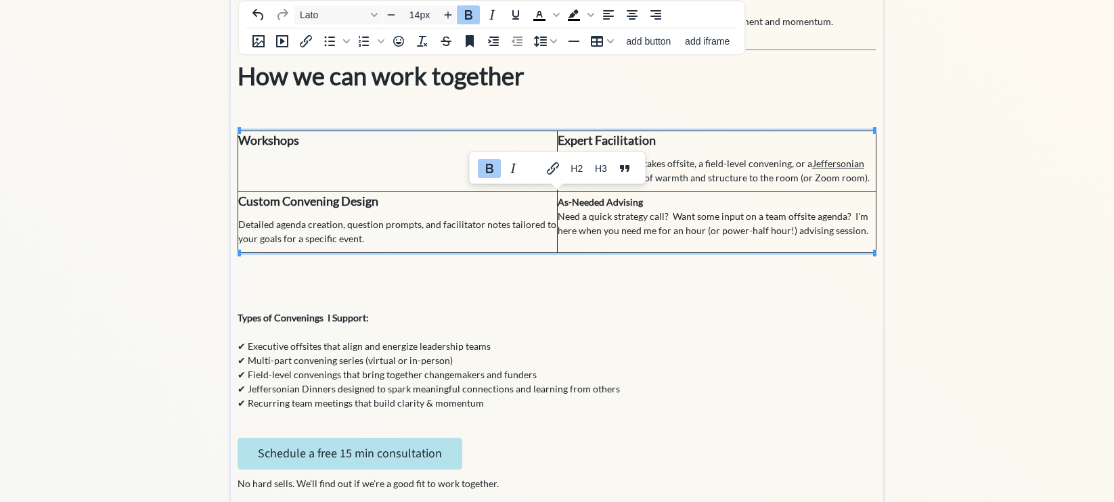
click at [581, 206] on td "As-Needed Advising Need a quick strategy call? Want some input on a team offsit…" at bounding box center [716, 222] width 319 height 61
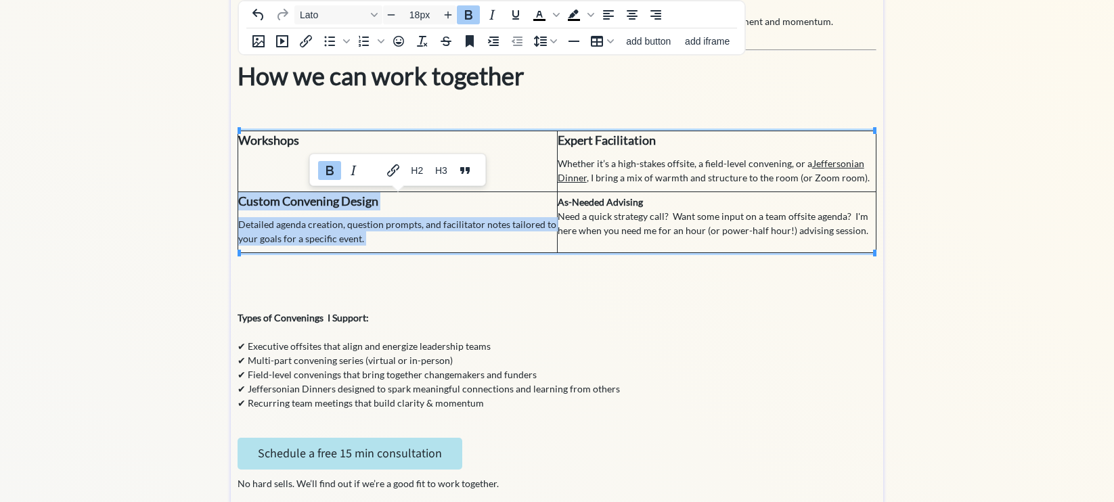
drag, startPoint x: 657, startPoint y: 206, endPoint x: 560, endPoint y: 202, distance: 97.5
click at [560, 202] on td "As-Needed Advising Need a quick strategy call? Want some input on a team offsit…" at bounding box center [716, 222] width 319 height 61
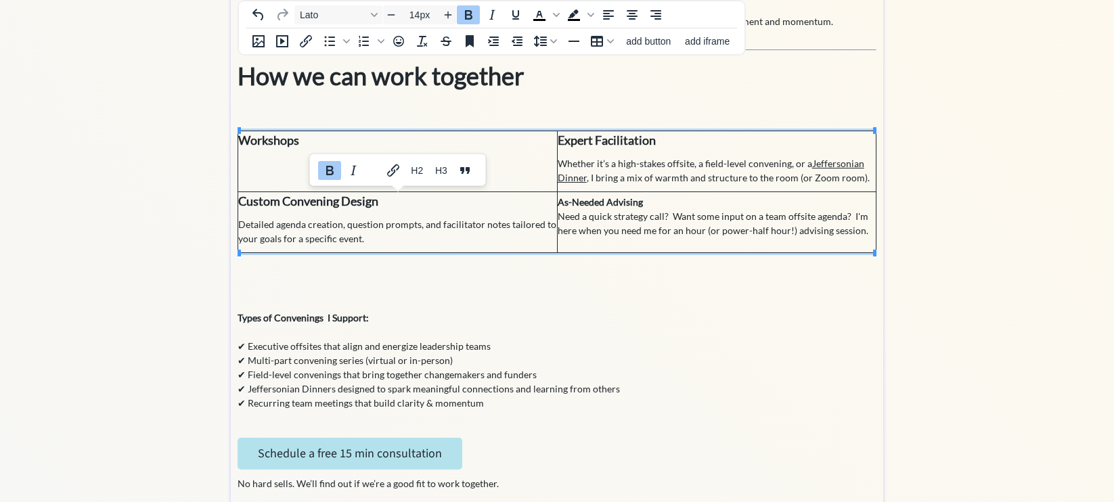
click at [566, 202] on strong "As-Needed Advising" at bounding box center [600, 202] width 85 height 12
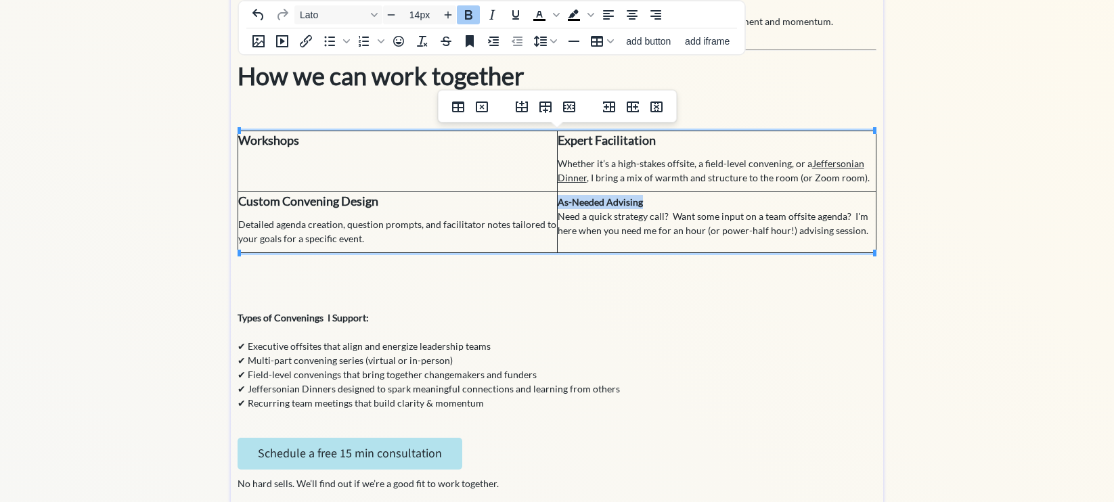
drag, startPoint x: 650, startPoint y: 203, endPoint x: 560, endPoint y: 204, distance: 89.3
click at [560, 204] on td "As-Needed Advising Need a quick strategy call? Want some input on a team offsit…" at bounding box center [716, 222] width 319 height 61
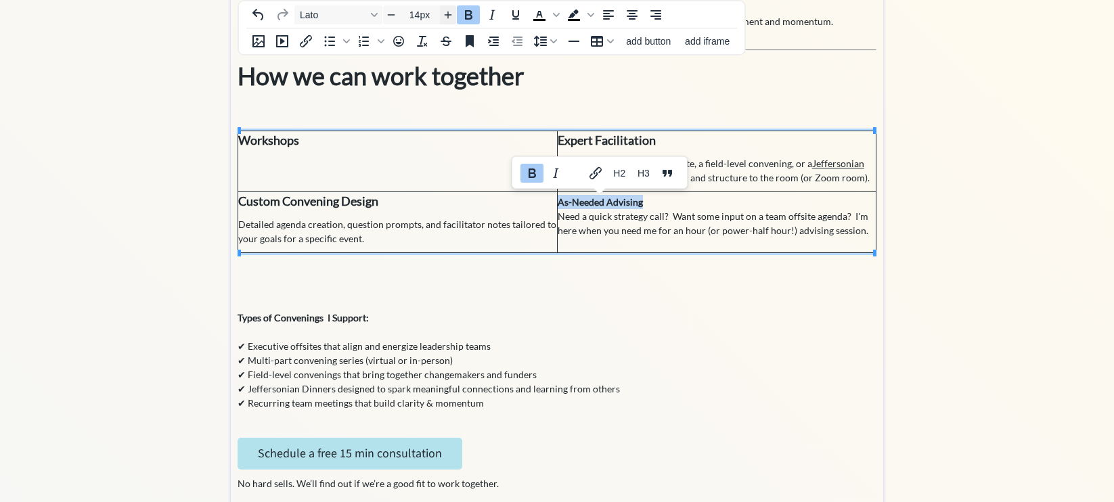
click at [446, 16] on icon "Increase font size" at bounding box center [448, 14] width 11 height 11
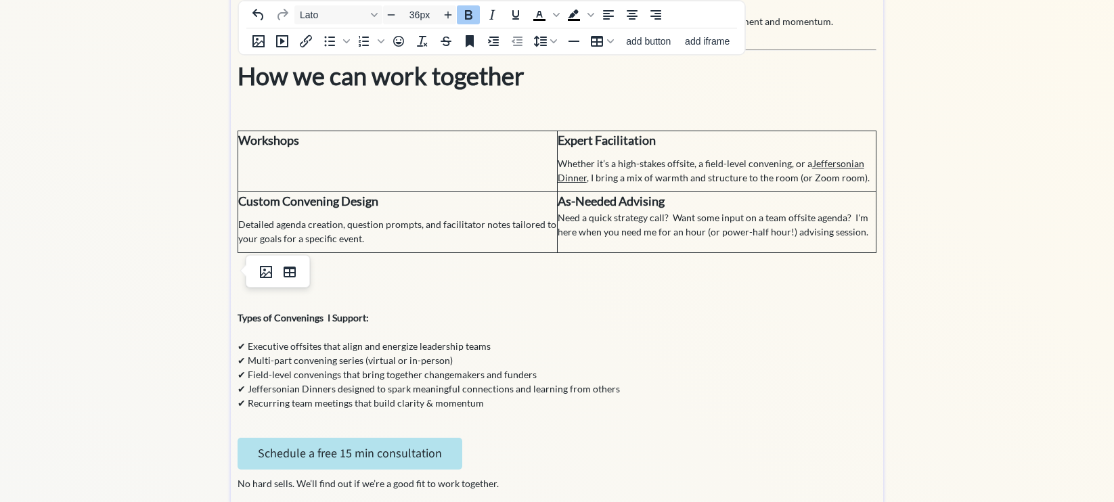
click at [481, 281] on p at bounding box center [556, 271] width 639 height 37
click at [358, 168] on td "Workshops" at bounding box center [397, 161] width 319 height 61
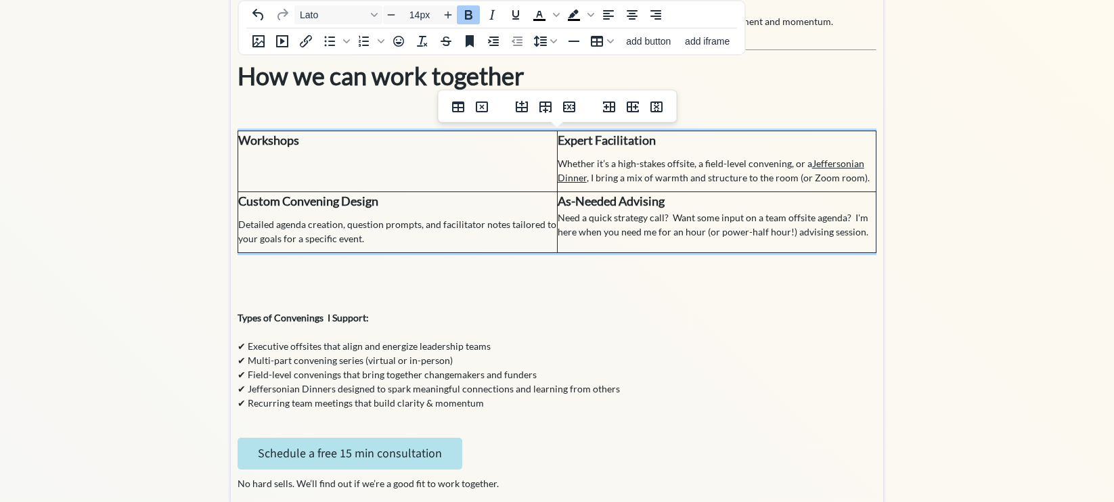
click at [365, 298] on h3 "Types of Convenings I Support:" at bounding box center [556, 310] width 639 height 28
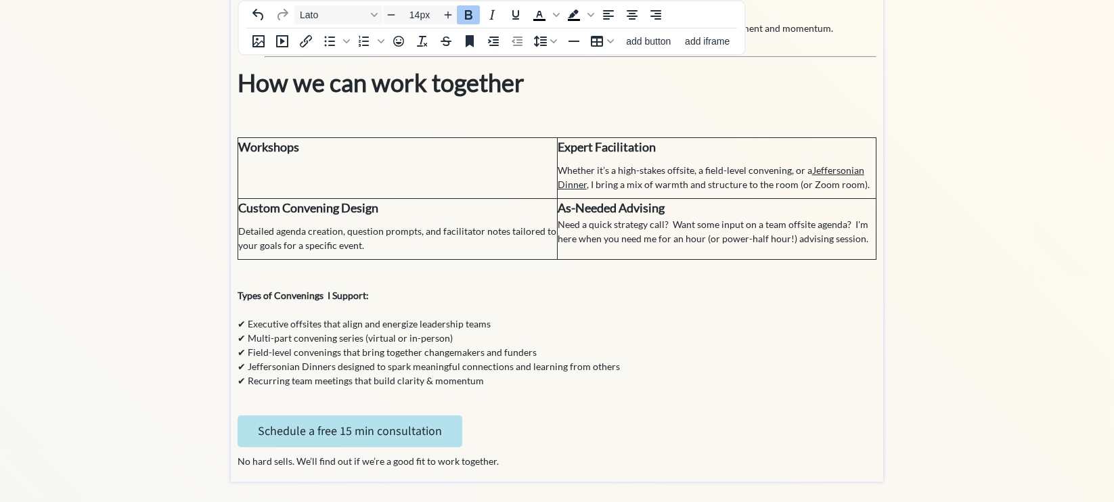
scroll to position [394, 0]
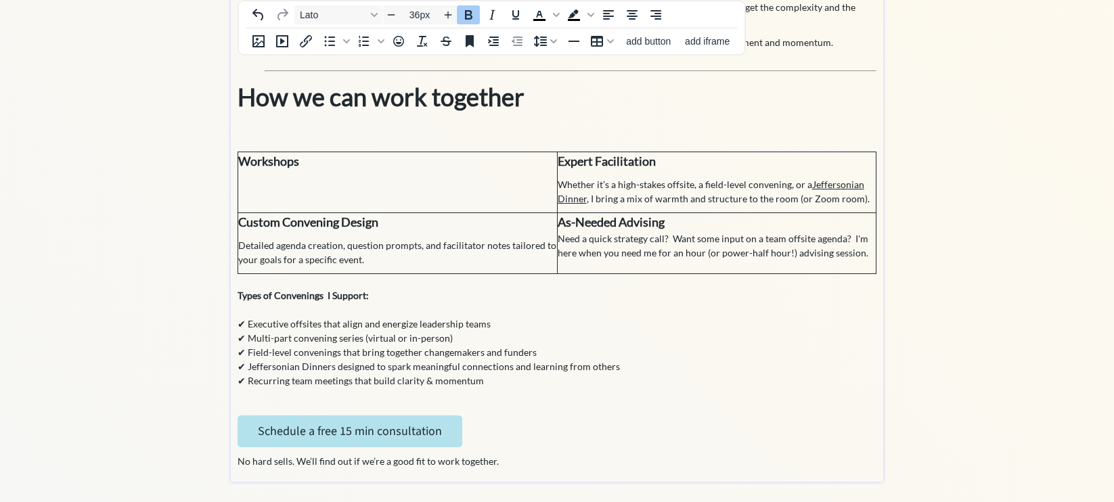
click at [352, 131] on h3 "How we can work together" at bounding box center [556, 114] width 639 height 73
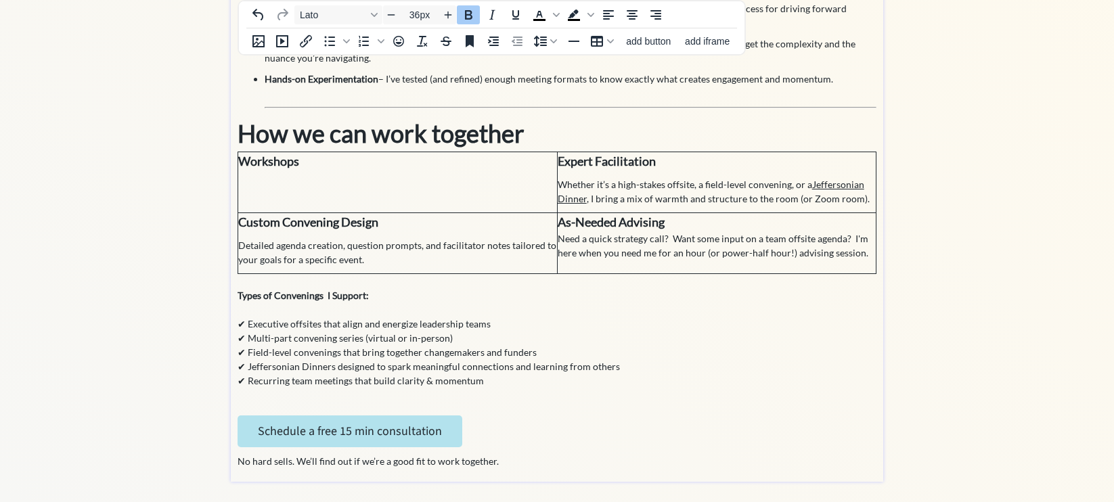
scroll to position [357, 0]
click at [245, 136] on strong "How we can work together" at bounding box center [380, 133] width 287 height 30
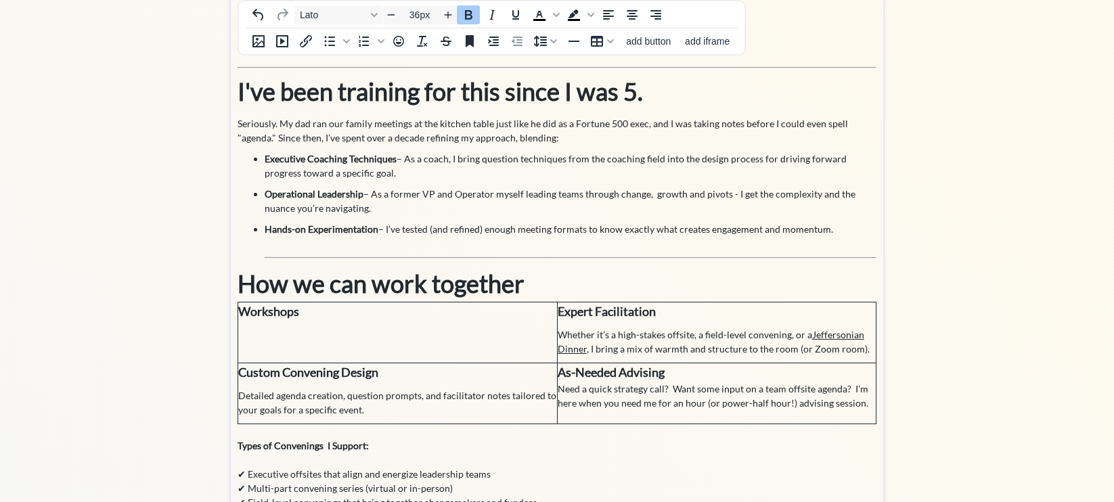
scroll to position [0, 0]
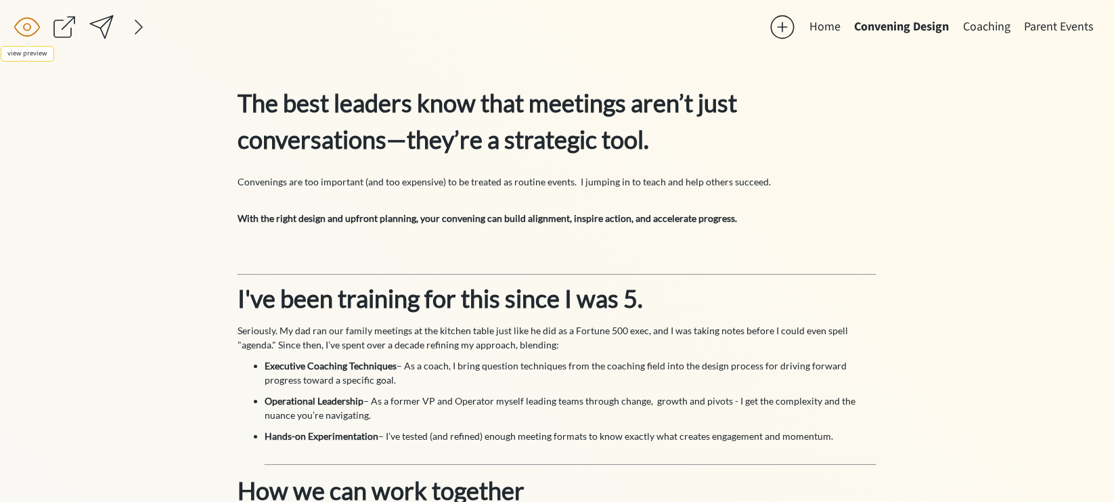
click at [34, 26] on div at bounding box center [27, 27] width 27 height 27
click at [387, 223] on span "With the right design and upfront planning, your convening can build alignment,…" at bounding box center [486, 218] width 499 height 12
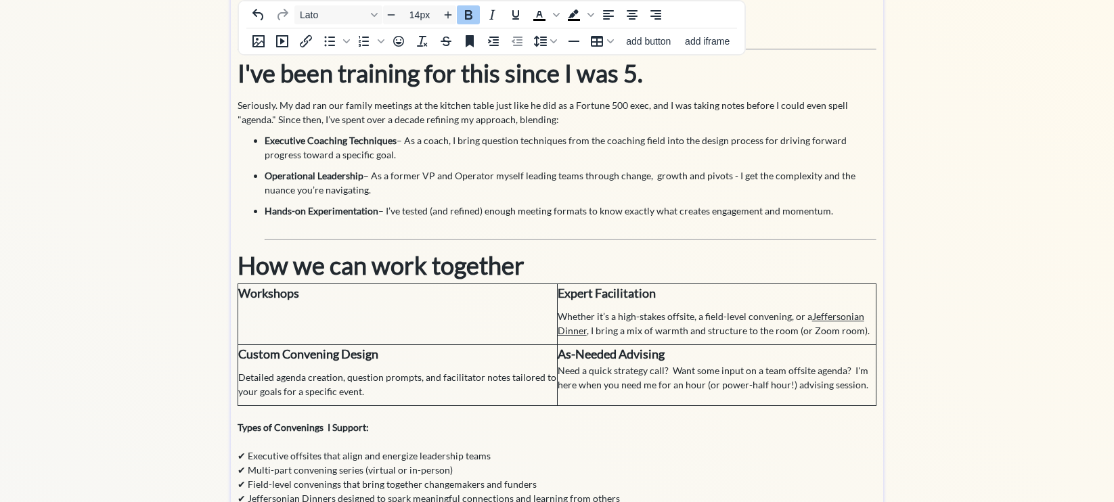
scroll to position [272, 0]
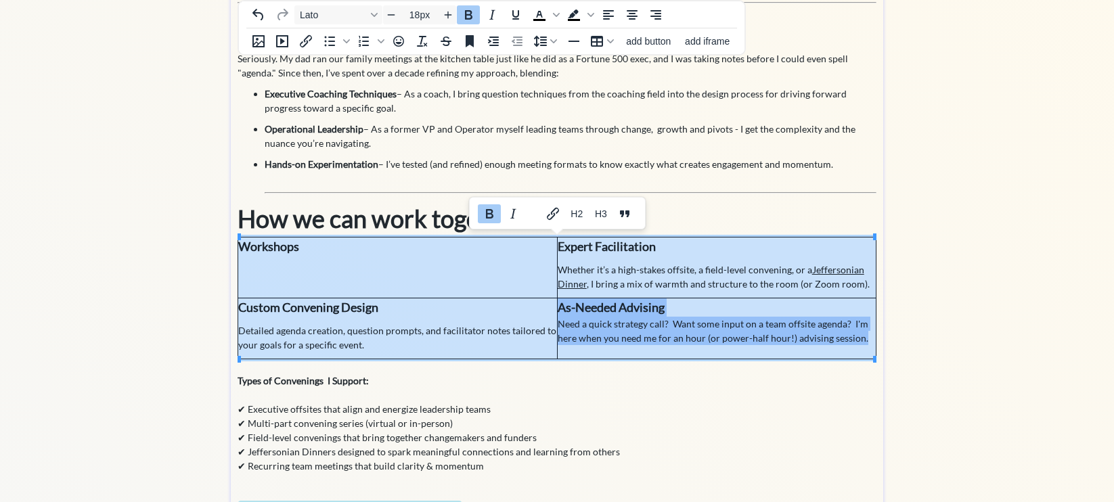
drag, startPoint x: 319, startPoint y: 254, endPoint x: 602, endPoint y: 299, distance: 287.0
click at [602, 299] on tbody "Workshops Expert Facilitation Whether it’s a high-stakes offsite, a field-level…" at bounding box center [557, 298] width 638 height 122
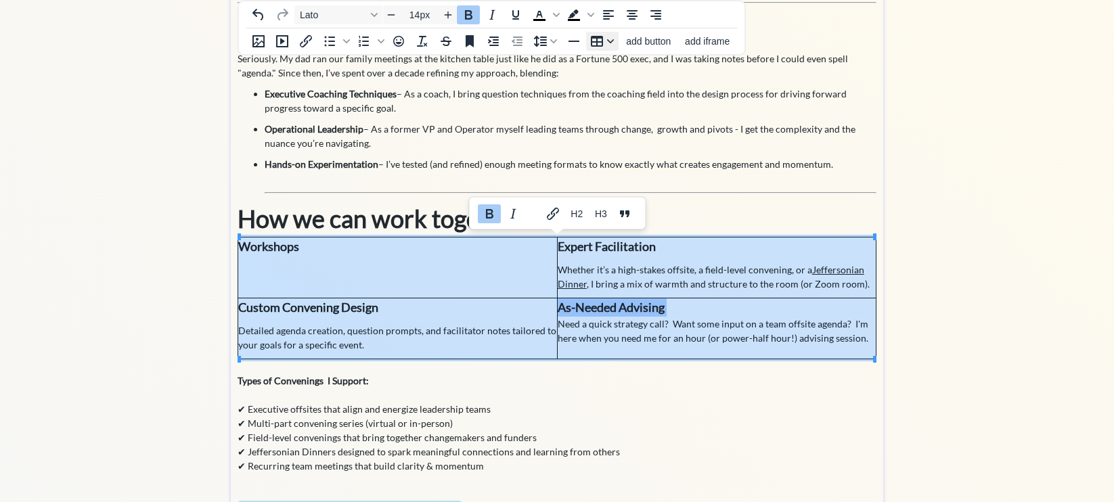
click at [607, 39] on icon "Table" at bounding box center [610, 41] width 7 height 4
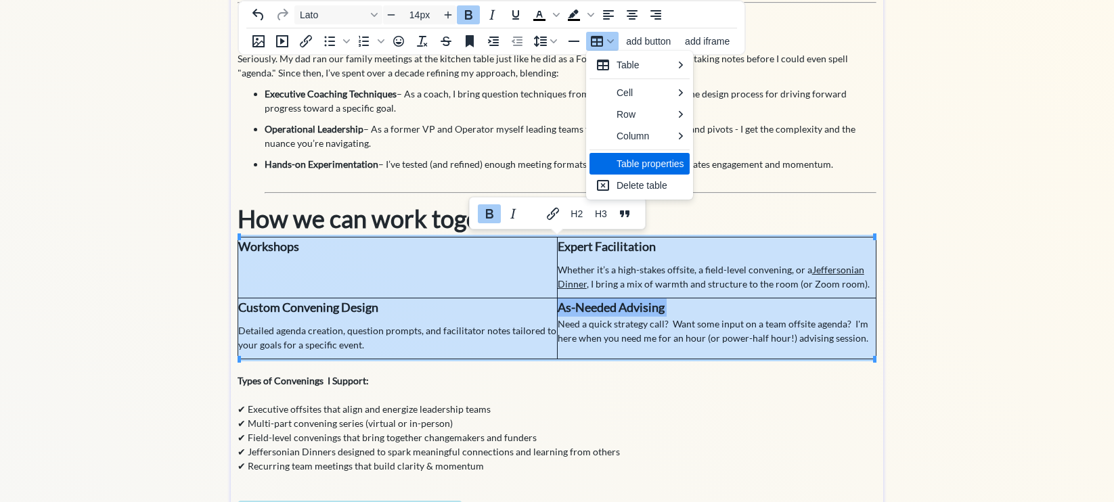
click at [654, 165] on div "Table properties" at bounding box center [650, 164] width 68 height 16
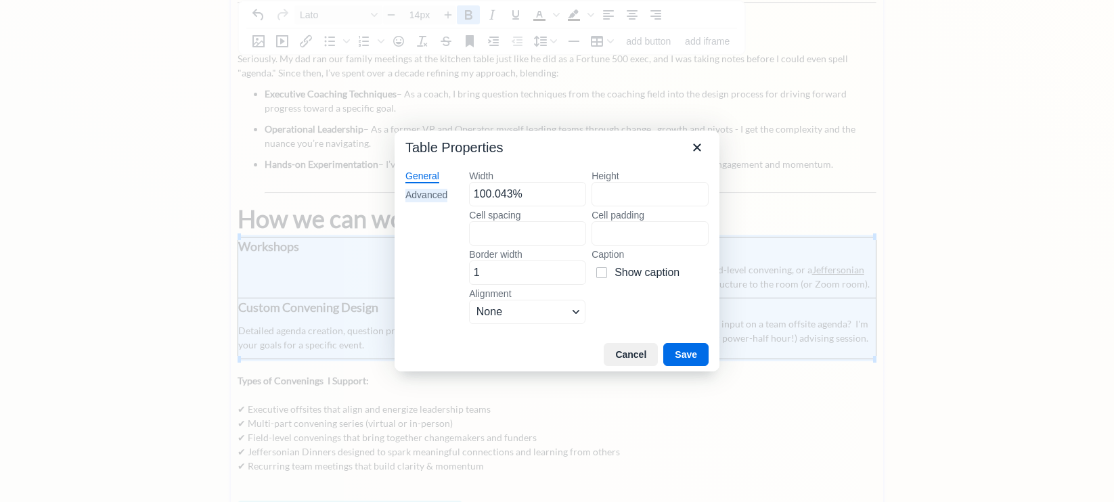
click at [424, 190] on div "Advanced" at bounding box center [426, 196] width 42 height 14
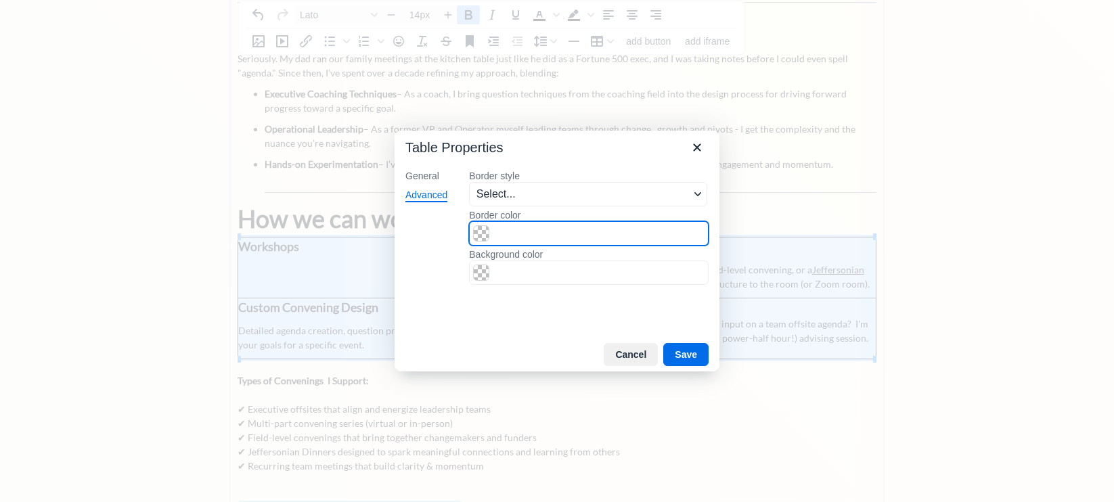
click at [496, 244] on input "Border color" at bounding box center [589, 233] width 240 height 24
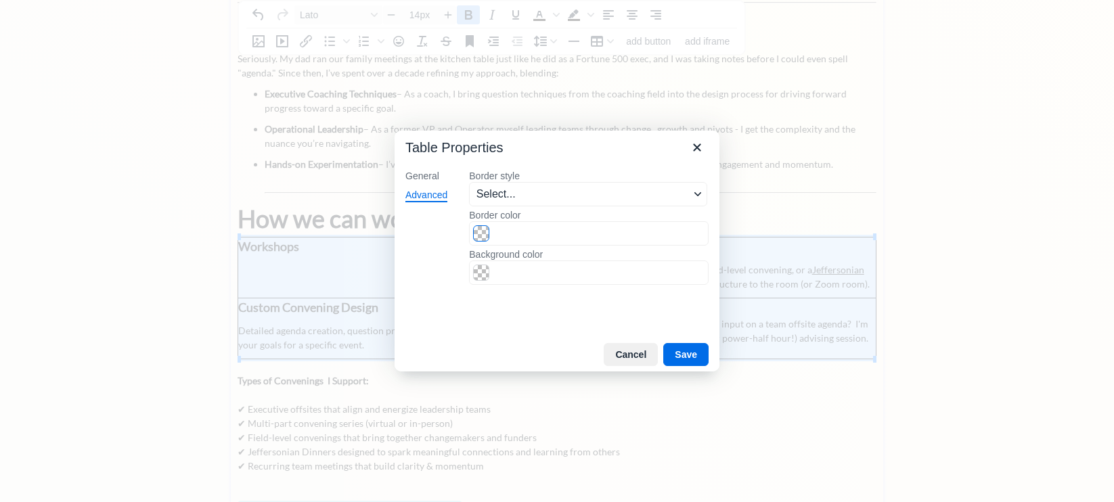
click at [486, 235] on span "Color swatch" at bounding box center [481, 233] width 16 height 16
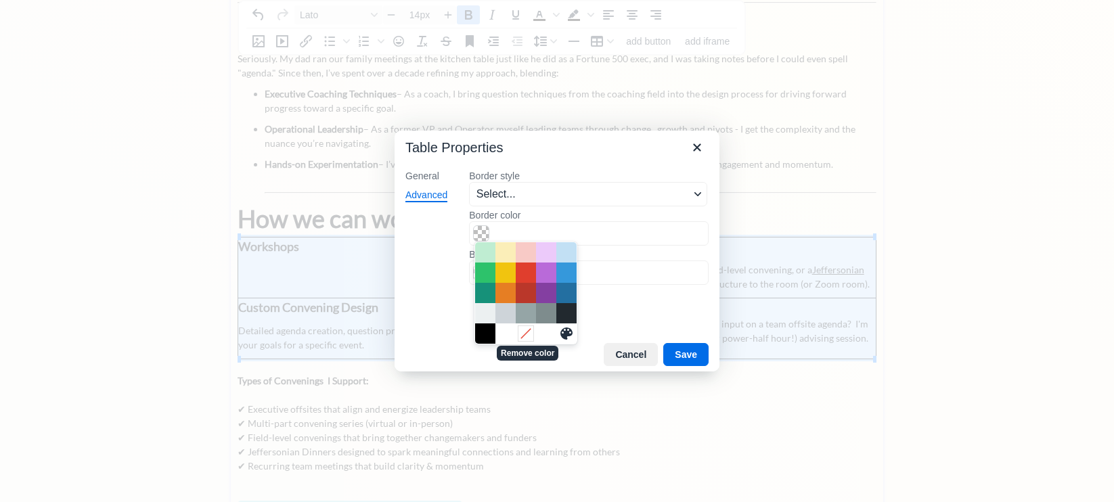
click at [527, 335] on icon "Remove color" at bounding box center [525, 333] width 13 height 13
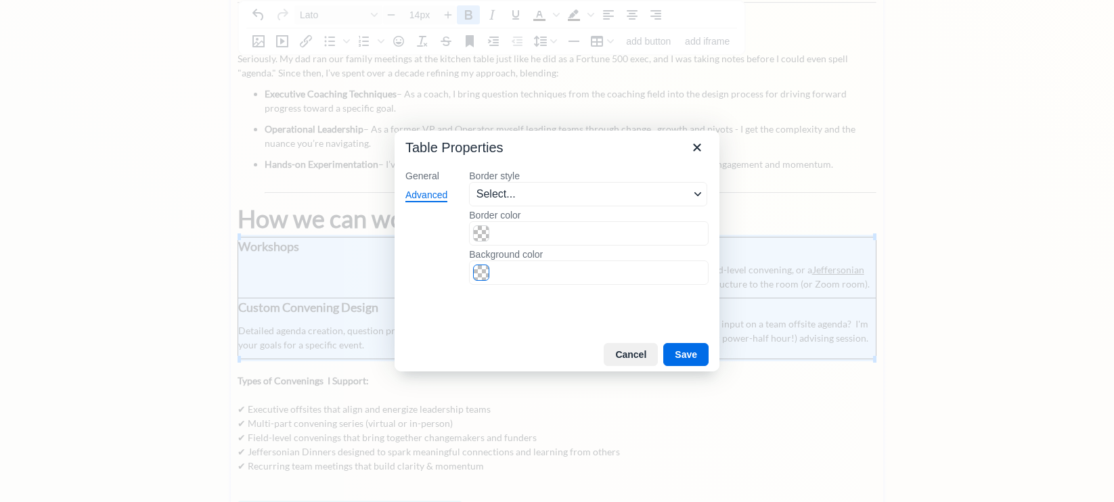
click at [484, 275] on span "Color swatch" at bounding box center [481, 273] width 16 height 16
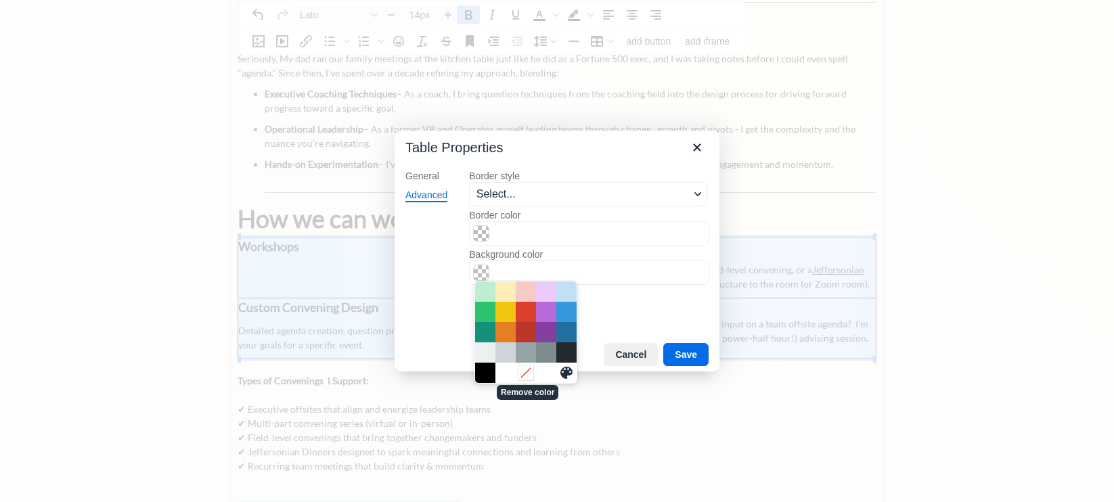
click at [524, 369] on icon "Remove color" at bounding box center [525, 373] width 13 height 13
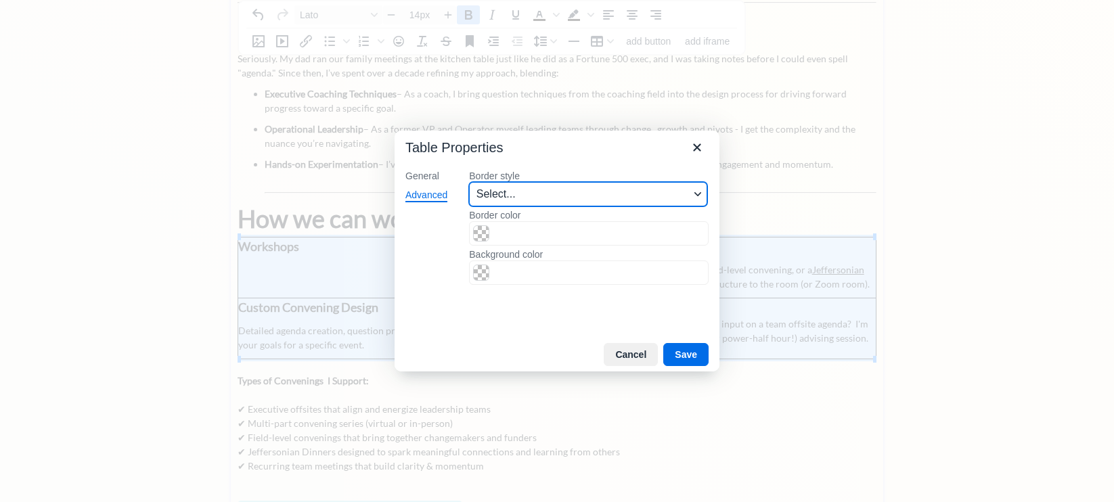
click at [554, 195] on span "Select..." at bounding box center [582, 194] width 213 height 16
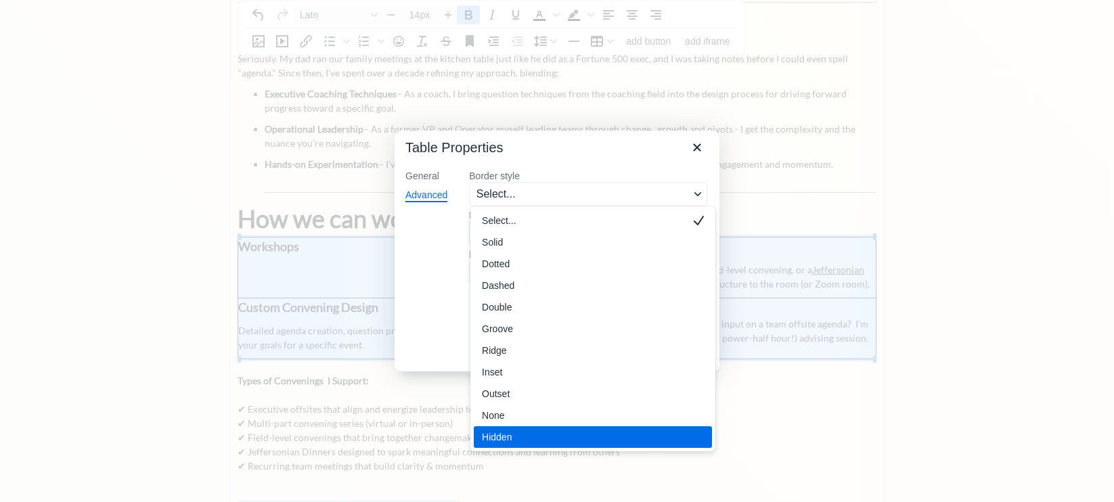
click at [539, 430] on div "Hidden" at bounding box center [583, 437] width 203 height 16
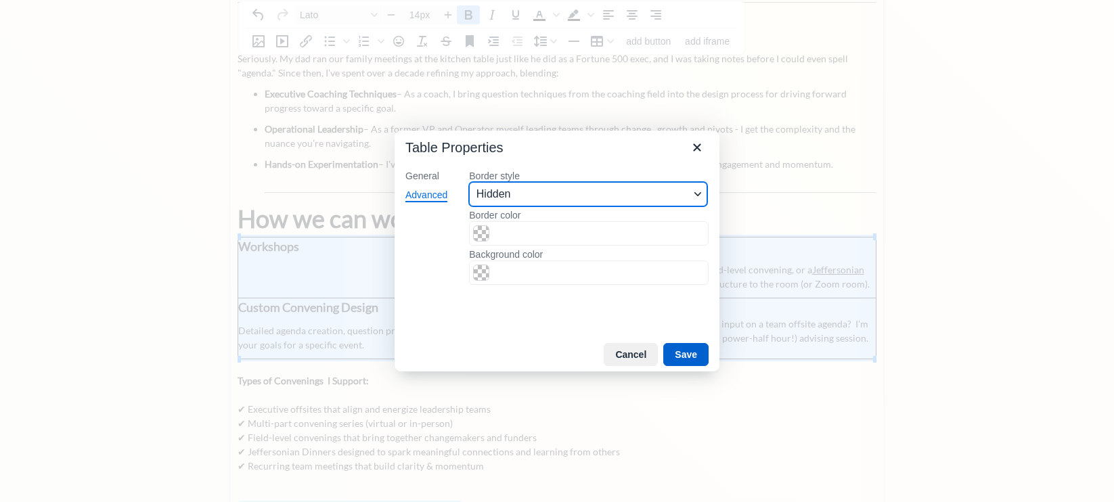
click at [680, 355] on button "Save" at bounding box center [685, 354] width 45 height 23
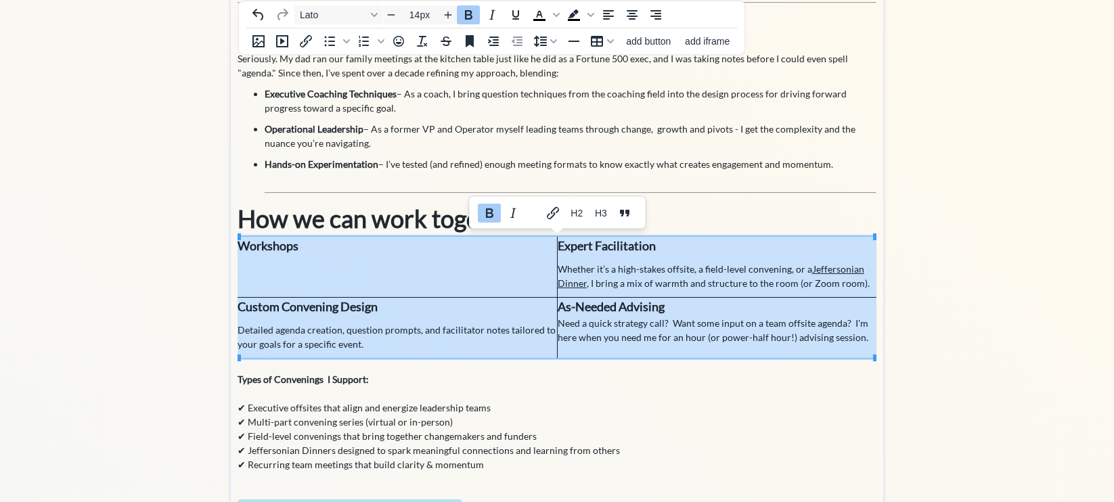
click at [660, 380] on h3 "Types of Convenings I Support:" at bounding box center [556, 372] width 639 height 28
drag, startPoint x: 332, startPoint y: 261, endPoint x: 563, endPoint y: 305, distance: 235.7
click at [563, 305] on tbody "Workshops Expert Facilitation Whether it’s a high-stakes offsite, a field-level…" at bounding box center [556, 297] width 639 height 121
click at [600, 43] on icon "Table" at bounding box center [597, 41] width 16 height 16
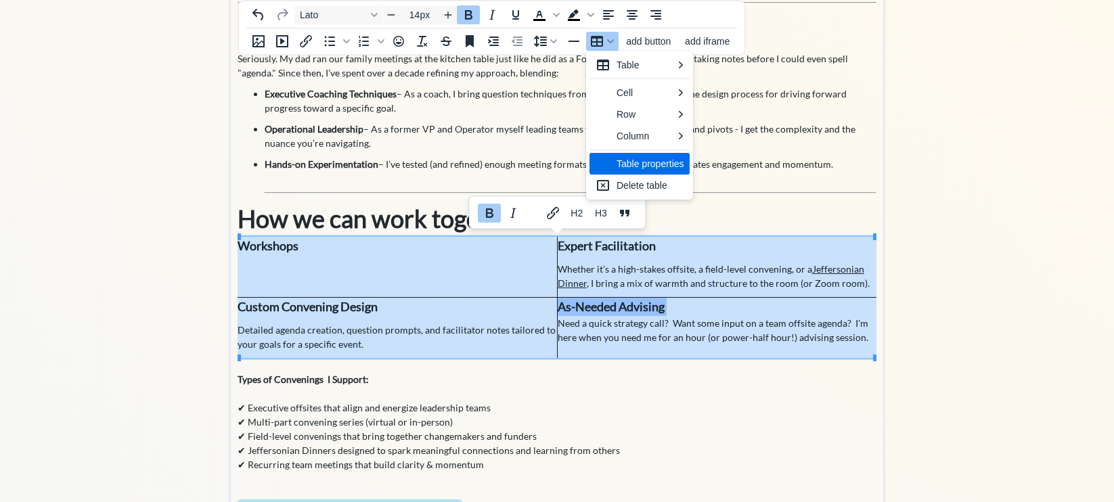
click at [641, 169] on div "Table properties" at bounding box center [650, 164] width 68 height 16
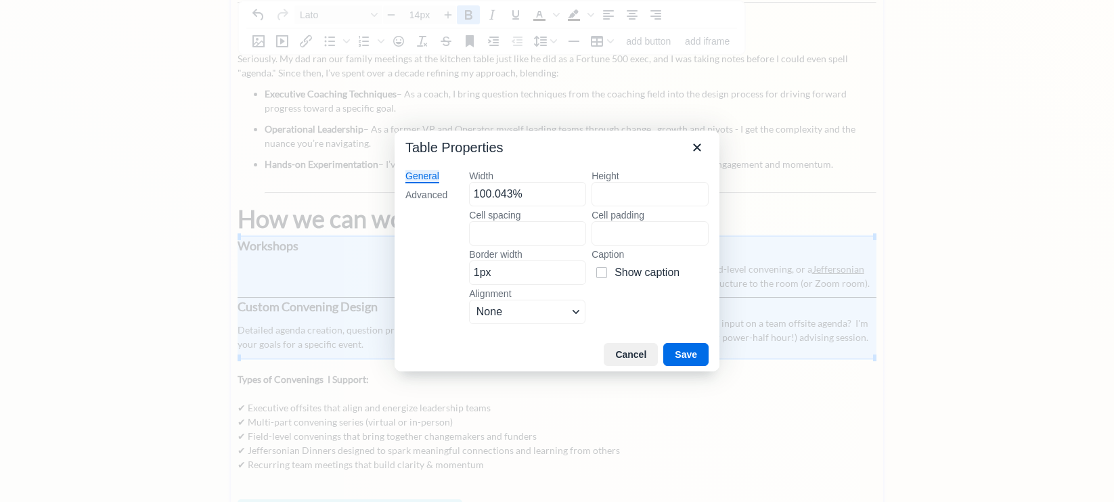
click at [422, 188] on div "General Advanced" at bounding box center [426, 248] width 64 height 179
click at [422, 193] on div "Advanced" at bounding box center [426, 196] width 42 height 14
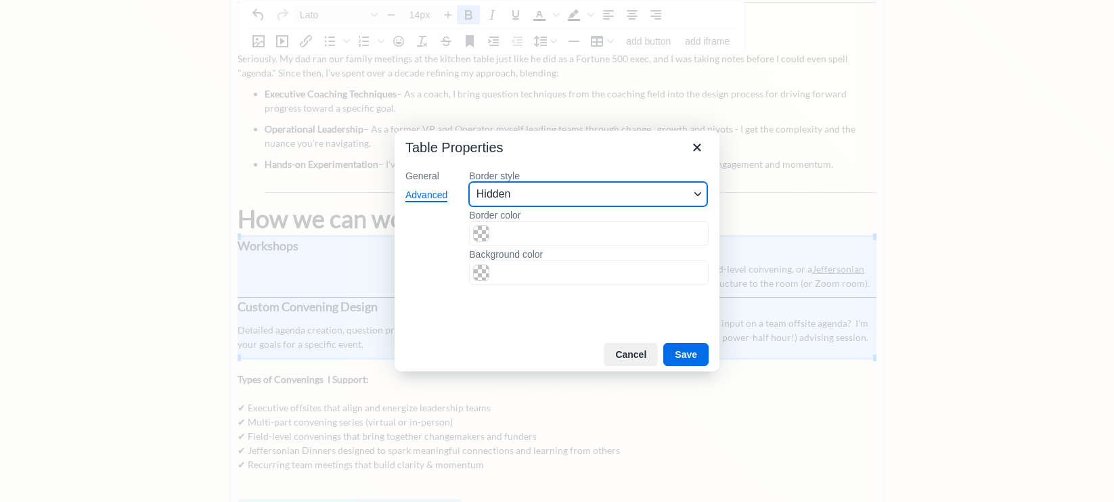
click at [698, 191] on icon "Border style" at bounding box center [697, 194] width 7 height 7
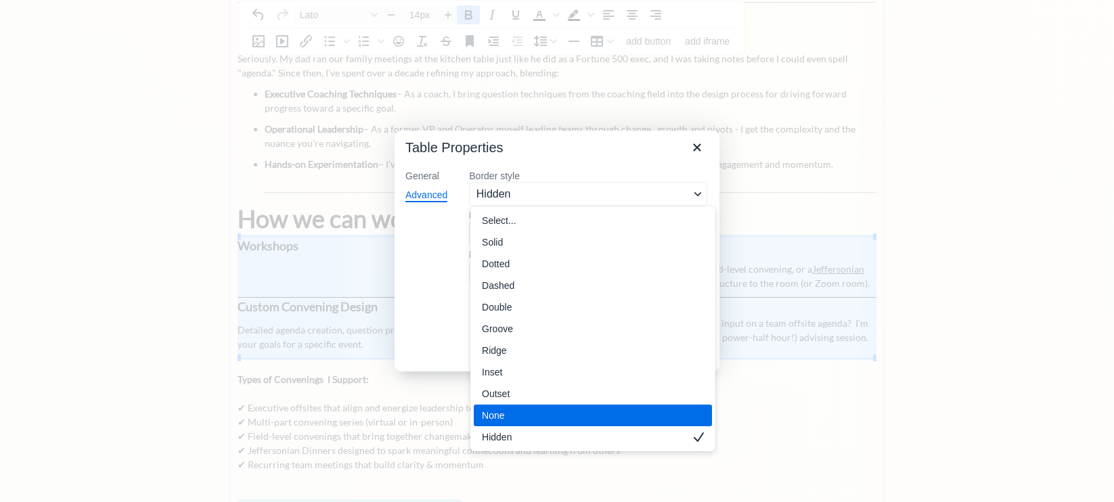
click at [620, 413] on div "None" at bounding box center [583, 415] width 203 height 16
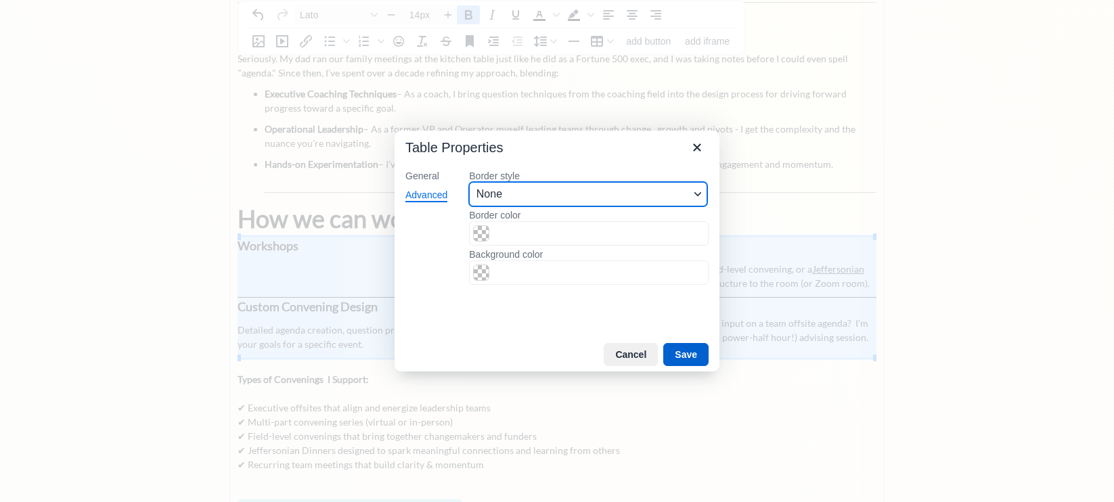
click at [677, 354] on button "Save" at bounding box center [685, 354] width 45 height 23
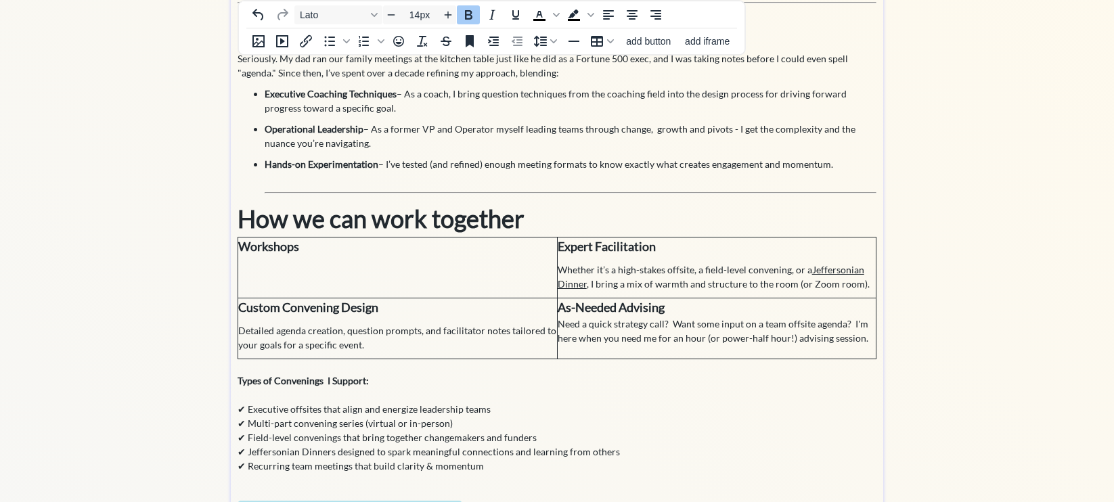
click at [571, 387] on h3 "Types of Convenings I Support:" at bounding box center [556, 373] width 639 height 28
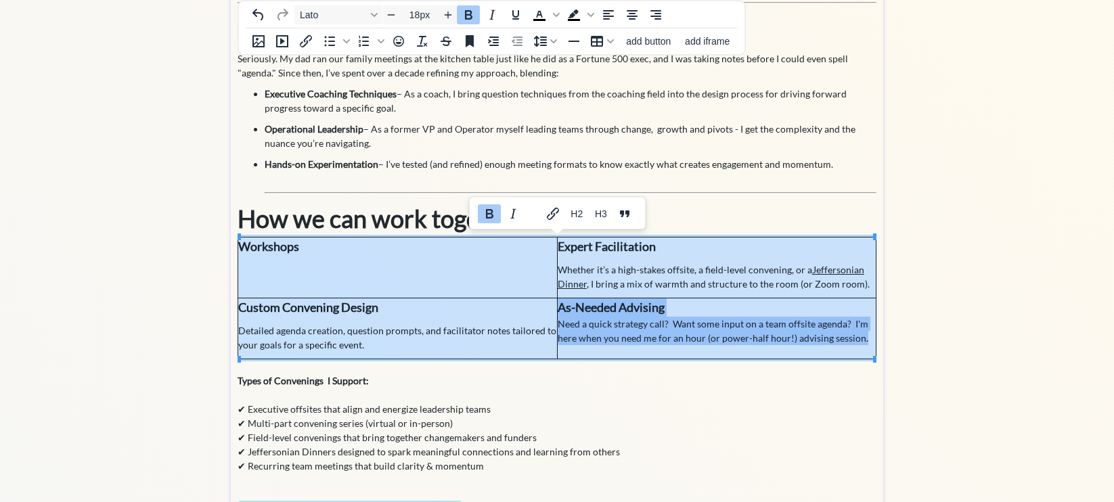
drag, startPoint x: 243, startPoint y: 246, endPoint x: 647, endPoint y: 325, distance: 411.6
click at [647, 325] on tbody "Workshops Expert Facilitation Whether it’s a high-stakes offsite, a field-level…" at bounding box center [557, 298] width 638 height 122
type input "14px"
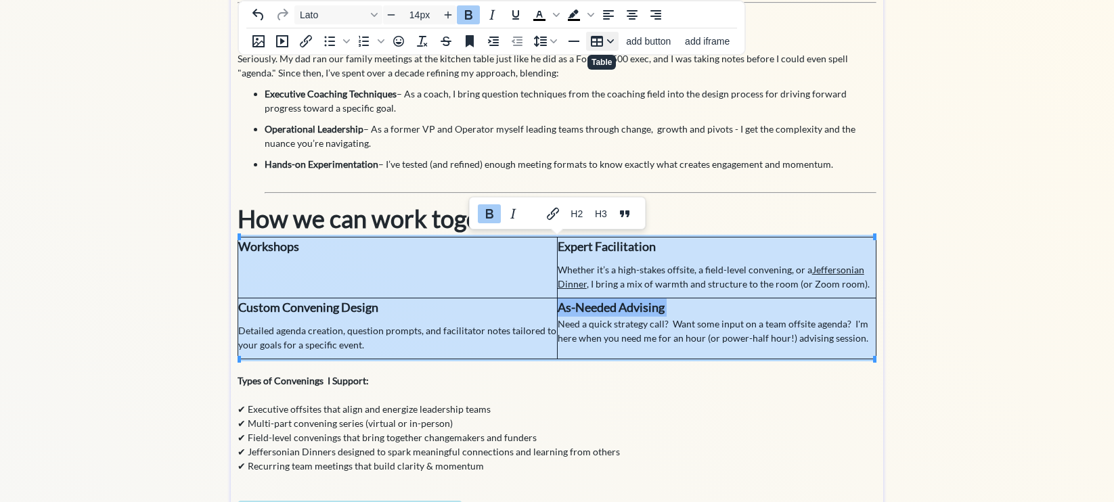
click at [602, 40] on icon "Table" at bounding box center [597, 41] width 12 height 11
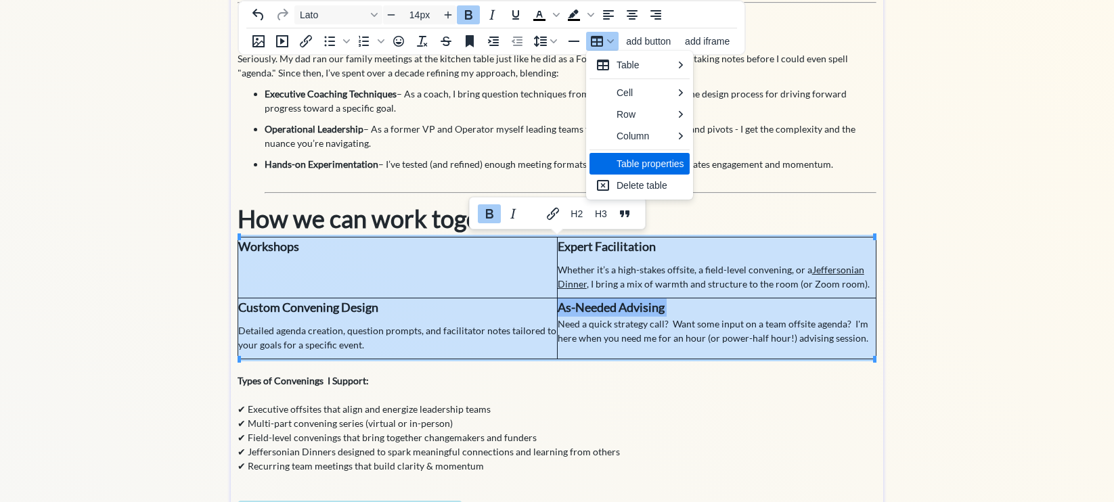
click at [642, 158] on div "Table properties" at bounding box center [650, 164] width 68 height 16
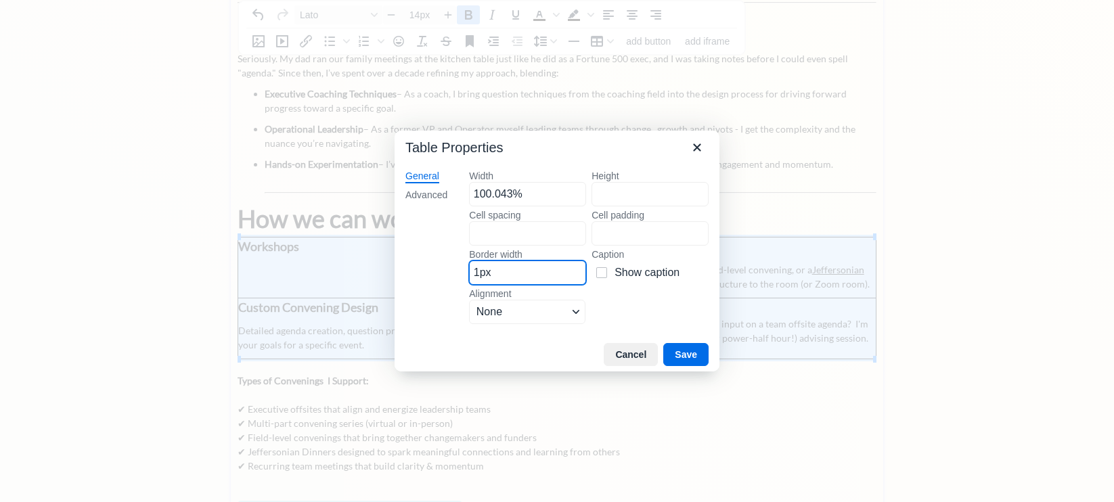
click at [556, 273] on input "1px" at bounding box center [527, 273] width 117 height 24
click at [480, 274] on input "1px" at bounding box center [527, 273] width 117 height 24
type input "0px"
click at [651, 292] on div "Width 100.043% Height Cell spacing Cell padding Border width 0px Caption Show c…" at bounding box center [589, 249] width 240 height 158
click at [581, 314] on div "Alignment" at bounding box center [575, 312] width 11 height 7
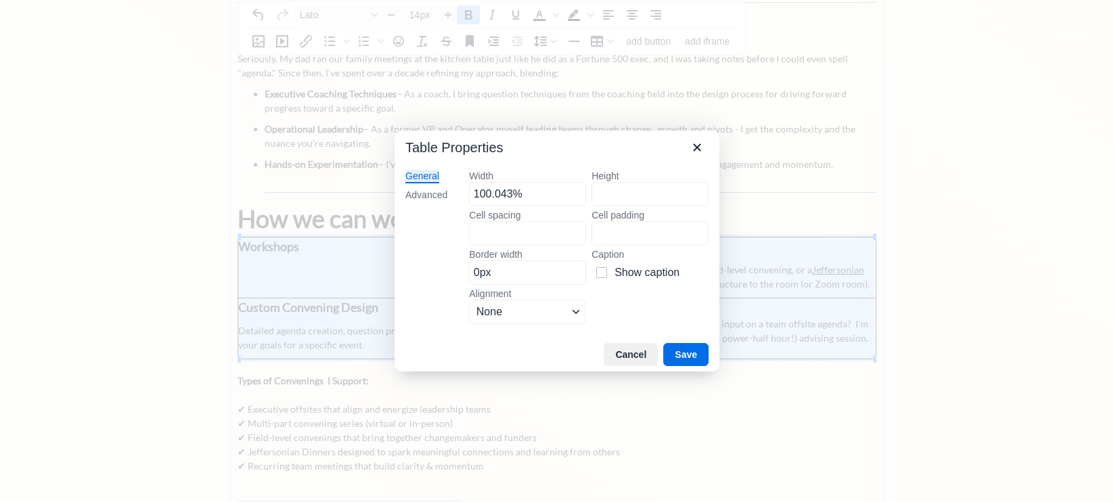
click at [641, 314] on div "Width 100.043% Height Cell spacing Cell padding Border width 0px Caption Show c…" at bounding box center [589, 249] width 240 height 158
click at [432, 194] on div "Advanced" at bounding box center [426, 196] width 42 height 14
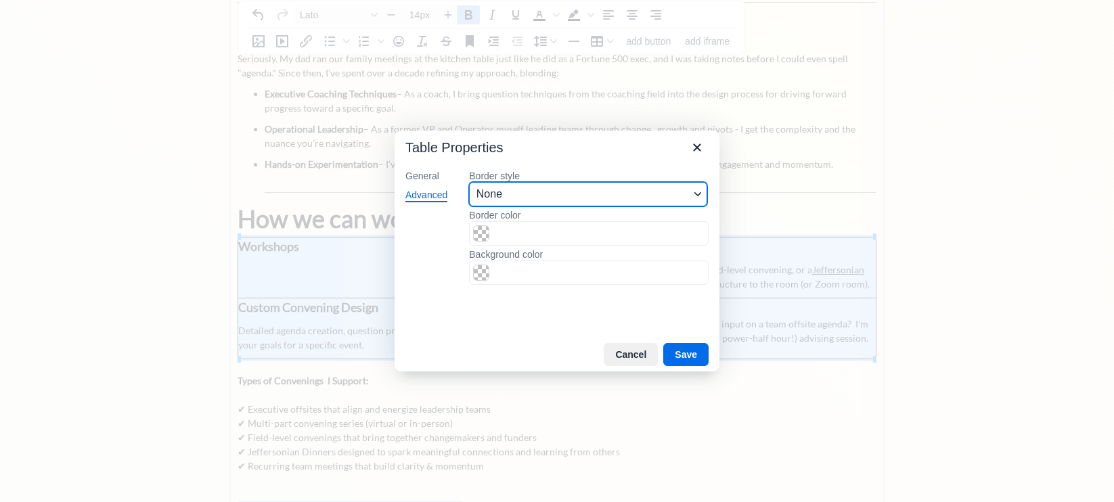
click at [526, 194] on span "None" at bounding box center [582, 194] width 213 height 16
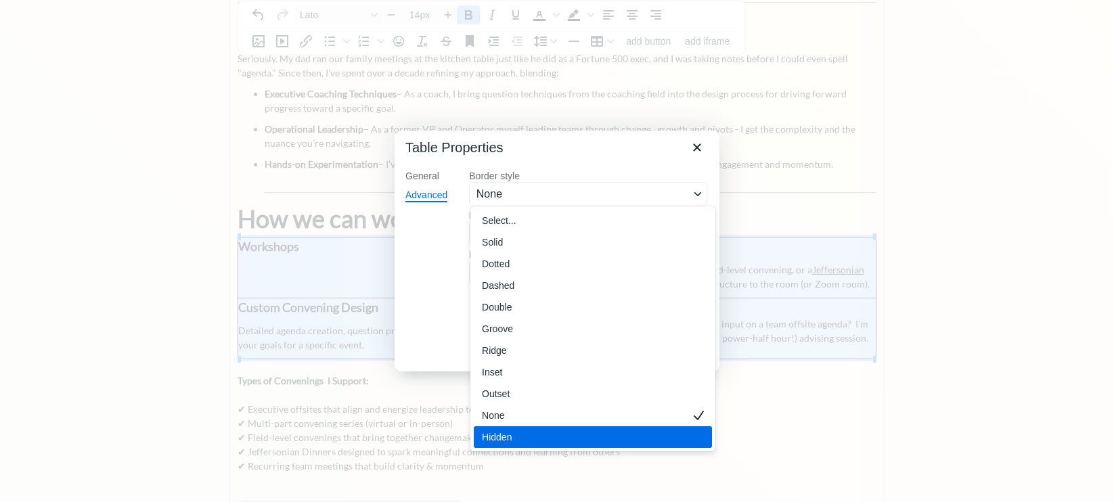
click at [533, 434] on div "Hidden" at bounding box center [583, 437] width 203 height 16
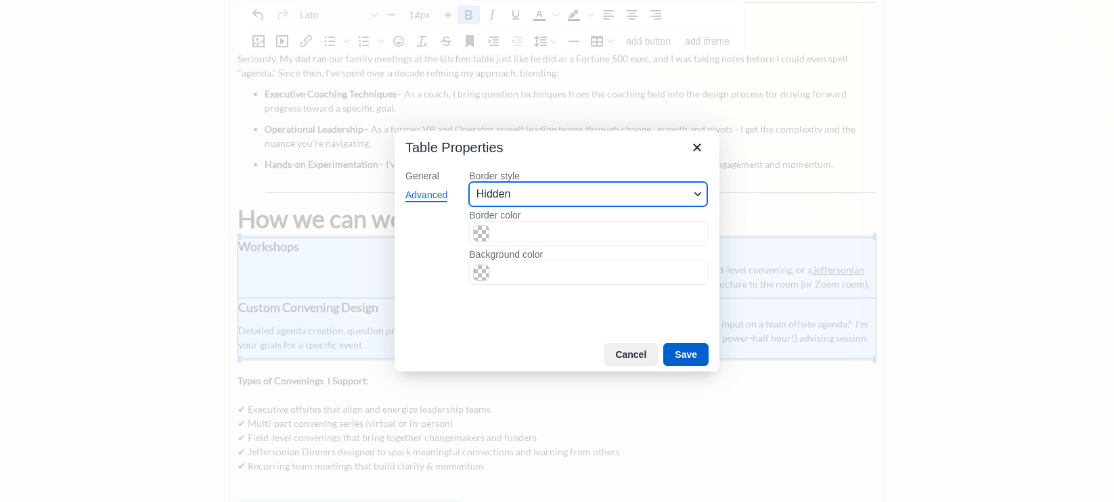
click at [683, 354] on button "Save" at bounding box center [685, 354] width 45 height 23
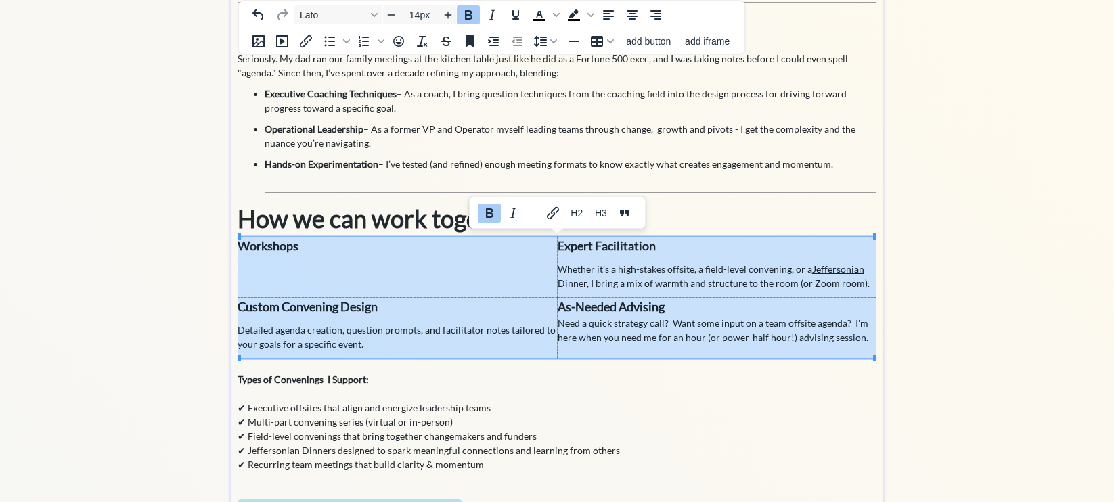
click at [654, 403] on p "✔ Executive offsites that align and energize leadership teams ✔ Multi-part conv…" at bounding box center [556, 428] width 639 height 85
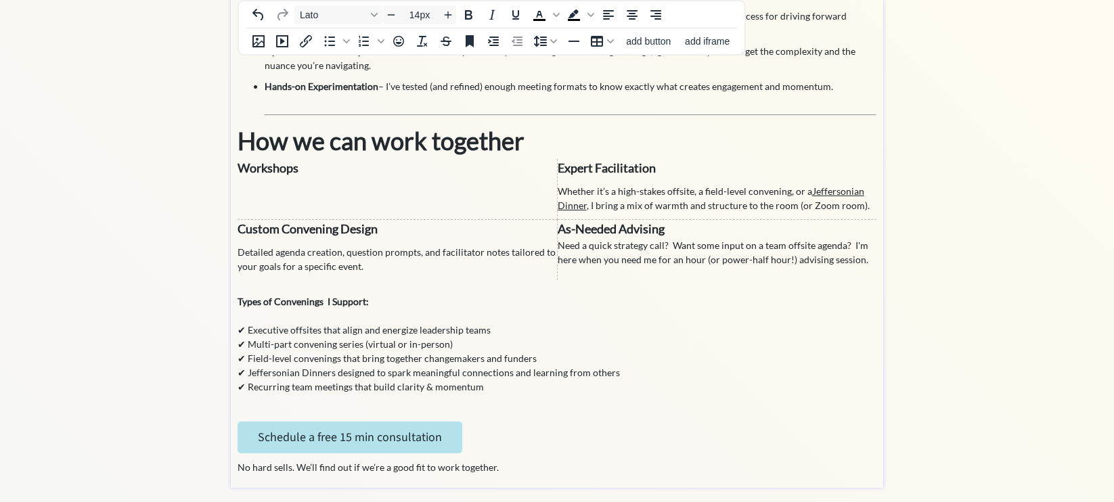
scroll to position [356, 0]
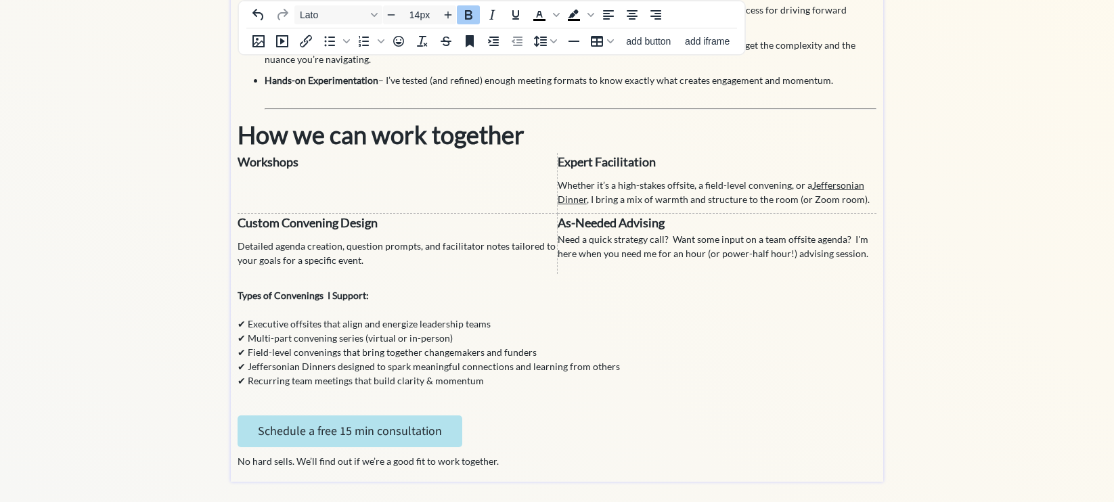
click at [328, 297] on strong "Types of Convenings I Support:" at bounding box center [302, 296] width 131 height 12
click at [301, 321] on p "✔ Executive offsites that align and energize leadership teams ✔ Multi-part conv…" at bounding box center [556, 344] width 639 height 85
click at [289, 325] on p "✔ Executive offsites that align and energize leadership teams ✔ Multi-part conv…" at bounding box center [556, 344] width 639 height 85
drag, startPoint x: 294, startPoint y: 326, endPoint x: 249, endPoint y: 327, distance: 44.7
click at [249, 327] on p "✔ Executive offsites that align and energize leadership teams ✔ Multi-part conv…" at bounding box center [556, 344] width 639 height 85
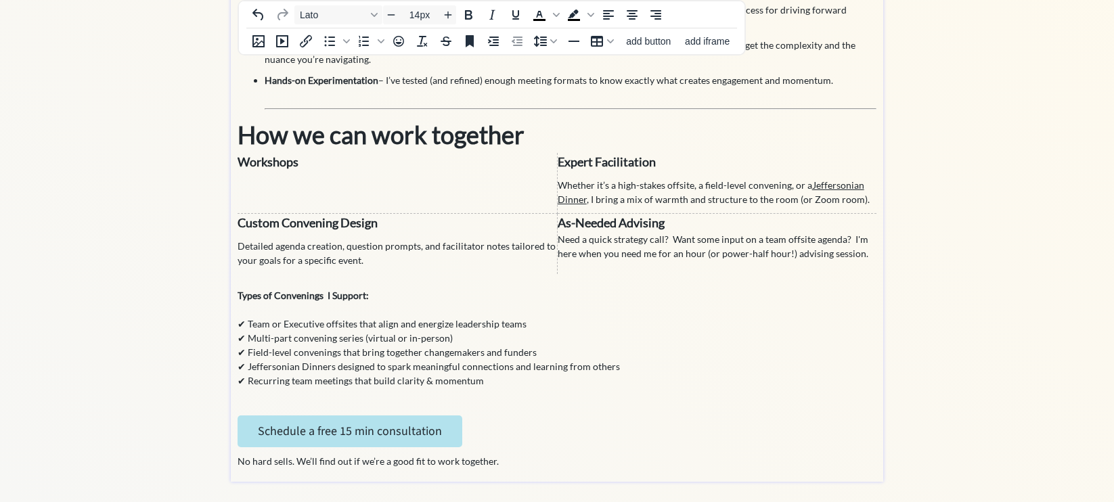
click at [413, 330] on p "✔ Team or Executive offsites that align and energize leadership teams ✔ Multi-p…" at bounding box center [556, 344] width 639 height 85
drag, startPoint x: 532, startPoint y: 323, endPoint x: 451, endPoint y: 326, distance: 81.3
click at [451, 326] on p "✔ Team or Executive offsites that align and energize leadership teams ✔ Multi-p…" at bounding box center [556, 344] width 639 height 85
click at [325, 350] on p "✔ Team or Executive offsites that align and energize ✔ Multi-part convening ser…" at bounding box center [556, 344] width 639 height 85
click at [449, 323] on p "✔ Team or Executive offsites that align and energize ✔ Multi-part convening ser…" at bounding box center [556, 344] width 639 height 85
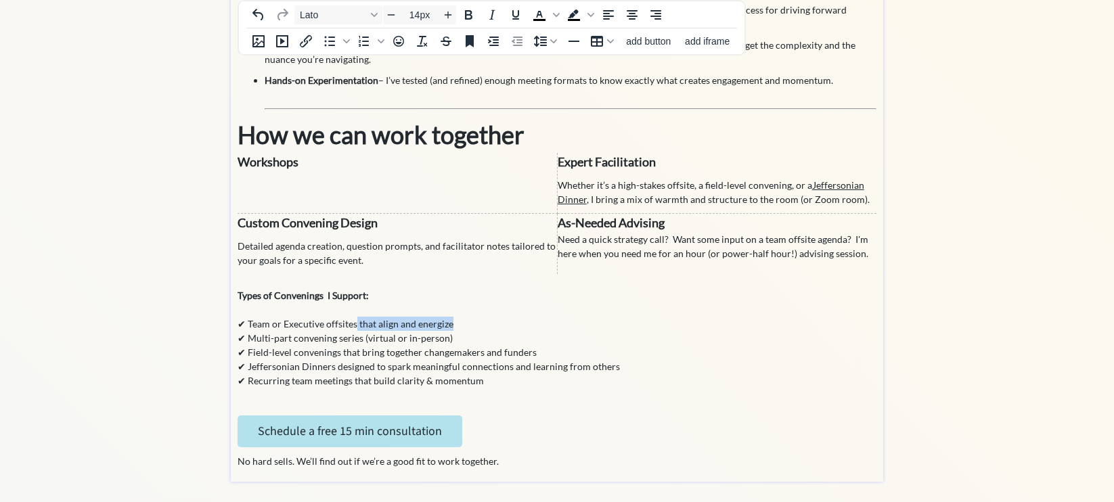
drag, startPoint x: 461, startPoint y: 323, endPoint x: 354, endPoint y: 323, distance: 106.9
click at [354, 323] on p "✔ Team or Executive offsites that align and energize ✔ Multi-part convening ser…" at bounding box center [556, 344] width 639 height 85
click at [335, 345] on p "✔ Team or Executive offsites ✔ Multi-part convening series (virtual or in-perso…" at bounding box center [556, 344] width 639 height 85
click at [457, 382] on p "✔ Team or Executive offsites ✔ Multi-part convening series (virtual or in-perso…" at bounding box center [556, 344] width 639 height 85
click at [334, 384] on p "✔ Team or Executive offsites ✔ Multi-part convening series (virtual or in-perso…" at bounding box center [556, 344] width 639 height 85
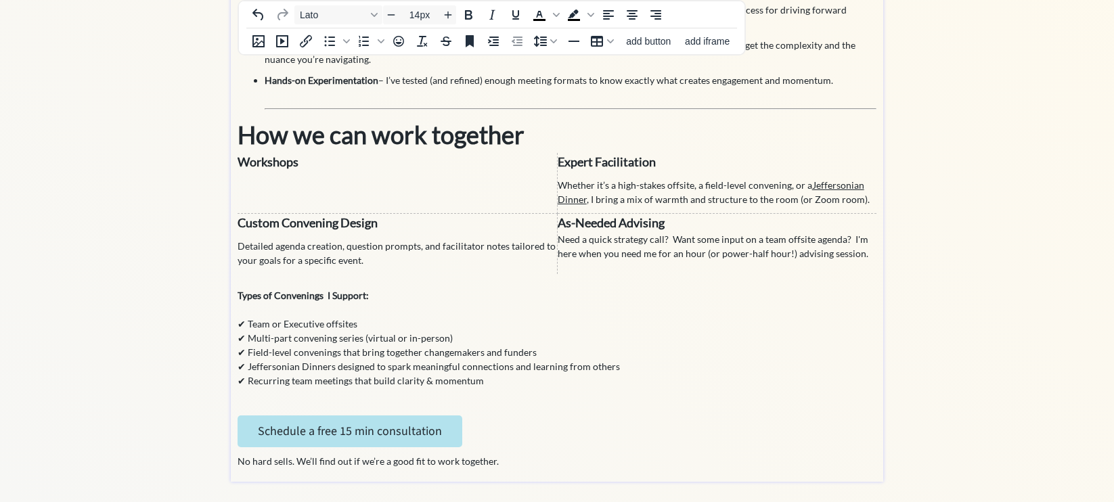
click at [289, 383] on p "✔ Team or Executive offsites ✔ Multi-part convening series (virtual or in-perso…" at bounding box center [556, 344] width 639 height 85
click at [334, 371] on p "✔ Team or Executive offsites ✔ Multi-part convening series (virtual or in-perso…" at bounding box center [556, 344] width 639 height 85
drag, startPoint x: 365, startPoint y: 383, endPoint x: 292, endPoint y: 383, distance: 72.4
click at [292, 383] on p "✔ Team or Executive offsites ✔ Multi-part convening series (virtual or in-perso…" at bounding box center [556, 344] width 639 height 85
click at [450, 380] on p "✔ Team or Executive offsites ✔ Multi-part convening series (virtual or in-perso…" at bounding box center [556, 344] width 639 height 85
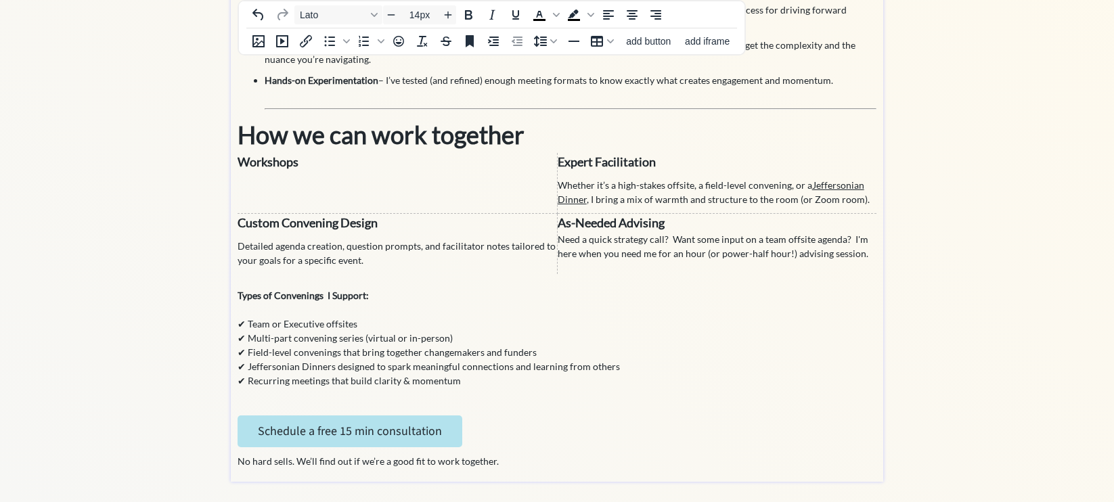
click at [472, 381] on p "✔ Team or Executive offsites ✔ Multi-part convening series (virtual or in-perso…" at bounding box center [556, 344] width 639 height 85
click at [634, 403] on p at bounding box center [556, 401] width 639 height 14
click at [409, 332] on p "✔ Team or Executive offsites ✔ Multi-part convening series (virtual or in-perso…" at bounding box center [556, 344] width 639 height 85
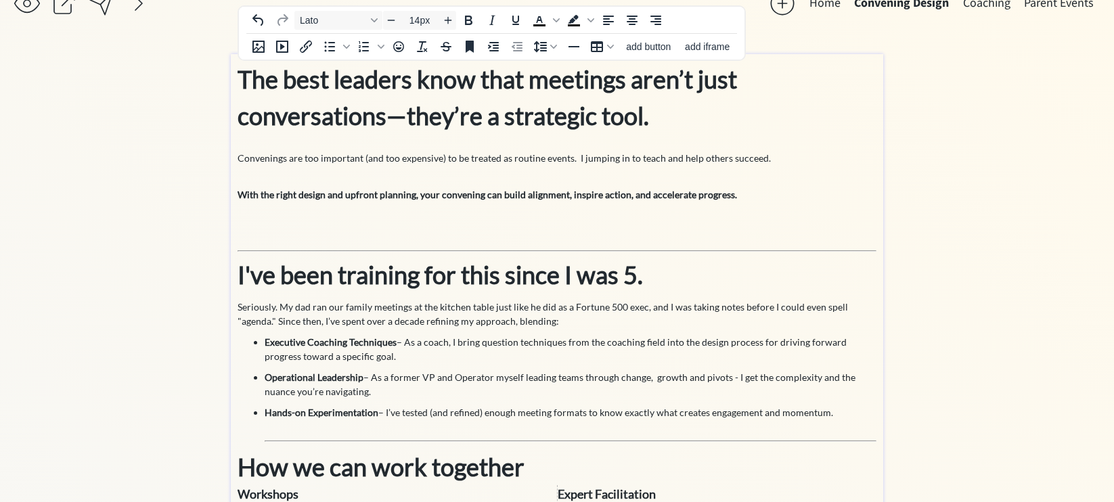
scroll to position [0, 0]
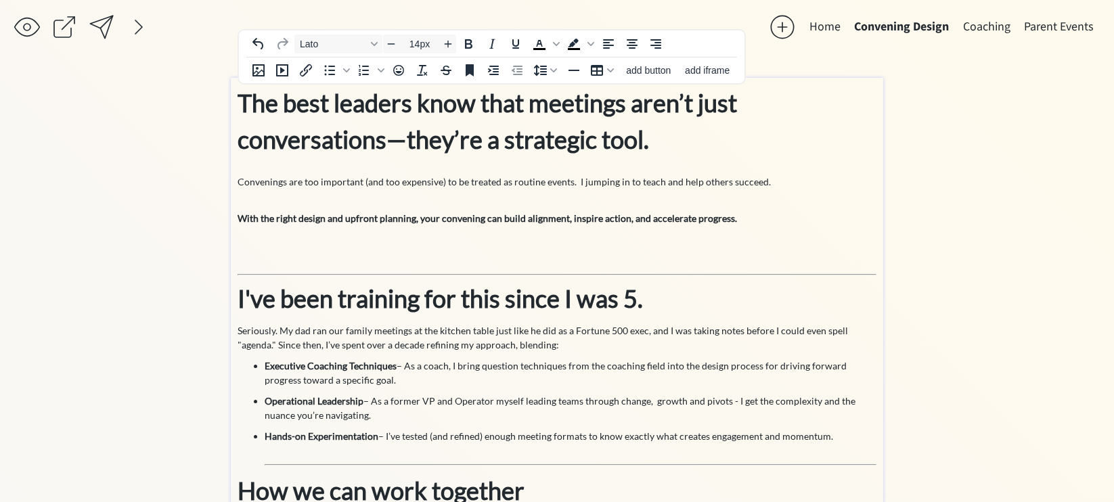
click at [572, 188] on span "The best leaders know that meetings aren’t just conversations—they’re a strateg…" at bounding box center [503, 157] width 533 height 139
click at [277, 183] on span "Convenings are too important (and too expensive) to be treated as routine event…" at bounding box center [503, 182] width 533 height 12
drag, startPoint x: 286, startPoint y: 183, endPoint x: 241, endPoint y: 184, distance: 45.3
click at [241, 184] on span "Convenings are too important (and too expensive) to be treated as routine event…" at bounding box center [503, 182] width 533 height 12
click at [296, 184] on span "Meetings are too important (and too expensive) to be treated as routine events.…" at bounding box center [498, 182] width 522 height 12
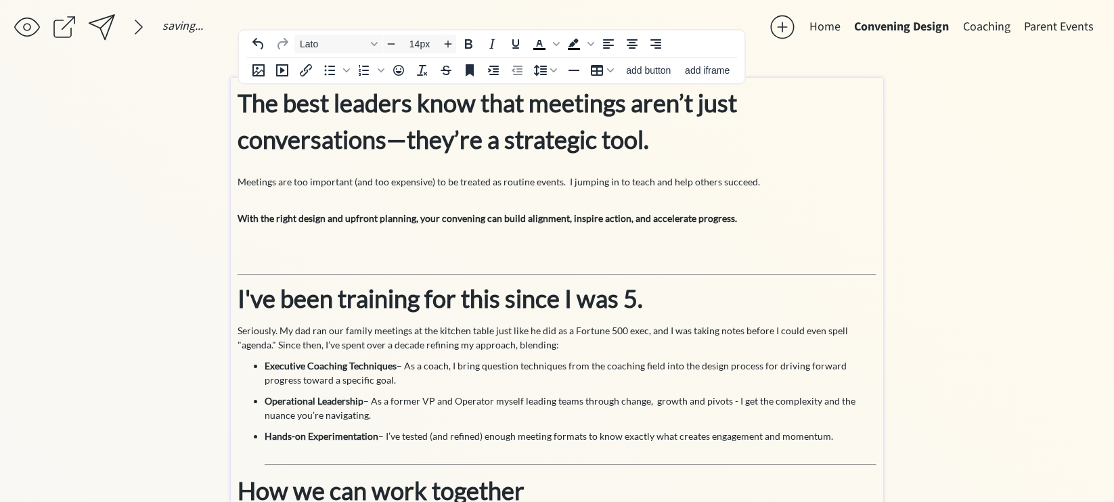
click at [293, 183] on span "Meetings are too important (and too expensive) to be treated as routine events.…" at bounding box center [498, 182] width 522 height 12
click at [401, 201] on strong "With the right design and upfront planning, your convening can build alignment,…" at bounding box center [486, 213] width 499 height 30
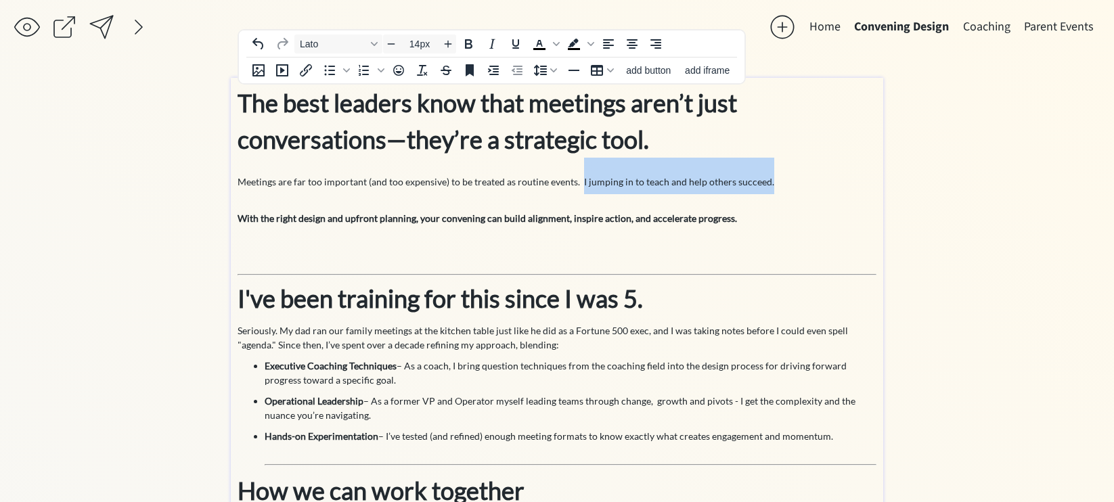
drag, startPoint x: 773, startPoint y: 181, endPoint x: 580, endPoint y: 185, distance: 193.6
click at [581, 185] on p "The best leaders know that meetings aren’t just conversations—they’re a strateg…" at bounding box center [556, 176] width 639 height 183
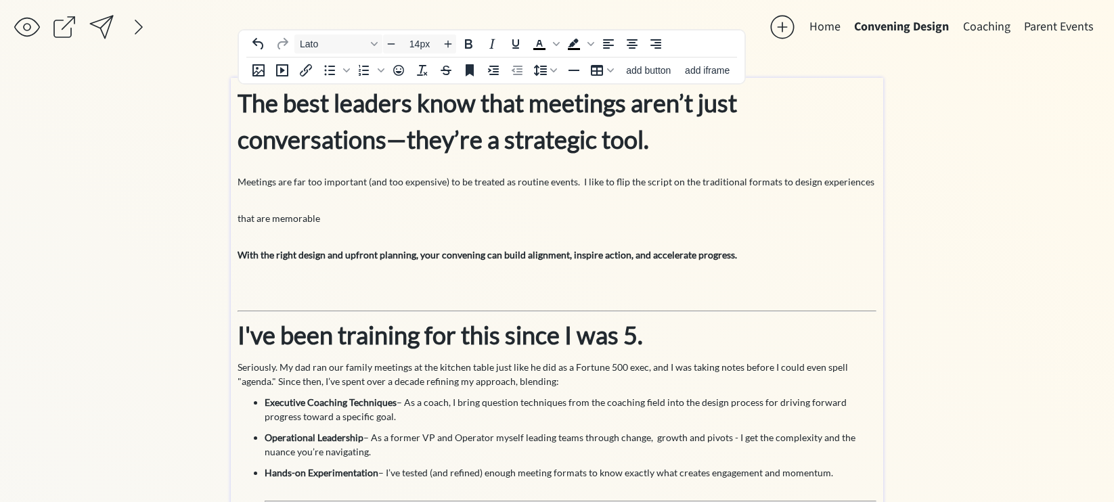
click at [274, 216] on span "Meetings are far too important (and too expensive) to be treated as routine eve…" at bounding box center [555, 200] width 637 height 48
click at [376, 218] on p "The best leaders know that meetings aren’t just conversations—they’re a strateg…" at bounding box center [556, 194] width 639 height 219
click at [272, 221] on span "Meetings are far too important (and too expensive) to be treated as routine eve…" at bounding box center [555, 200] width 637 height 48
click at [291, 220] on span "Meetings are far too important (and too expensive) to be treated as routine eve…" at bounding box center [555, 200] width 637 height 48
drag, startPoint x: 273, startPoint y: 220, endPoint x: 346, endPoint y: 223, distance: 73.8
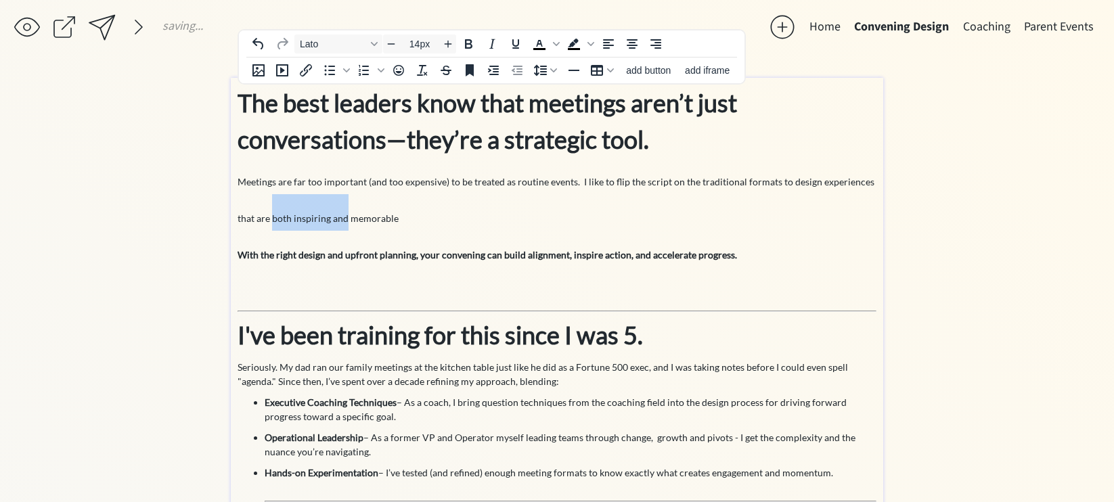
click at [346, 223] on span "Meetings are far too important (and too expensive) to be treated as routine eve…" at bounding box center [555, 200] width 637 height 48
click at [409, 225] on p "The best leaders know that meetings aren’t just conversations—they’re a strateg…" at bounding box center [556, 194] width 639 height 219
click at [469, 248] on strong "With the right design and upfront planning, your convening can build alignment,…" at bounding box center [486, 249] width 499 height 30
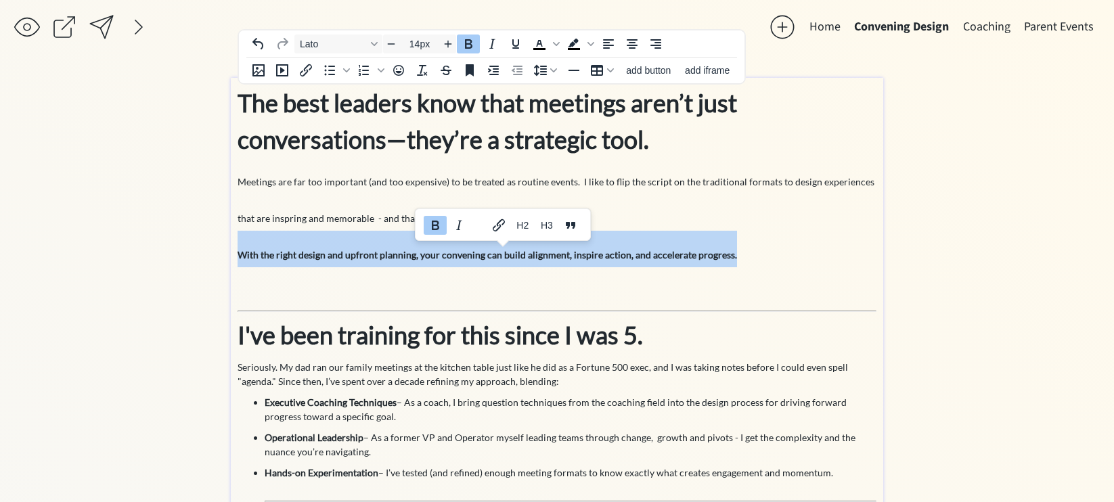
drag, startPoint x: 738, startPoint y: 258, endPoint x: 236, endPoint y: 251, distance: 501.4
click at [236, 251] on div "The best leaders know that meetings aren’t just conversations—they’re a strateg…" at bounding box center [557, 476] width 652 height 796
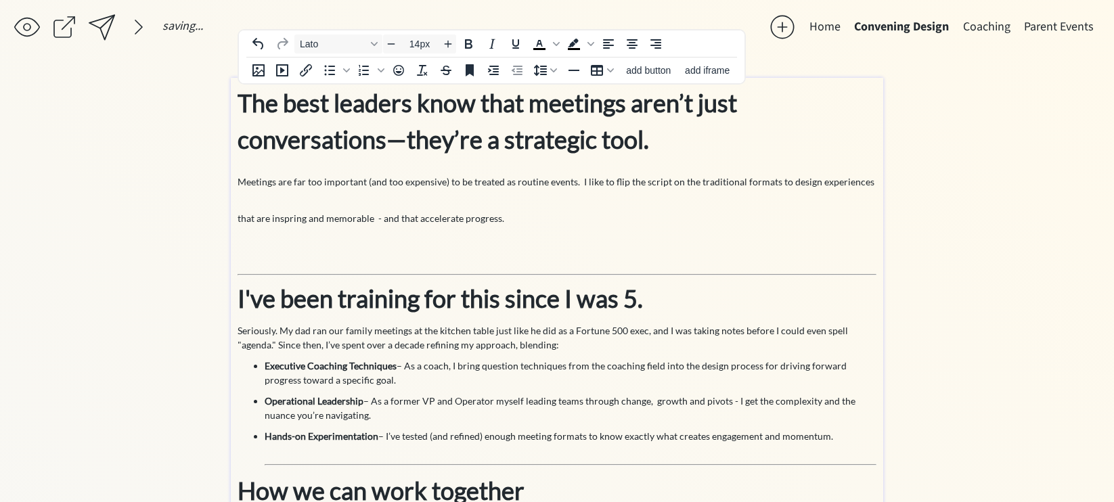
click at [326, 272] on div "The best leaders know that meetings aren’t just conversations—they’re a strateg…" at bounding box center [556, 455] width 639 height 740
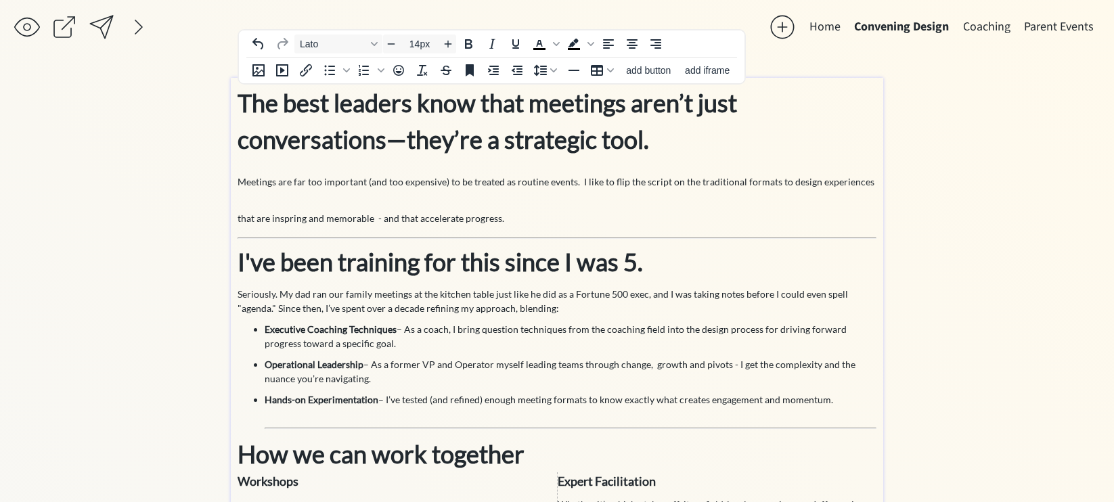
click at [816, 236] on div "The best leaders know that meetings aren’t just conversations—they’re a strateg…" at bounding box center [556, 436] width 639 height 703
click at [588, 229] on p "The best leaders know that meetings aren’t just conversations—they’re a strateg…" at bounding box center [556, 158] width 639 height 146
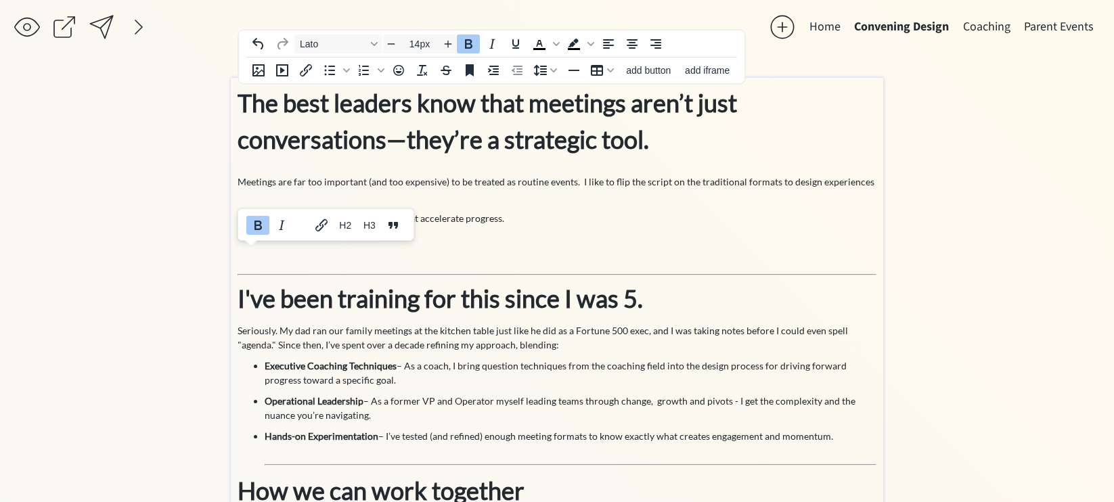
click at [645, 263] on p "The best leaders know that meetings aren’t just conversations—they’re a strateg…" at bounding box center [556, 176] width 639 height 183
drag, startPoint x: 322, startPoint y: 245, endPoint x: 322, endPoint y: 277, distance: 31.8
click at [322, 277] on div "The best leaders know that meetings aren’t just conversations—they’re a strateg…" at bounding box center [556, 455] width 639 height 740
click at [237, 298] on strong "I've been training for this since I was 5." at bounding box center [439, 299] width 405 height 30
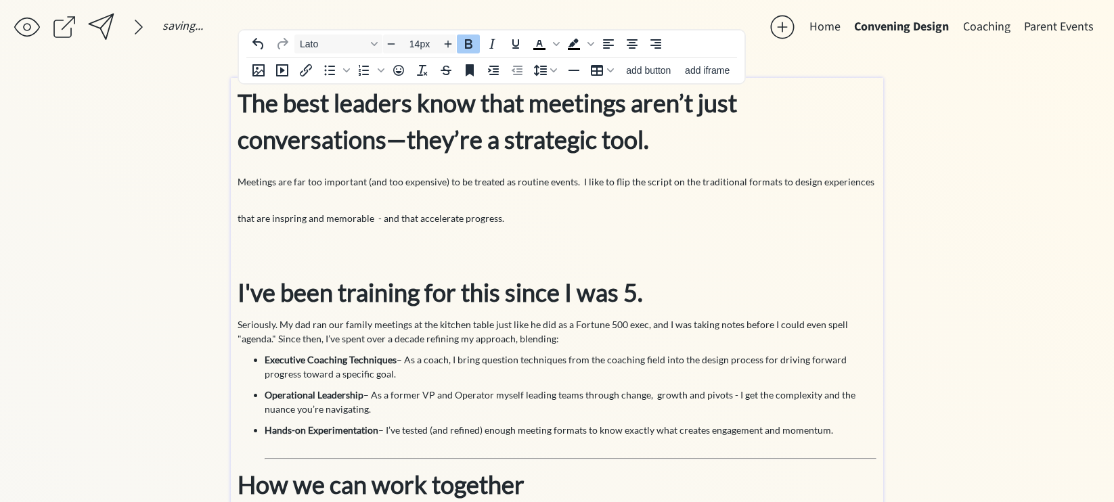
click at [428, 231] on p "The best leaders know that meetings aren’t just conversations—they’re a strateg…" at bounding box center [556, 176] width 639 height 183
click at [282, 219] on span "Meetings are far too important (and too expensive) to be treated as routine eve…" at bounding box center [555, 200] width 637 height 48
click at [354, 231] on p "The best leaders know that meetings aren’t just conversations—they’re a strateg…" at bounding box center [556, 176] width 639 height 183
click at [386, 223] on span "Meetings are far too important (and too expensive) to be treated as routine eve…" at bounding box center [555, 200] width 637 height 48
click at [510, 215] on p "The best leaders know that meetings aren’t just conversations—they’re a strateg…" at bounding box center [556, 176] width 639 height 183
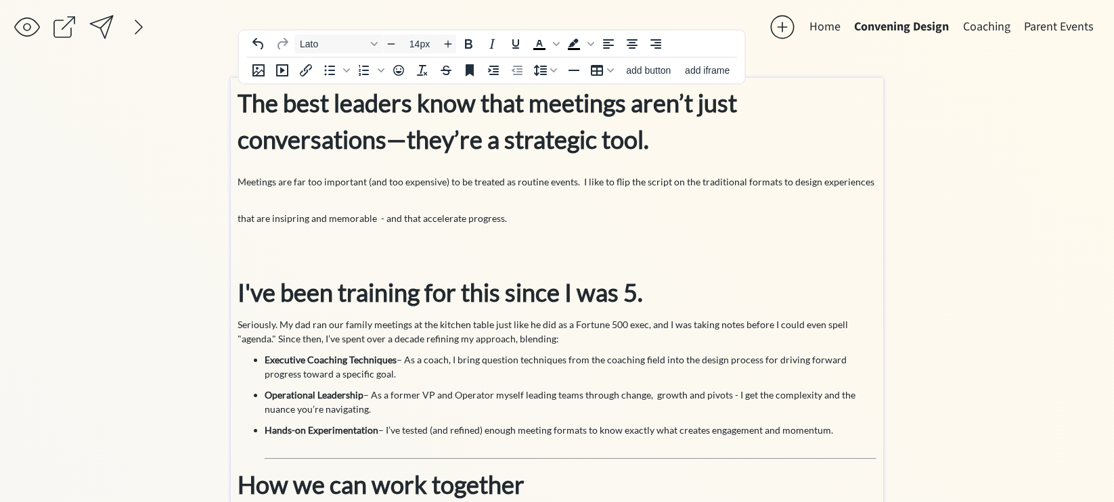
click at [237, 222] on span "Meetings are far too important (and too expensive) to be treated as routine eve…" at bounding box center [555, 200] width 637 height 48
click at [368, 196] on p "The best leaders know that meetings aren’t just conversations—they’re a strateg…" at bounding box center [556, 176] width 639 height 183
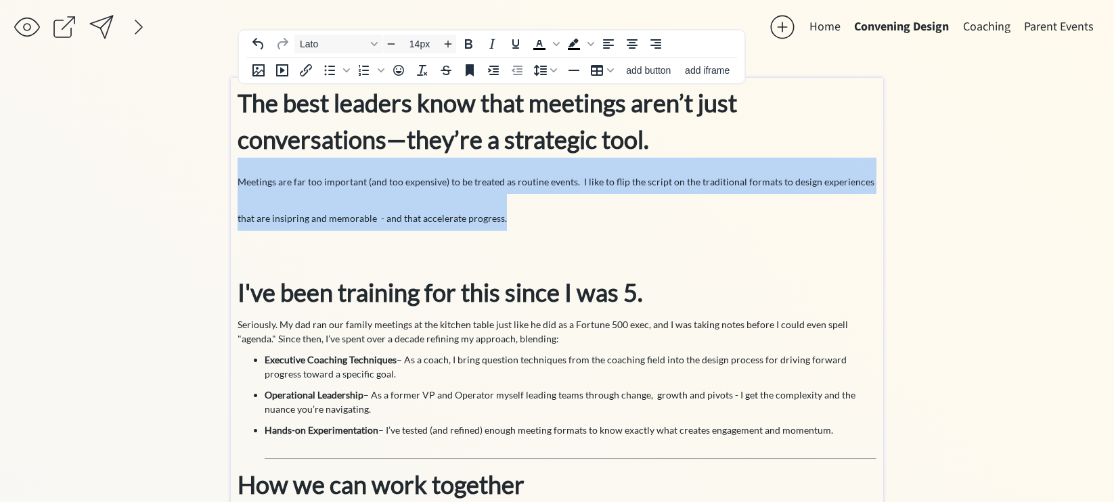
drag, startPoint x: 512, startPoint y: 223, endPoint x: 239, endPoint y: 185, distance: 276.0
click at [239, 185] on p "The best leaders know that meetings aren’t just conversations—they’re a strateg…" at bounding box center [556, 176] width 639 height 183
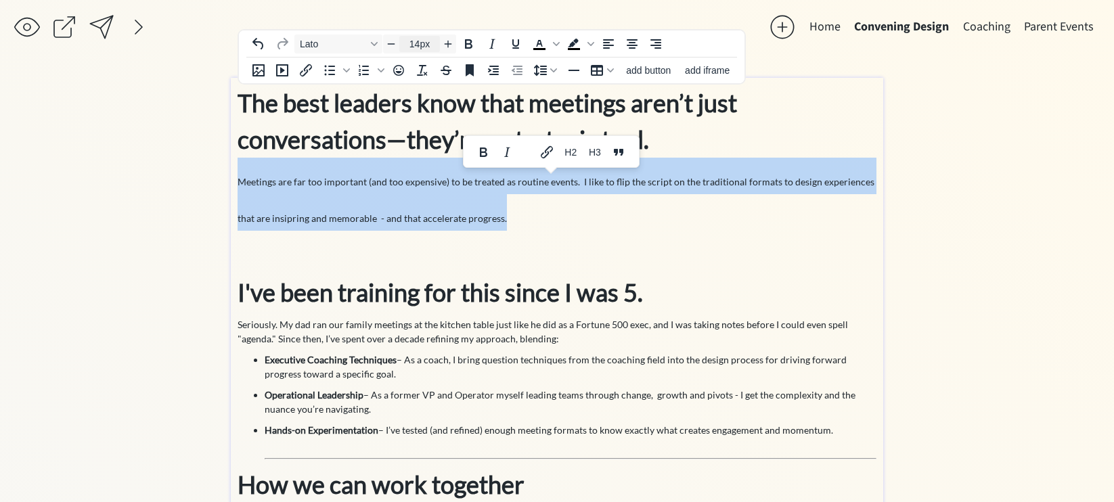
click at [419, 43] on input "14px" at bounding box center [419, 44] width 41 height 16
click at [409, 226] on span "The best leaders know that meetings aren’t just conversations—they’re a strateg…" at bounding box center [555, 157] width 637 height 139
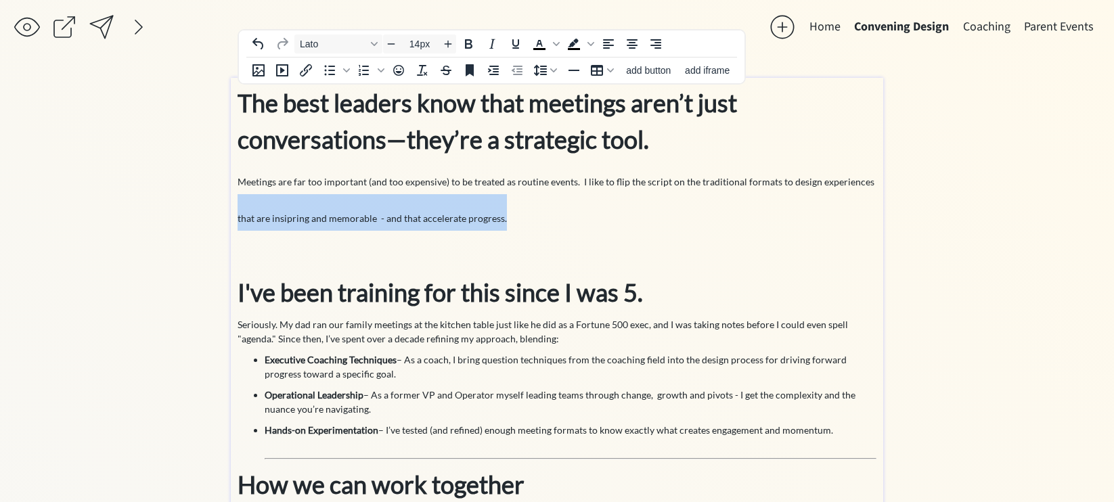
drag, startPoint x: 506, startPoint y: 225, endPoint x: 237, endPoint y: 201, distance: 270.4
click at [237, 201] on div "The best leaders know that meetings aren’t just conversations—they’re a strateg…" at bounding box center [557, 455] width 652 height 754
click at [299, 229] on p "The best leaders know that meetings aren’t just conversations—they’re a strateg…" at bounding box center [556, 176] width 639 height 183
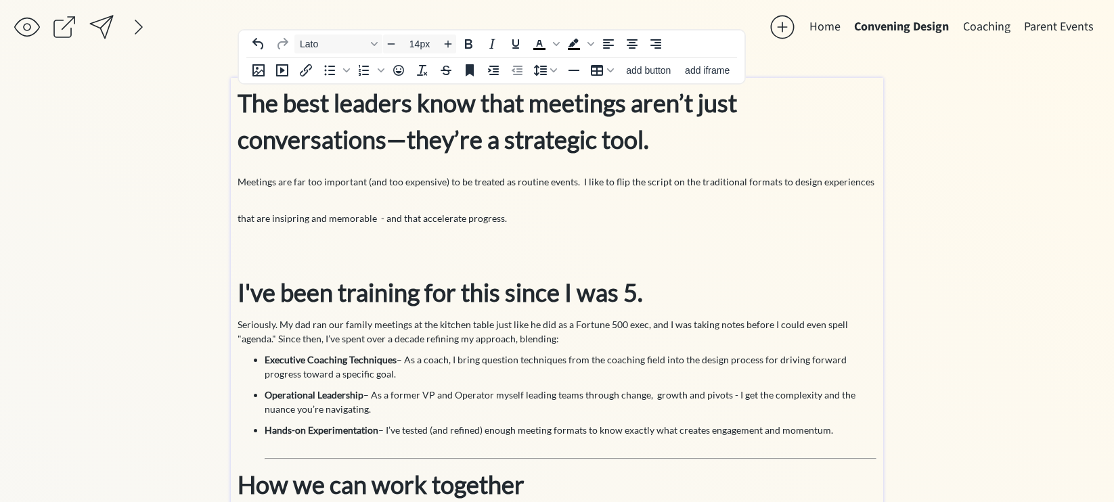
click at [281, 219] on span "Meetings are far too important (and too expensive) to be treated as routine eve…" at bounding box center [555, 200] width 637 height 48
click at [343, 235] on p "The best leaders know that meetings aren’t just conversations—they’re a strateg…" at bounding box center [556, 176] width 639 height 183
click at [394, 217] on span "Meetings are far too important (and too expensive) to be treated as routine eve…" at bounding box center [555, 200] width 637 height 48
drag, startPoint x: 417, startPoint y: 220, endPoint x: 459, endPoint y: 223, distance: 42.0
click at [459, 223] on span "Meetings are far too important (and too expensive) to be treated as routine eve…" at bounding box center [555, 200] width 637 height 48
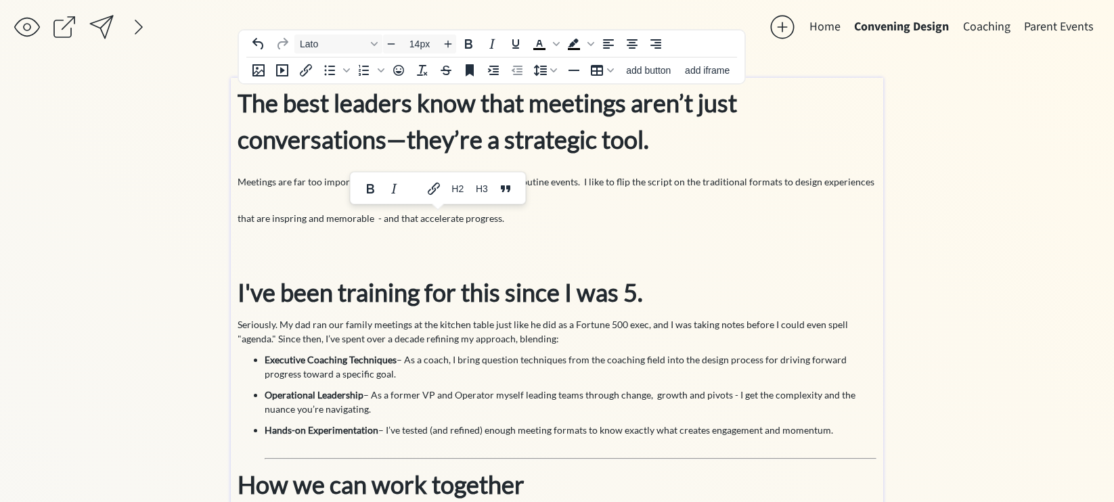
click at [501, 222] on p "The best leaders know that meetings aren’t just conversations—they’re a strateg…" at bounding box center [556, 176] width 639 height 183
drag, startPoint x: 524, startPoint y: 222, endPoint x: 417, endPoint y: 222, distance: 106.9
click at [417, 222] on p "The best leaders know that meetings aren’t just conversations—they’re a strateg…" at bounding box center [556, 176] width 639 height 183
click at [381, 248] on p "The best leaders know that meetings aren’t just conversations—they’re a strateg…" at bounding box center [556, 176] width 639 height 183
click at [287, 221] on span "Meetings are far too important (and too expensive) to be treated as routine eve…" at bounding box center [555, 200] width 637 height 48
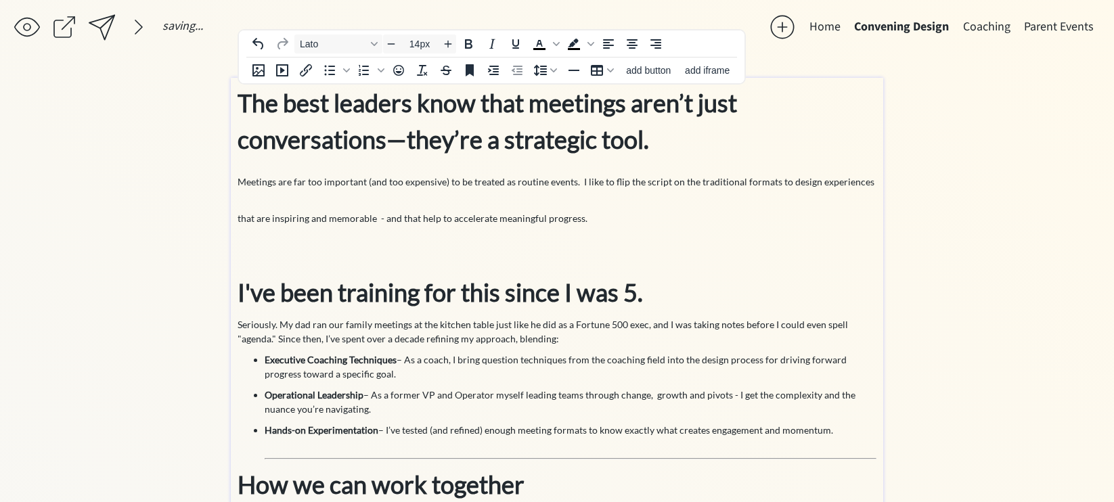
click at [424, 247] on p "The best leaders know that meetings aren’t just conversations—they’re a strateg…" at bounding box center [556, 176] width 639 height 183
click at [258, 206] on span "The best leaders know that meetings aren’t just conversations—they’re a strateg…" at bounding box center [555, 157] width 637 height 139
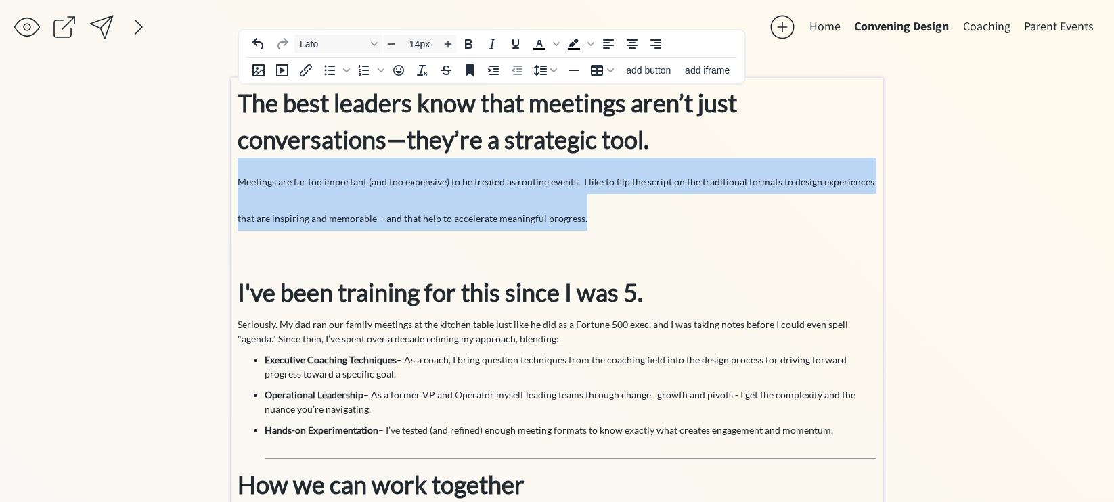
drag, startPoint x: 611, startPoint y: 217, endPoint x: 238, endPoint y: 189, distance: 373.9
click at [238, 189] on p "The best leaders know that meetings aren’t just conversations—they’re a strateg…" at bounding box center [556, 176] width 639 height 183
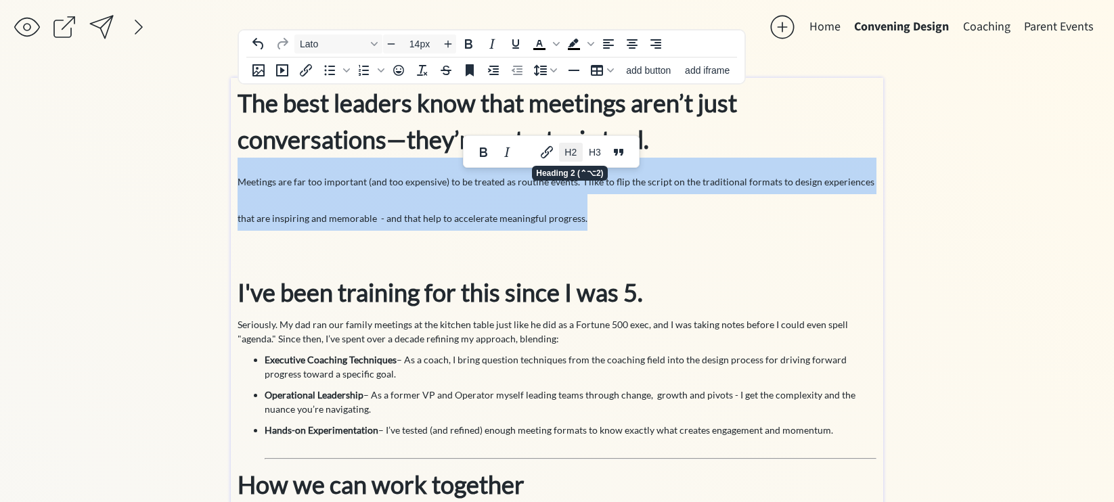
click at [572, 148] on span "H2" at bounding box center [571, 152] width 12 height 11
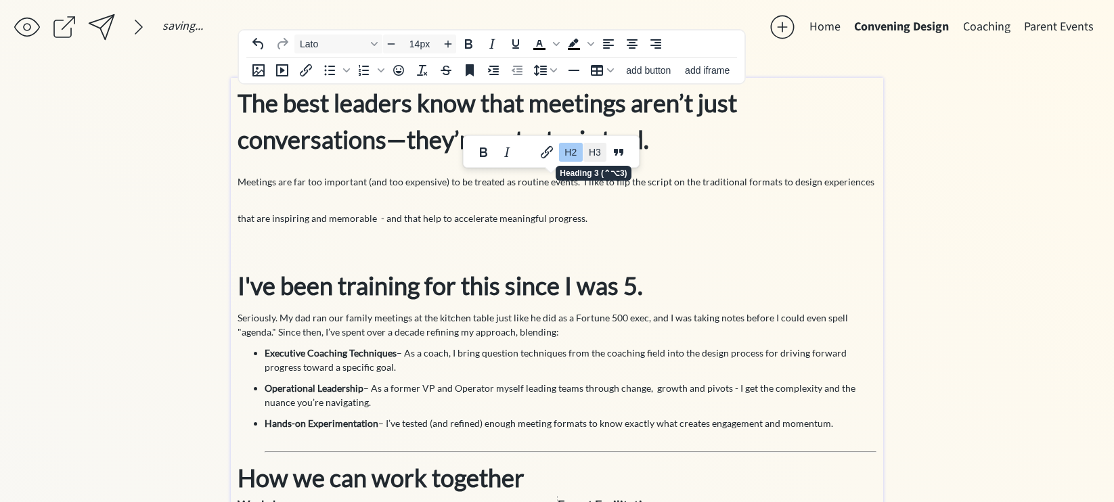
click at [595, 149] on span "H3" at bounding box center [595, 152] width 12 height 11
click at [569, 152] on span "H2" at bounding box center [571, 152] width 12 height 11
click at [538, 194] on h2 "The best leaders know that meetings aren’t just conversations—they’re a strateg…" at bounding box center [556, 176] width 639 height 183
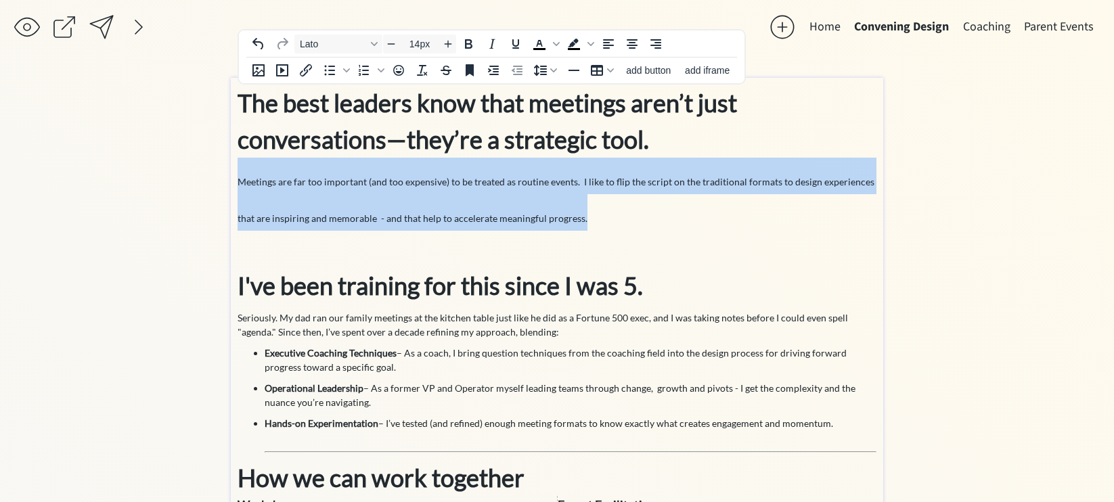
drag, startPoint x: 593, startPoint y: 216, endPoint x: 241, endPoint y: 190, distance: 352.8
click at [241, 190] on h2 "The best leaders know that meetings aren’t just conversations—they’re a strateg…" at bounding box center [556, 176] width 639 height 183
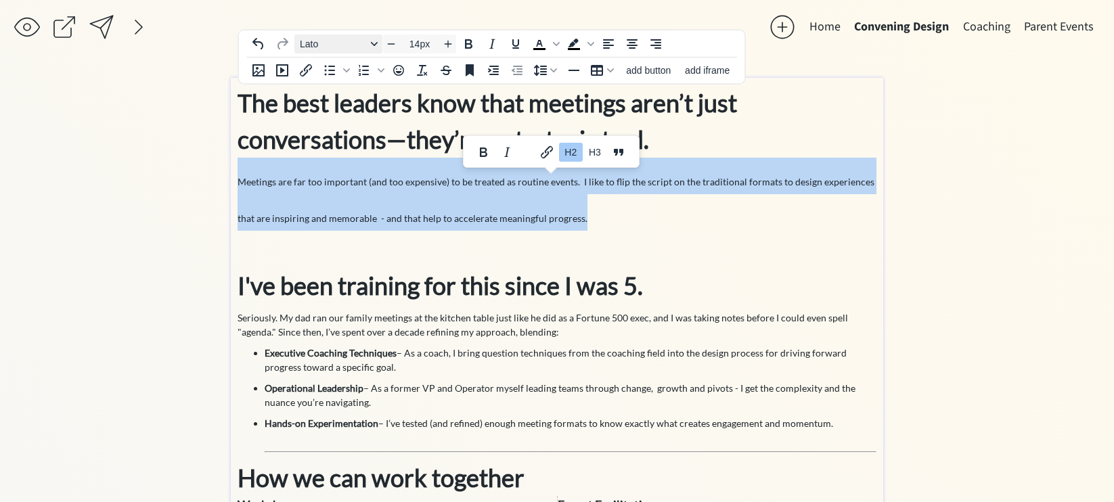
click at [375, 45] on icon "Font Lato" at bounding box center [374, 44] width 7 height 7
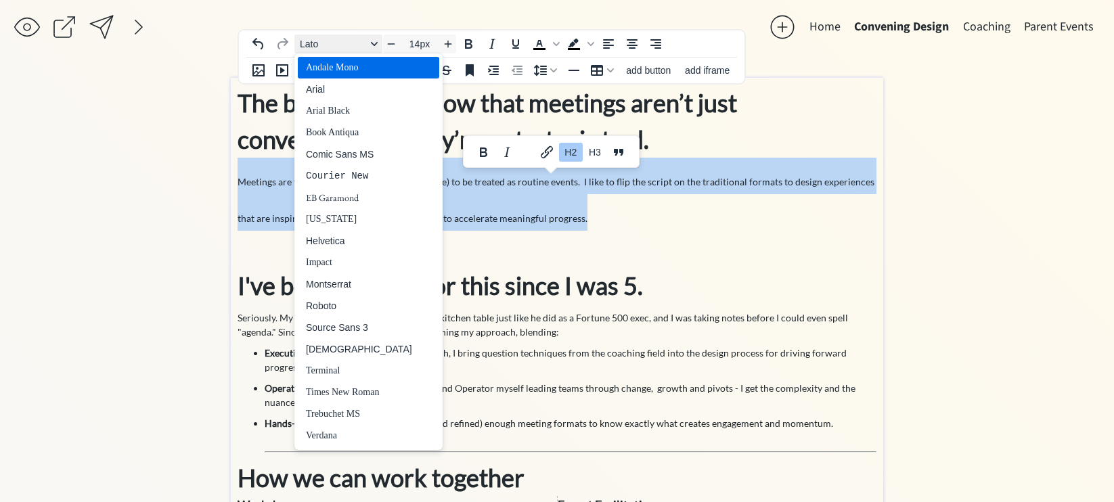
click at [343, 42] on span "Lato" at bounding box center [333, 44] width 66 height 11
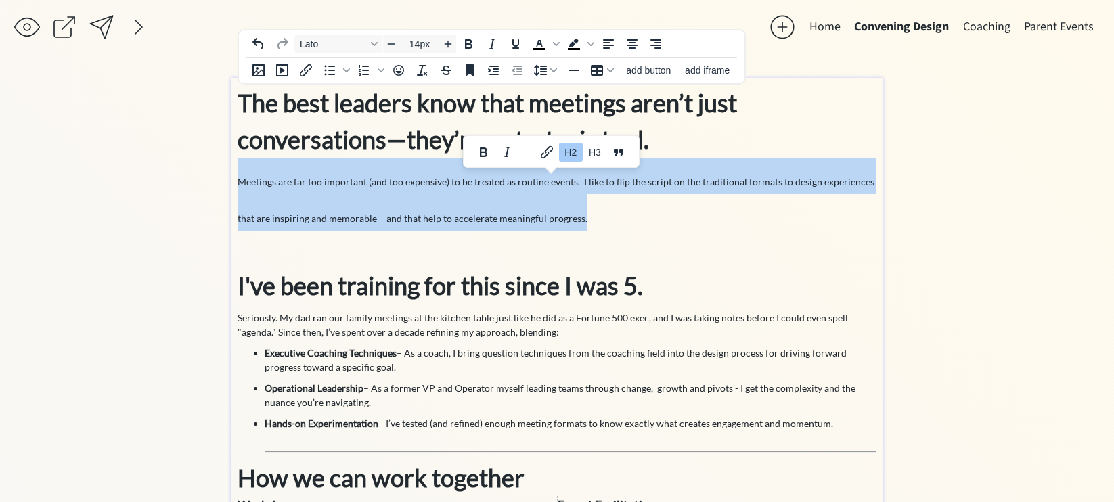
click at [385, 178] on span "Meetings are far too important (and too expensive) to be treated as routine eve…" at bounding box center [555, 200] width 637 height 48
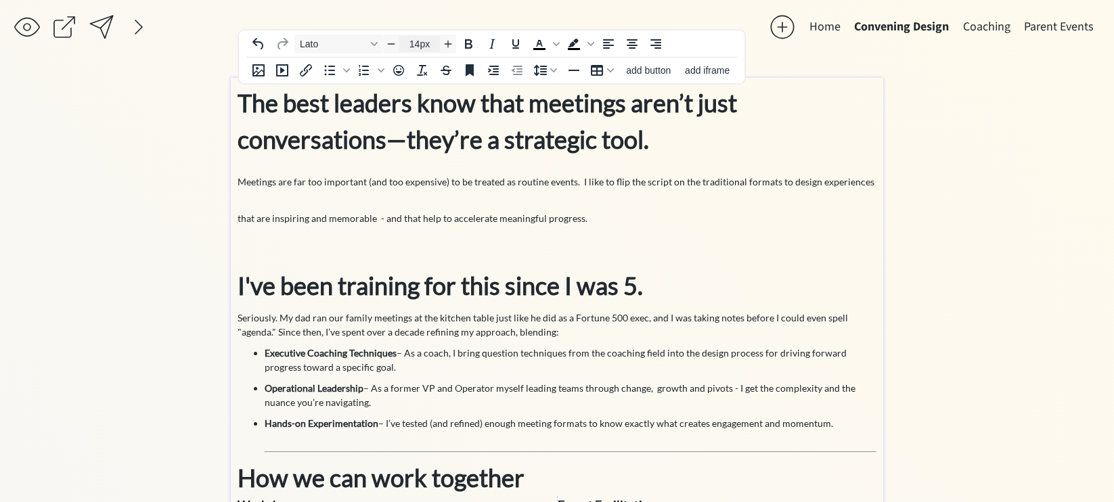
click at [415, 41] on input "14px" at bounding box center [419, 44] width 41 height 16
click at [421, 74] on icon "Clear formatting" at bounding box center [422, 70] width 16 height 16
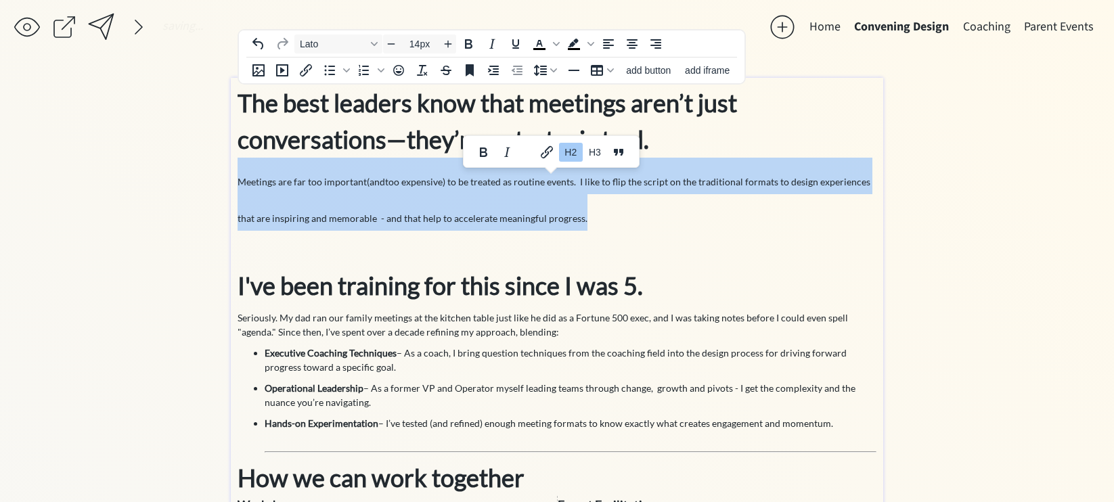
drag, startPoint x: 598, startPoint y: 221, endPoint x: 237, endPoint y: 181, distance: 362.9
click at [237, 181] on h2 "The best leaders know that meetings aren’t just conversations—they’re a strateg…" at bounding box center [556, 176] width 639 height 183
click at [422, 69] on icon "Clear formatting" at bounding box center [422, 70] width 16 height 16
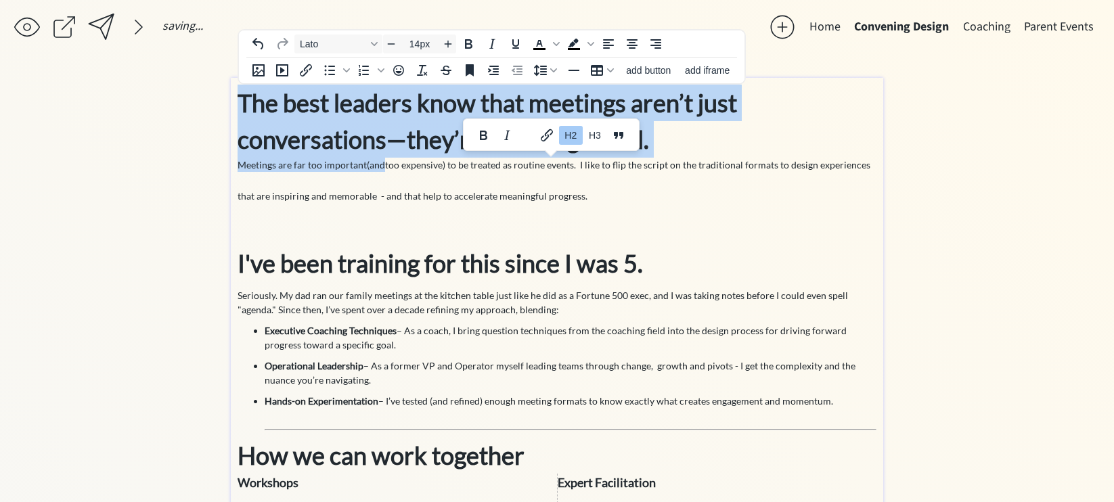
click at [468, 202] on h2 "The best leaders know that meetings aren’t just conversations—they’re a strateg…" at bounding box center [556, 165] width 639 height 160
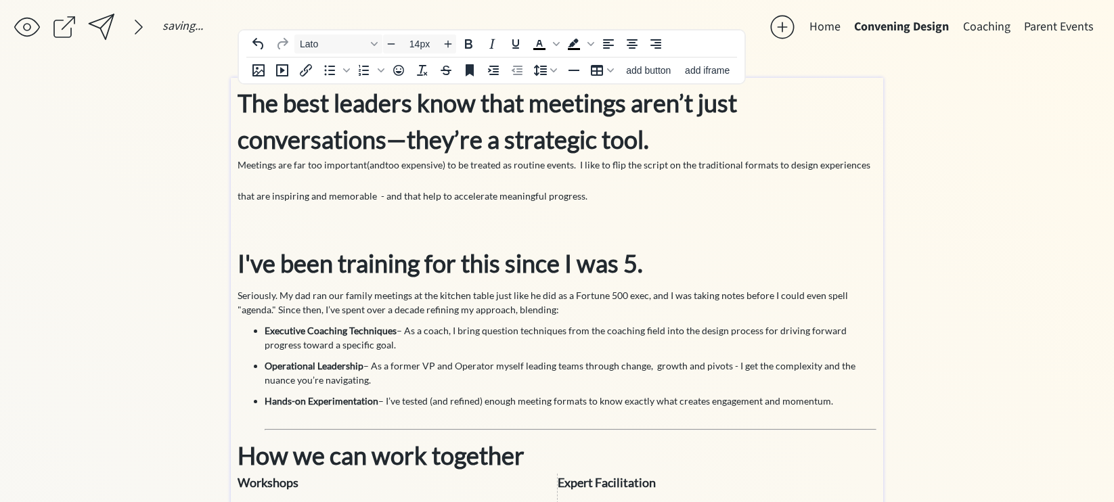
click at [284, 190] on h2 "The best leaders know that meetings aren’t just conversations—they’re a strateg…" at bounding box center [556, 165] width 639 height 160
click at [282, 229] on h2 "The best leaders know that meetings aren’t just conversations—they’re a strateg…" at bounding box center [556, 165] width 639 height 160
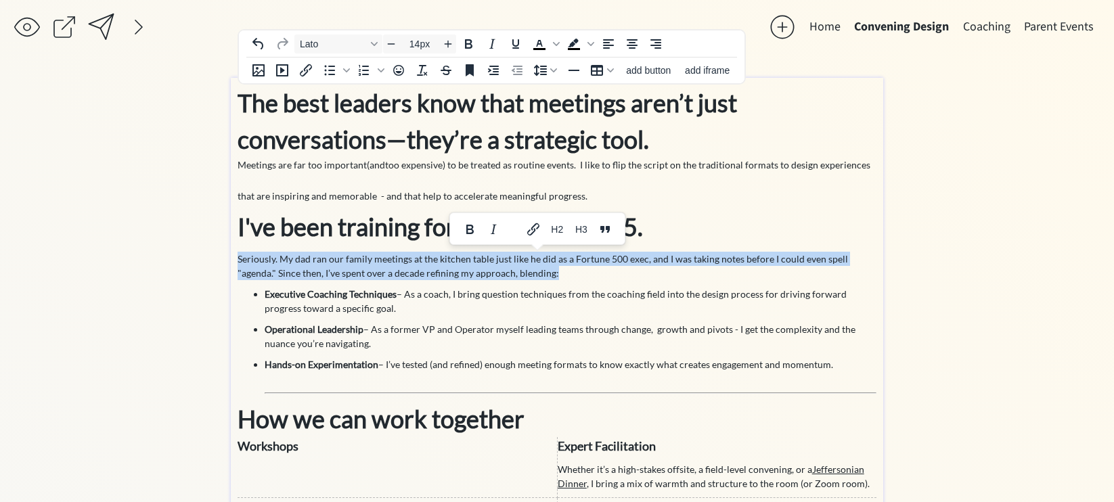
copy p "Seriously. My dad ran our family meetings at the kitchen table just like he did…"
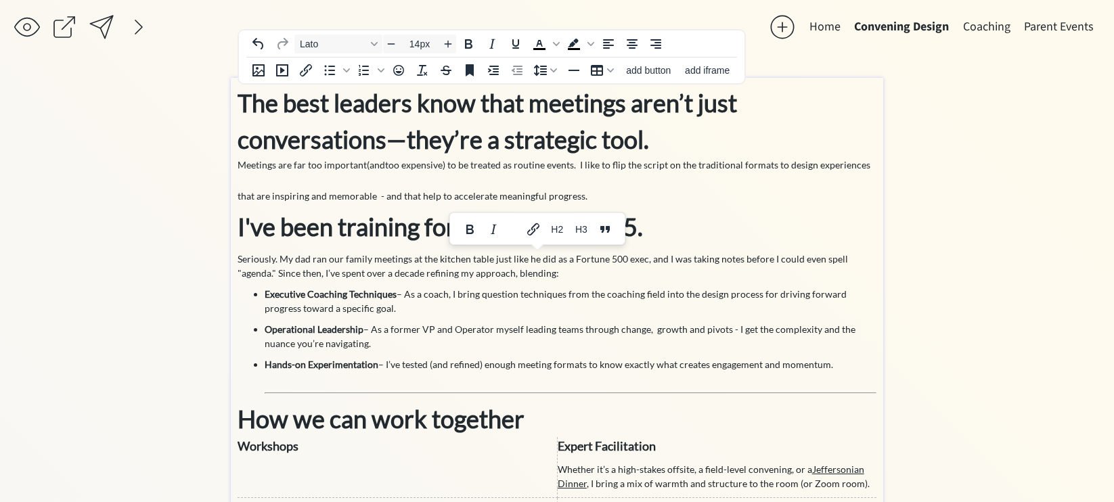
click at [606, 203] on h2 "The best leaders know that meetings aren’t just conversations—they’re a strateg…" at bounding box center [556, 147] width 639 height 124
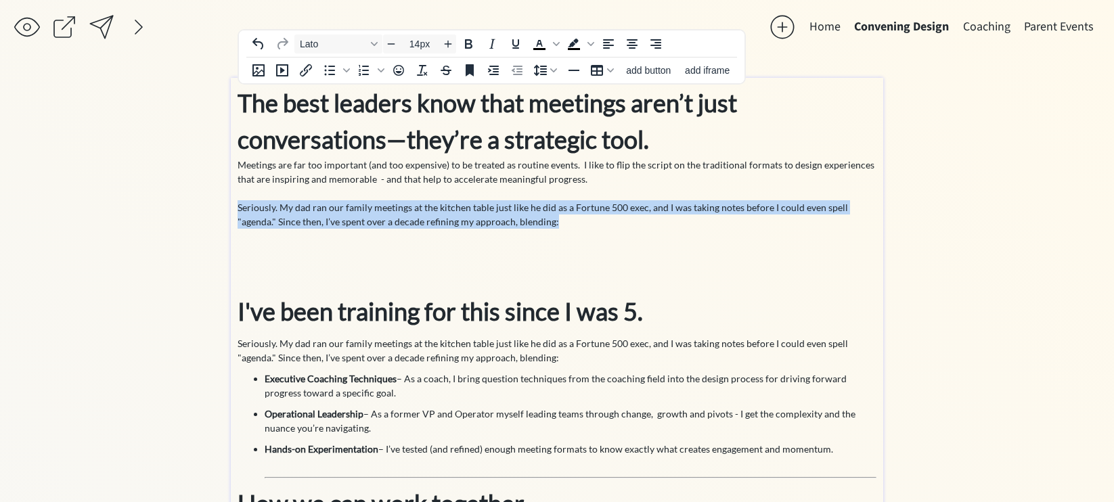
drag, startPoint x: 577, startPoint y: 218, endPoint x: 239, endPoint y: 207, distance: 338.5
click at [239, 207] on p "Seriously. My dad ran our family meetings at the kitchen table just like he did…" at bounding box center [556, 214] width 639 height 28
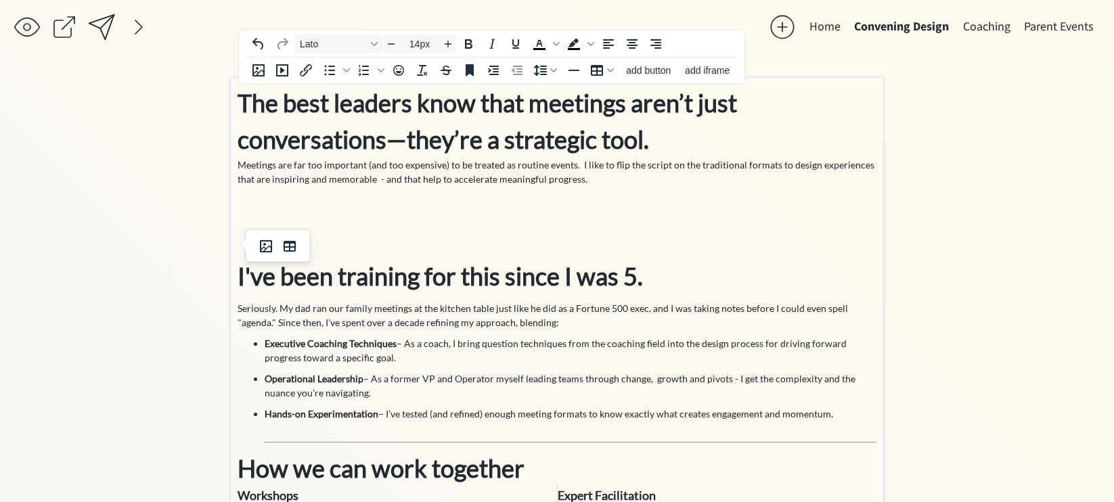
click at [239, 167] on h2 "The best leaders know that meetings aren’t just conversations—they’re a strateg…" at bounding box center [556, 143] width 639 height 116
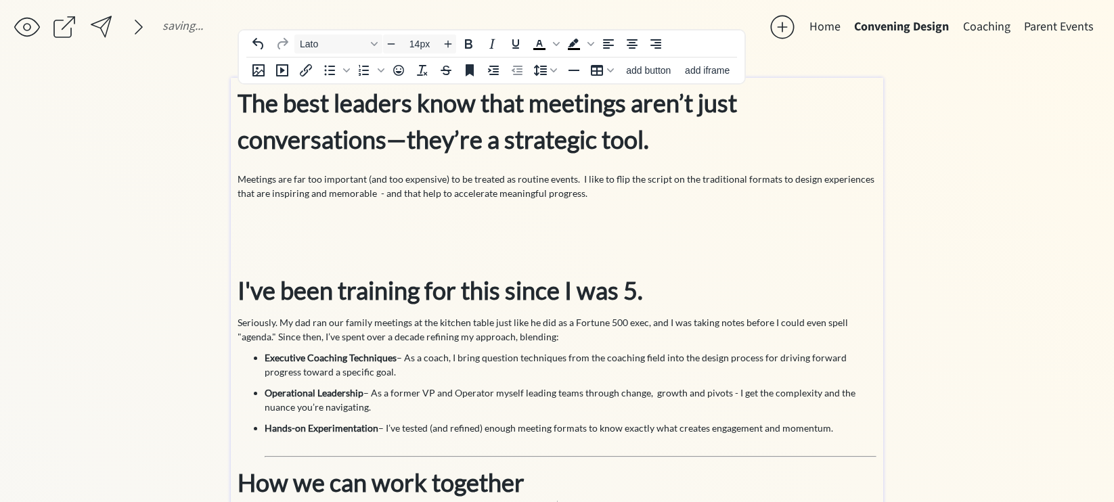
click at [390, 228] on p at bounding box center [556, 221] width 639 height 14
click at [624, 198] on h2 "The best leaders know that meetings aren’t just conversations—they’re a strateg…" at bounding box center [556, 150] width 639 height 130
click at [729, 181] on h2 "The best leaders know that meetings aren’t just conversations—they’re a strateg…" at bounding box center [556, 150] width 639 height 130
drag, startPoint x: 382, startPoint y: 195, endPoint x: 398, endPoint y: 194, distance: 16.3
click at [398, 194] on h2 "The best leaders know that meetings aren’t just conversations—they’re a strateg…" at bounding box center [556, 150] width 639 height 130
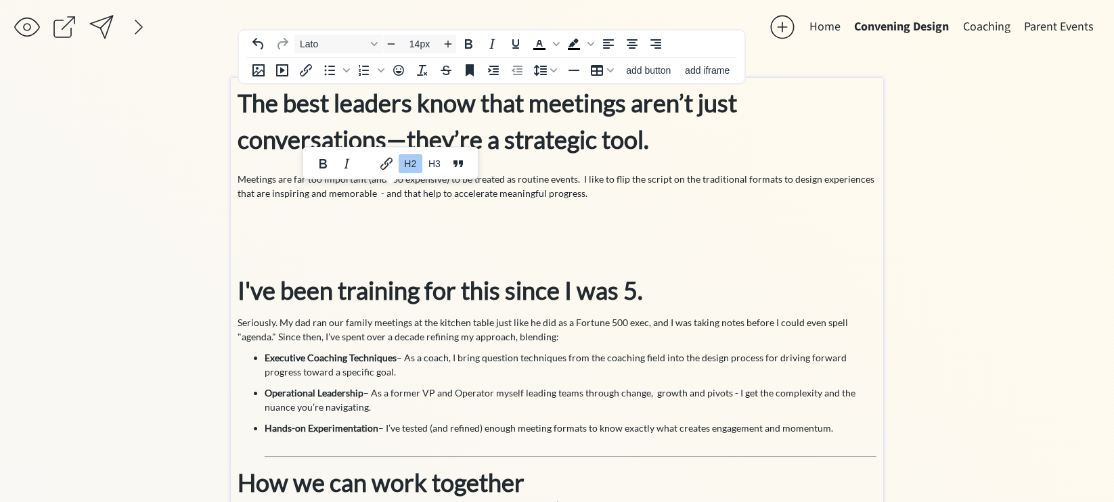
click at [426, 194] on h2 "The best leaders know that meetings aren’t just conversations—they’re a strateg…" at bounding box center [556, 150] width 639 height 130
drag, startPoint x: 418, startPoint y: 194, endPoint x: 449, endPoint y: 196, distance: 30.5
click at [449, 196] on h2 "The best leaders know that meetings aren’t just conversations—they’re a strateg…" at bounding box center [556, 150] width 639 height 130
click at [380, 201] on h2 "The best leaders know that meetings aren’t just conversations—they’re a strateg…" at bounding box center [556, 150] width 639 height 130
click at [396, 196] on h2 "The best leaders know that meetings aren’t just conversations—they’re a strateg…" at bounding box center [556, 150] width 639 height 130
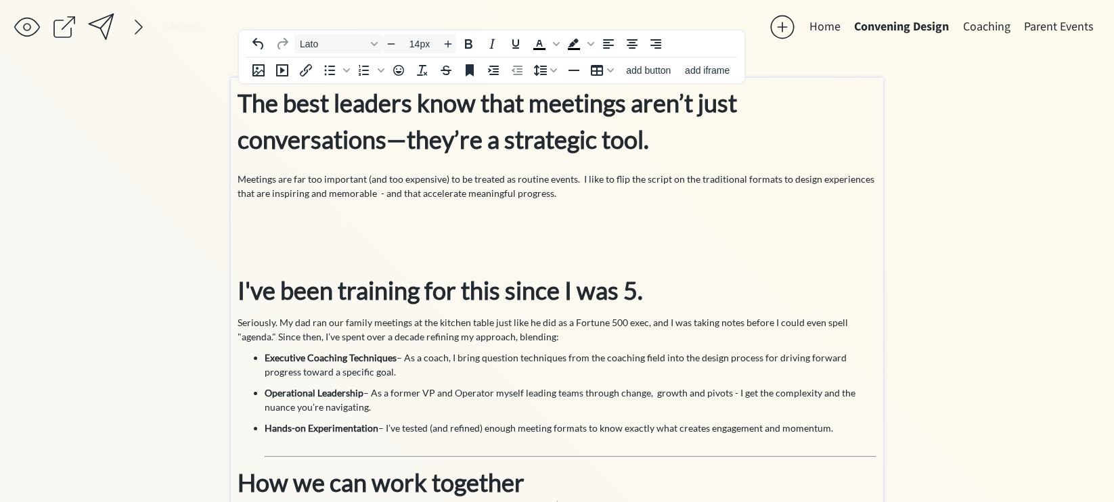
click at [380, 194] on h2 "The best leaders know that meetings aren’t just conversations—they’re a strateg…" at bounding box center [556, 150] width 639 height 130
click at [271, 193] on h2 "The best leaders know that meetings aren’t just conversations—they’re a strateg…" at bounding box center [556, 150] width 639 height 130
drag, startPoint x: 399, startPoint y: 195, endPoint x: 415, endPoint y: 196, distance: 16.3
click at [415, 196] on h2 "The best leaders know that meetings aren’t just conversations—they’re a strateg…" at bounding box center [556, 150] width 639 height 130
drag, startPoint x: 568, startPoint y: 194, endPoint x: 520, endPoint y: 194, distance: 47.4
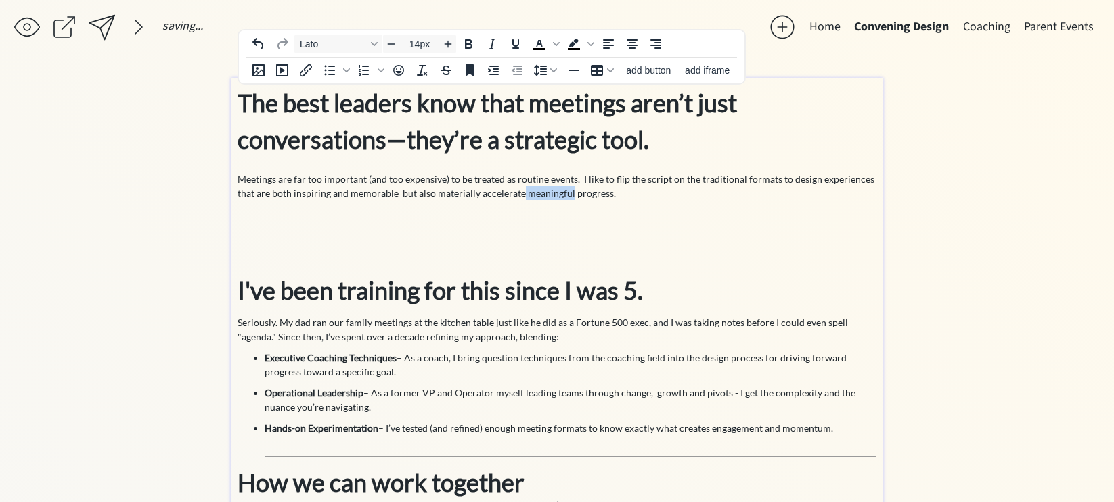
click at [520, 194] on h2 "The best leaders know that meetings aren’t just conversations—they’re a strateg…" at bounding box center [556, 150] width 639 height 130
click at [563, 219] on p at bounding box center [556, 221] width 639 height 14
click at [409, 238] on h2 at bounding box center [556, 253] width 639 height 37
click at [373, 227] on p "80% of a great convening h" at bounding box center [556, 221] width 639 height 14
drag, startPoint x: 373, startPoint y: 227, endPoint x: 235, endPoint y: 225, distance: 138.0
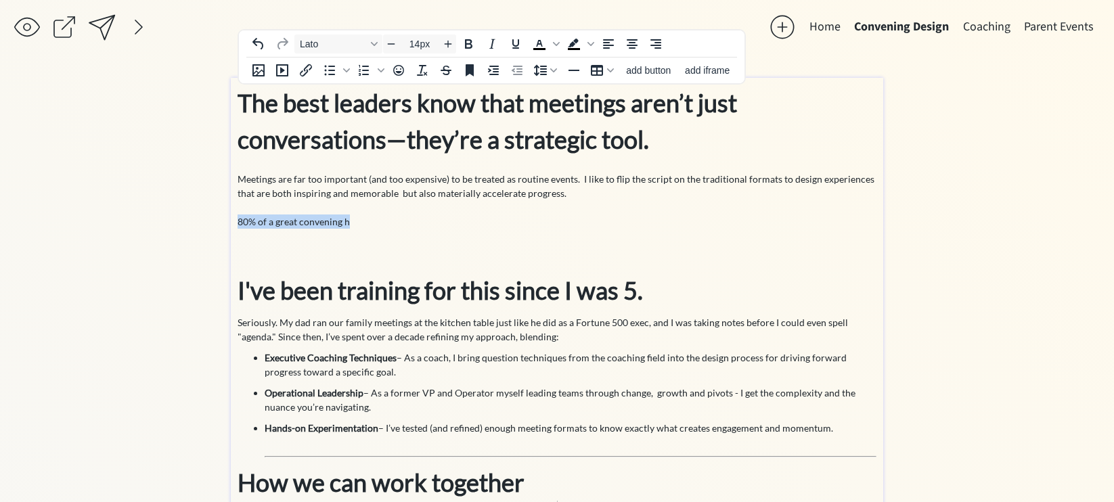
click at [235, 225] on div "The best leaders know that meetings aren’t just conversations—they’re a strateg…" at bounding box center [557, 454] width 652 height 752
click at [306, 223] on p "80% of a great convening happens before the convening itself." at bounding box center [556, 221] width 639 height 14
drag, startPoint x: 510, startPoint y: 221, endPoint x: 317, endPoint y: 238, distance: 194.3
click at [317, 239] on div "The best leaders know that meetings aren’t just conversations—they’re a strateg…" at bounding box center [556, 450] width 639 height 731
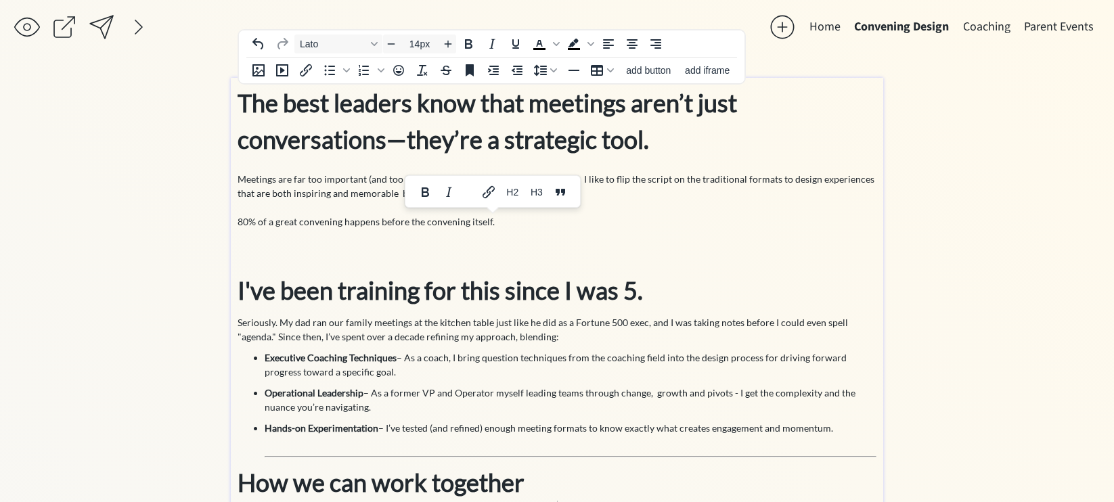
click at [266, 226] on p "80% of a great convening happens before the convening itself." at bounding box center [556, 221] width 639 height 14
drag, startPoint x: 522, startPoint y: 220, endPoint x: 240, endPoint y: 219, distance: 282.8
click at [238, 220] on p "80% of a great convening happens before the convening itself." at bounding box center [556, 221] width 639 height 14
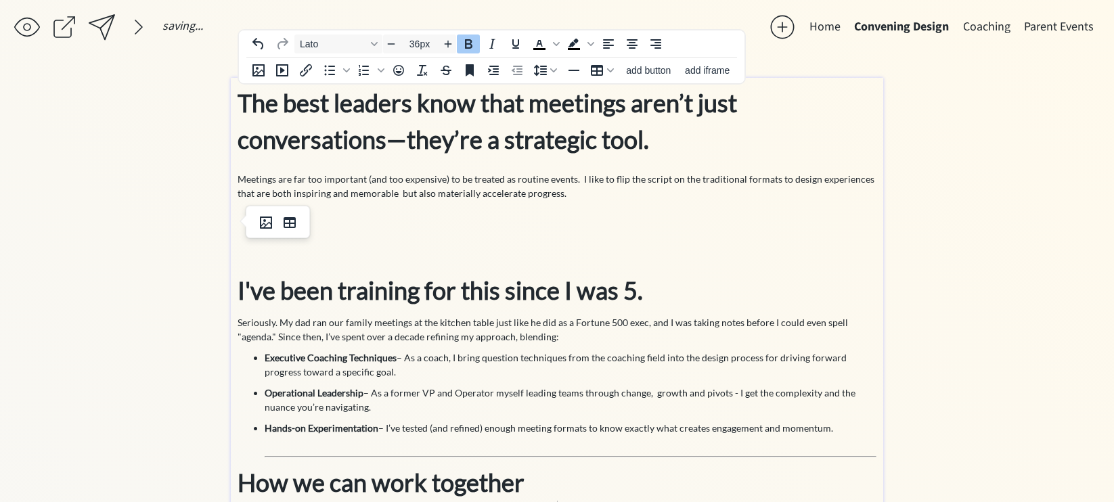
click at [352, 145] on strong "The best leaders know that meetings aren’t just conversations—they’re a strateg…" at bounding box center [486, 121] width 499 height 66
click at [338, 228] on p at bounding box center [556, 221] width 639 height 14
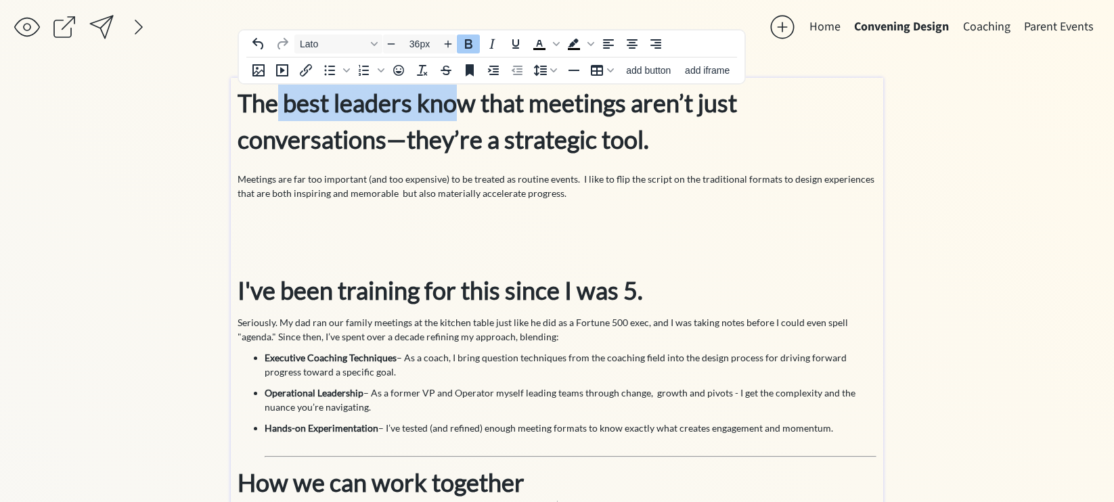
drag, startPoint x: 452, startPoint y: 109, endPoint x: 277, endPoint y: 110, distance: 174.6
click at [277, 110] on strong "The best leaders know that meetings aren’t just conversations—they’re a strateg…" at bounding box center [486, 121] width 499 height 66
copy strong "best leaders kno"
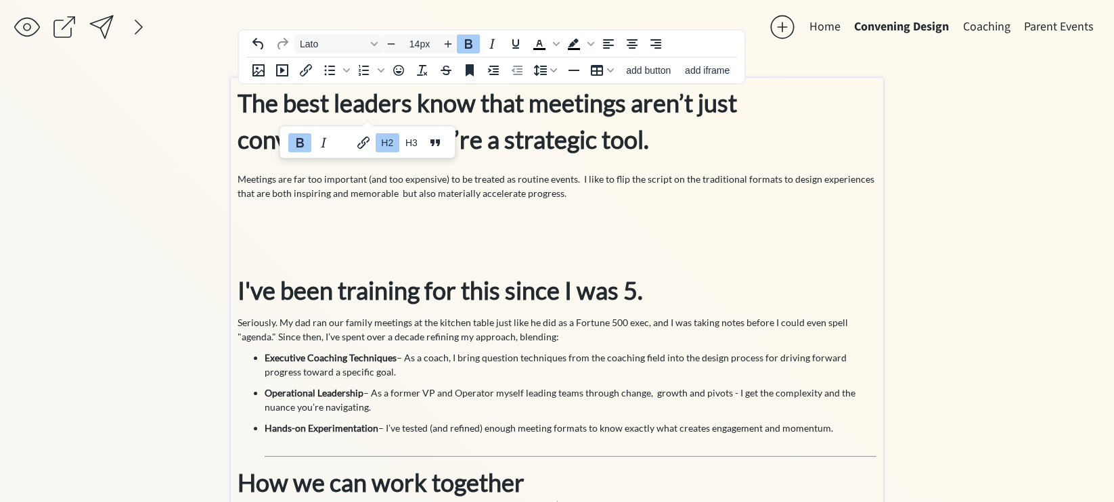
click at [272, 231] on div "The best leaders know that meetings aren’t just conversations—they’re a strateg…" at bounding box center [556, 450] width 639 height 731
click at [248, 229] on div "The best leaders know that meetings aren’t just conversations—they’re a strateg…" at bounding box center [556, 450] width 639 height 731
click at [287, 229] on div "The best leaders know that meetings aren’t just conversations—they’re a strateg…" at bounding box center [556, 450] width 639 height 731
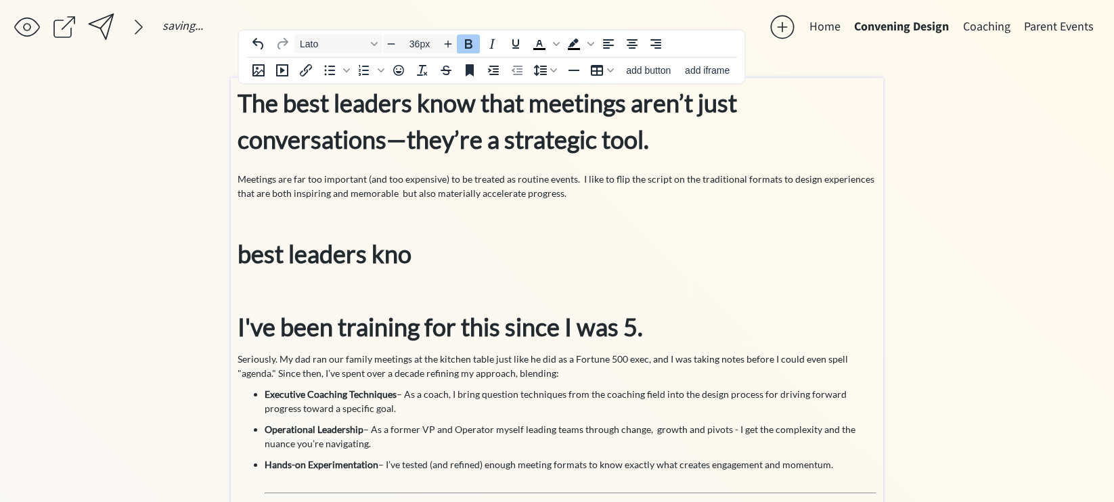
drag, startPoint x: 435, startPoint y: 251, endPoint x: 228, endPoint y: 252, distance: 207.1
click at [228, 253] on div "saving... Home Convening Design Coaching Parent Events click to upload a pictur…" at bounding box center [557, 443] width 1114 height 886
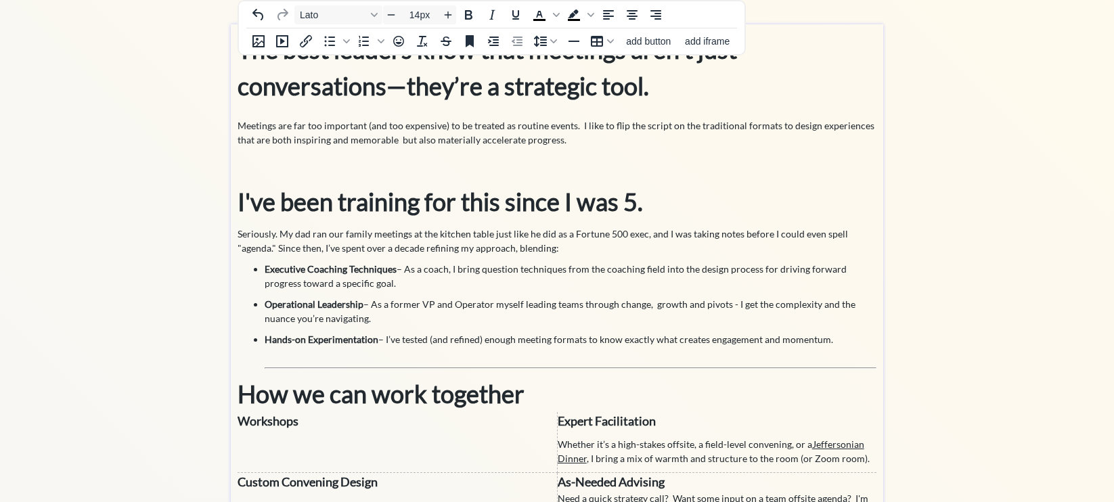
scroll to position [135, 0]
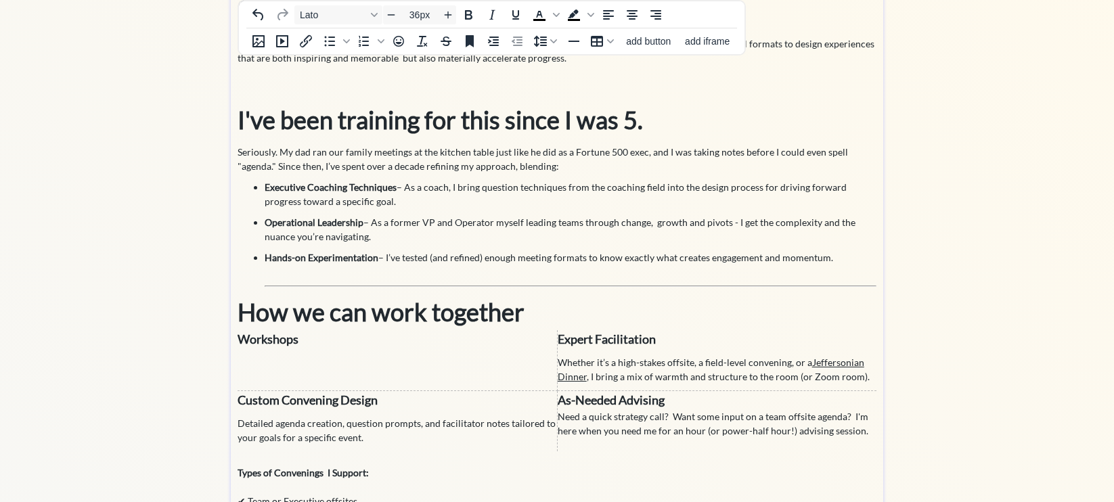
click at [242, 313] on strong "How we can work together" at bounding box center [380, 312] width 287 height 30
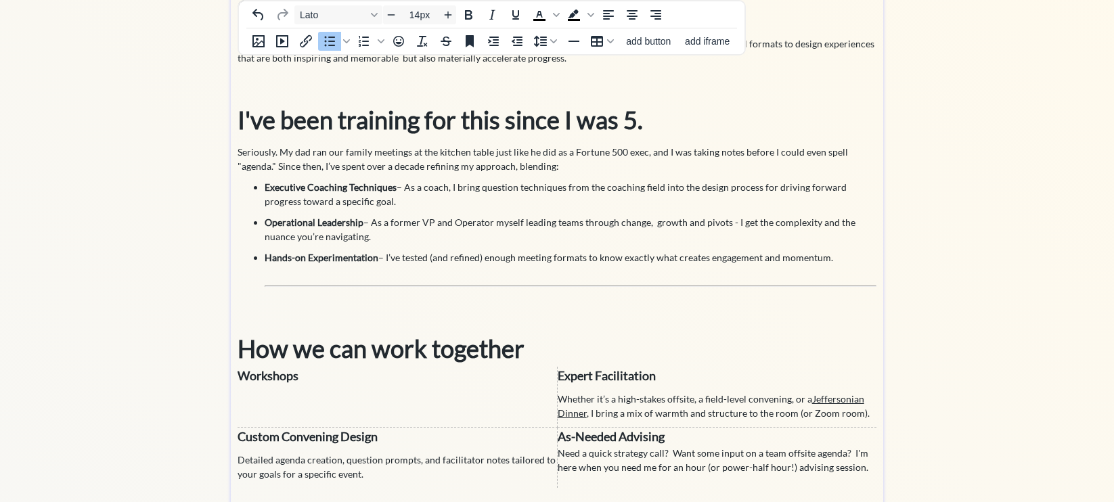
click at [298, 269] on p "Hands-on Experimentation – I’ve tested (and refined) enough meeting formats to …" at bounding box center [571, 264] width 612 height 28
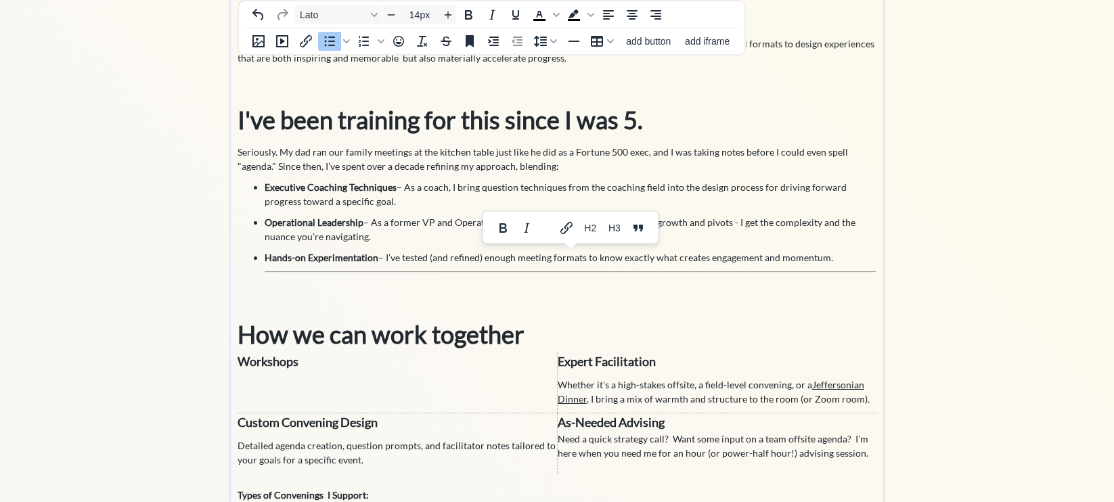
click at [806, 271] on li "Hands-on Experimentation – I’ve tested (and refined) enough meeting formats to …" at bounding box center [571, 261] width 612 height 22
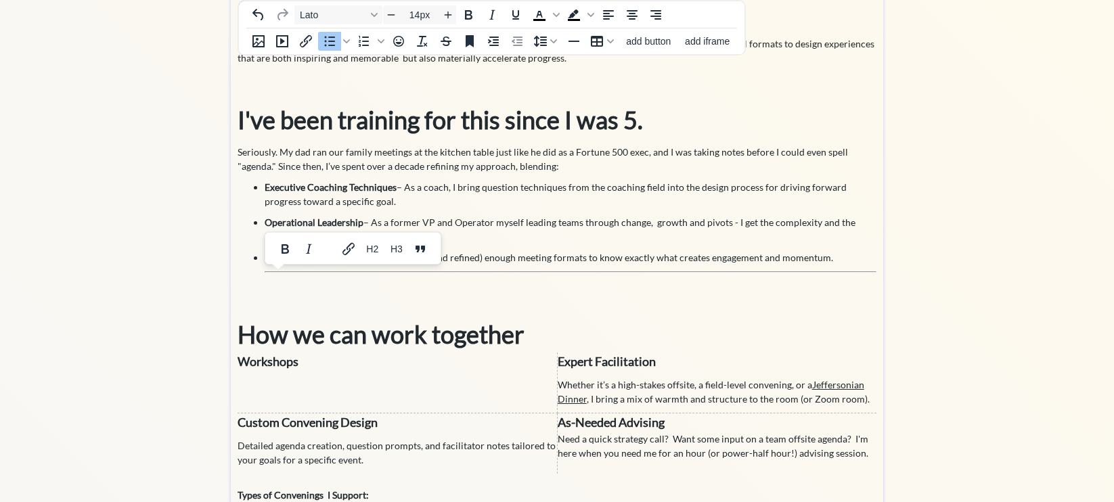
drag, startPoint x: 875, startPoint y: 277, endPoint x: 874, endPoint y: 263, distance: 14.9
click at [874, 263] on div "The best leaders know that meetings aren’t just conversations—they’re a strateg…" at bounding box center [556, 308] width 639 height 719
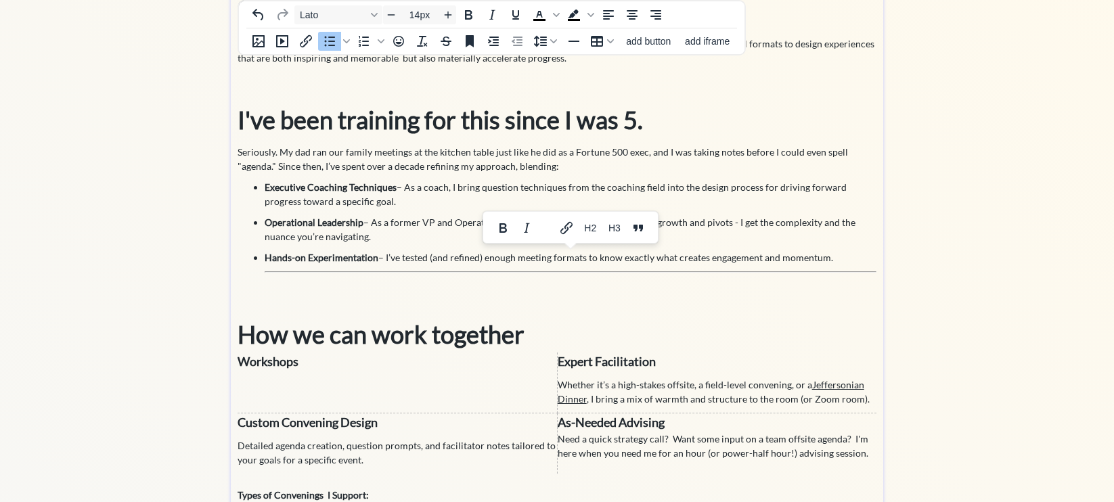
click at [296, 286] on h3 "How we can work together" at bounding box center [556, 315] width 639 height 73
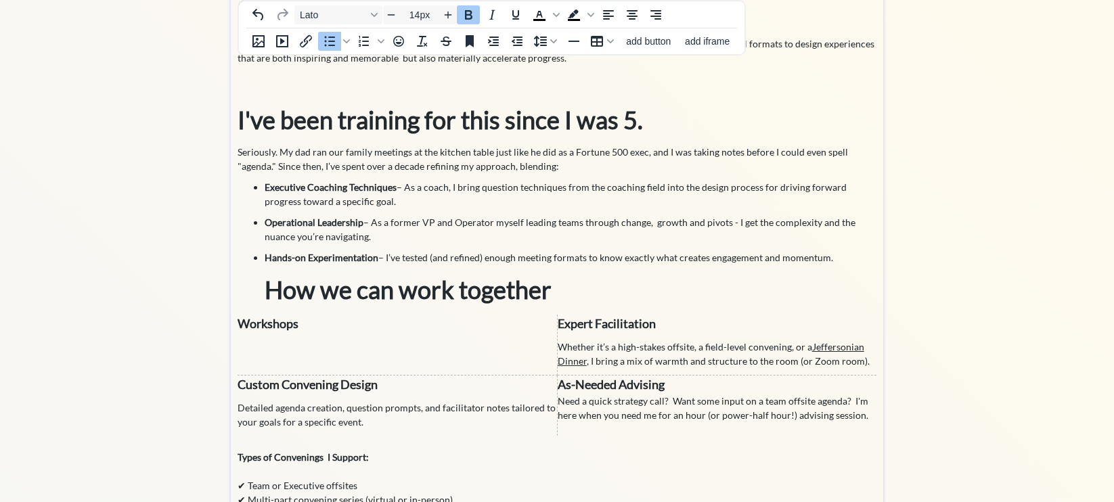
click at [845, 256] on p "Hands-on Experimentation – I’ve tested (and refined) enough meeting formats to …" at bounding box center [571, 257] width 612 height 14
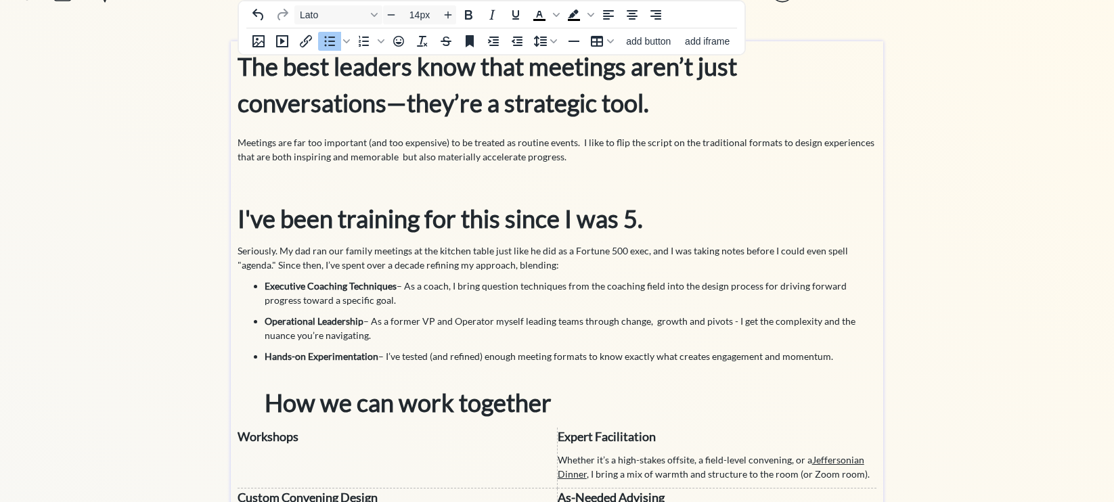
scroll to position [0, 0]
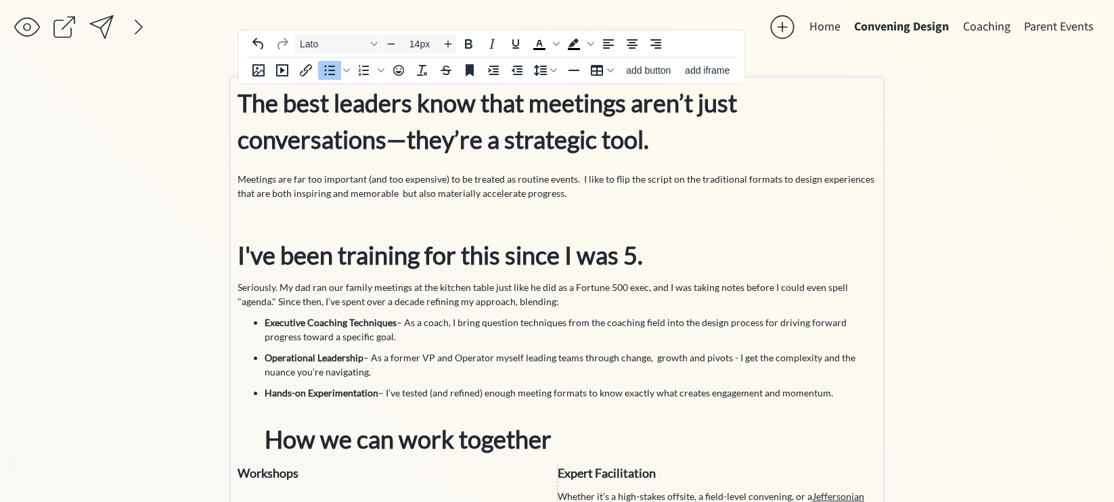
click at [457, 313] on div "The best leaders know that meetings aren’t just conversations—they’re a strateg…" at bounding box center [556, 432] width 639 height 695
click at [342, 290] on p "Seriously. My dad ran our family meetings at the kitchen table just like he did…" at bounding box center [556, 294] width 639 height 28
click at [318, 291] on p "Seriously. My dad ran our family meetings at the kitchen table just like he did…" at bounding box center [556, 294] width 639 height 28
click at [562, 292] on p "Seriously. My dad ran our family meetings at the kitchen table just like he did…" at bounding box center [556, 294] width 639 height 28
click at [591, 289] on p "Seriously. My dad ran our family meetings at the kitchen table just like he did…" at bounding box center [556, 294] width 639 height 28
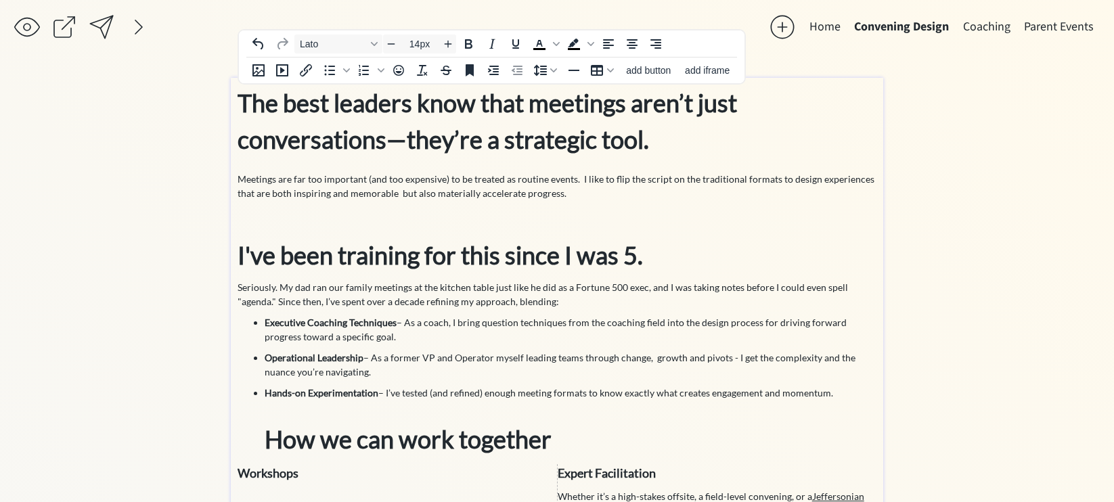
click at [605, 289] on p "Seriously. My dad ran our family meetings at the kitchen table just like he did…" at bounding box center [556, 294] width 639 height 28
click at [537, 291] on p "Seriously. My dad ran our family meetings at the kitchen table just like he did…" at bounding box center [556, 294] width 639 height 28
drag, startPoint x: 553, startPoint y: 290, endPoint x: 640, endPoint y: 291, distance: 87.3
click at [640, 291] on p "Seriously. My dad ran our family meetings at the kitchen table just like he did…" at bounding box center [556, 294] width 639 height 28
click at [634, 347] on ul "Executive Coaching Techniques – As a coach, I bring question techniques from th…" at bounding box center [556, 386] width 639 height 142
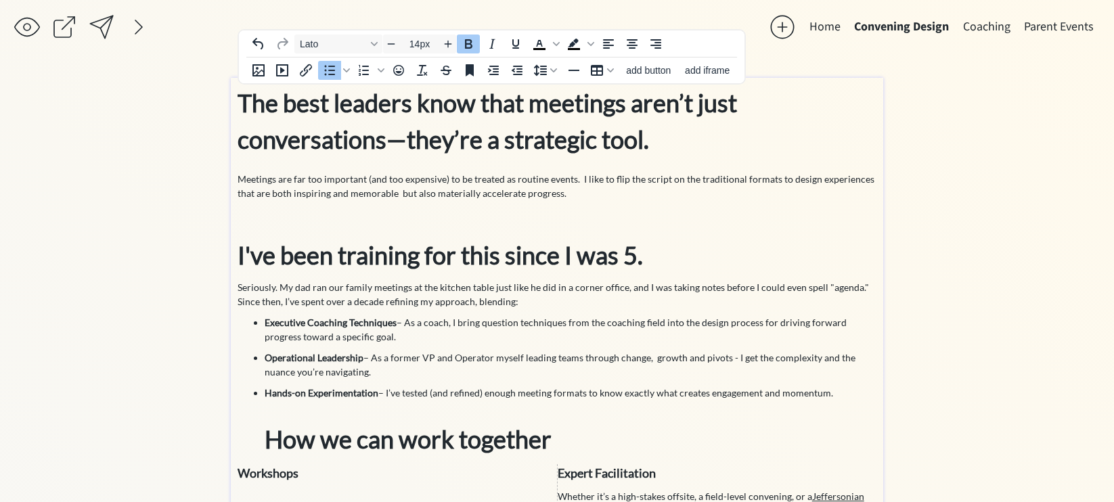
click at [333, 301] on p "Seriously. My dad ran our family meetings at the kitchen table just like he did…" at bounding box center [556, 294] width 639 height 28
click at [350, 302] on p "Seriously. My dad ran our family meetings at the kitchen table just like he did…" at bounding box center [556, 294] width 639 height 28
click at [442, 300] on p "Seriously. My dad ran our family meetings at the kitchen table just like he did…" at bounding box center [556, 294] width 639 height 28
click at [462, 303] on p "Seriously. My dad ran our family meetings at the kitchen table just like he did…" at bounding box center [556, 294] width 639 height 28
click at [442, 417] on li "Hands-on Experimentation – I’ve tested (and refined) enough meeting formats to …" at bounding box center [571, 422] width 612 height 72
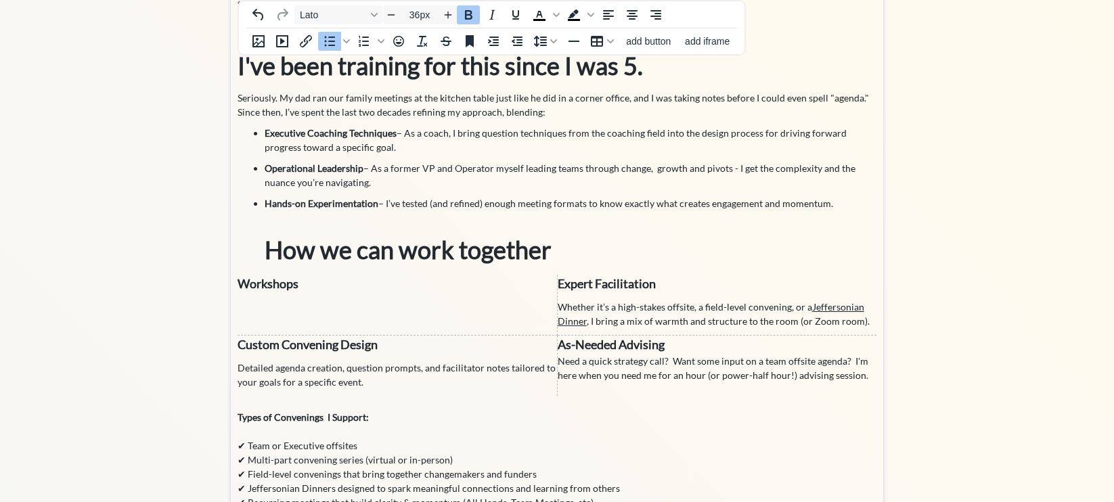
scroll to position [208, 0]
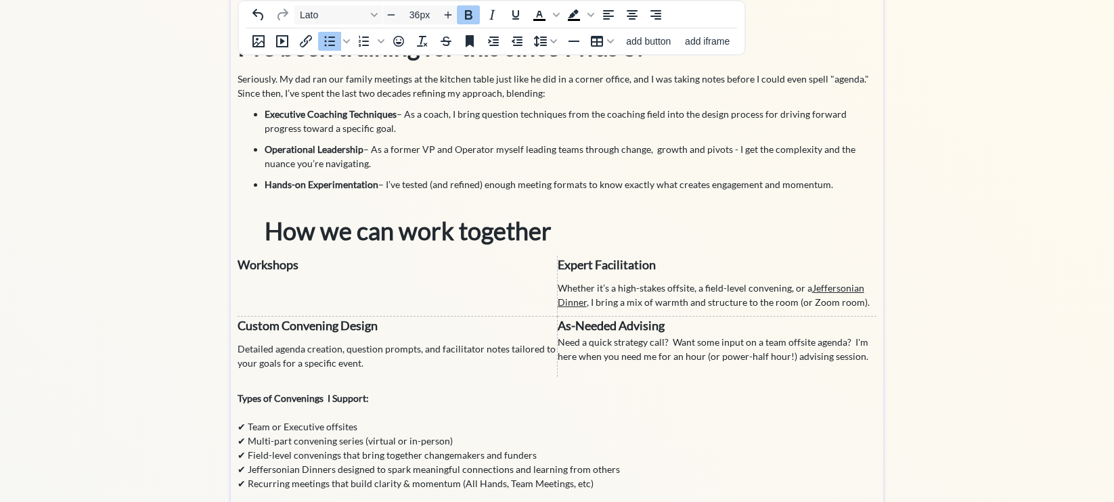
click at [399, 235] on strong "How we can work together" at bounding box center [408, 231] width 287 height 30
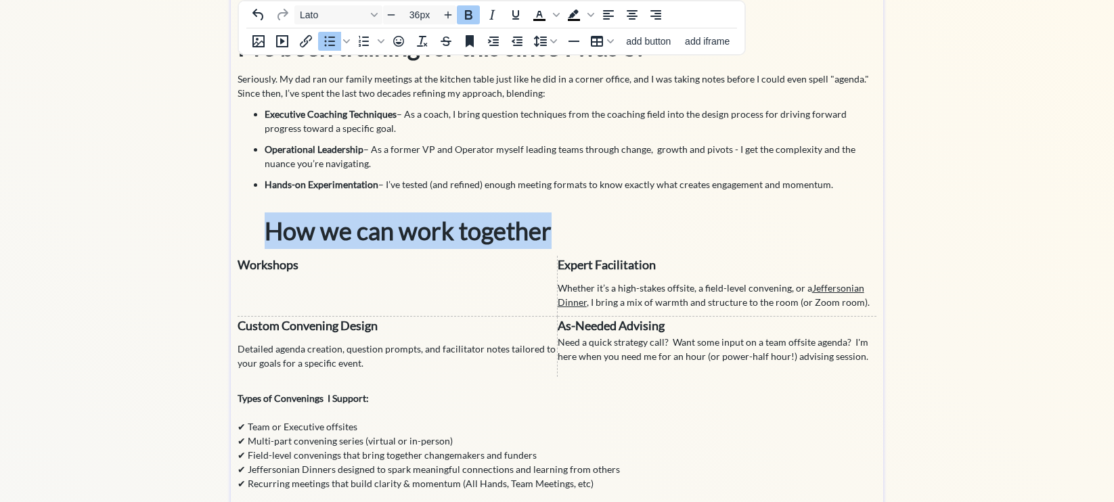
drag, startPoint x: 553, startPoint y: 234, endPoint x: 266, endPoint y: 235, distance: 286.9
click at [266, 235] on li "Hands-on Experimentation – I’ve tested (and refined) enough meeting formats to …" at bounding box center [571, 213] width 612 height 72
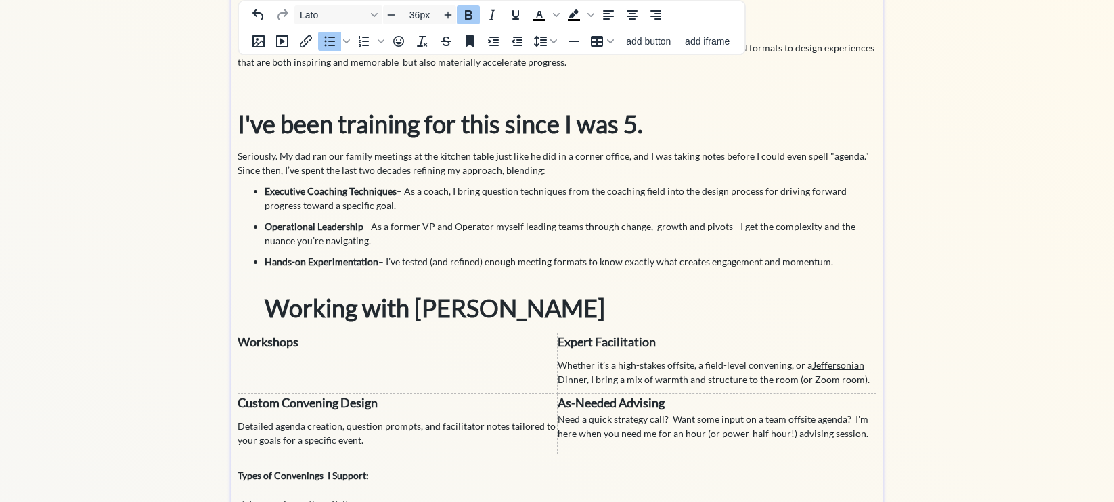
scroll to position [199, 0]
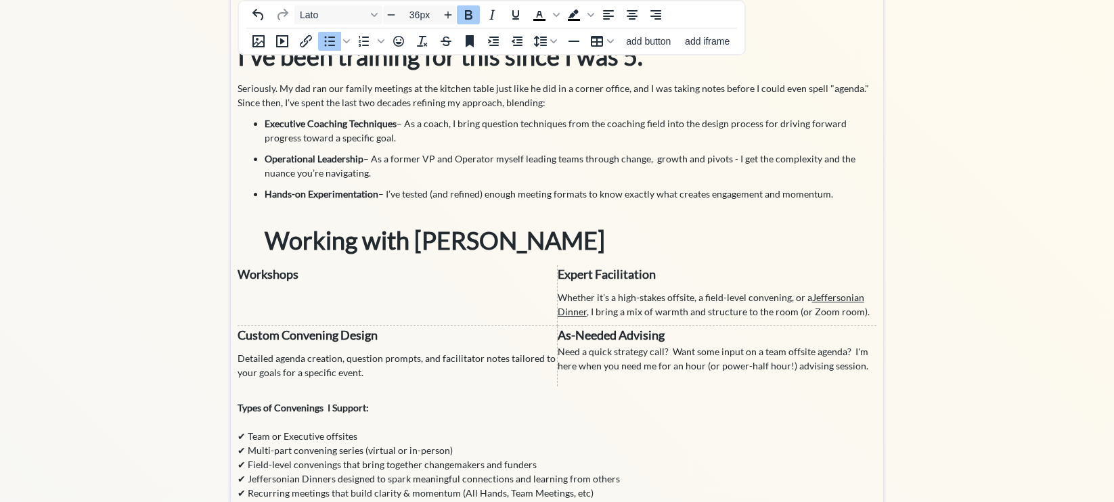
click at [265, 245] on strong "Working with [PERSON_NAME]" at bounding box center [435, 240] width 340 height 30
click at [341, 243] on strong "Working with [PERSON_NAME]" at bounding box center [435, 240] width 340 height 30
drag, startPoint x: 493, startPoint y: 242, endPoint x: 362, endPoint y: 240, distance: 130.6
click at [362, 241] on li "Hands-on Experimentation – I’ve tested (and refined) enough meeting formats to …" at bounding box center [571, 223] width 612 height 72
click at [269, 244] on strong "Working Together" at bounding box center [361, 240] width 193 height 30
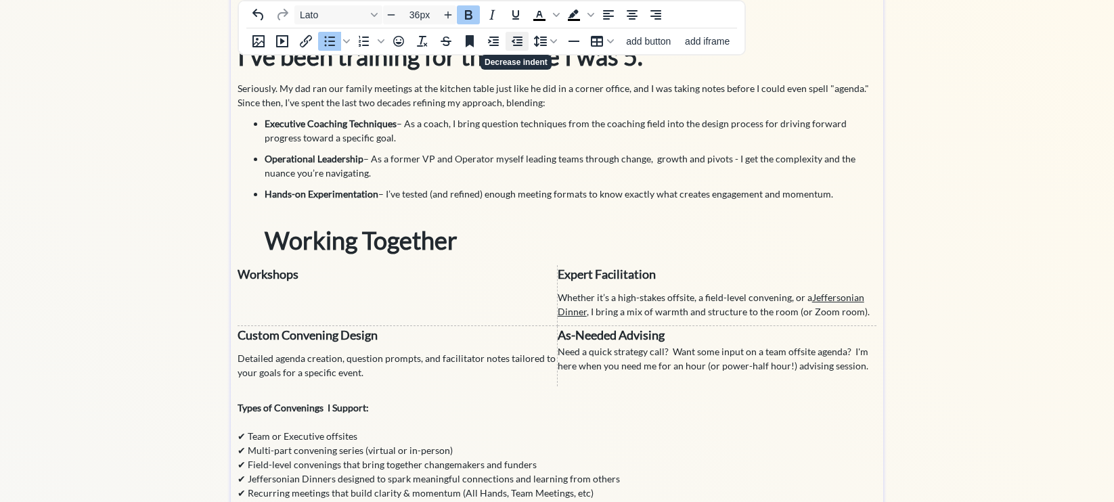
click at [515, 41] on icon "Decrease indent" at bounding box center [517, 41] width 16 height 16
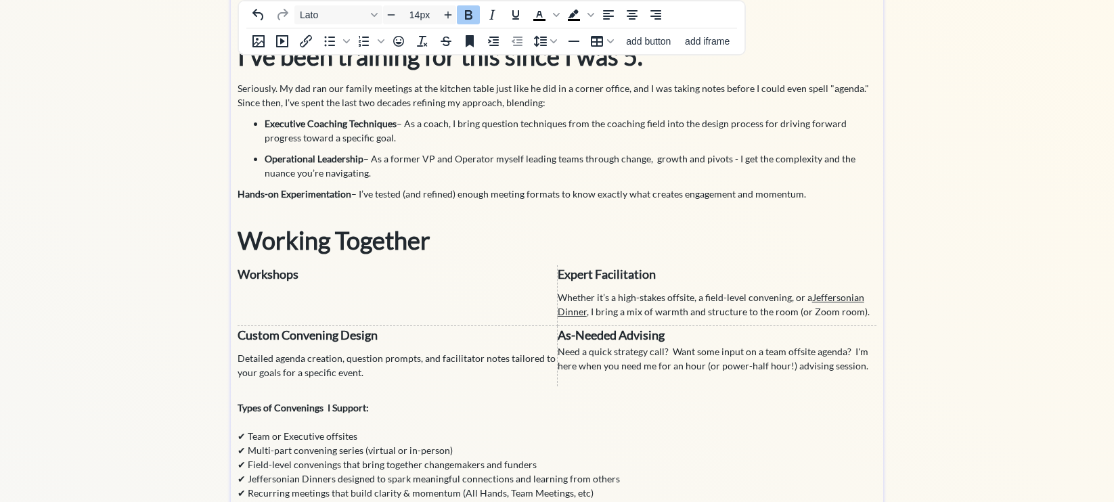
click at [238, 195] on strong "Hands-on Experimentation" at bounding box center [294, 194] width 114 height 12
click at [244, 240] on strong "Working Together" at bounding box center [333, 240] width 193 height 30
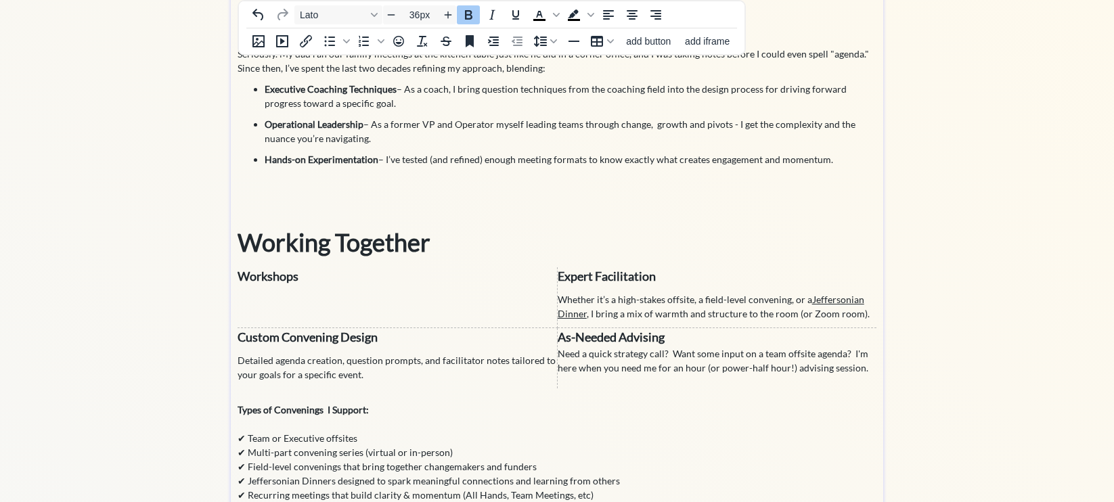
scroll to position [300, 0]
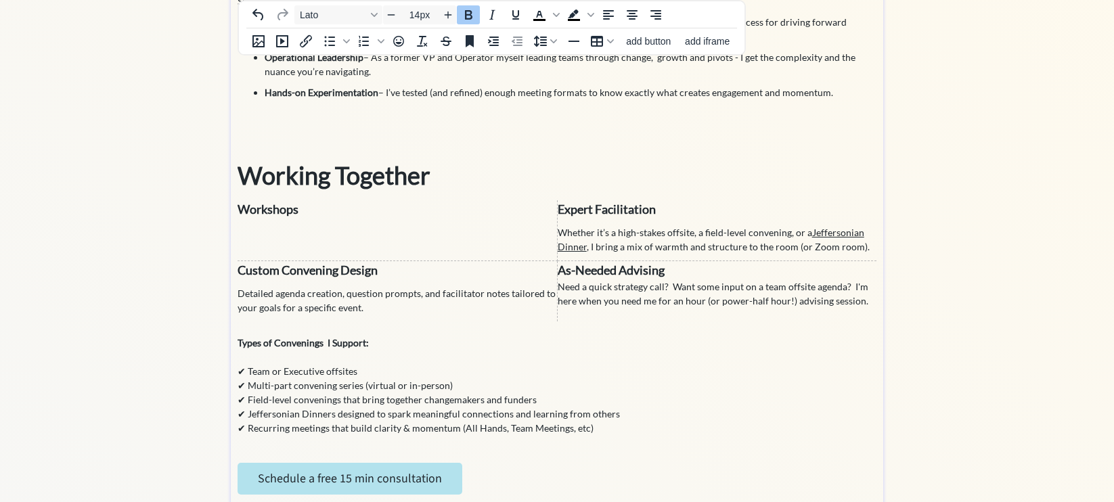
click at [288, 360] on p "✔ Team or Executive offsites ✔ Multi-part convening series (virtual or in-perso…" at bounding box center [556, 392] width 639 height 85
click at [310, 345] on strong "Types of Convenings I Support:" at bounding box center [302, 343] width 131 height 12
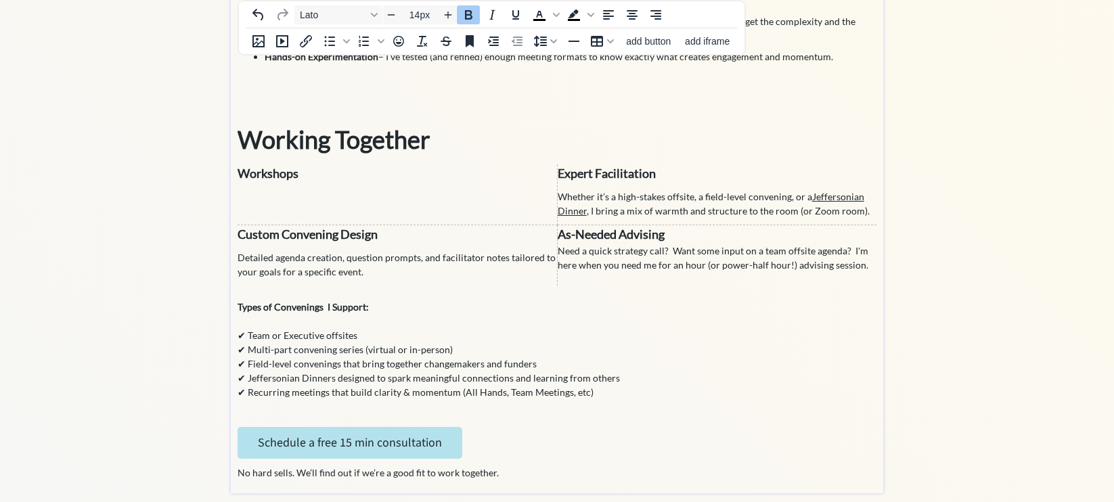
scroll to position [348, 0]
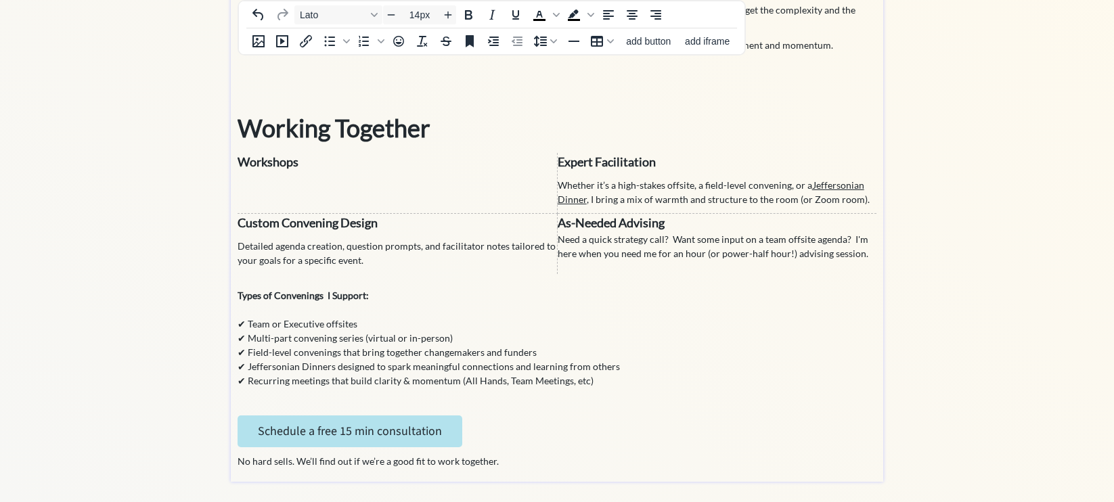
click at [293, 466] on p "No hard sells. We’ll find out if we’re a good fit to work together." at bounding box center [556, 461] width 639 height 14
drag, startPoint x: 296, startPoint y: 464, endPoint x: 239, endPoint y: 463, distance: 57.5
click at [238, 463] on p "No hard sells. We’ll find out if we’re a good fit to work together." at bounding box center [556, 461] width 639 height 14
drag, startPoint x: 258, startPoint y: 462, endPoint x: 235, endPoint y: 462, distance: 23.7
click at [235, 462] on div "The best leaders know that meetings aren’t just conversations—they’re a strateg…" at bounding box center [557, 106] width 652 height 752
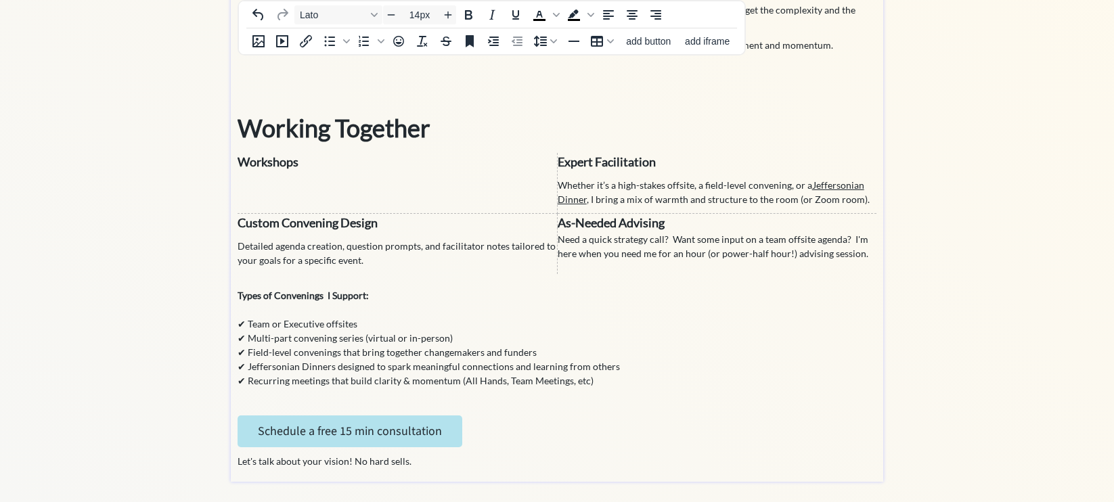
click at [314, 459] on p "Let's talk about your vision! No hard sells." at bounding box center [556, 461] width 639 height 14
click at [540, 454] on p "Let's talk about your vision! No hard sells." at bounding box center [556, 461] width 639 height 14
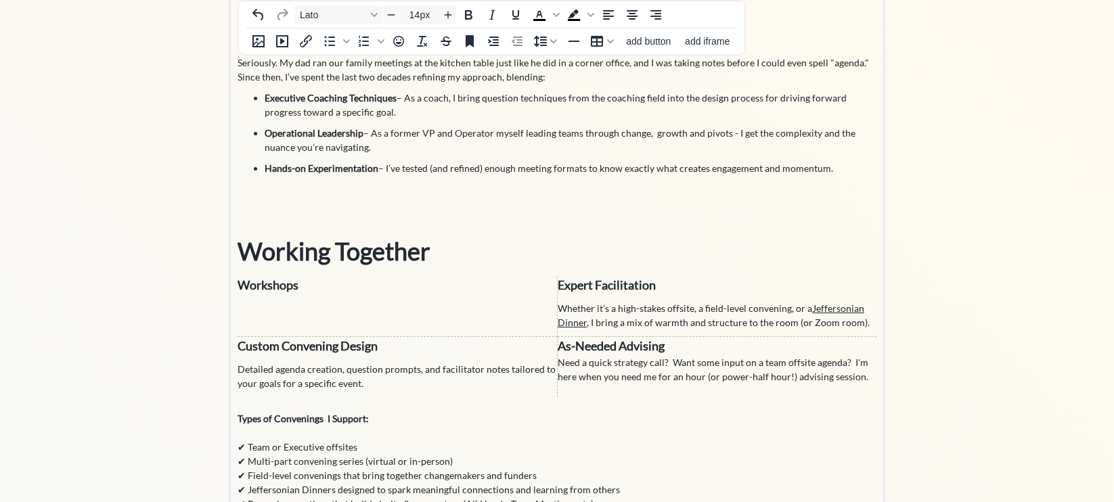
scroll to position [222, 0]
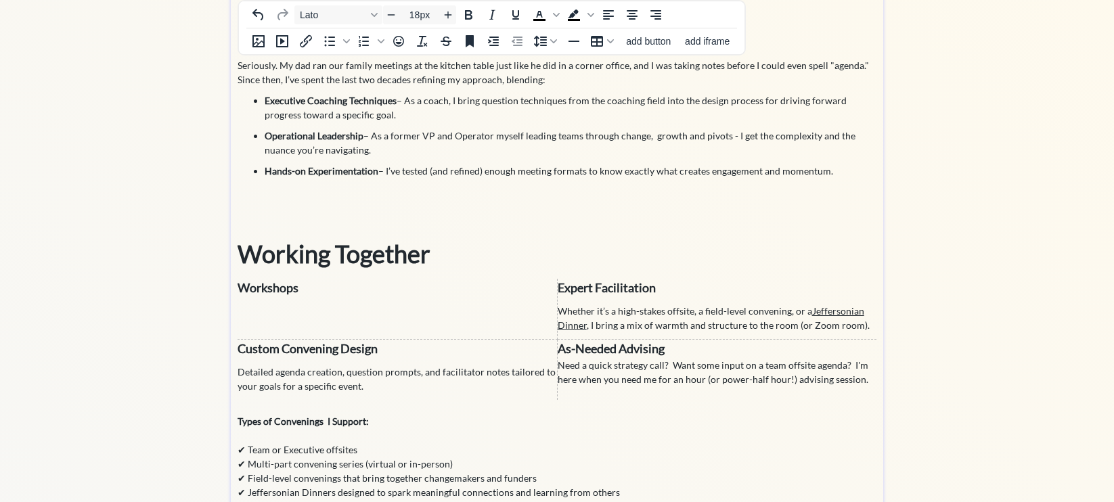
click at [372, 319] on td "Workshops" at bounding box center [396, 309] width 319 height 61
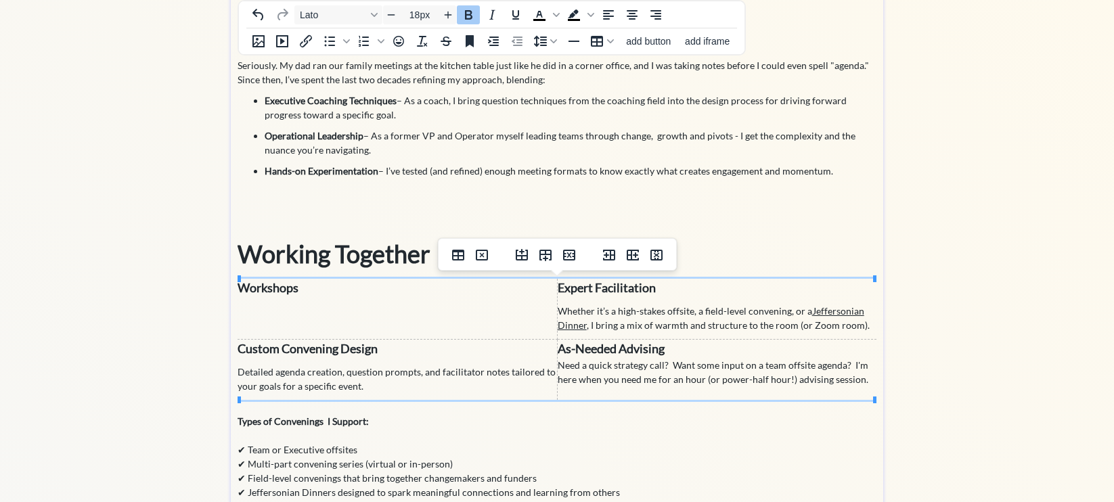
click at [280, 303] on td "Workshops" at bounding box center [396, 309] width 319 height 61
click at [298, 302] on td "Workshops" at bounding box center [396, 309] width 319 height 61
drag, startPoint x: 330, startPoint y: 372, endPoint x: 271, endPoint y: 371, distance: 58.9
click at [271, 371] on span "Detailed agenda creation, question prompts, and facilitator notes tailored to y…" at bounding box center [396, 379] width 318 height 26
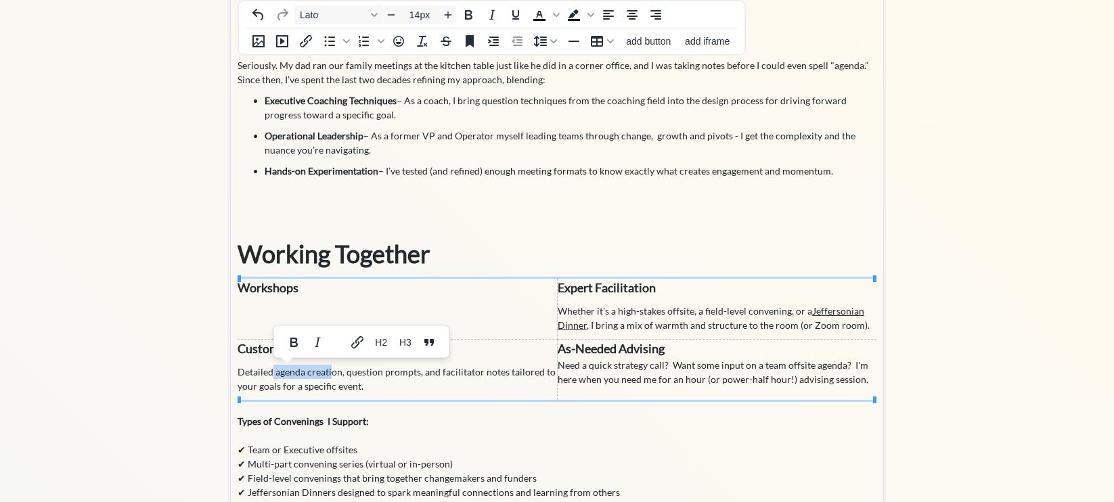
copy span "agenda creati"
click at [263, 319] on td "Workshops" at bounding box center [396, 309] width 319 height 61
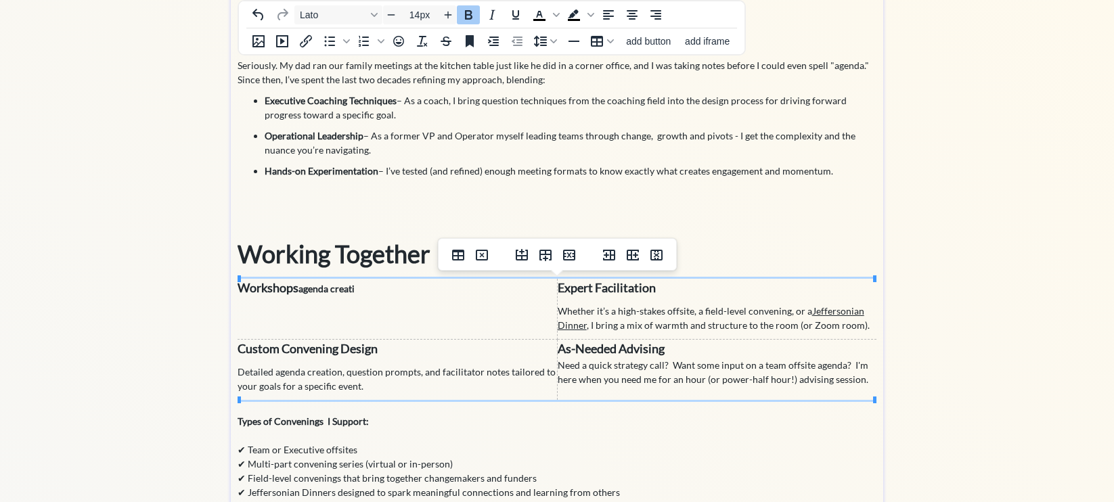
click at [302, 288] on span "agenda creati" at bounding box center [326, 289] width 56 height 12
drag, startPoint x: 304, startPoint y: 314, endPoint x: 238, endPoint y: 311, distance: 66.4
click at [238, 311] on td "Workshops agenda creati" at bounding box center [396, 309] width 319 height 61
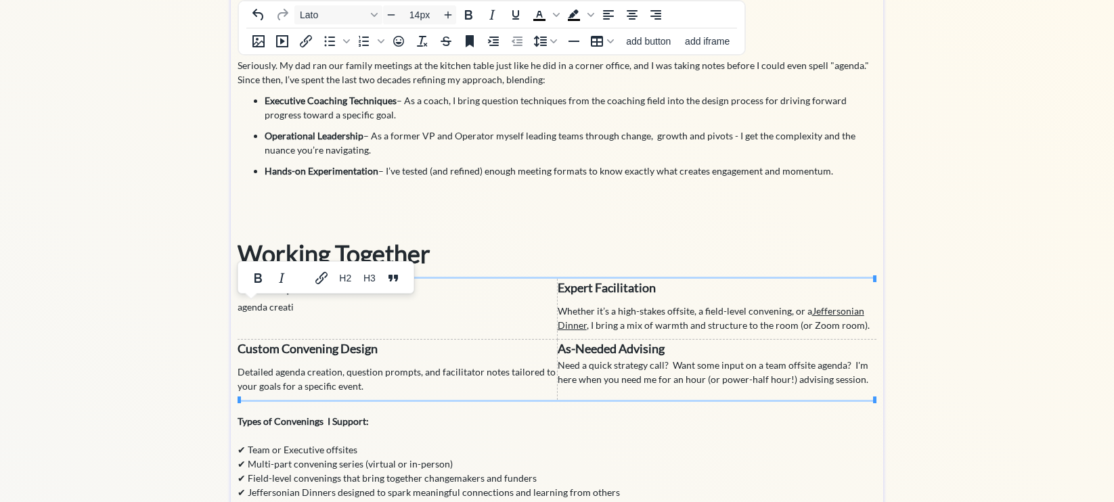
click at [266, 371] on span "Detailed agenda creation, question prompts, and facilitator notes tailored to y…" at bounding box center [396, 379] width 318 height 26
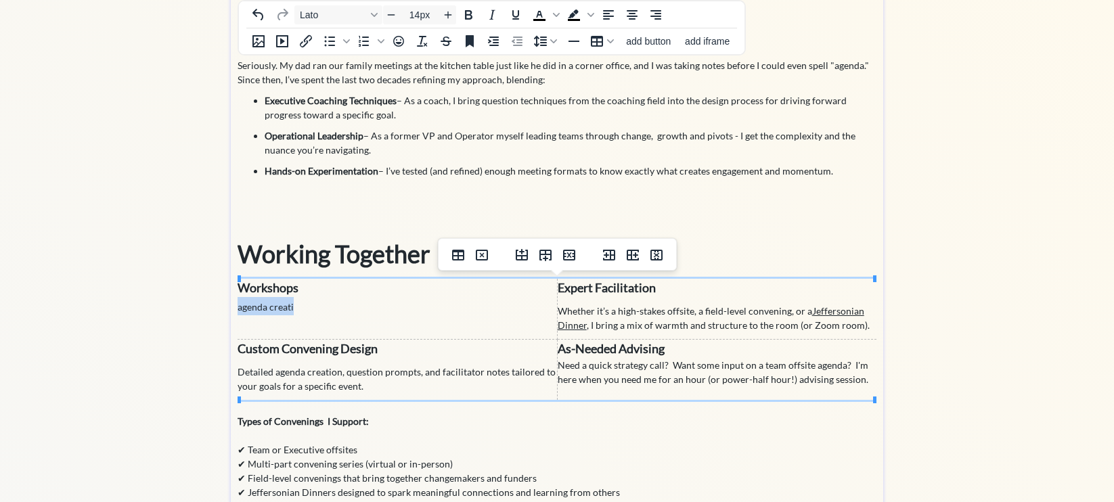
drag, startPoint x: 298, startPoint y: 307, endPoint x: 242, endPoint y: 309, distance: 56.9
click at [241, 309] on td "Workshops agenda creati" at bounding box center [396, 309] width 319 height 61
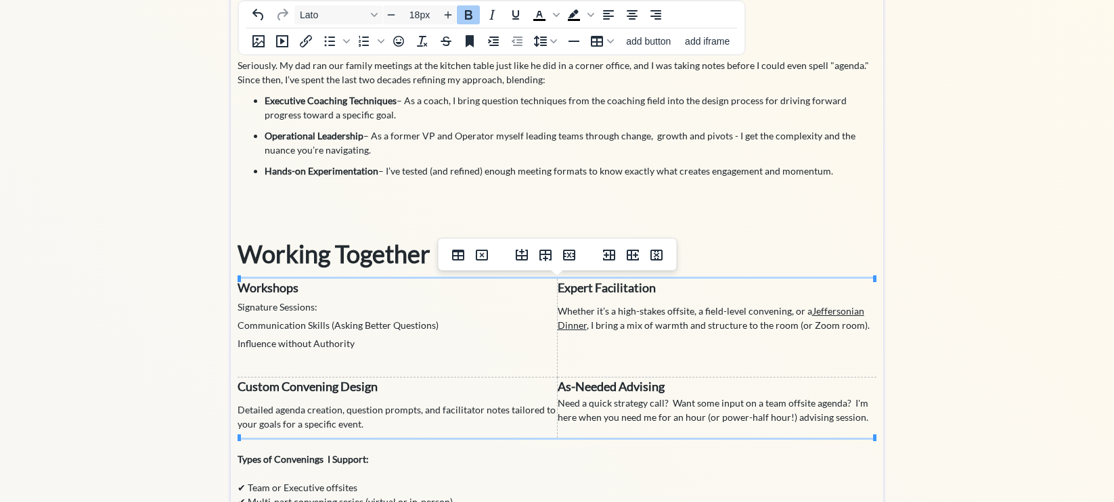
click at [301, 288] on p "Workshops Signature Sessions:﻿ Communication Skills (Asking Better Questions) I…" at bounding box center [396, 324] width 319 height 91
click at [301, 314] on p "Workshops Signature Sessions:﻿ Communication Skills (Asking Better Questions) I…" at bounding box center [396, 324] width 319 height 91
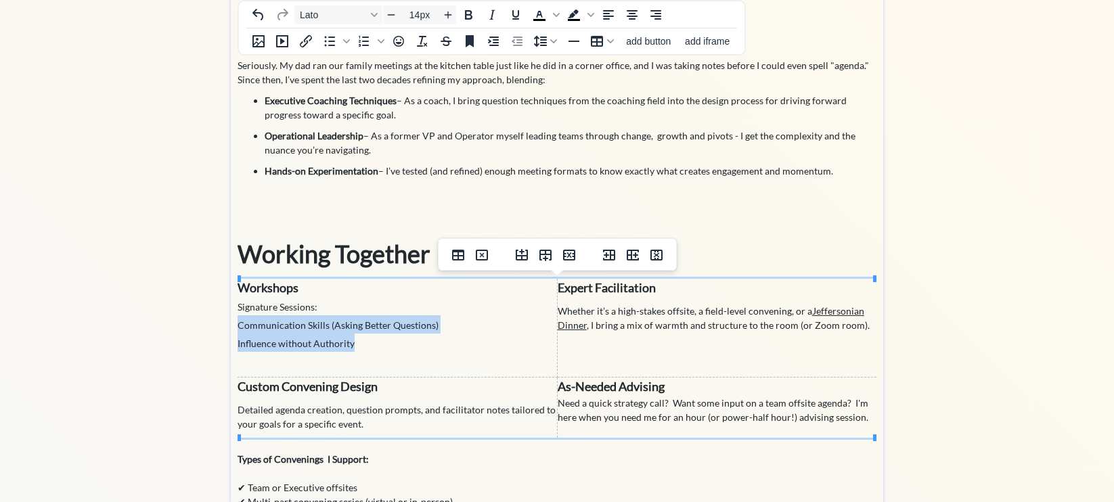
drag, startPoint x: 239, startPoint y: 326, endPoint x: 371, endPoint y: 347, distance: 134.3
click at [371, 347] on p "Workshops Signature Sessions:﻿ Communication Skills (Asking Better Questions) I…" at bounding box center [396, 324] width 319 height 91
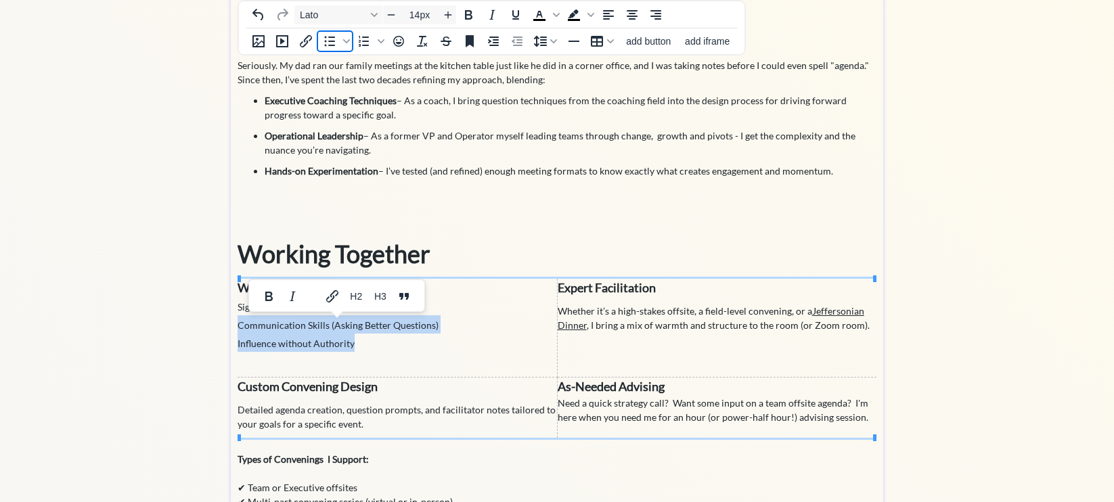
click at [333, 43] on icon "Bullet list" at bounding box center [329, 41] width 16 height 16
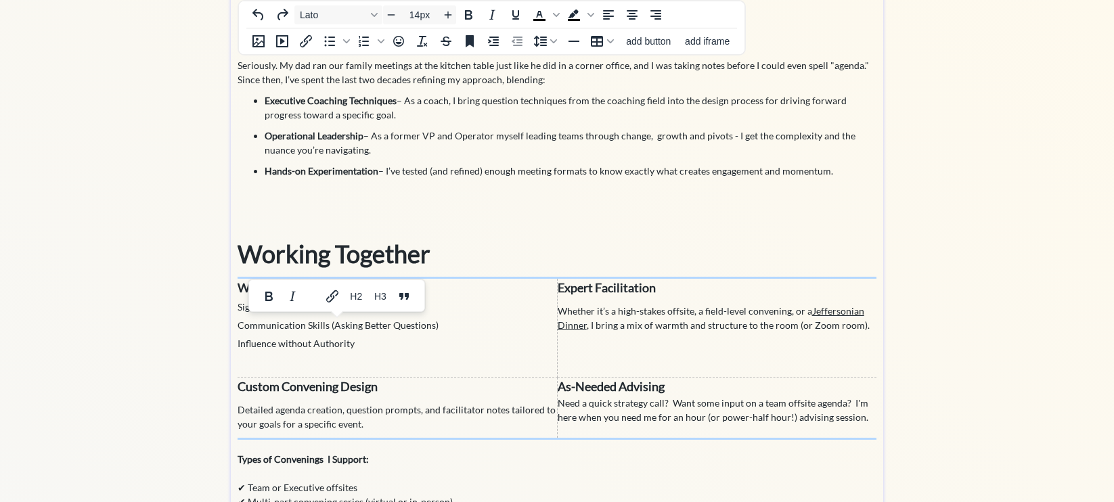
click at [359, 336] on p "Workshops Signature Sessions: Communication Skills (Asking Better Questions) In…" at bounding box center [396, 324] width 319 height 91
click at [335, 327] on span "Signature Sessions: Communication Skills (Asking Better Questions) Influence wi…" at bounding box center [337, 325] width 201 height 48
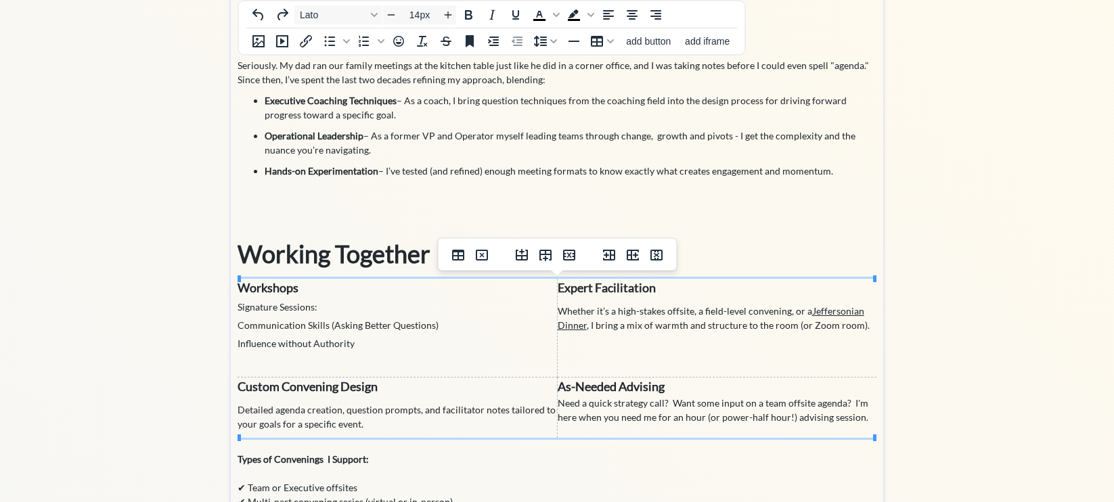
click at [278, 345] on span "Signature Sessions: Communication Skills (Asking Better Questions) Influence wi…" at bounding box center [337, 325] width 201 height 48
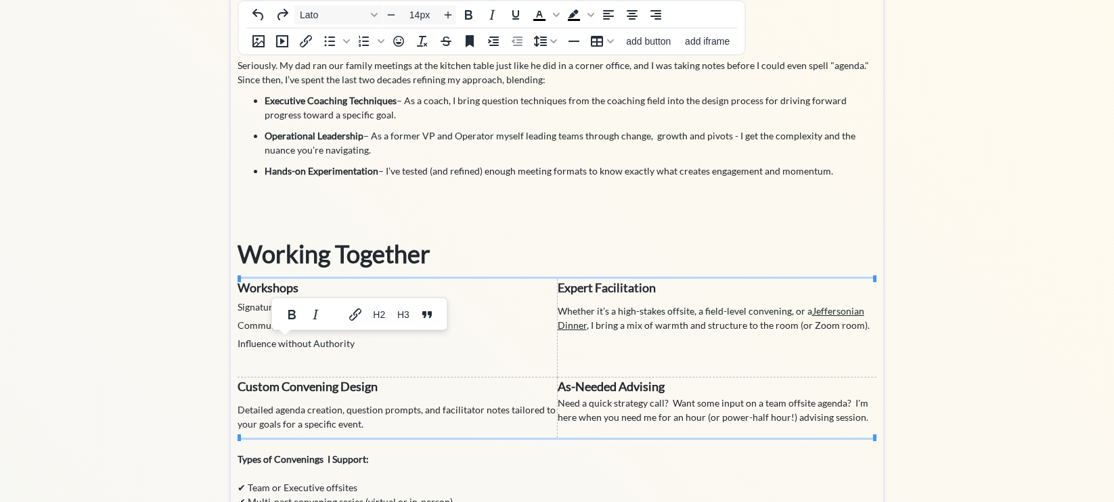
click at [315, 342] on span "Signature Sessions: Communication Skills (Asking Better Questions) Influence wi…" at bounding box center [337, 325] width 201 height 48
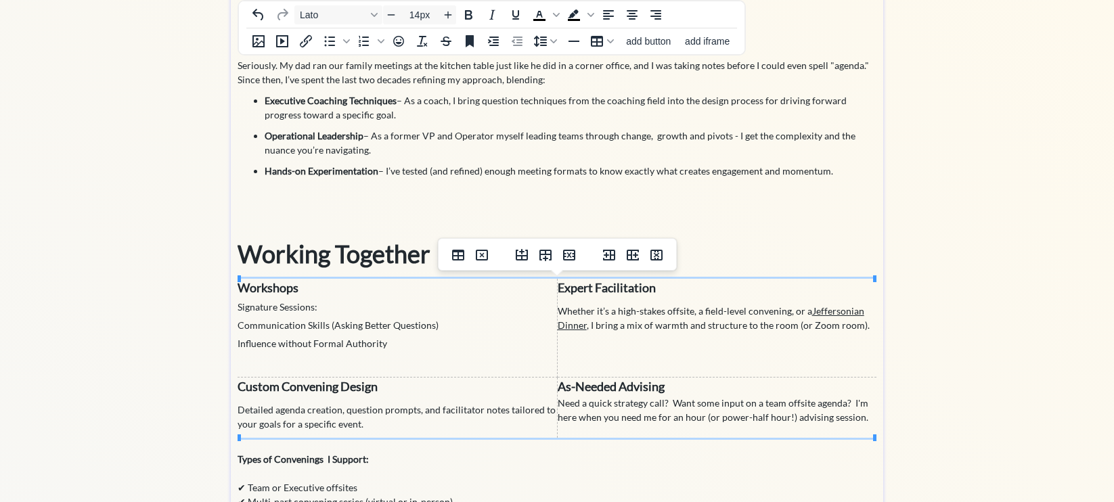
click at [394, 344] on p "Workshops Signature Sessions: Communication Skills (Asking Better Questions) In…" at bounding box center [396, 324] width 319 height 91
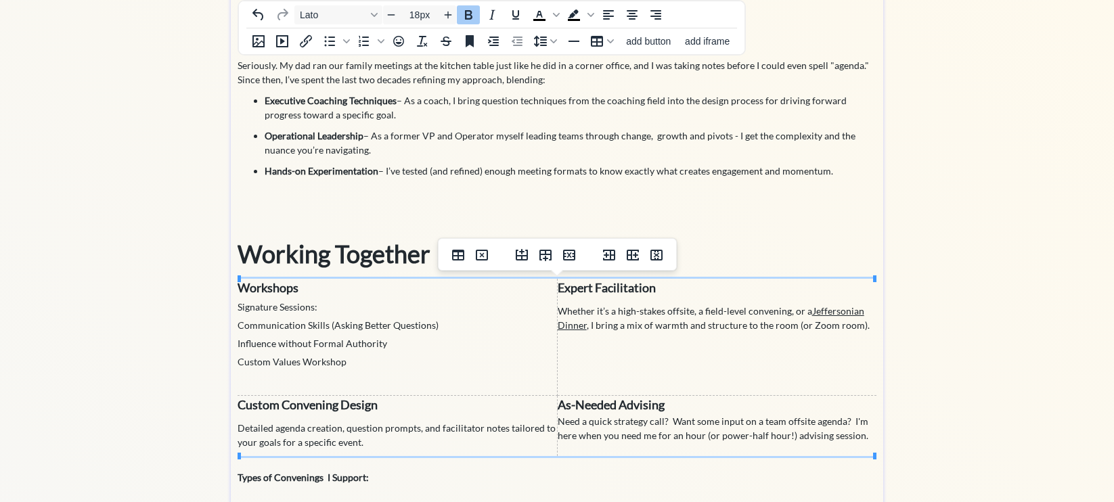
click at [336, 405] on strong "Custom Convening Design" at bounding box center [307, 404] width 140 height 15
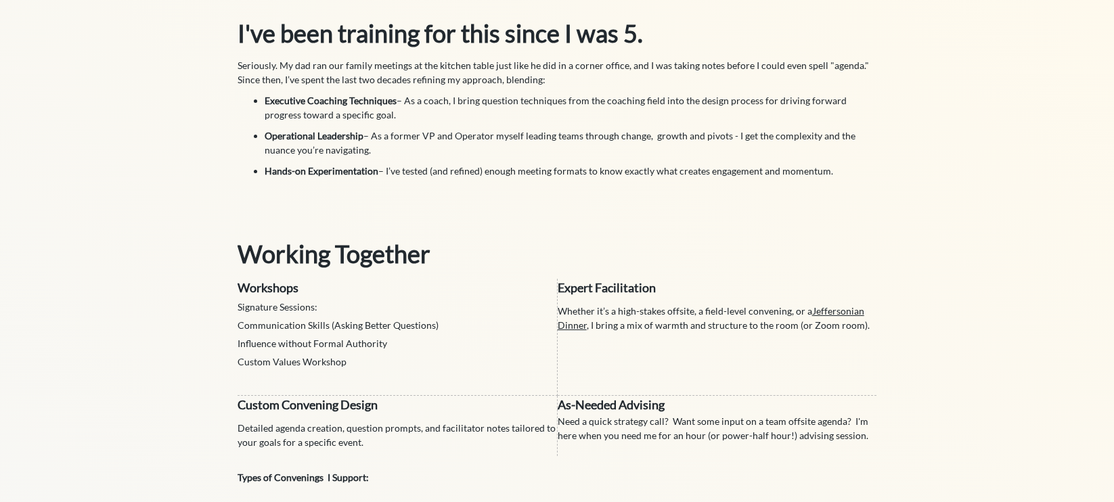
click at [180, 378] on div "saving... Home Convening Design Coaching Parent Events click to upload a pictur…" at bounding box center [557, 231] width 1114 height 906
click at [300, 409] on strong "Custom Convening Design" at bounding box center [307, 404] width 140 height 15
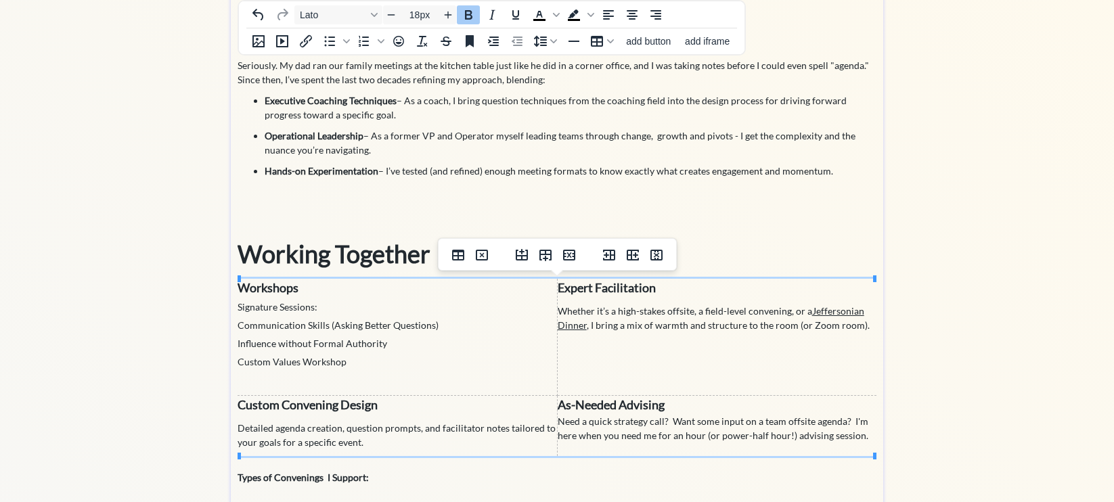
type input "14px"
click at [355, 437] on span "Detailed agenda creation, question prompts, and facilitator notes tailored to y…" at bounding box center [396, 435] width 318 height 26
click at [380, 443] on p "Detailed agenda creation, question prompts, and facilitator notes tailored to y…" at bounding box center [396, 435] width 319 height 28
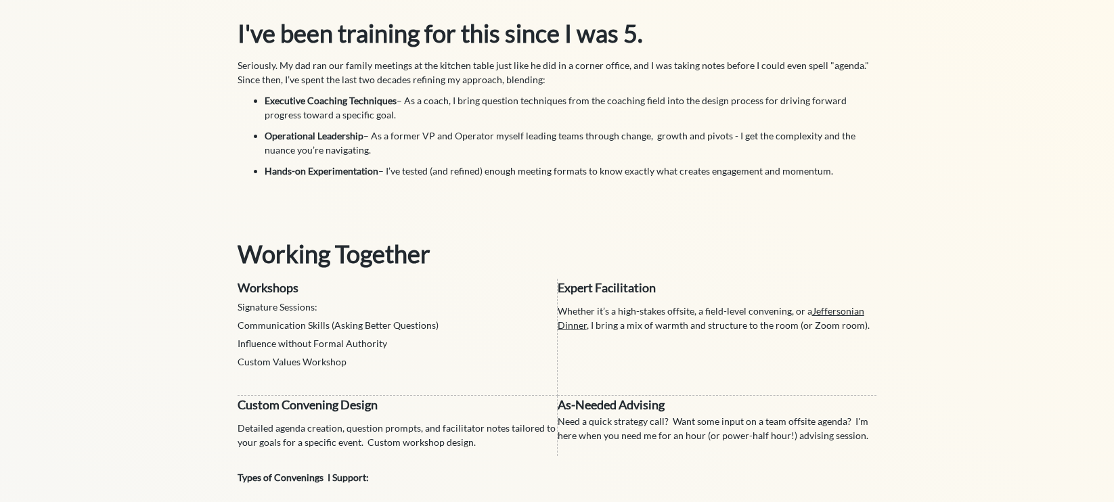
click at [180, 415] on div "saving... Home Convening Design Coaching Parent Events click to upload a pictur…" at bounding box center [557, 231] width 1114 height 906
click at [328, 336] on span "Workshops Signature Sessions: Communication Skills (Asking Better Questions) In…" at bounding box center [337, 324] width 201 height 88
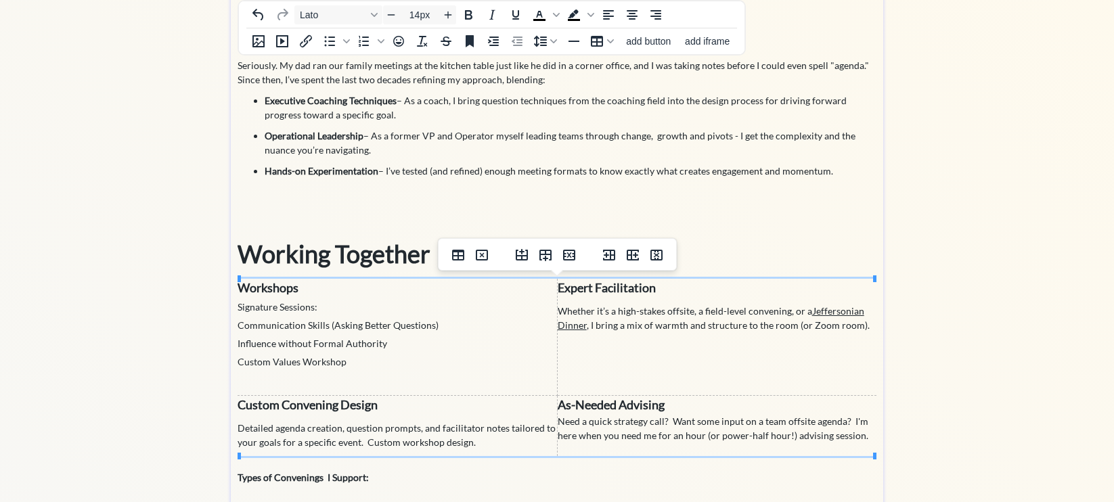
click at [328, 364] on span "Signature Sessions: Communication Skills (Asking Better Questions) Influence wi…" at bounding box center [337, 334] width 201 height 66
click at [335, 378] on p "Workshops Signature Sessions: Communication Skills (Asking Better Questions) In…" at bounding box center [396, 334] width 319 height 110
click at [393, 325] on span "Signature Sessions: Communication Skills (Asking Better Questions) Influence wi…" at bounding box center [337, 334] width 201 height 66
drag, startPoint x: 442, startPoint y: 323, endPoint x: 238, endPoint y: 326, distance: 203.7
click at [238, 326] on p "Workshops Signature Sessions: Communication Skills (Asking Better Questions) In…" at bounding box center [396, 334] width 319 height 110
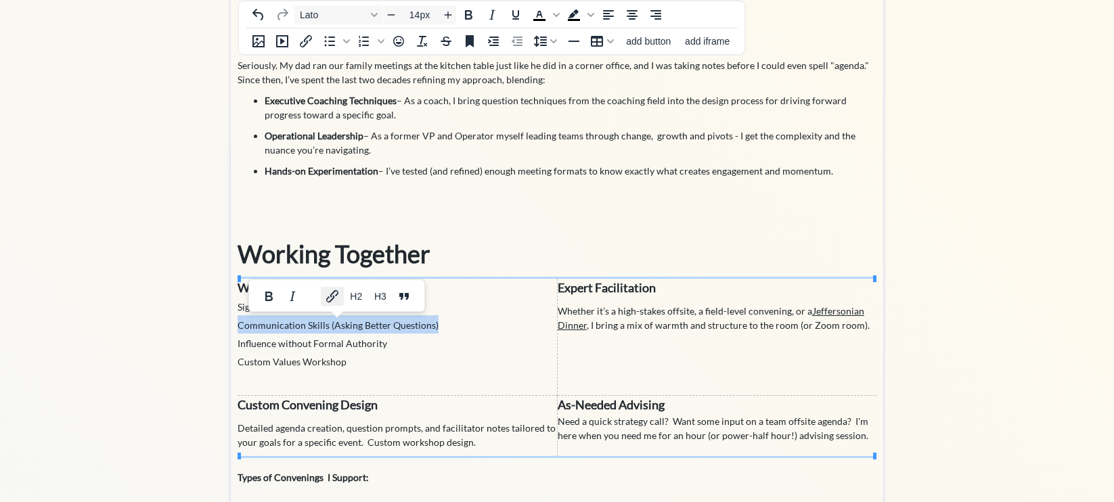
click at [330, 294] on icon "Link" at bounding box center [332, 296] width 16 height 16
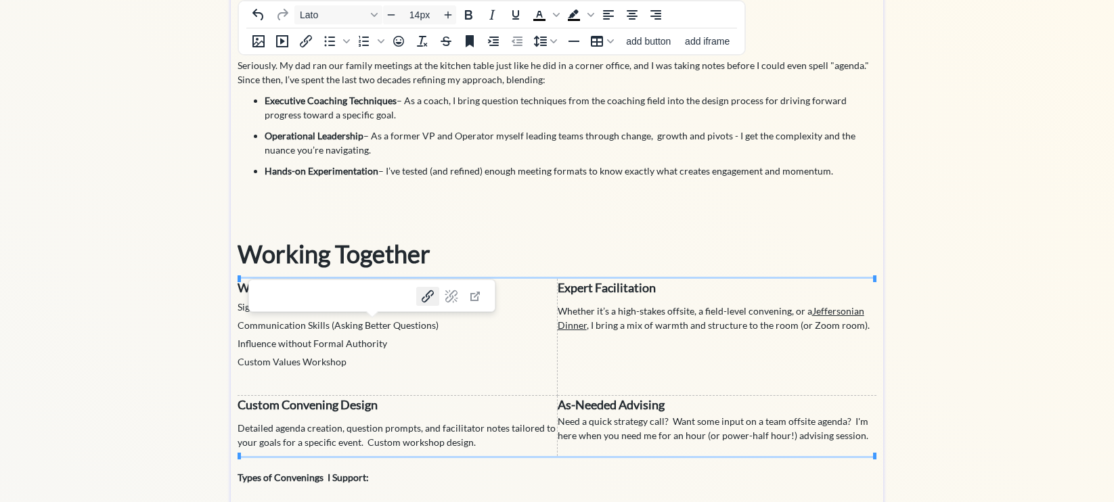
type input "[URL][DOMAIN_NAME]"
click at [504, 314] on p "Workshops Signature Sessions: Communication Skills (Asking Better Questions) In…" at bounding box center [396, 334] width 319 height 110
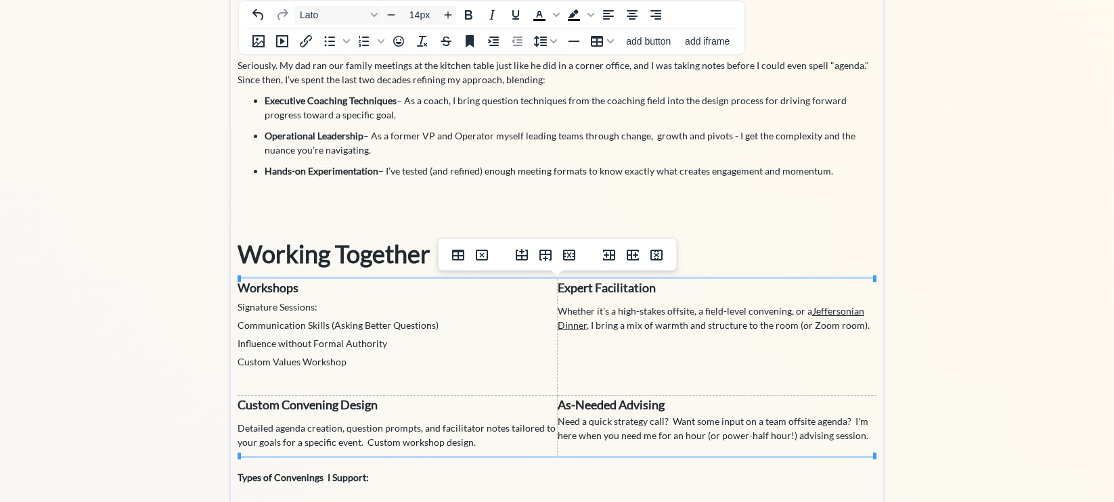
click at [340, 323] on span "Signature Sessions: Communication Skills (Asking Better Questions) Influence wi…" at bounding box center [337, 334] width 201 height 66
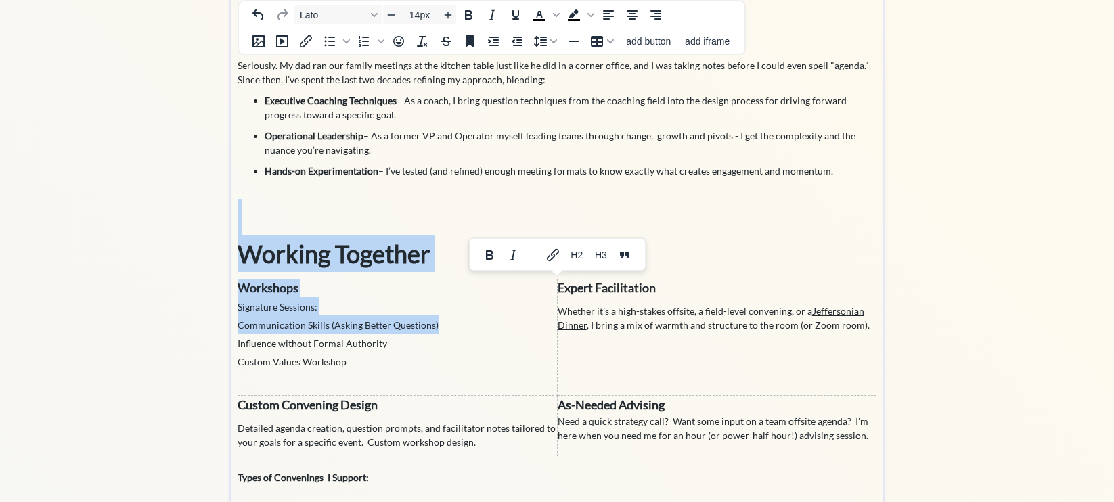
drag, startPoint x: 446, startPoint y: 324, endPoint x: 235, endPoint y: 322, distance: 210.4
click at [235, 322] on div "The best leaders know that meetings aren’t just conversations—they’re a strateg…" at bounding box center [557, 260] width 652 height 808
click at [247, 325] on span "Signature Sessions: Communication Skills (Asking Better Questions) Influence wi…" at bounding box center [337, 334] width 201 height 66
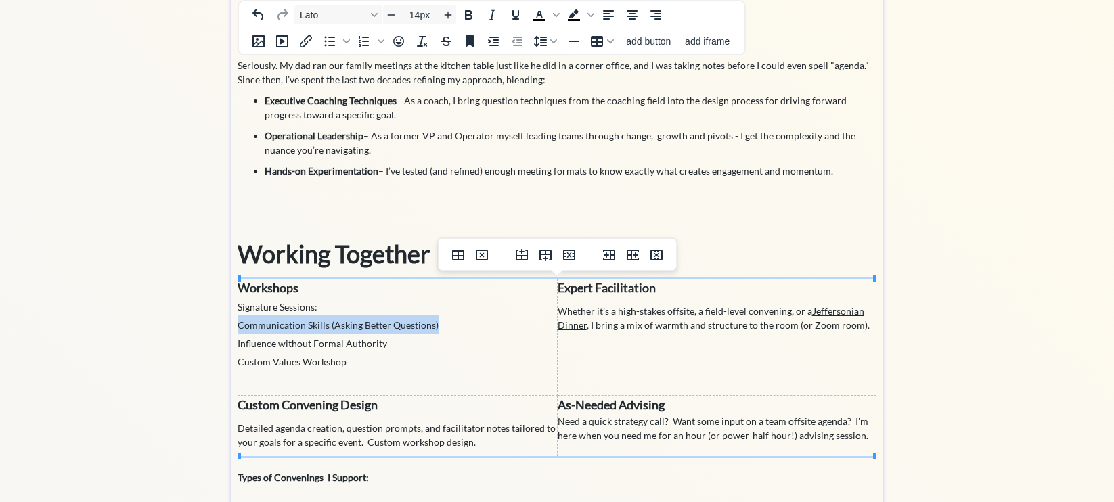
drag, startPoint x: 440, startPoint y: 324, endPoint x: 241, endPoint y: 325, distance: 199.6
click at [240, 325] on p "Workshops Signature Sessions: Communication Skills (Asking Better Questions) In…" at bounding box center [396, 334] width 319 height 110
click at [335, 294] on icon "Link" at bounding box center [332, 296] width 16 height 16
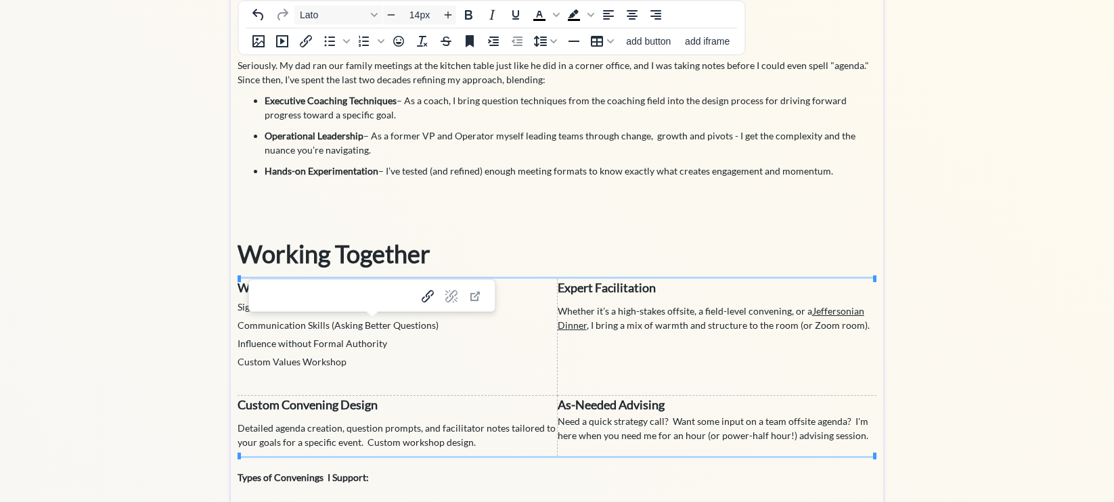
type input "[URL][DOMAIN_NAME]"
click at [422, 297] on icon "Link" at bounding box center [428, 296] width 12 height 12
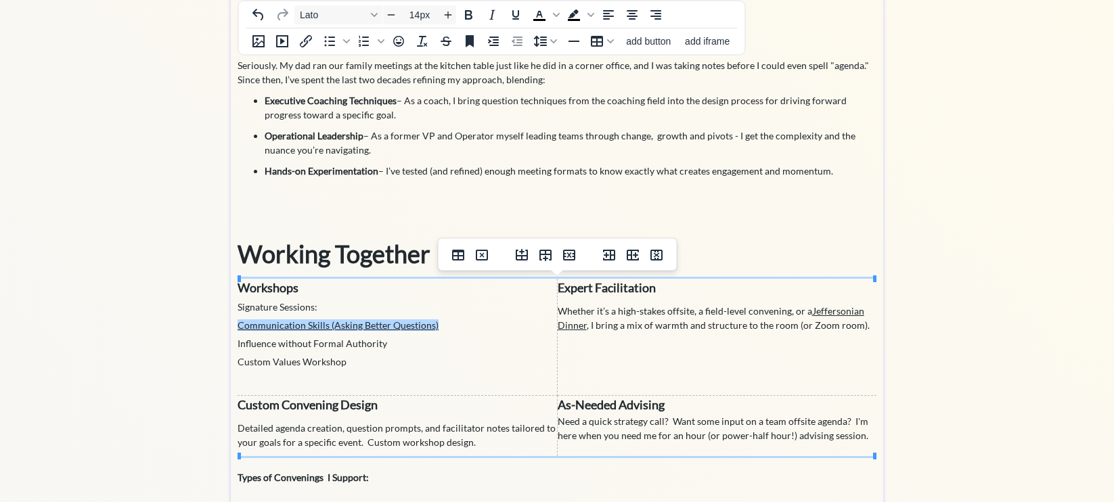
click at [424, 342] on p "Workshops Signature Sessions: Communication Skills (Asking Better Questions) In…" at bounding box center [396, 334] width 319 height 110
click at [240, 307] on span "Signature Sessions: Communication Skills (Asking Better Questions) Influence wi…" at bounding box center [337, 334] width 201 height 66
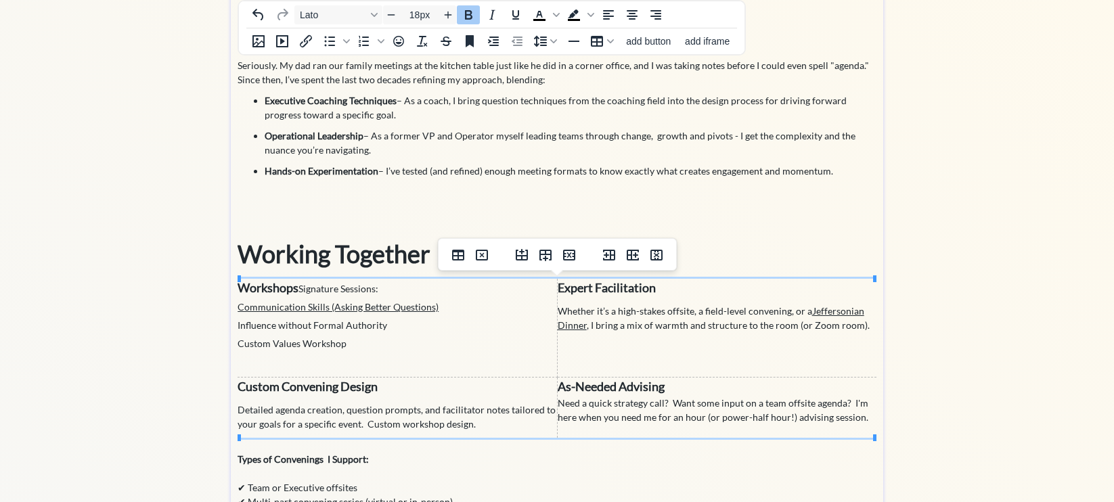
click at [244, 288] on strong "Workshops" at bounding box center [267, 287] width 61 height 15
click at [250, 294] on strong "WSignature Workshops" at bounding box center [300, 287] width 127 height 15
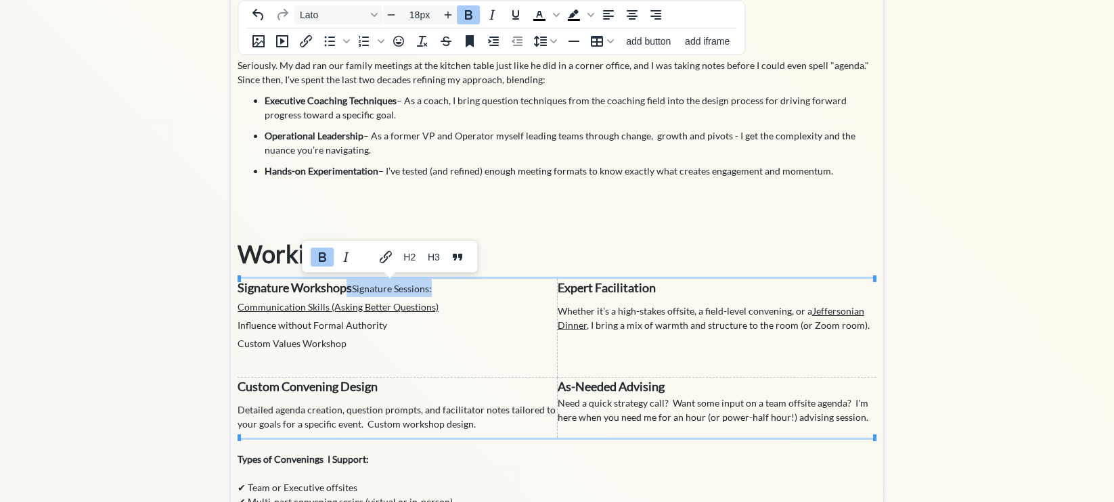
type input "14px"
drag, startPoint x: 417, startPoint y: 284, endPoint x: 349, endPoint y: 290, distance: 68.6
click at [350, 290] on p "Signature Workshops Signature Sessions: Communication Skills (Asking Better Que…" at bounding box center [396, 324] width 319 height 91
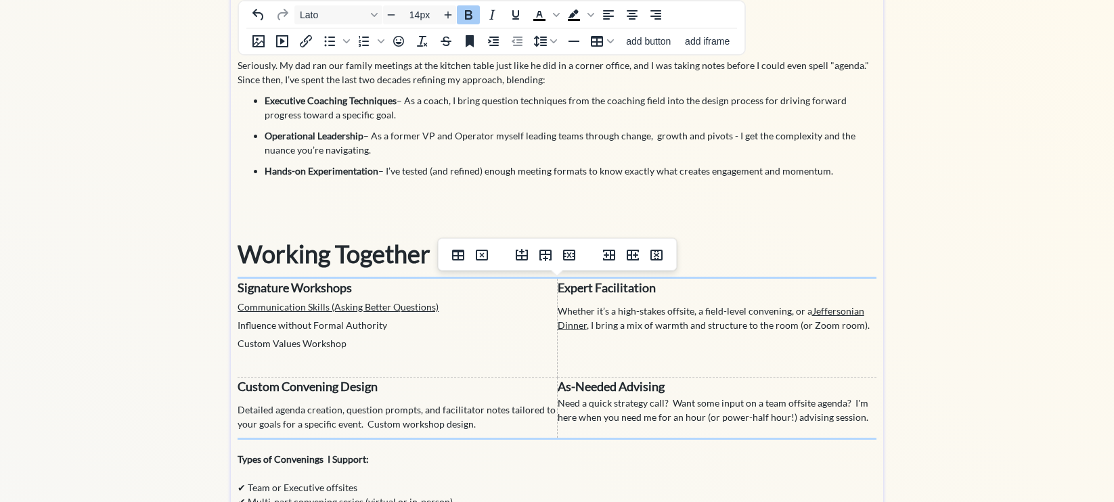
click at [402, 334] on p "Signature Workshops ﻿ Communication Skills (Asking Better Questions) Influence …" at bounding box center [396, 324] width 319 height 91
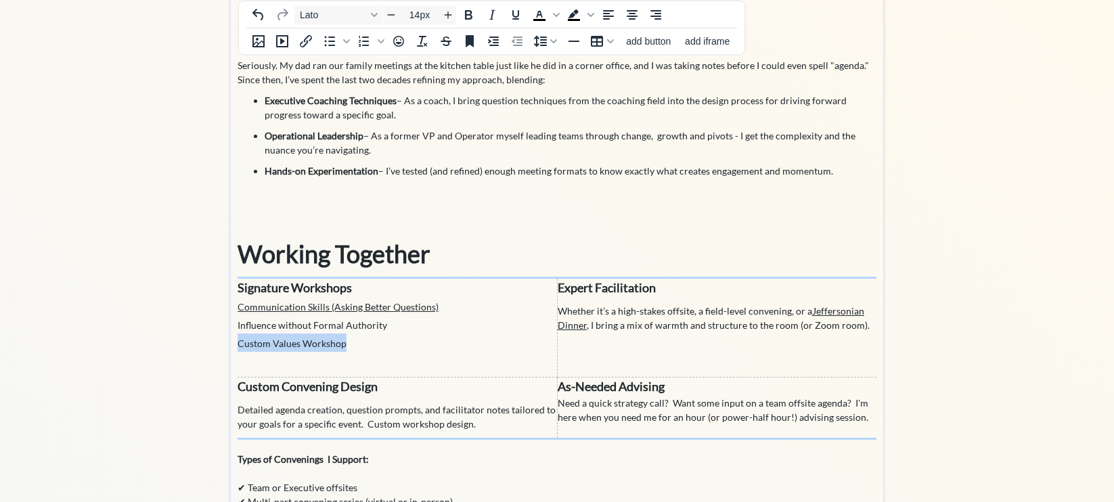
drag, startPoint x: 357, startPoint y: 340, endPoint x: 238, endPoint y: 345, distance: 118.5
click at [238, 345] on p "Signature Workshops Communication Skills (Asking Better Questions) Influence wi…" at bounding box center [396, 324] width 319 height 91
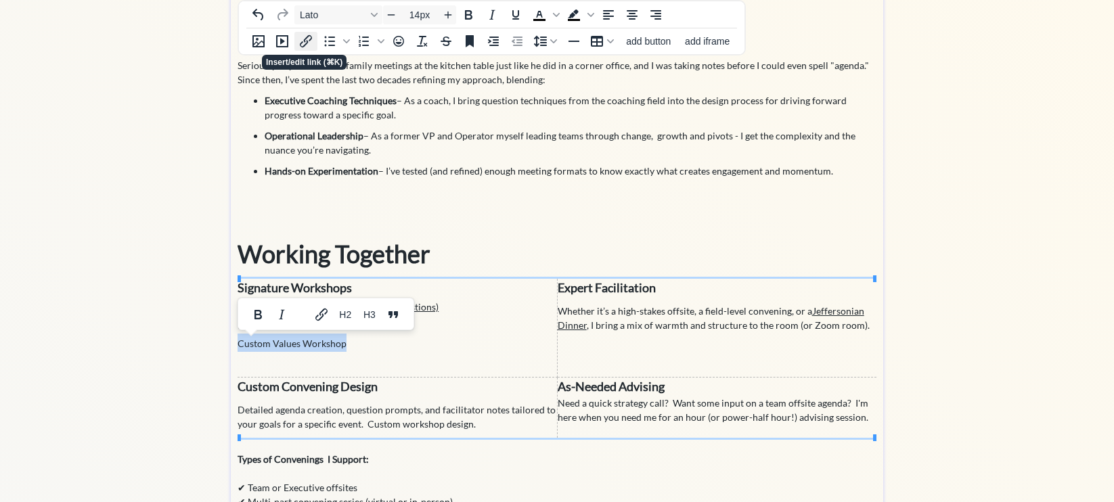
click at [307, 43] on icon "Insert/edit link" at bounding box center [306, 41] width 16 height 16
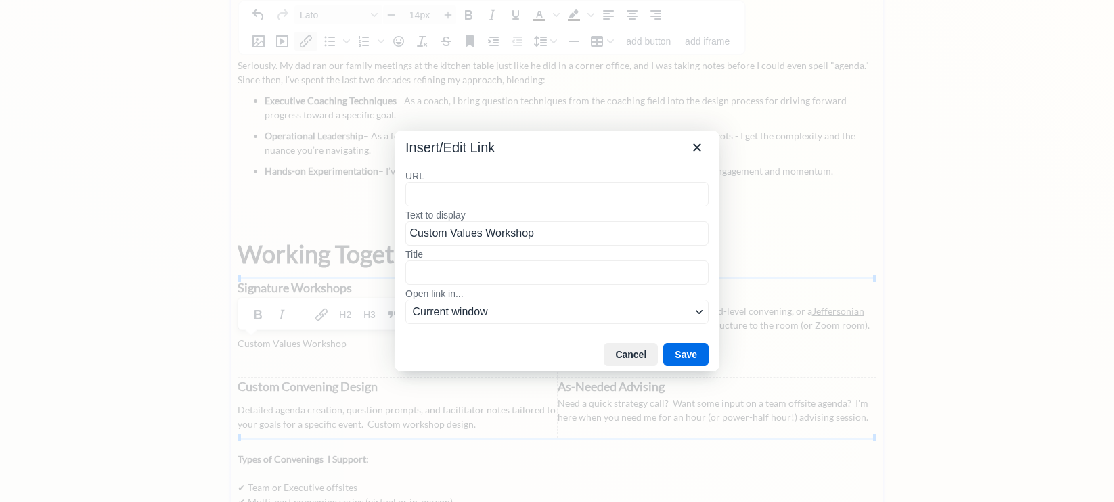
type input "[URL][DOMAIN_NAME]"
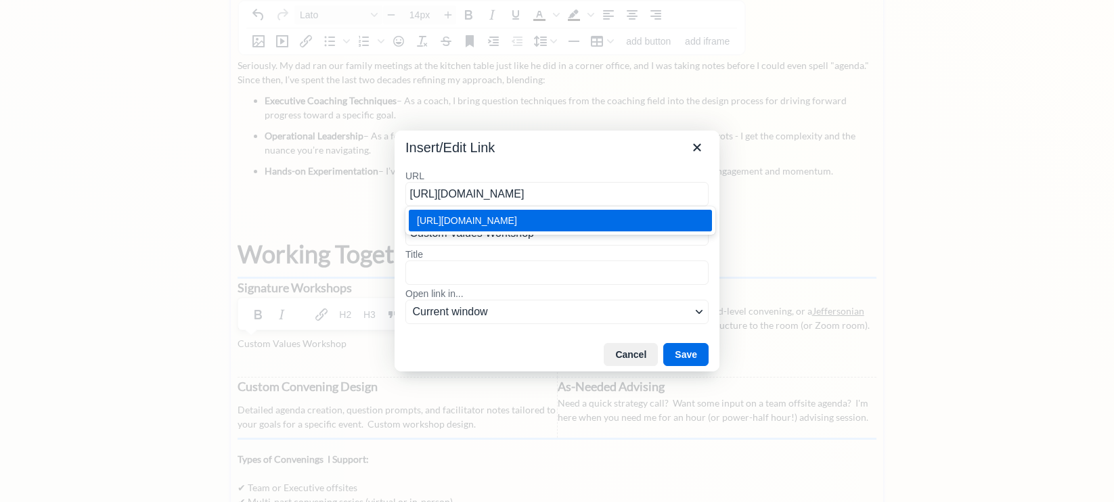
click at [654, 229] on div "[URL][DOMAIN_NAME]" at bounding box center [562, 220] width 290 height 16
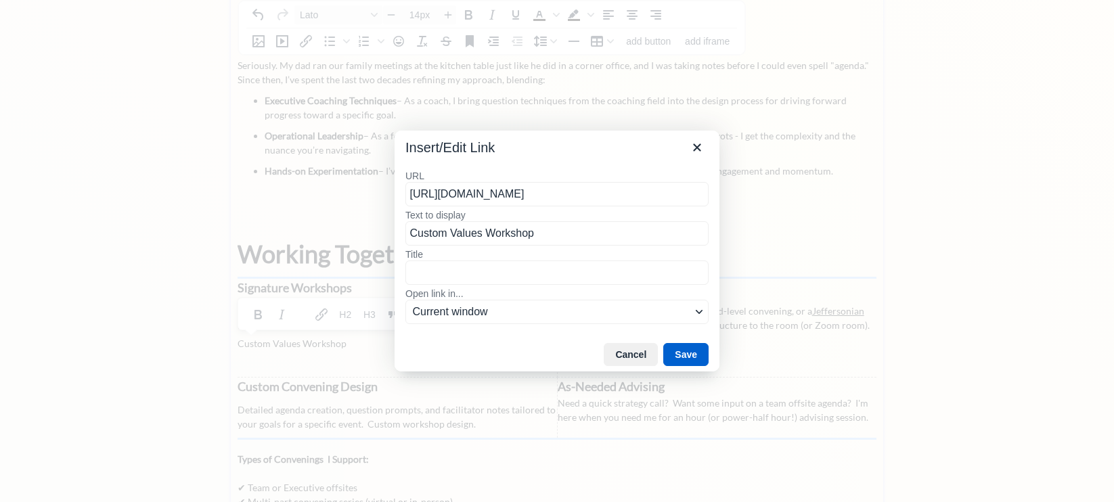
click at [688, 356] on button "Save" at bounding box center [685, 354] width 45 height 23
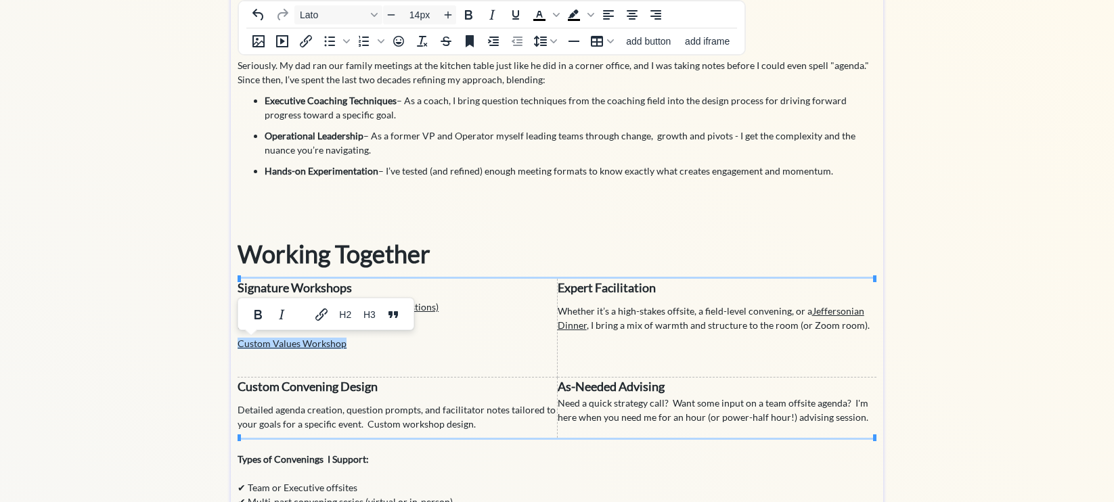
click at [175, 377] on div "saving... Home Convening Design Coaching Parent Events click to upload a pictur…" at bounding box center [557, 222] width 1114 height 888
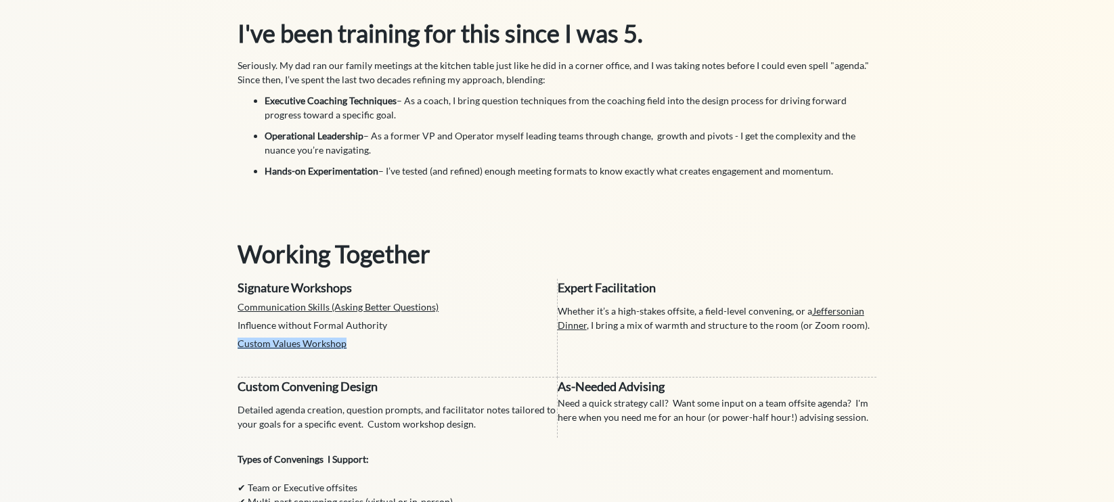
click at [169, 335] on div "saving... Home Convening Design Coaching Parent Events click to upload a pictur…" at bounding box center [557, 222] width 1114 height 888
click at [182, 394] on div "saving... Home Convening Design Coaching Parent Events click to upload a pictur…" at bounding box center [557, 222] width 1114 height 888
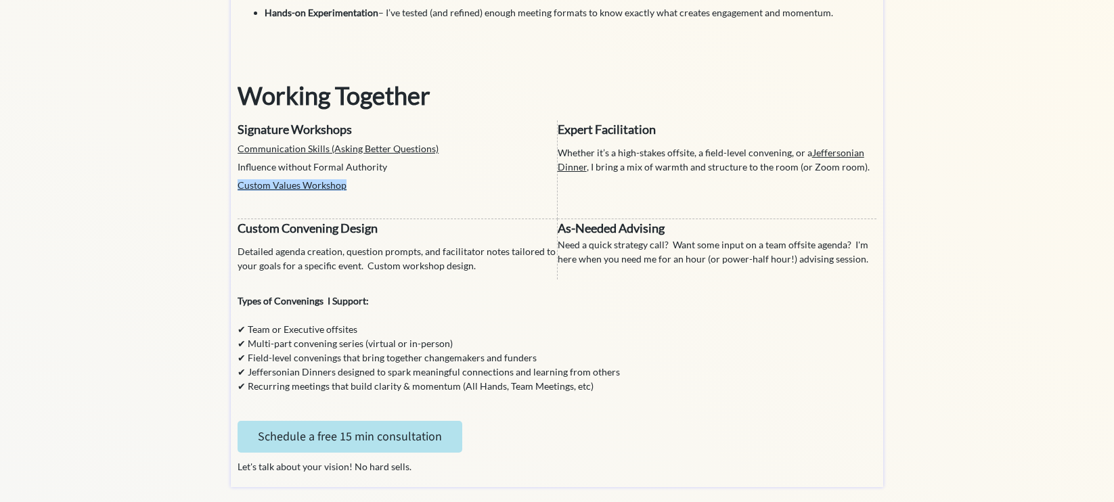
scroll to position [381, 0]
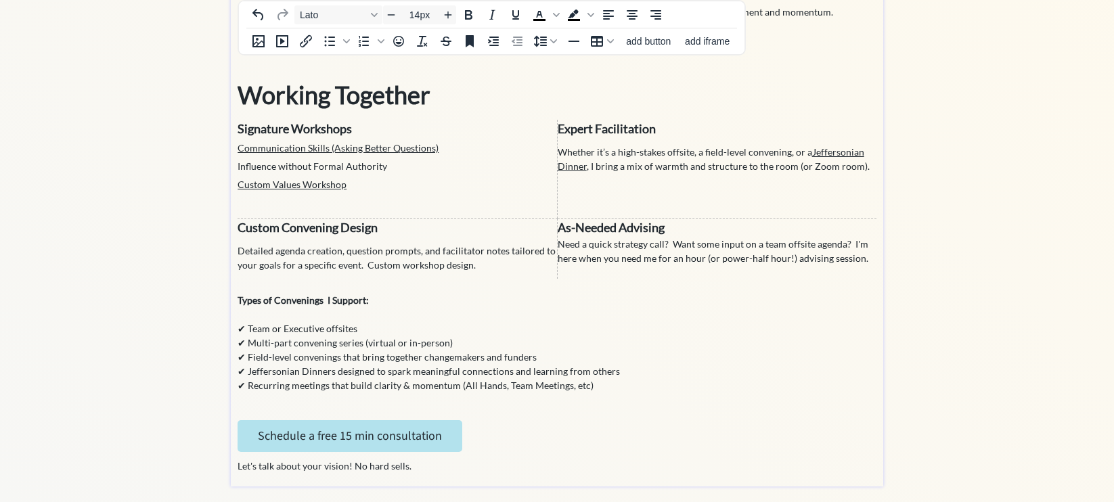
click at [332, 334] on p "✔ Team or Executive offsites ✔ Multi-part convening series (virtual or in-perso…" at bounding box center [556, 349] width 639 height 85
drag, startPoint x: 367, startPoint y: 325, endPoint x: 324, endPoint y: 334, distance: 43.4
click at [324, 334] on p "✔ Team or Executive offsites ✔ Multi-part convening series (virtual or in-perso…" at bounding box center [556, 349] width 639 height 85
click at [380, 350] on p "✔ Team or Executive retreats ✔ Multi-part convening series (virtual or in-perso…" at bounding box center [556, 349] width 639 height 85
drag, startPoint x: 363, startPoint y: 329, endPoint x: 324, endPoint y: 330, distance: 39.3
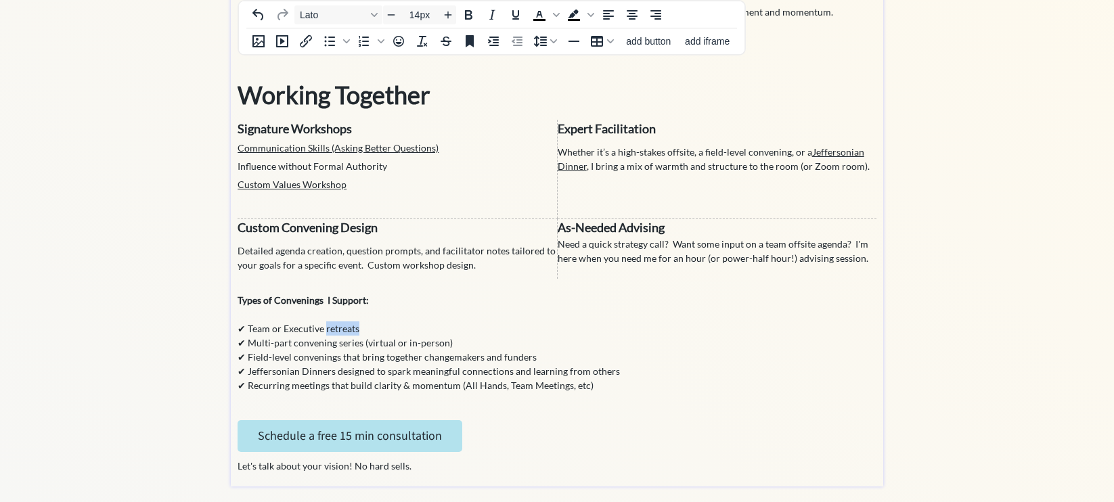
click at [324, 330] on p "✔ Team or Executive retreats ✔ Multi-part convening series (virtual or in-perso…" at bounding box center [556, 349] width 639 height 85
click at [339, 350] on p "✔ Team or Executive retreat ✔ Multi-part convening series (virtual or in-person…" at bounding box center [556, 349] width 639 height 85
click at [313, 359] on p "✔ Team or Executive retreat ✔ Multi-part convening series (virtual or in-person…" at bounding box center [556, 349] width 639 height 85
click at [448, 357] on p "✔ Team or Executive retreat ✔ Multi-part convening series (virtual or in-person…" at bounding box center [556, 349] width 639 height 85
click at [453, 357] on p "✔ Team or Executive retreat ✔ Multi-part convening series (virtual or in-person…" at bounding box center [556, 349] width 639 height 85
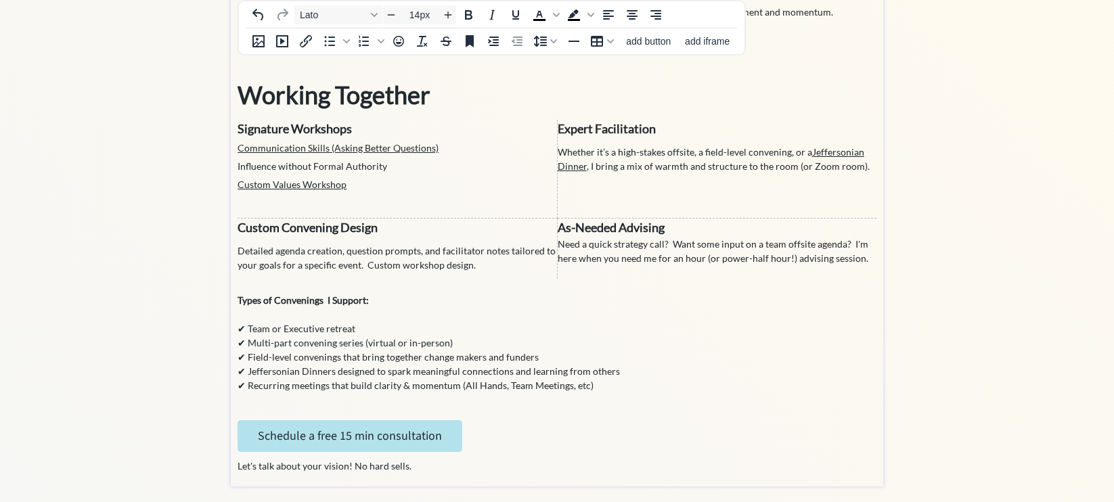
click at [449, 377] on p "✔ Team or Executive retreat ✔ Multi-part convening series (virtual or in-person…" at bounding box center [556, 349] width 639 height 85
click at [455, 361] on p "✔ Team or Executive retreat ✔ Multi-part convening series (virtual or in-person…" at bounding box center [556, 349] width 639 height 85
click at [550, 350] on p "✔ Team or Executive retreat ✔ Multi-part convening series (virtual or in-person…" at bounding box center [556, 349] width 639 height 85
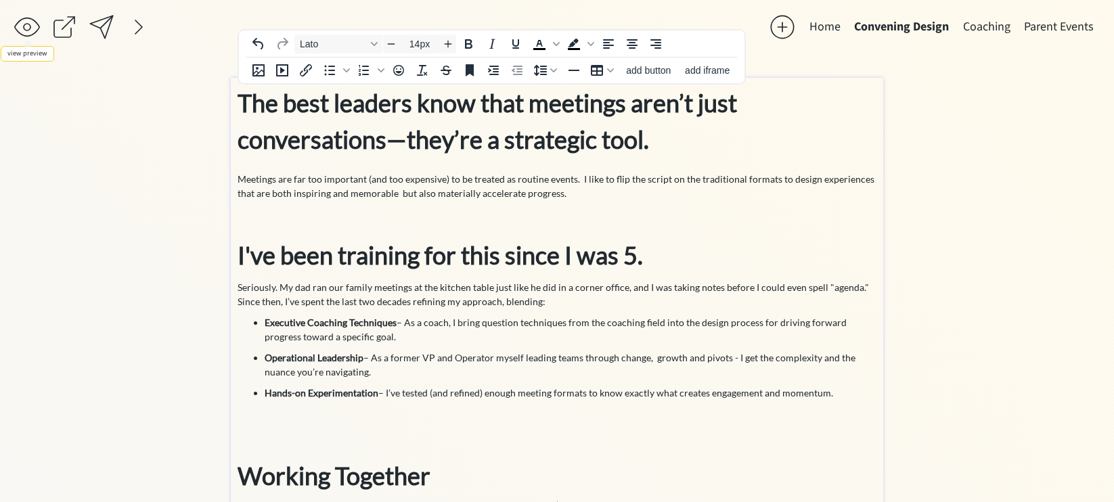
click at [26, 26] on div at bounding box center [27, 27] width 27 height 27
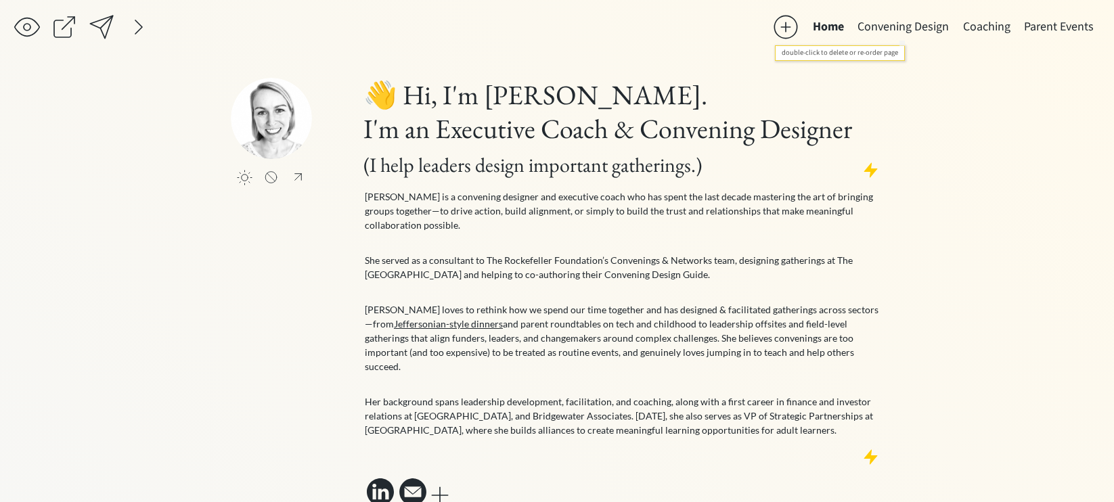
click at [878, 24] on button "Convening Design" at bounding box center [903, 27] width 105 height 27
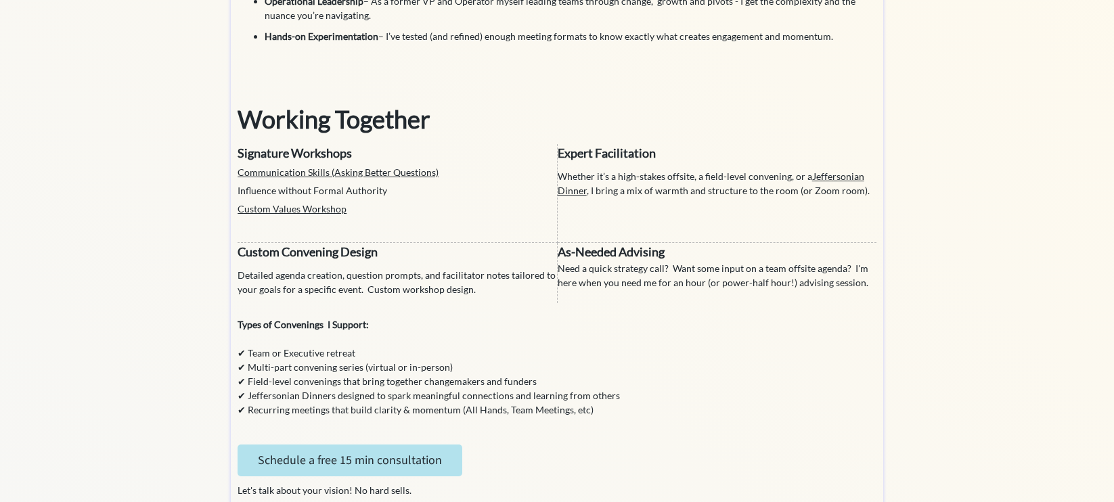
scroll to position [386, 0]
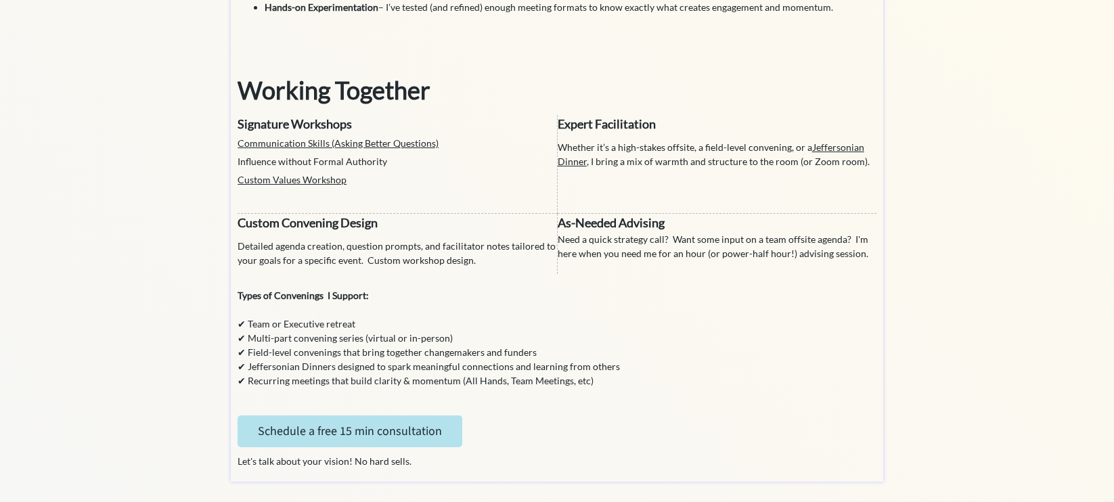
click at [342, 324] on p "✔ Team or Executive retreat ✔ Multi-part convening series (virtual or in-person…" at bounding box center [556, 344] width 639 height 85
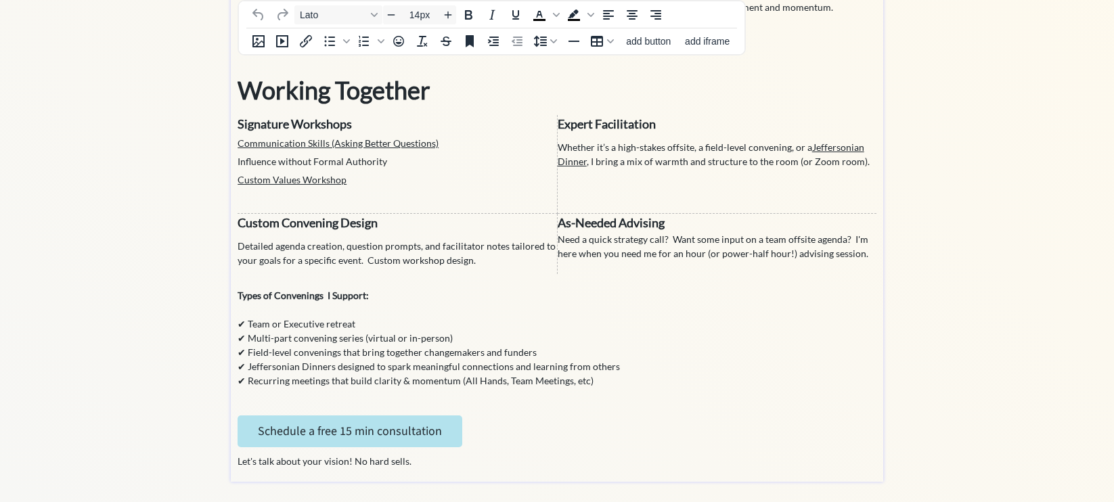
click at [357, 325] on p "✔ Team or Executive retreat ✔ Multi-part convening series (virtual or in-person…" at bounding box center [556, 344] width 639 height 85
click at [361, 363] on p "✔ Team or Executive retreats ✔ Multi-part convening series (virtual or in-perso…" at bounding box center [556, 344] width 639 height 85
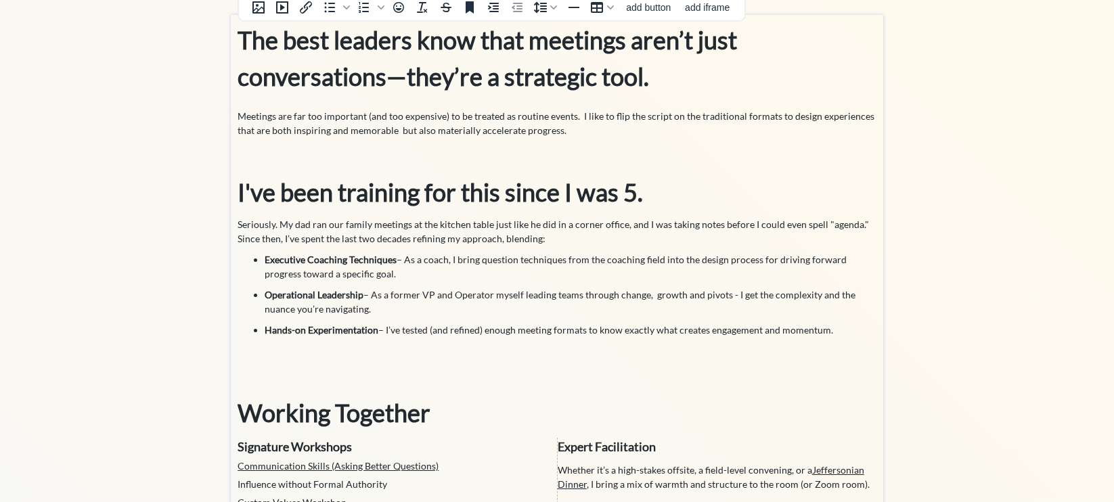
scroll to position [0, 0]
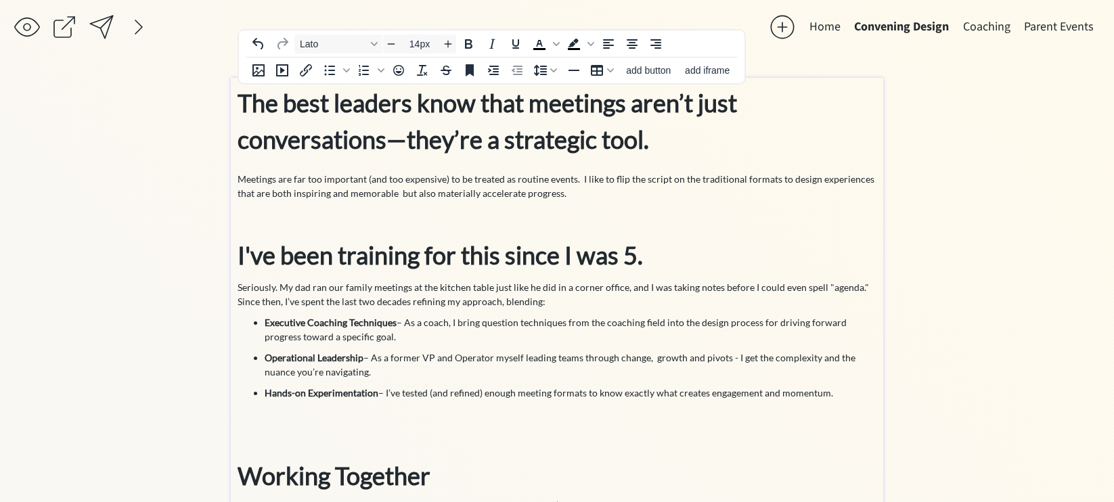
click at [827, 27] on button "Home" at bounding box center [824, 27] width 45 height 27
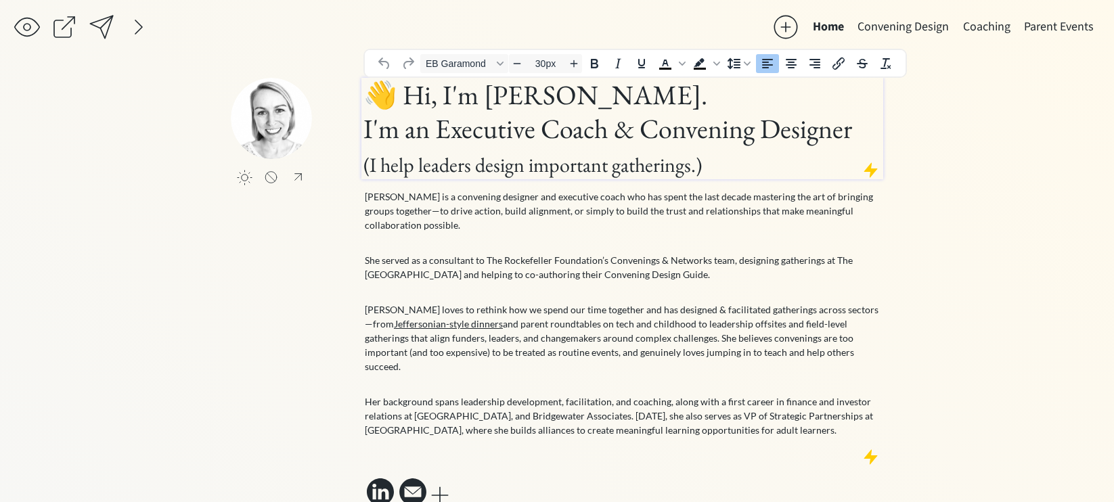
click at [460, 168] on span "(I help leaders design important gatherings.)" at bounding box center [532, 165] width 338 height 26
click at [416, 167] on span "(I help leaders design important gatherings.)" at bounding box center [532, 165] width 338 height 26
click at [419, 166] on span "(I help leaders design important gatherings.)" at bounding box center [532, 165] width 338 height 26
click at [690, 133] on h1 "👋 Hi, I'm Mollie. I'm an Executive Coach & Convening Designer (I help people le…" at bounding box center [622, 128] width 518 height 101
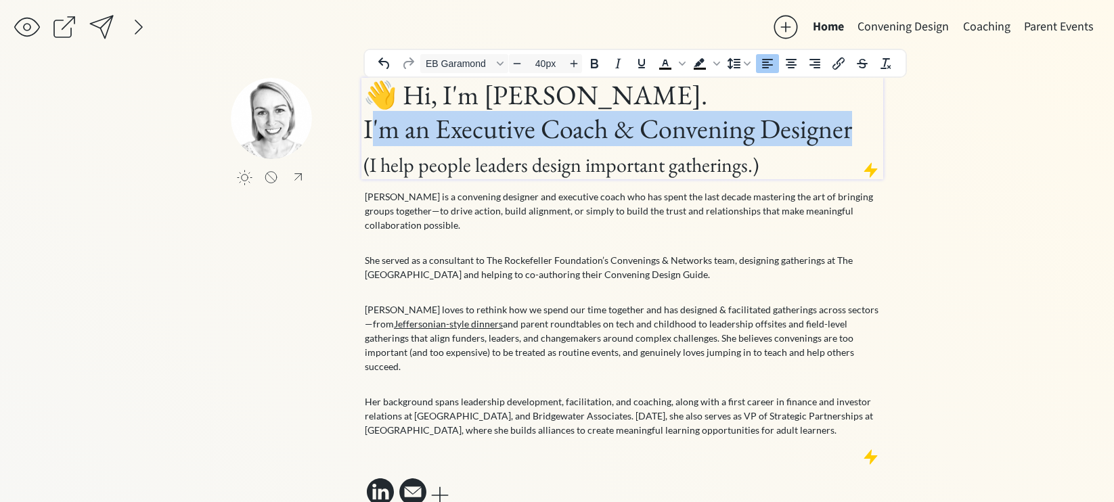
drag, startPoint x: 855, startPoint y: 133, endPoint x: 375, endPoint y: 135, distance: 480.4
click at [375, 135] on h1 "👋 Hi, I'm Mollie. I'm an Executive Coach & Convening Designer (I help people le…" at bounding box center [622, 128] width 518 height 101
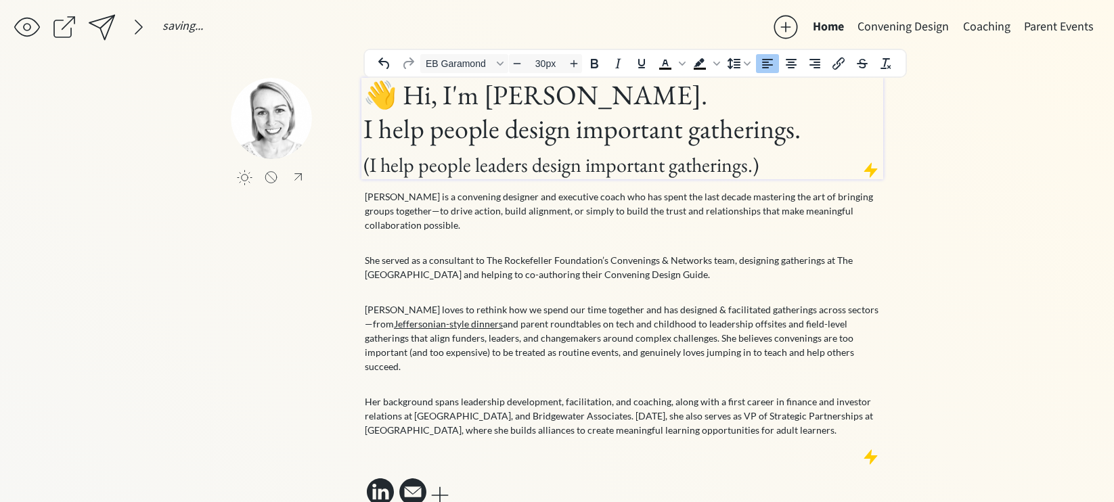
click at [542, 164] on span "(I help people leaders design important gatherings.)" at bounding box center [560, 165] width 395 height 26
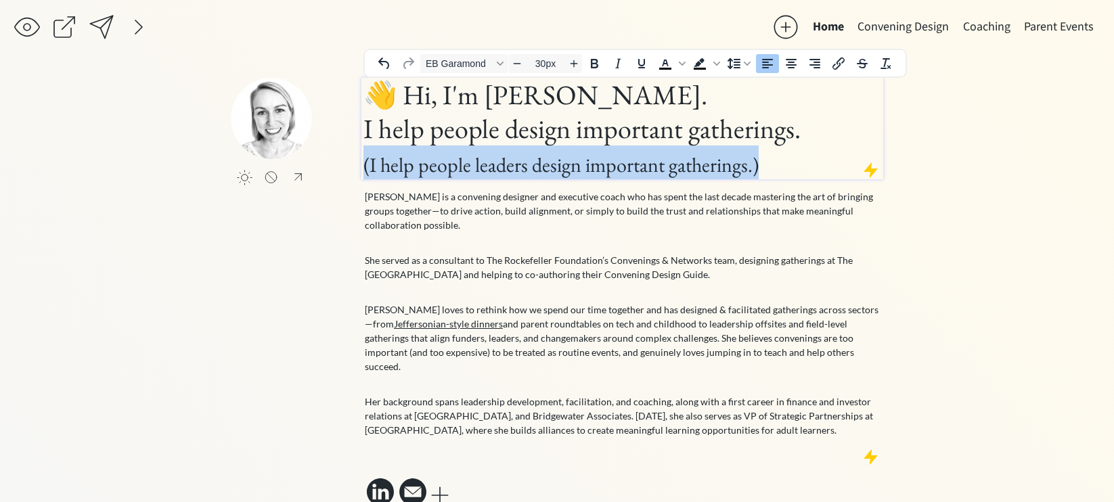
drag, startPoint x: 764, startPoint y: 168, endPoint x: 363, endPoint y: 166, distance: 400.6
click at [363, 166] on h1 "👋 Hi, I'm Mollie. I help people design important gatherings. (I help people lea…" at bounding box center [622, 128] width 518 height 101
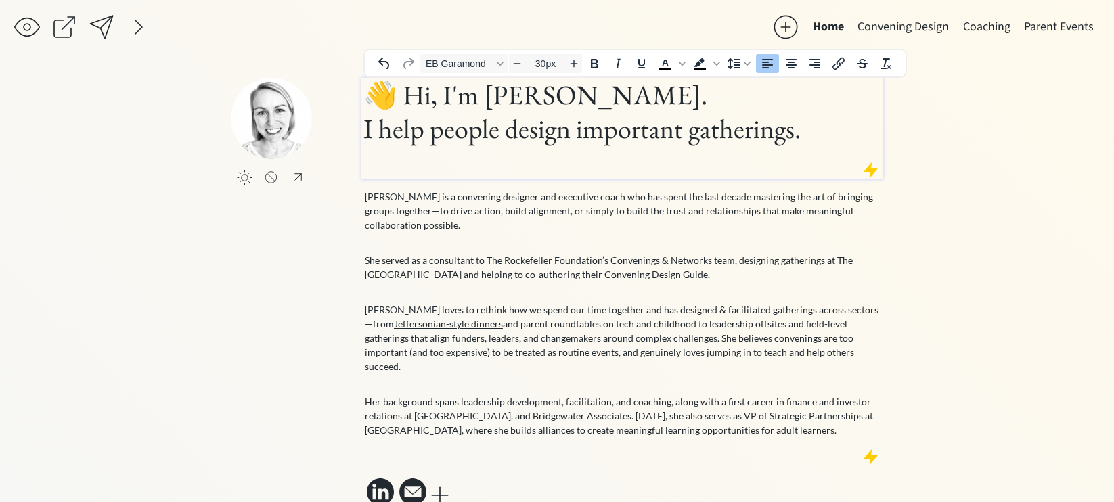
type input "40px"
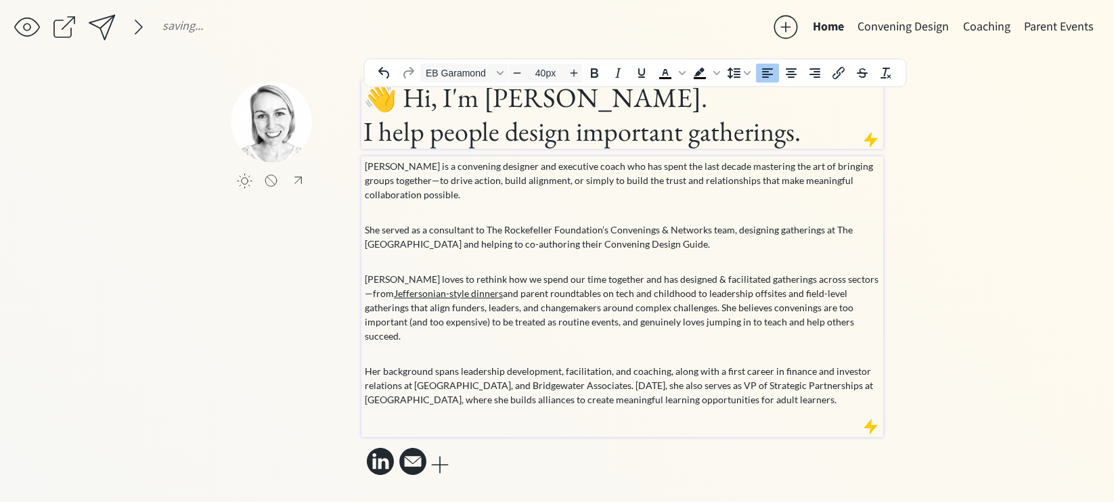
click at [466, 216] on p "[PERSON_NAME] is a convening designer and executive coach who has spent the las…" at bounding box center [623, 187] width 516 height 57
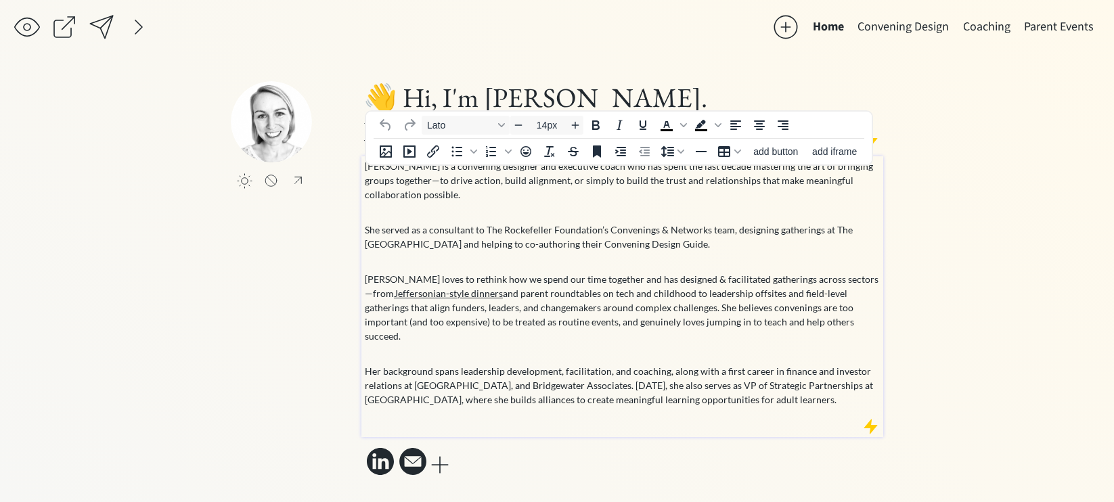
click at [626, 313] on p "Mollie loves to rethink how we spend our time together and has designed & facil…" at bounding box center [623, 314] width 516 height 85
click at [723, 364] on p "Her background spans leadership development, facilitation, and coaching, along …" at bounding box center [623, 385] width 516 height 43
click at [899, 18] on button "Convening Design" at bounding box center [903, 27] width 105 height 27
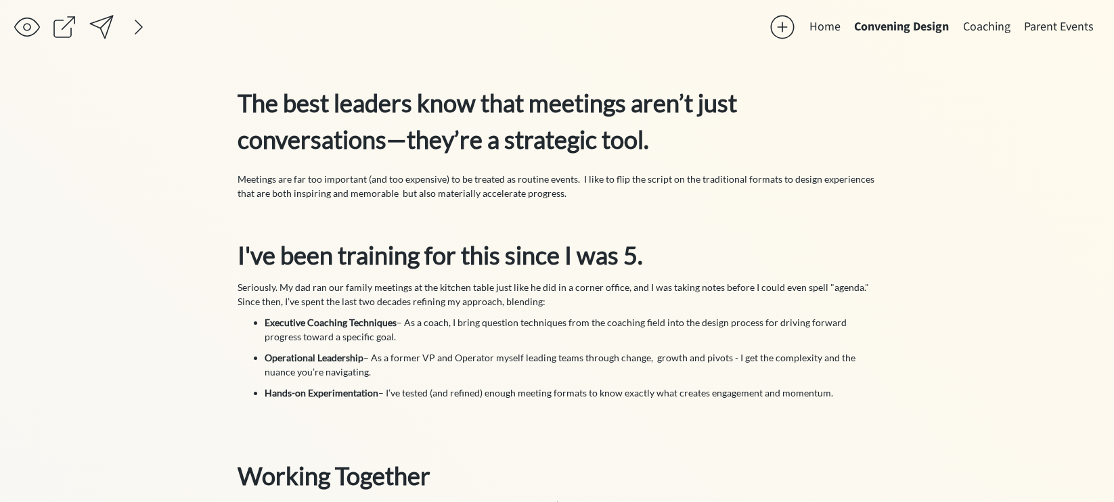
click at [825, 24] on button "Home" at bounding box center [824, 27] width 45 height 27
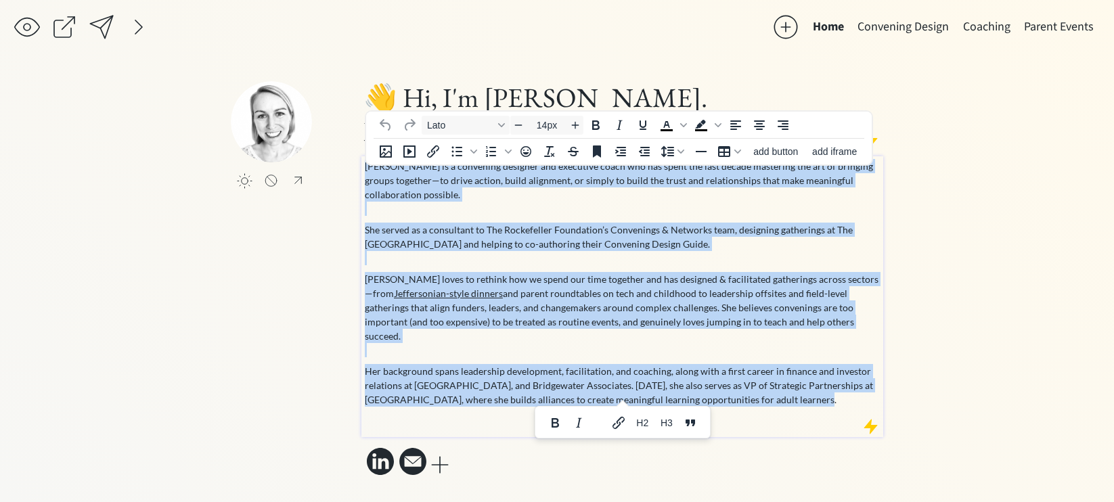
drag, startPoint x: 811, startPoint y: 395, endPoint x: 363, endPoint y: 179, distance: 496.6
click at [363, 179] on div "Mollie is a convening designer and executive coach who has spent the last decad…" at bounding box center [622, 296] width 522 height 281
copy div "Mollie is a convening designer and executive coach who has spent the last decad…"
click at [496, 241] on p "She served as a consultant to The Rockefeller Foundation’s Convenings & Network…" at bounding box center [623, 244] width 516 height 43
drag, startPoint x: 365, startPoint y: 173, endPoint x: 810, endPoint y: 404, distance: 501.2
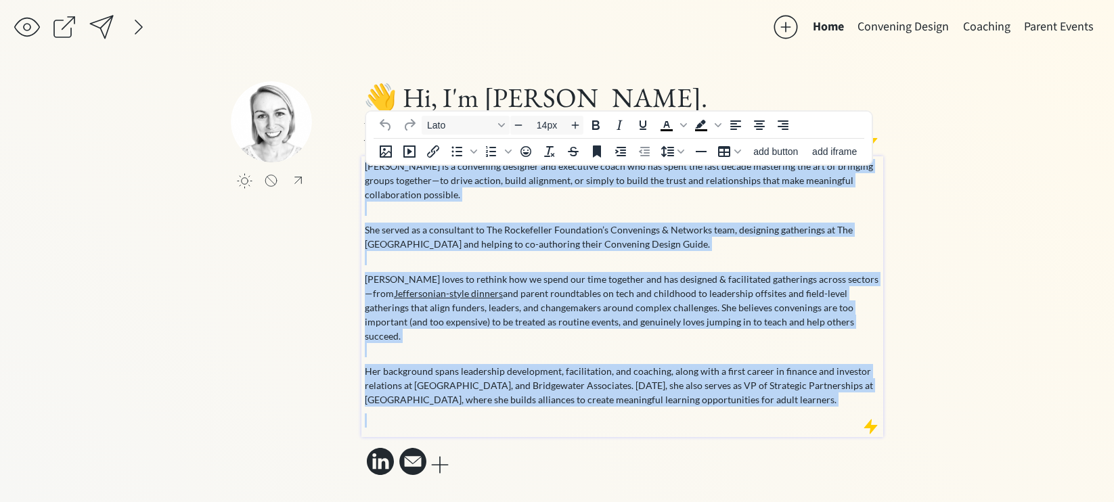
click at [810, 404] on div "Mollie is a convening designer and executive coach who has spent the last decad…" at bounding box center [623, 293] width 516 height 269
paste div
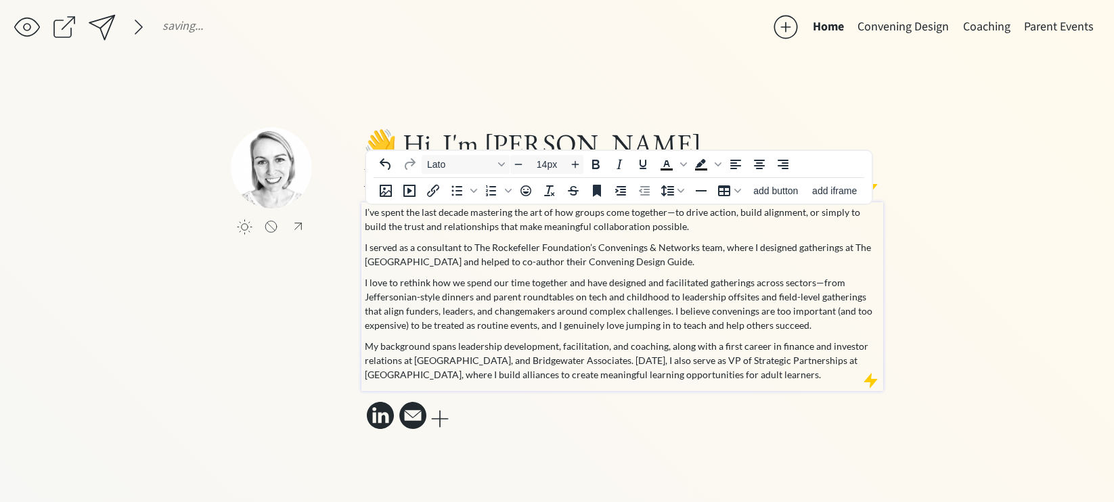
click at [687, 229] on p "I’ve spent the last decade mastering the art of how groups come together—to dri…" at bounding box center [623, 219] width 516 height 28
click at [585, 261] on p "I served as a consultant to The Rockefeller Foundation’s Convenings & Networks …" at bounding box center [623, 254] width 516 height 28
click at [632, 223] on p "I’ve spent the last decade mastering the art of how groups come together—to dri…" at bounding box center [623, 219] width 516 height 28
click at [576, 296] on p "I love to rethink how we spend our time together and have designed and facilita…" at bounding box center [623, 303] width 516 height 57
click at [522, 286] on p "I love to rethink how we spend our time together and have designed and facilita…" at bounding box center [623, 303] width 516 height 57
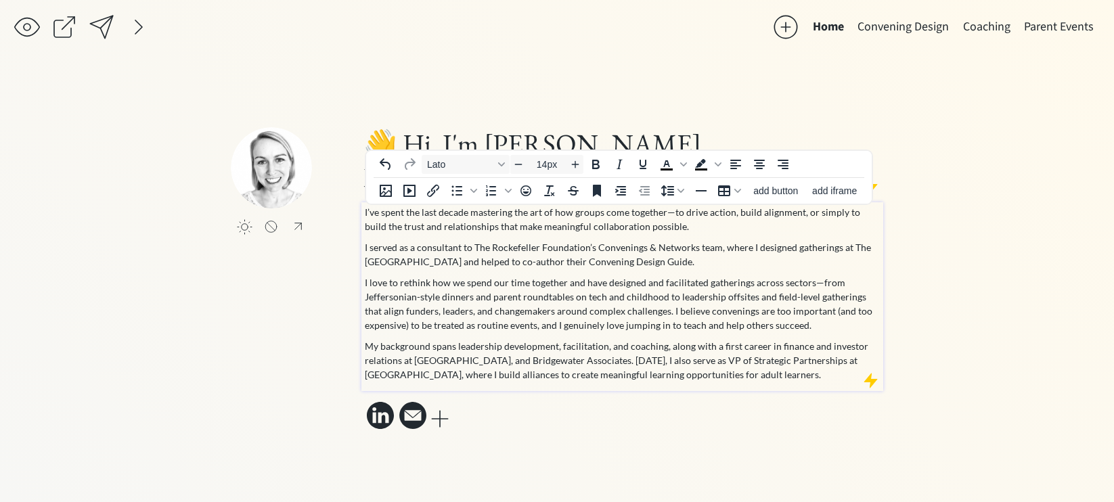
click at [562, 291] on p "I love to rethink how we spend our time together and have designed and facilita…" at bounding box center [623, 303] width 516 height 57
click at [400, 283] on p "I love to rethink how we spend our time together and have designed and facilita…" at bounding box center [623, 303] width 516 height 57
click at [409, 284] on p "I love to rethink how we spend our time together and have designed and facilita…" at bounding box center [623, 303] width 516 height 57
click at [407, 284] on p "I love to rethink how we spend our time together and have designed and facilita…" at bounding box center [623, 303] width 516 height 57
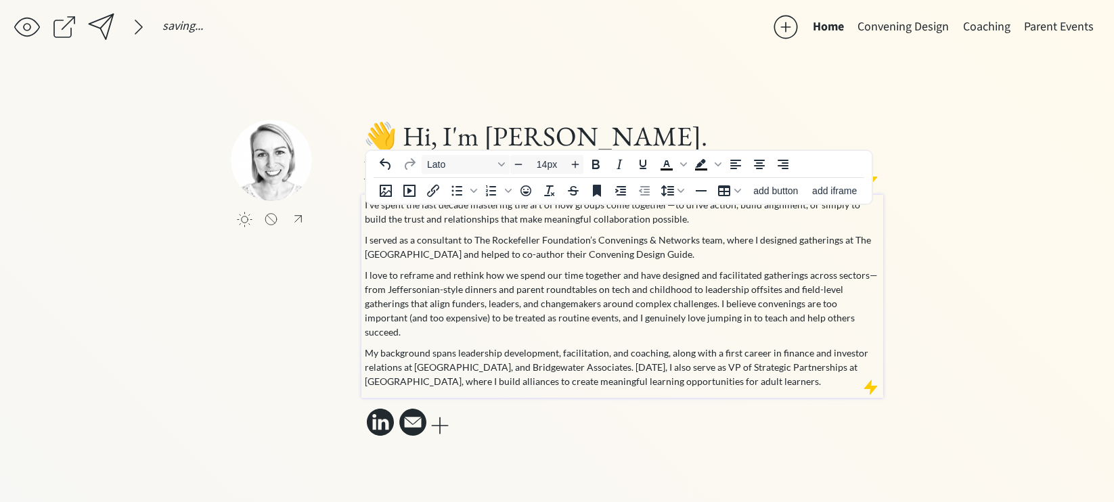
click at [453, 289] on p "I love to reframe and rethink how we spend our time together and have designed …" at bounding box center [623, 303] width 516 height 71
click at [546, 281] on p "I love to reframe and rethink how we spend our time together and have designed …" at bounding box center [623, 303] width 516 height 71
drag, startPoint x: 658, startPoint y: 284, endPoint x: 714, endPoint y: 287, distance: 55.6
click at [714, 287] on p "I love to reframe and rethink how we spend our time together and have designed …" at bounding box center [623, 303] width 516 height 71
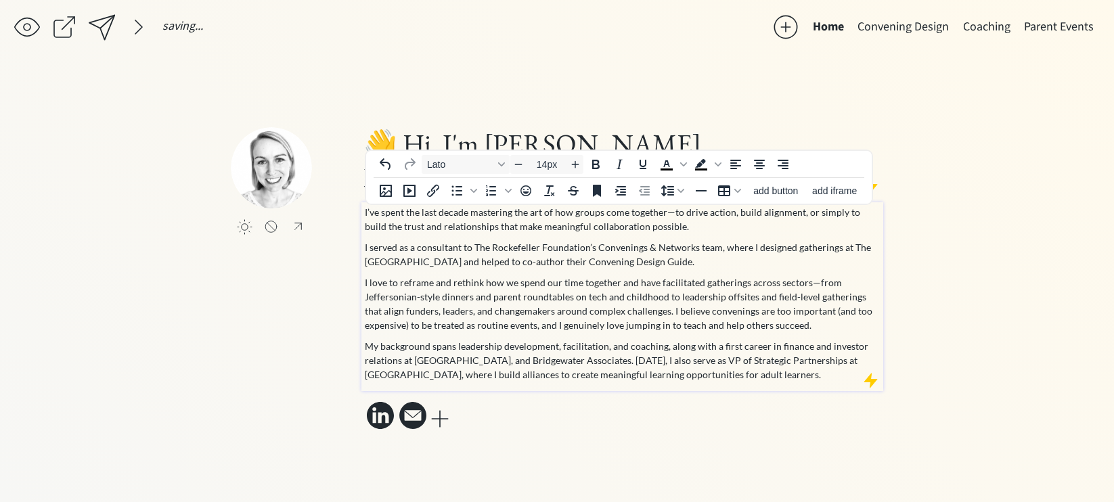
click at [721, 289] on p "I love to reframe and rethink how we spend our time together and have facilitat…" at bounding box center [623, 303] width 516 height 57
click at [744, 321] on p "I love to reframe and rethink how we spend our time together and have facilitat…" at bounding box center [623, 303] width 516 height 57
drag, startPoint x: 807, startPoint y: 326, endPoint x: 633, endPoint y: 323, distance: 173.9
click at [633, 323] on p "I love to reframe and rethink how we spend our time together and have facilitat…" at bounding box center [623, 303] width 516 height 57
click at [606, 306] on p "I love to reframe and rethink how we spend our time together and have facilitat…" at bounding box center [623, 303] width 516 height 57
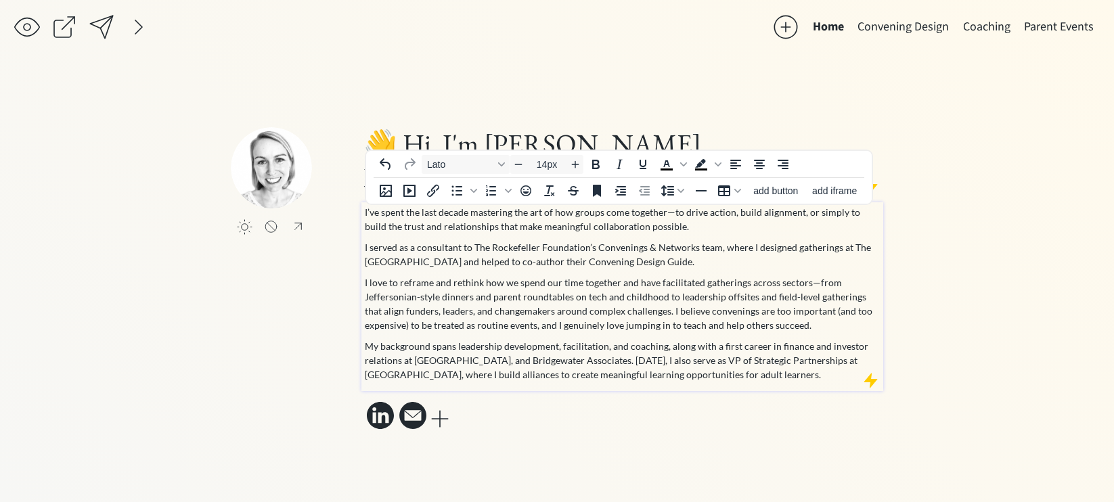
click at [626, 347] on p "My background spans leadership development, facilitation, and coaching, along w…" at bounding box center [623, 360] width 516 height 43
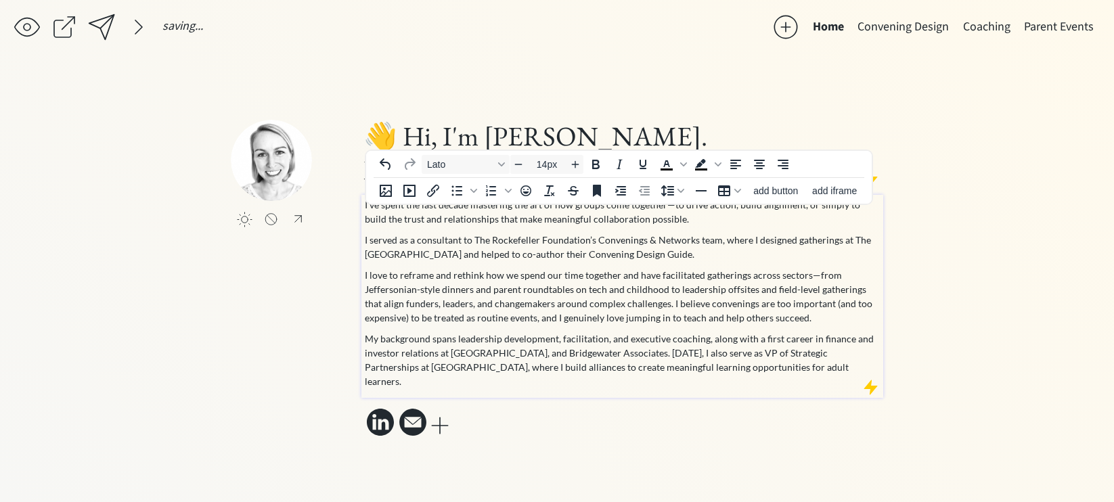
click at [758, 355] on p "My background spans leadership development, facilitation, and executive coachin…" at bounding box center [623, 360] width 516 height 57
click at [758, 346] on p "My background spans leadership development, facilitation, and executive coachin…" at bounding box center [623, 360] width 516 height 57
click at [756, 357] on p "My background spans leadership development, facilitation, and executive coachin…" at bounding box center [623, 360] width 516 height 57
drag, startPoint x: 657, startPoint y: 362, endPoint x: 689, endPoint y: 361, distance: 31.8
click at [689, 361] on p "My background spans leadership development, facilitation, and executive coachin…" at bounding box center [623, 360] width 516 height 57
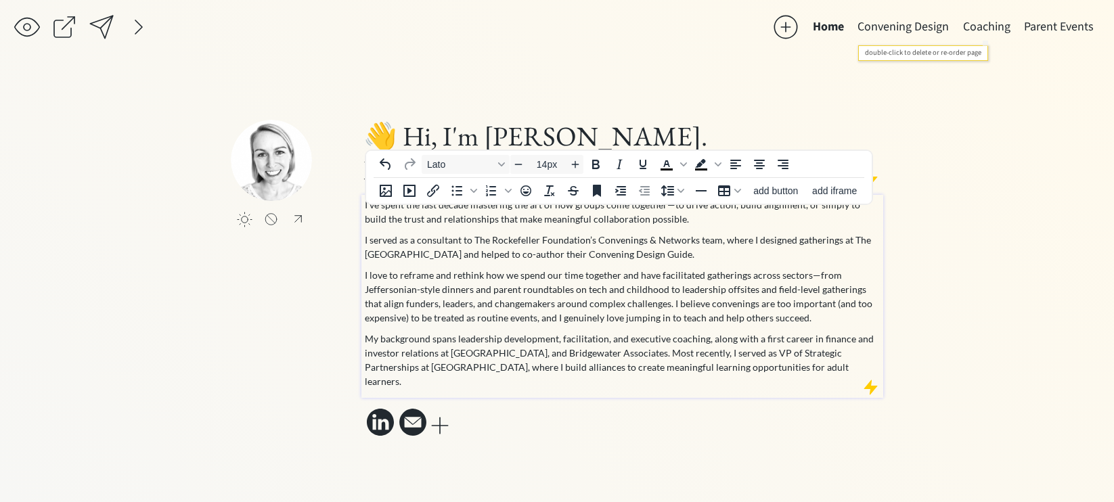
click at [991, 29] on button "Coaching" at bounding box center [986, 27] width 61 height 27
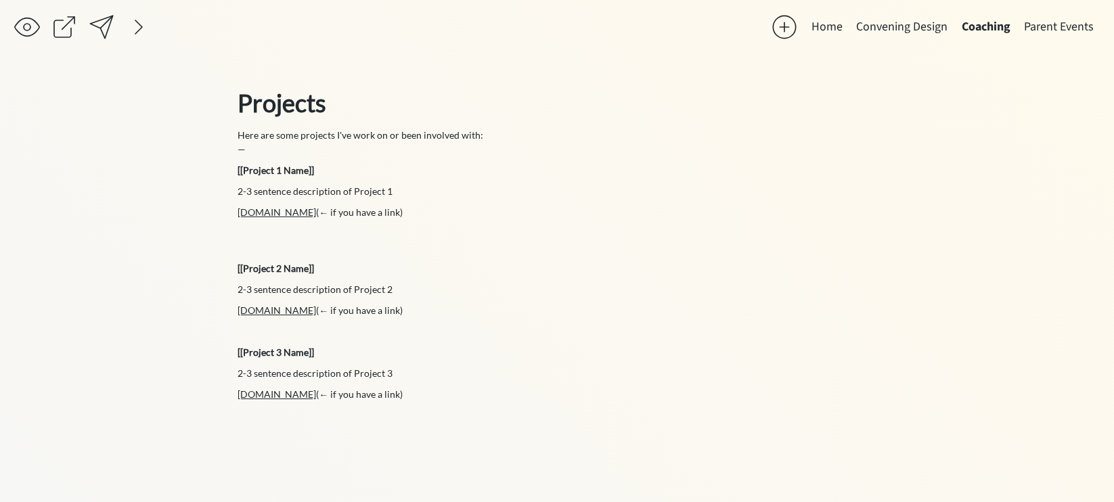
click at [825, 30] on button "Home" at bounding box center [827, 27] width 45 height 27
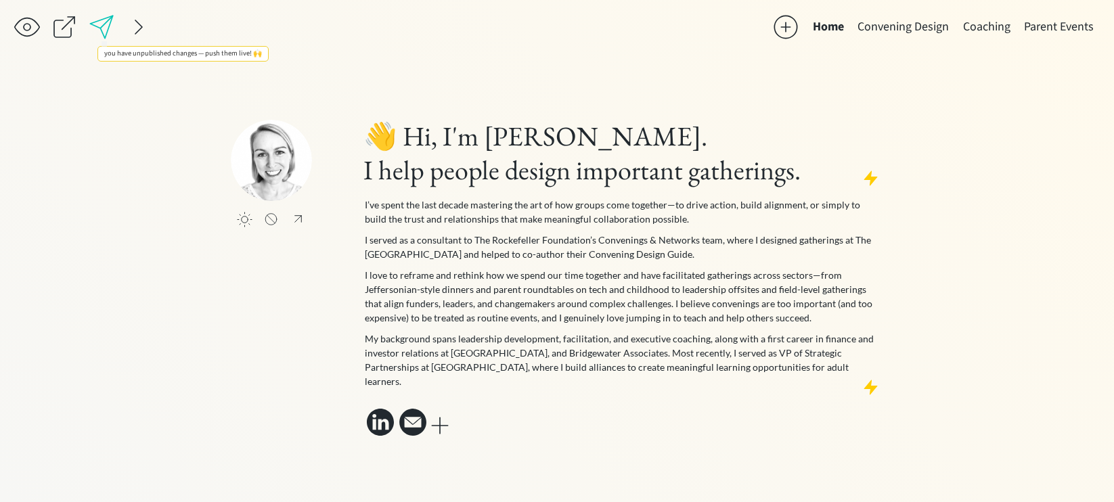
click at [104, 27] on div at bounding box center [101, 27] width 27 height 27
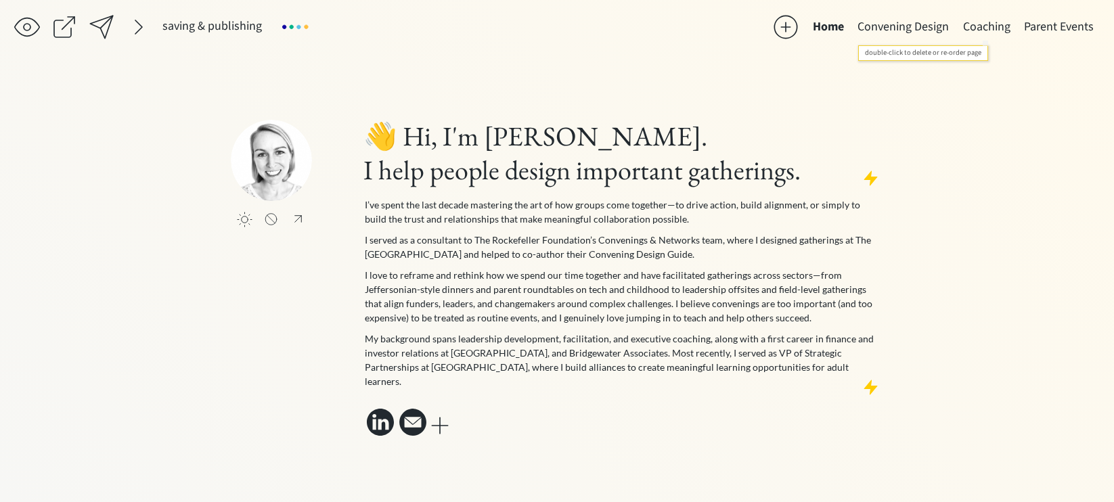
click at [991, 29] on button "Coaching" at bounding box center [986, 27] width 61 height 27
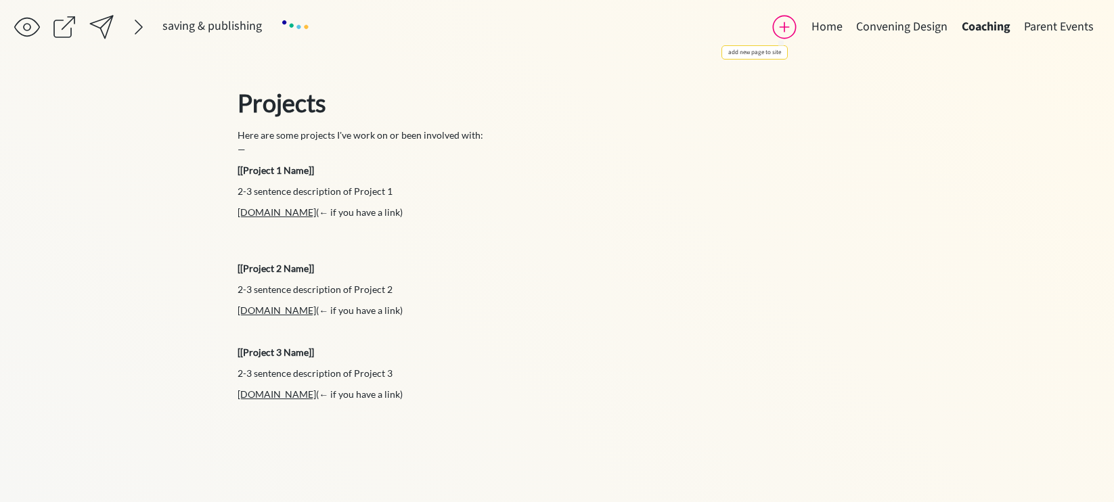
click at [784, 26] on div at bounding box center [784, 27] width 27 height 27
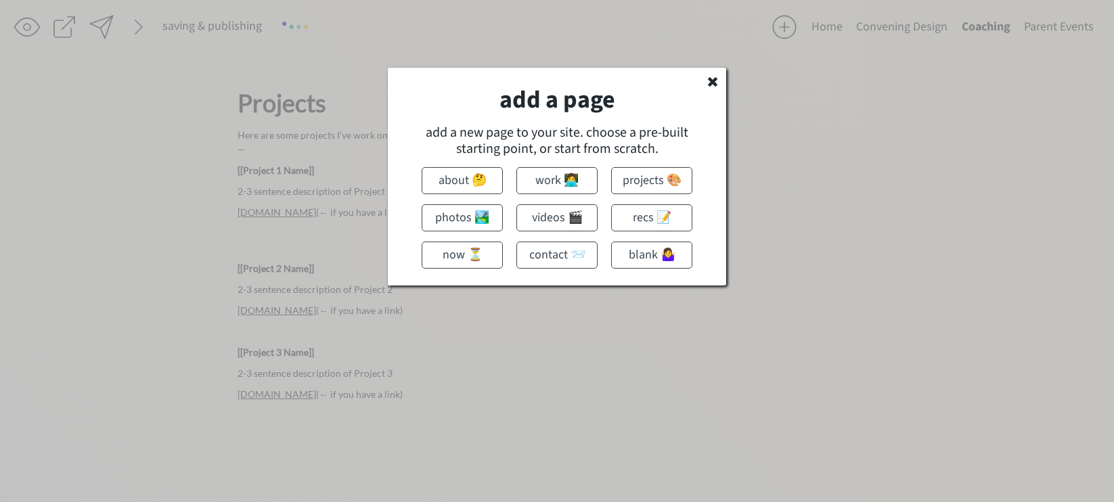
click at [713, 83] on use at bounding box center [712, 81] width 9 height 9
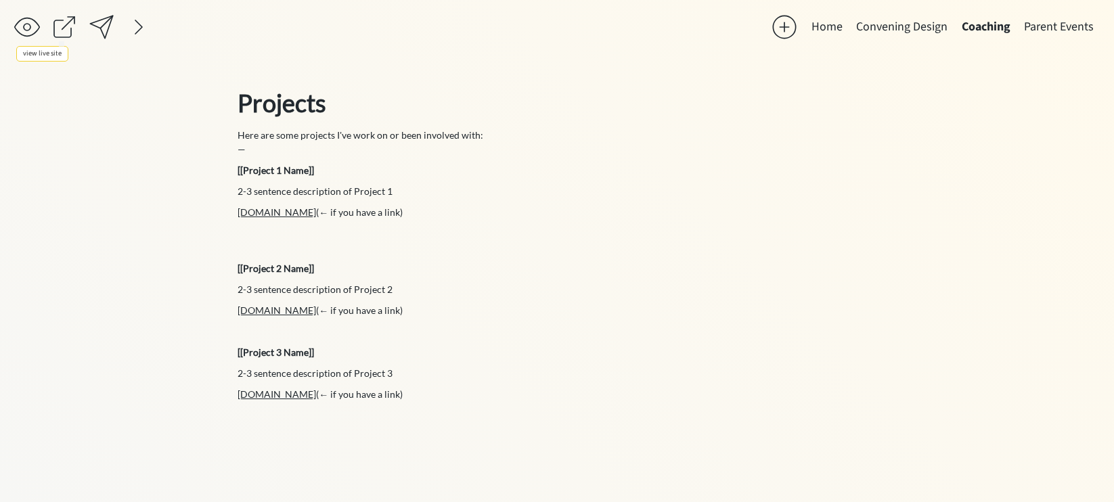
click at [59, 27] on div at bounding box center [64, 27] width 27 height 27
